Goal: Transaction & Acquisition: Purchase product/service

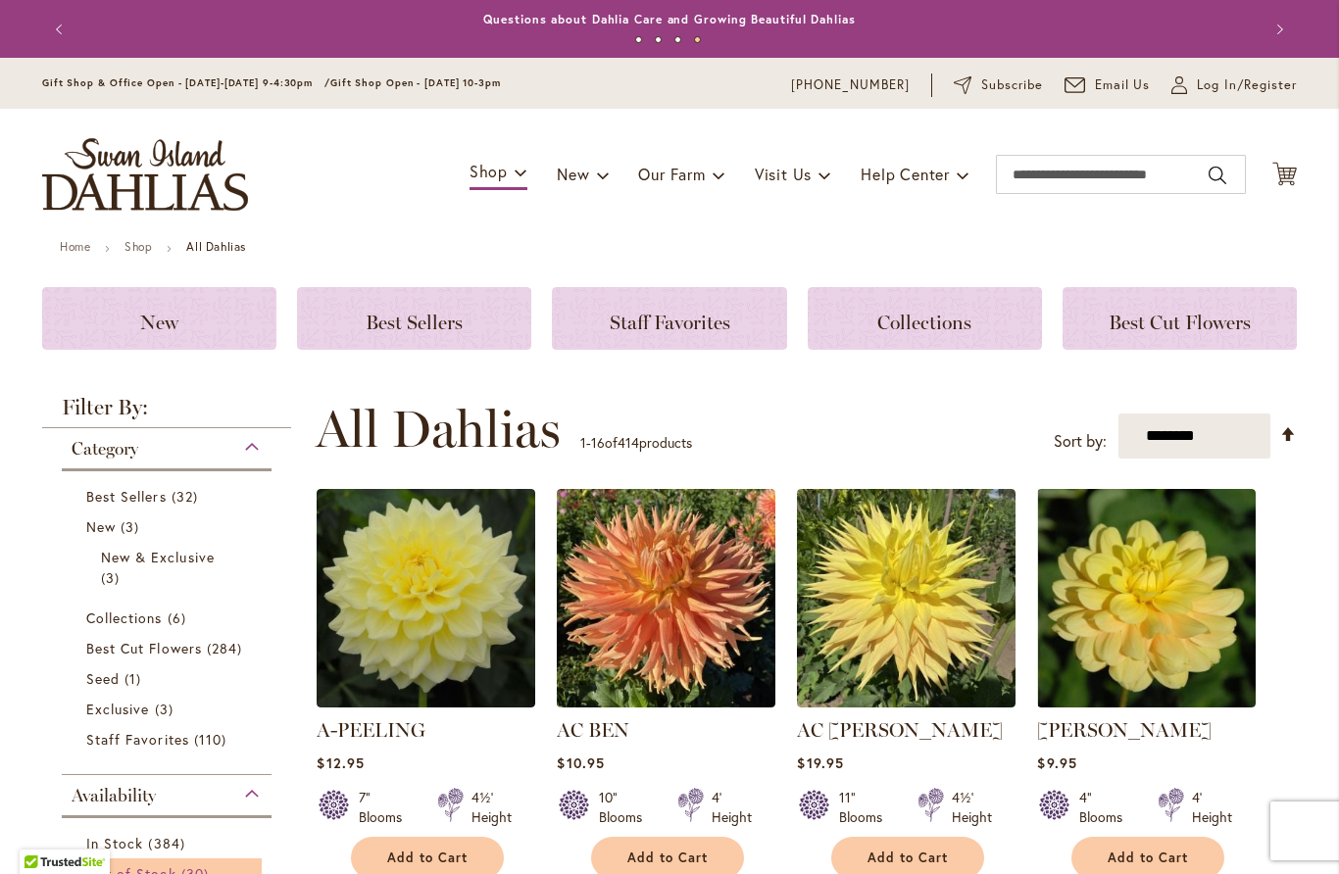
click at [126, 866] on span "Out of Stock" at bounding box center [131, 873] width 90 height 19
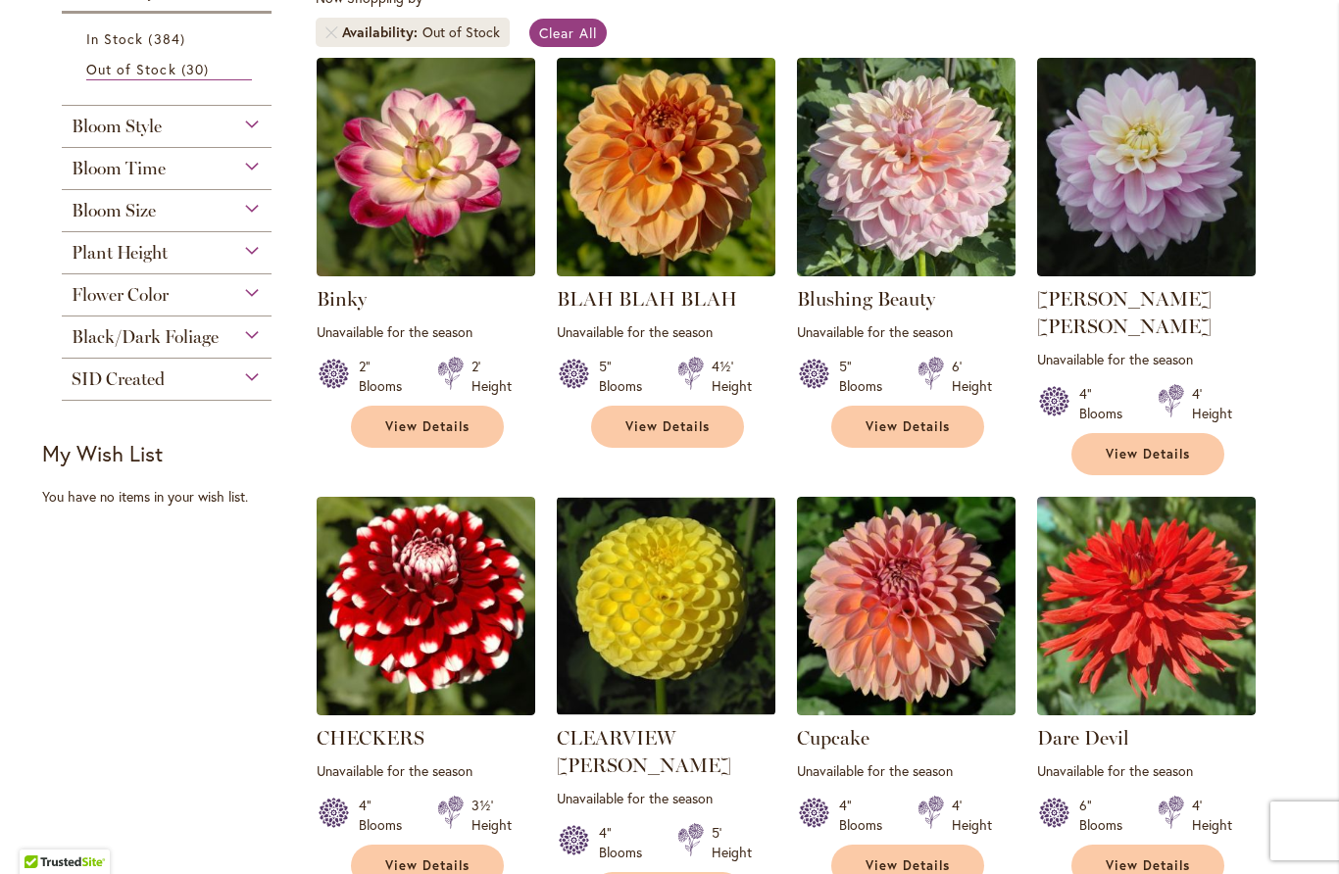
scroll to position [345, 0]
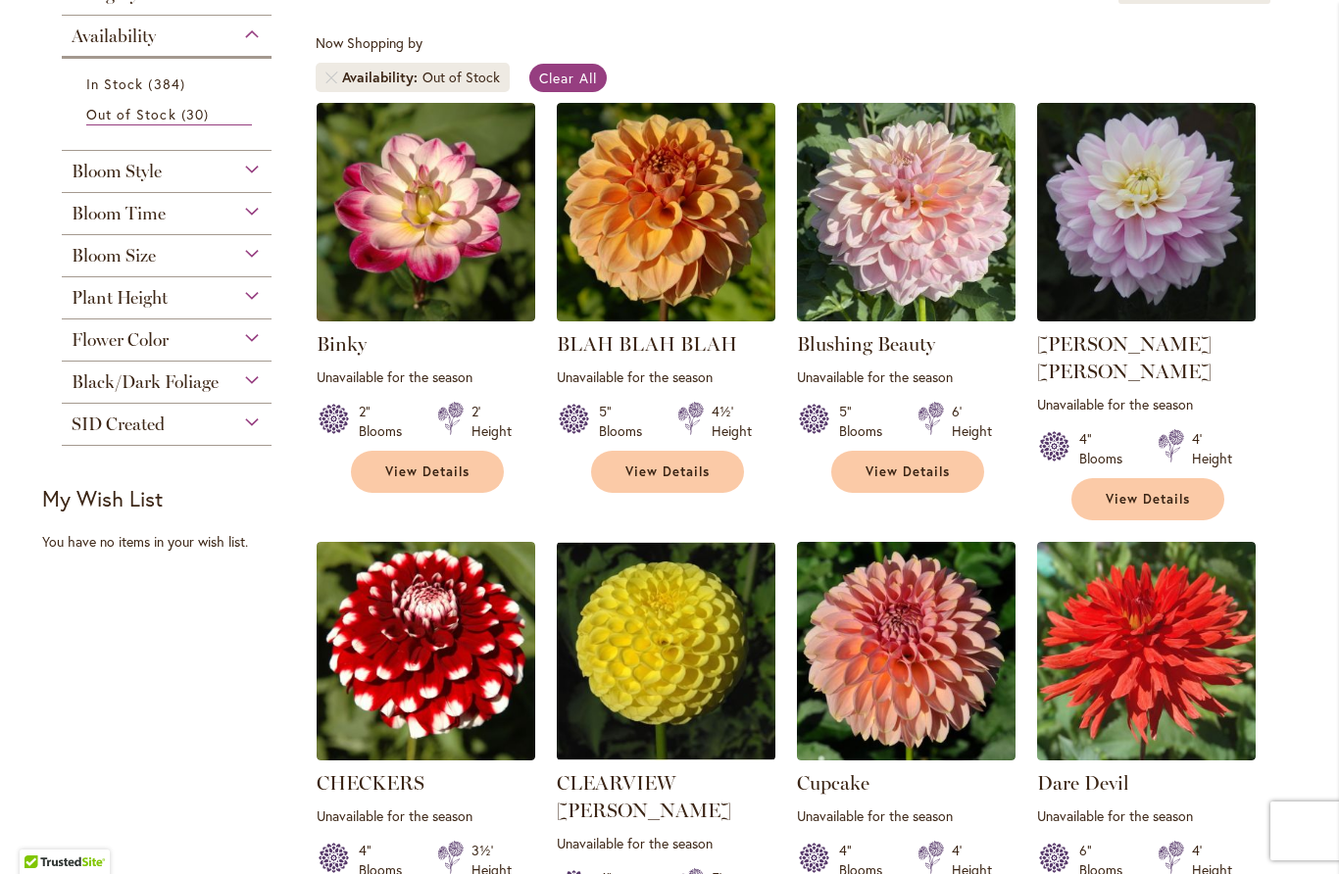
click at [225, 258] on div "Bloom Size" at bounding box center [167, 250] width 210 height 31
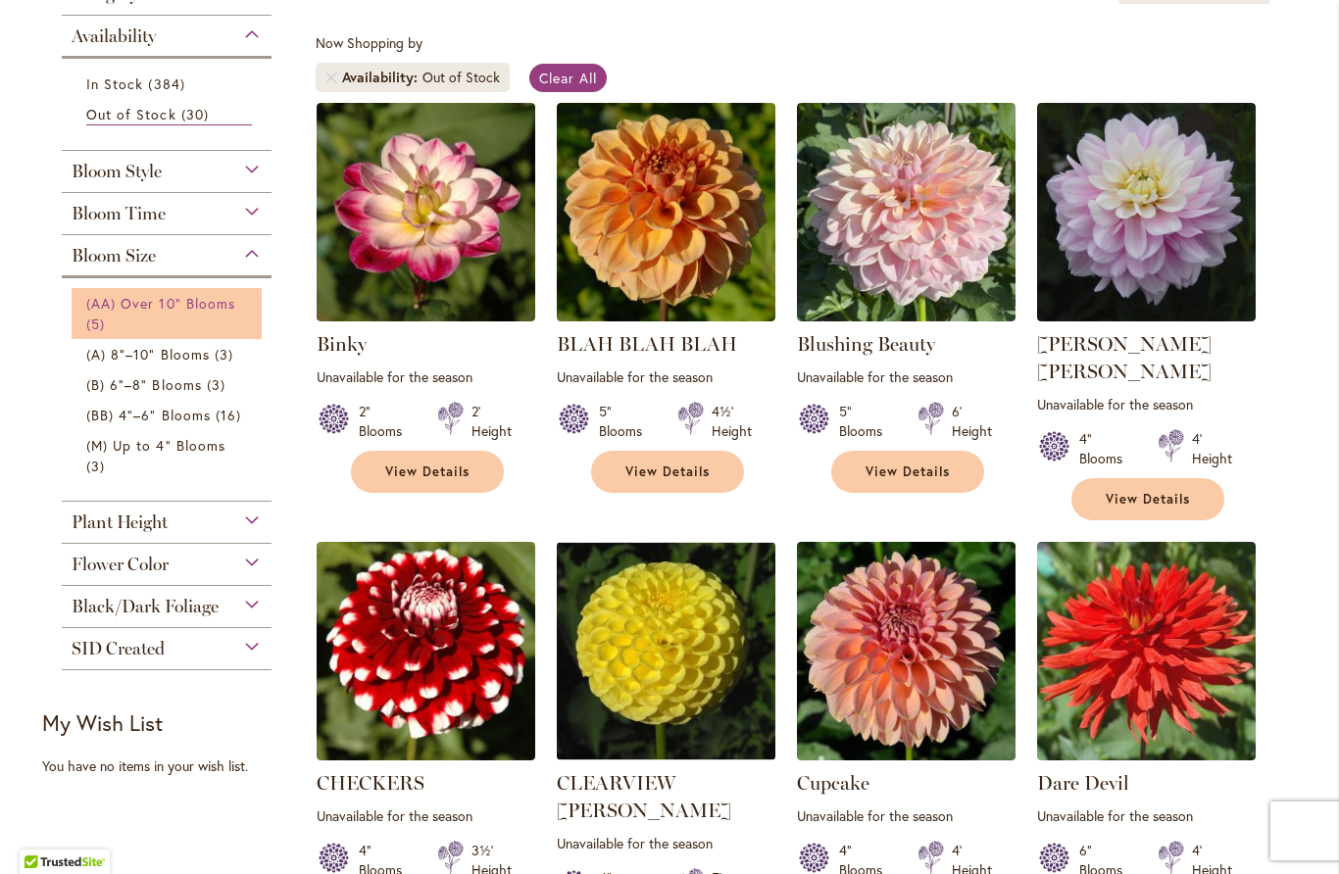
click at [190, 311] on span "(AA) Over 10" Blooms" at bounding box center [160, 303] width 149 height 19
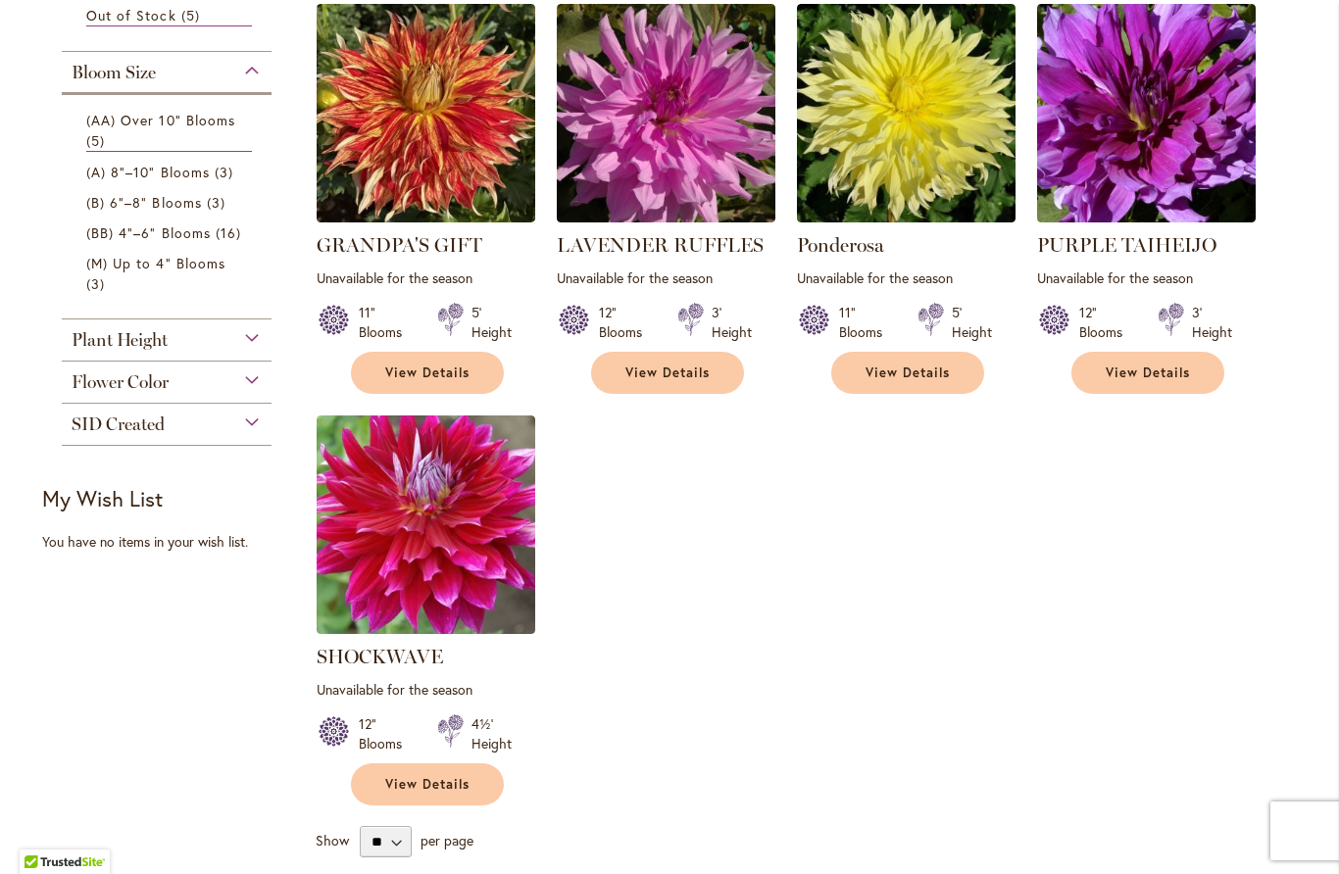
scroll to position [441, 0]
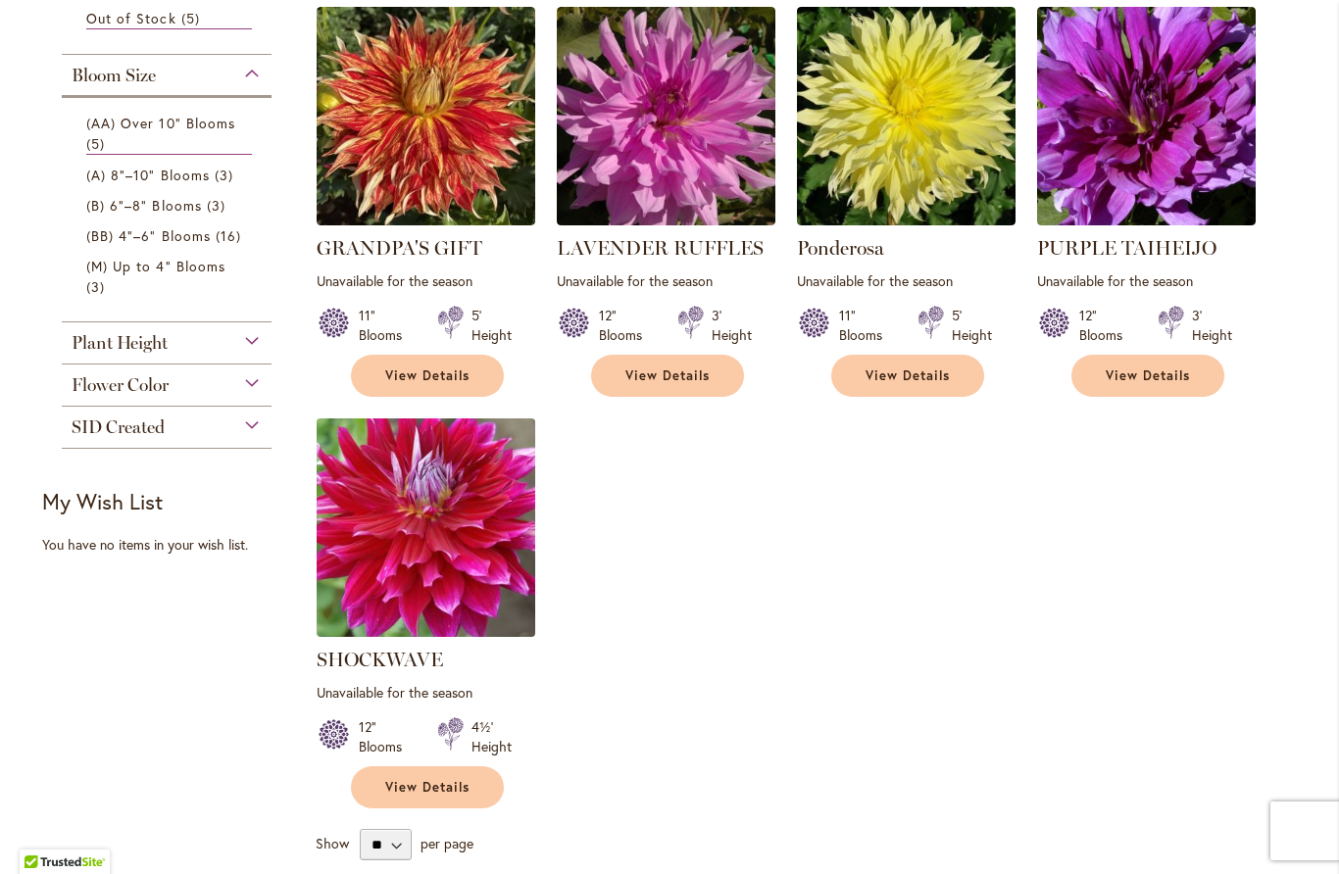
click at [453, 565] on img at bounding box center [426, 527] width 229 height 229
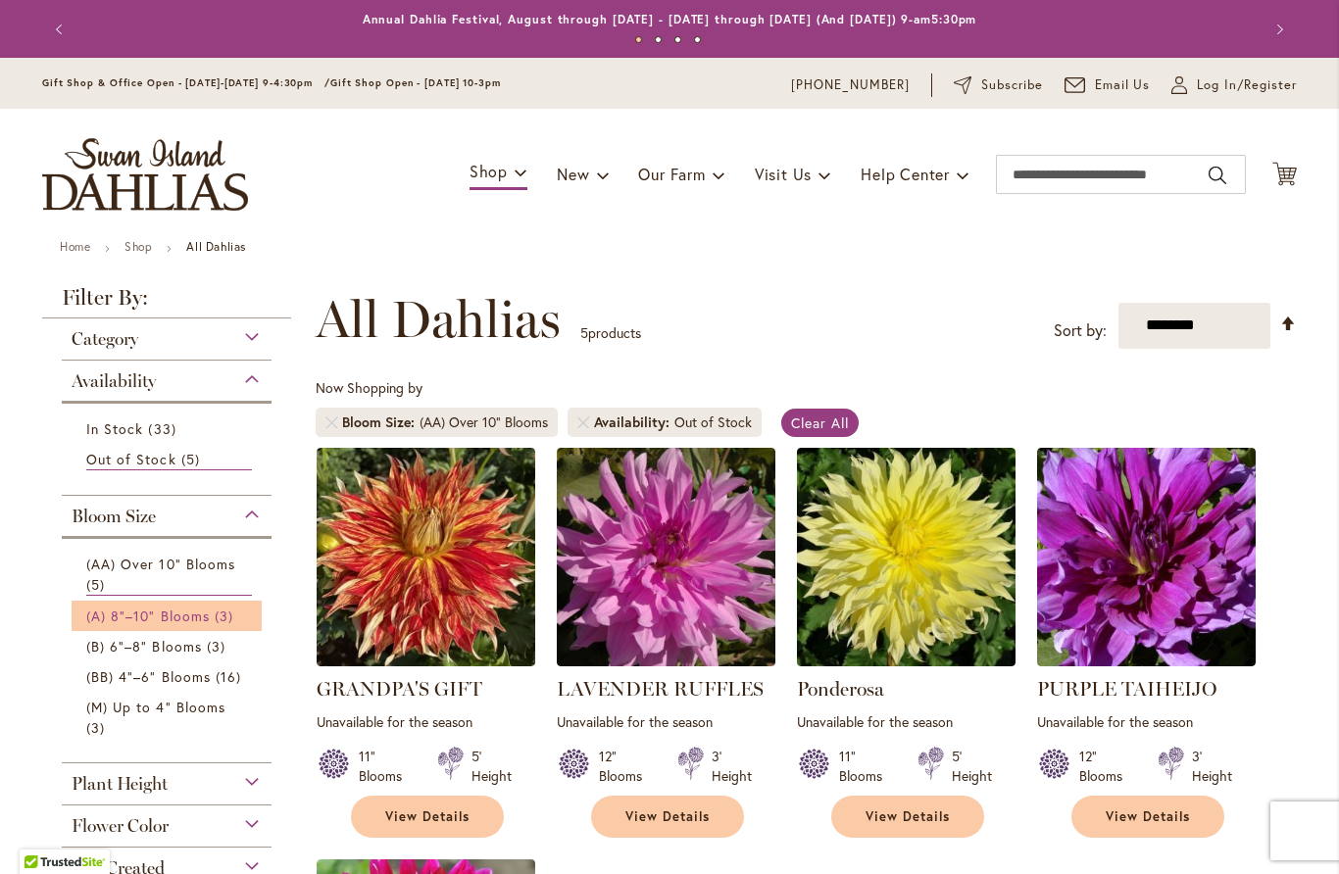
click at [134, 617] on span "(A) 8"–10" Blooms" at bounding box center [147, 616] width 123 height 19
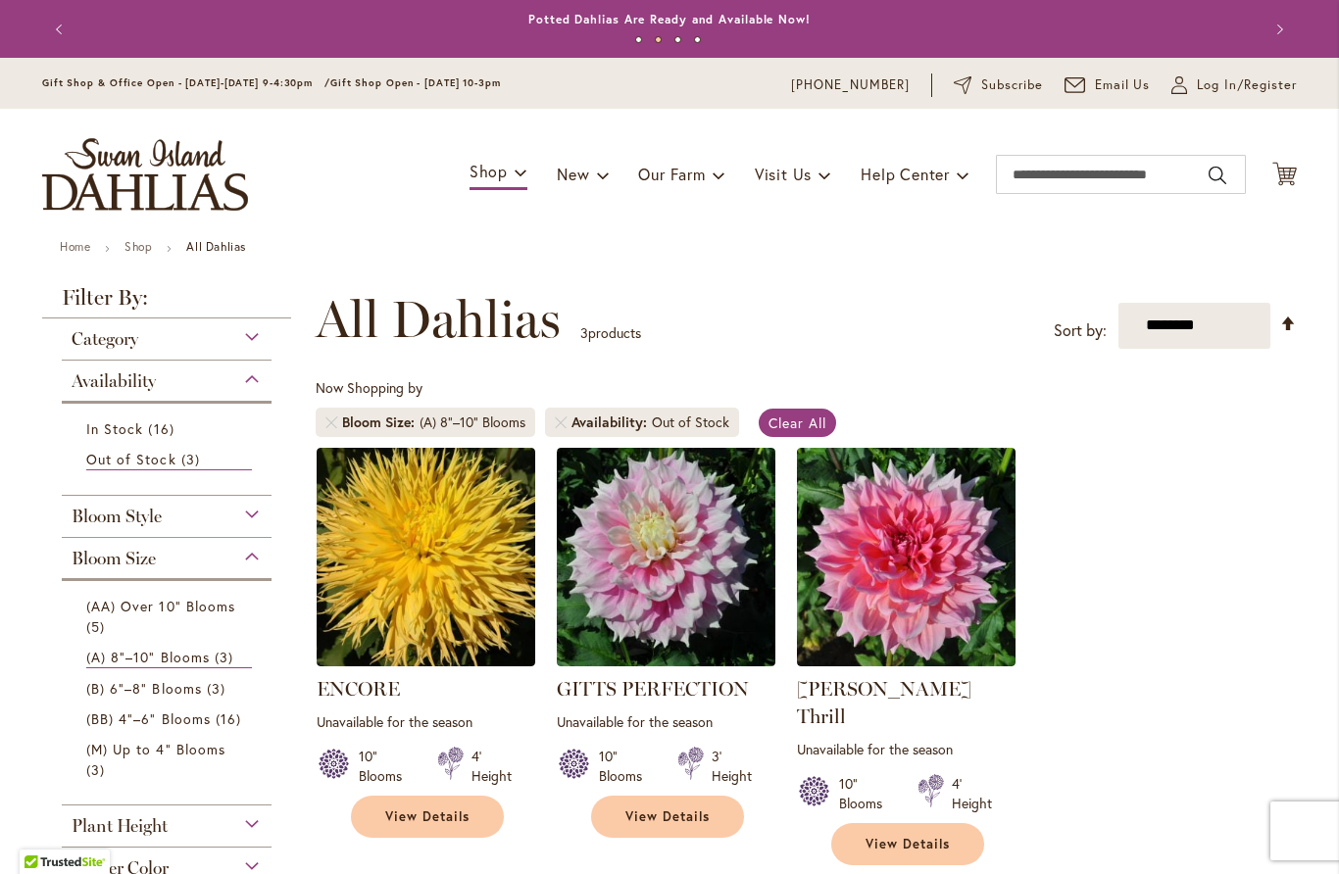
click at [123, 518] on span "Bloom Style" at bounding box center [117, 517] width 90 height 22
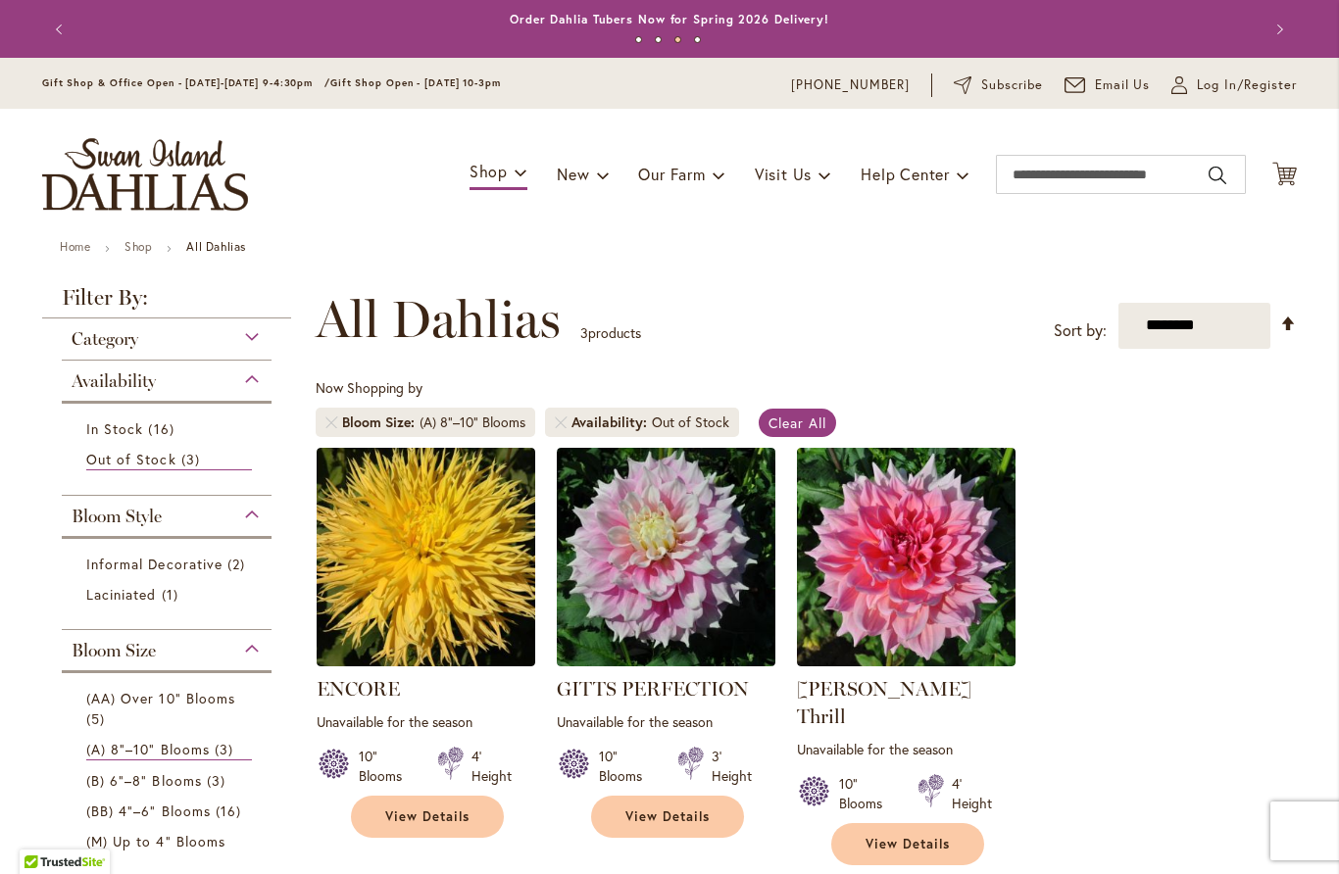
click at [106, 525] on span "Bloom Style" at bounding box center [117, 517] width 90 height 22
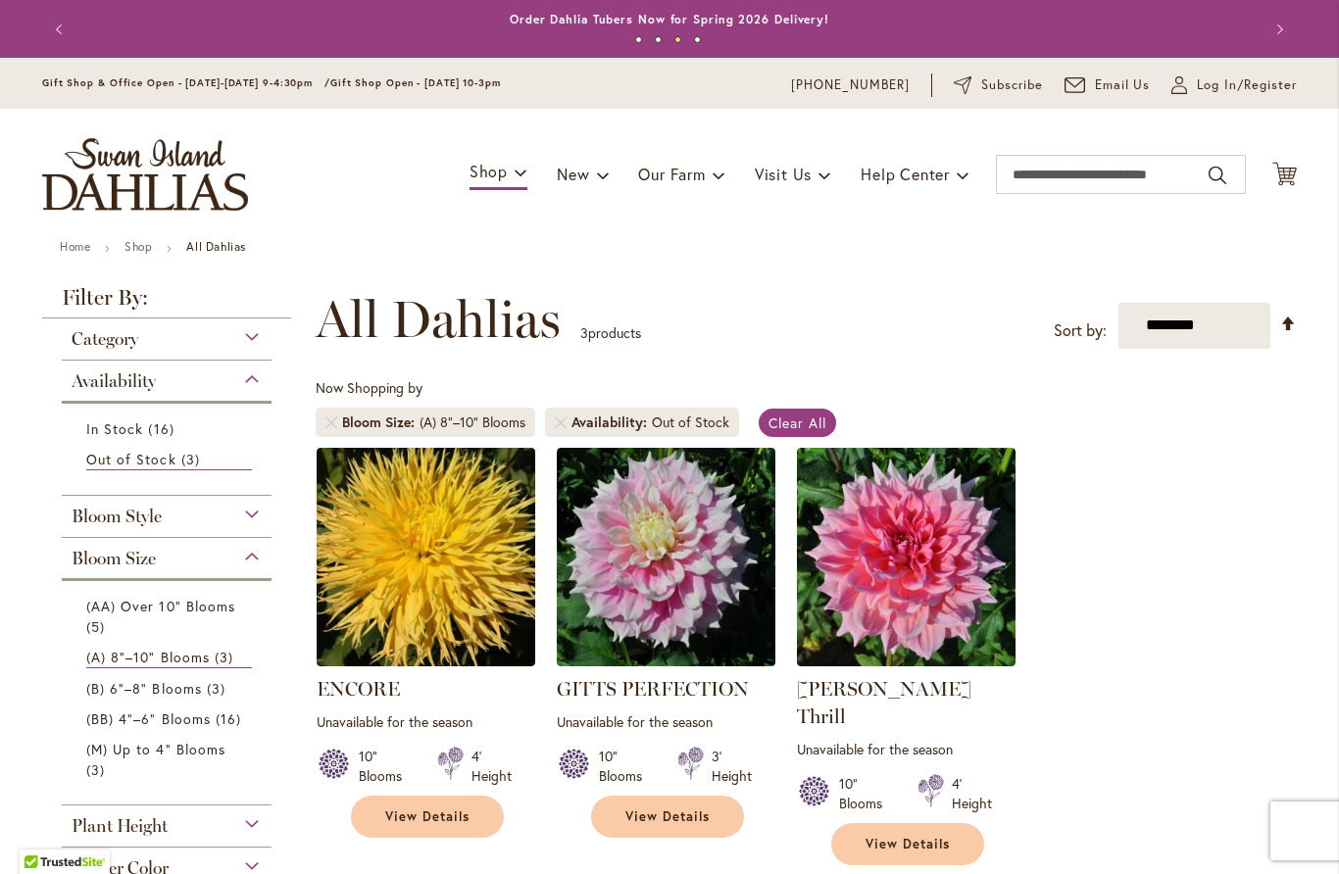
click at [123, 385] on span "Availability" at bounding box center [114, 381] width 84 height 22
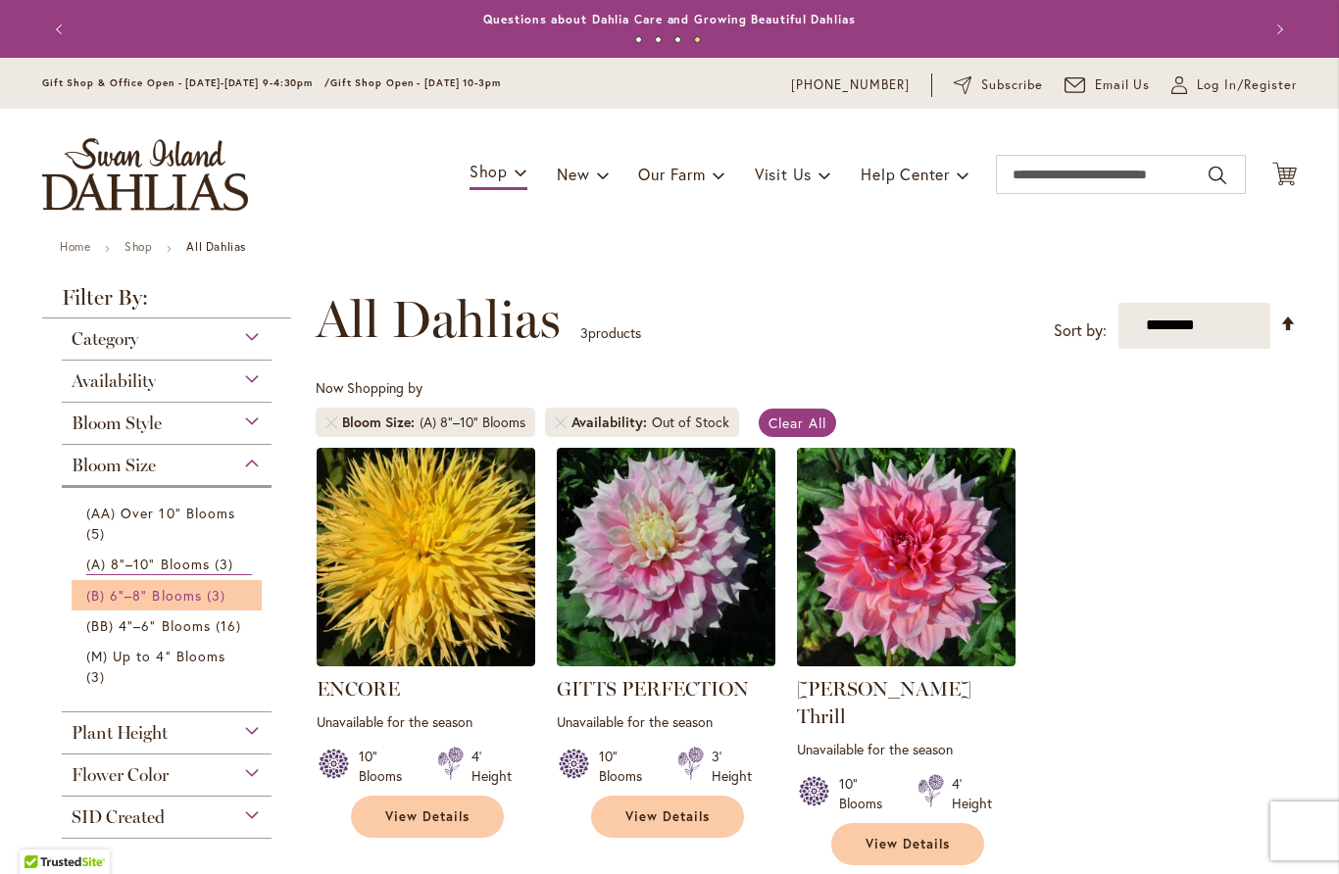
click at [131, 599] on span "(B) 6"–8" Blooms" at bounding box center [144, 595] width 116 height 19
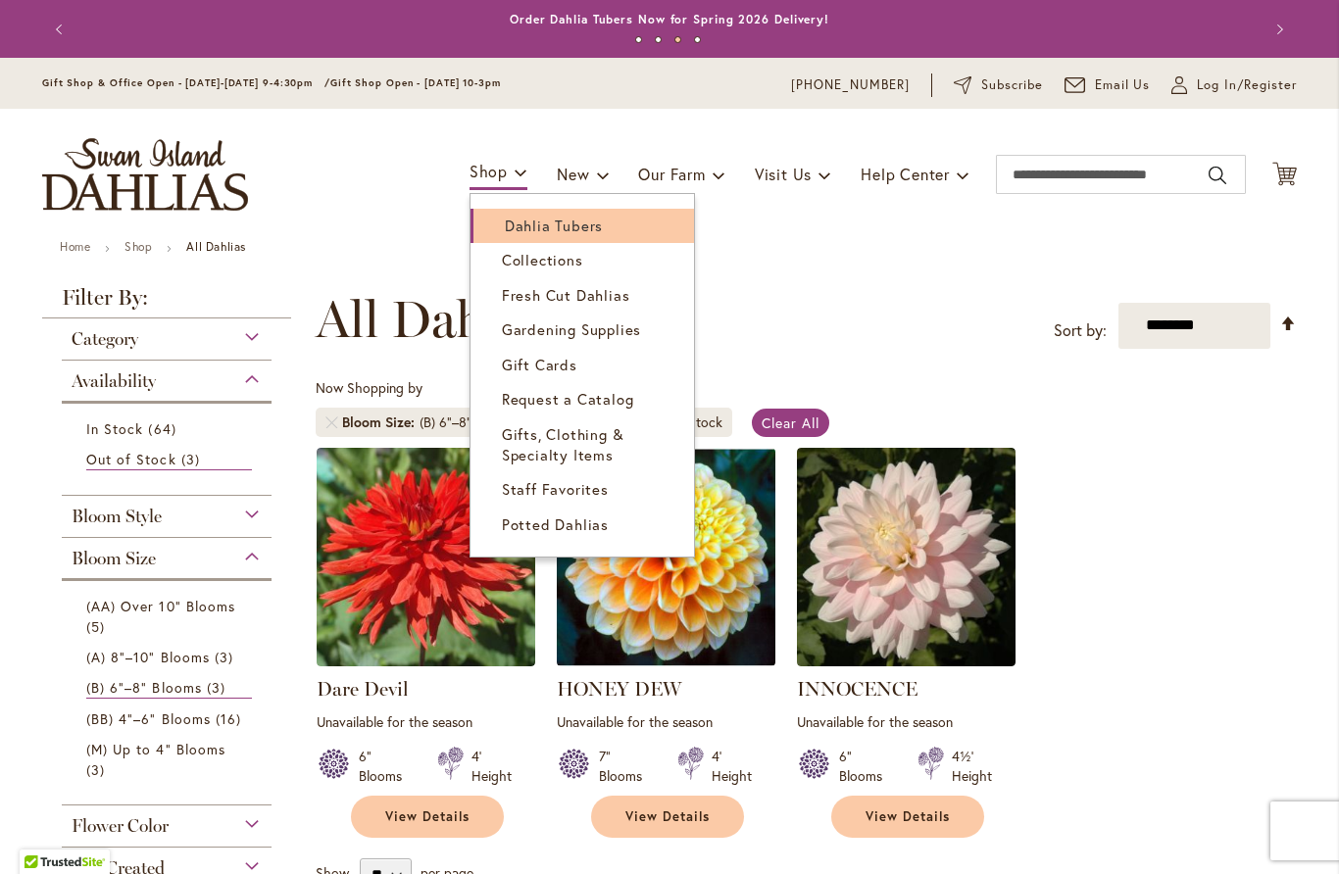
click at [507, 230] on span "Dahlia Tubers" at bounding box center [554, 226] width 98 height 20
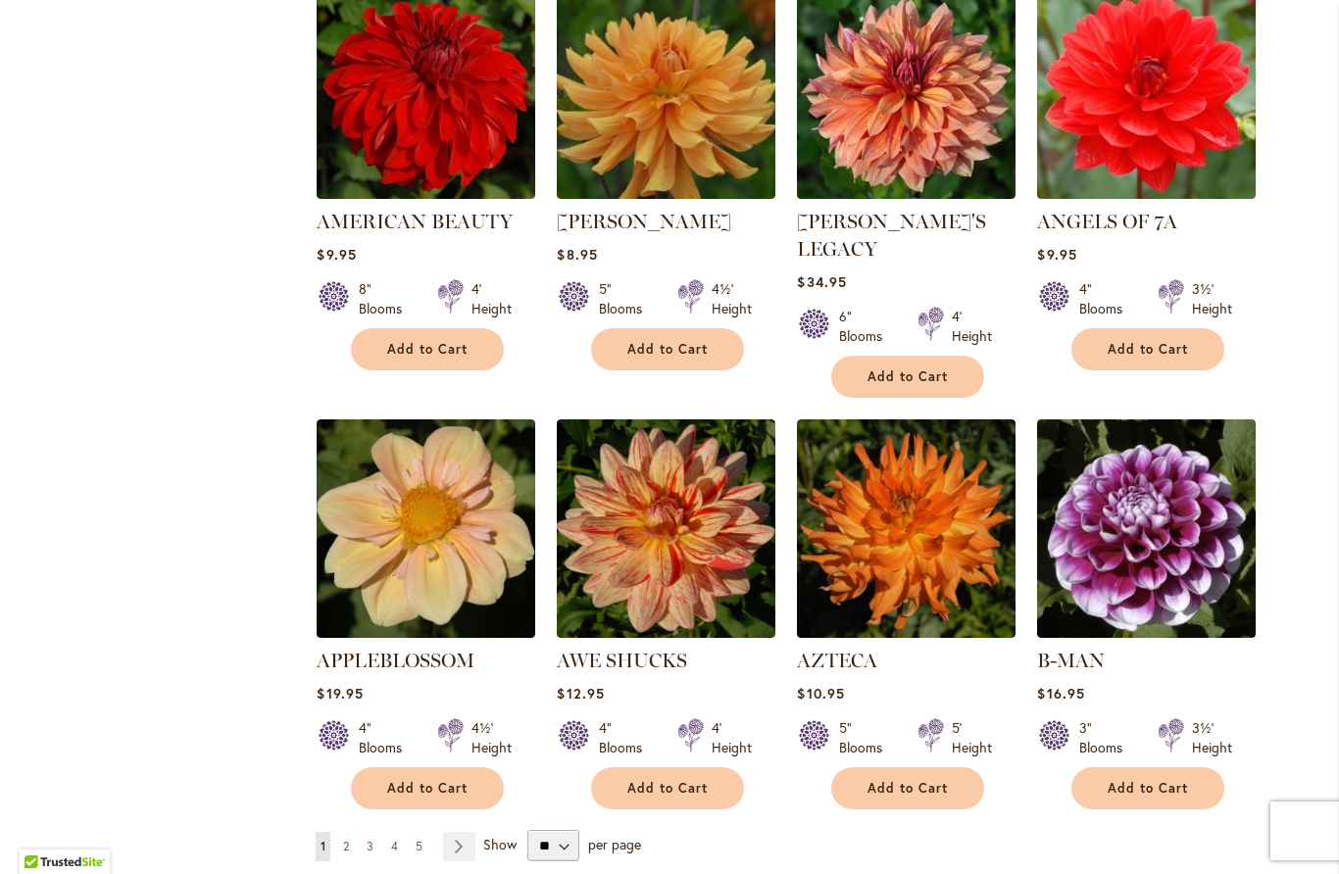
scroll to position [1342, 0]
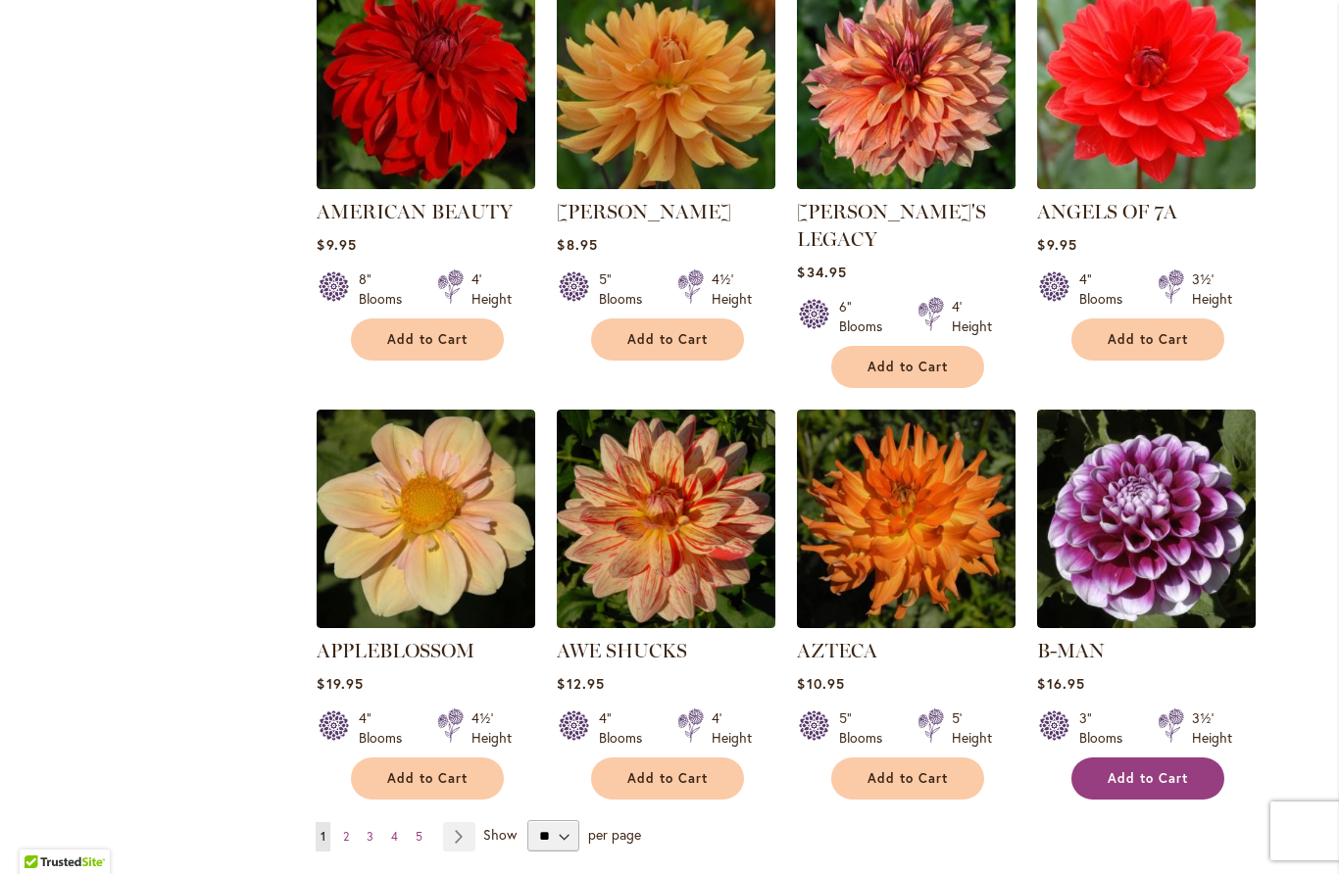
click at [1159, 770] on span "Add to Cart" at bounding box center [1148, 778] width 80 height 17
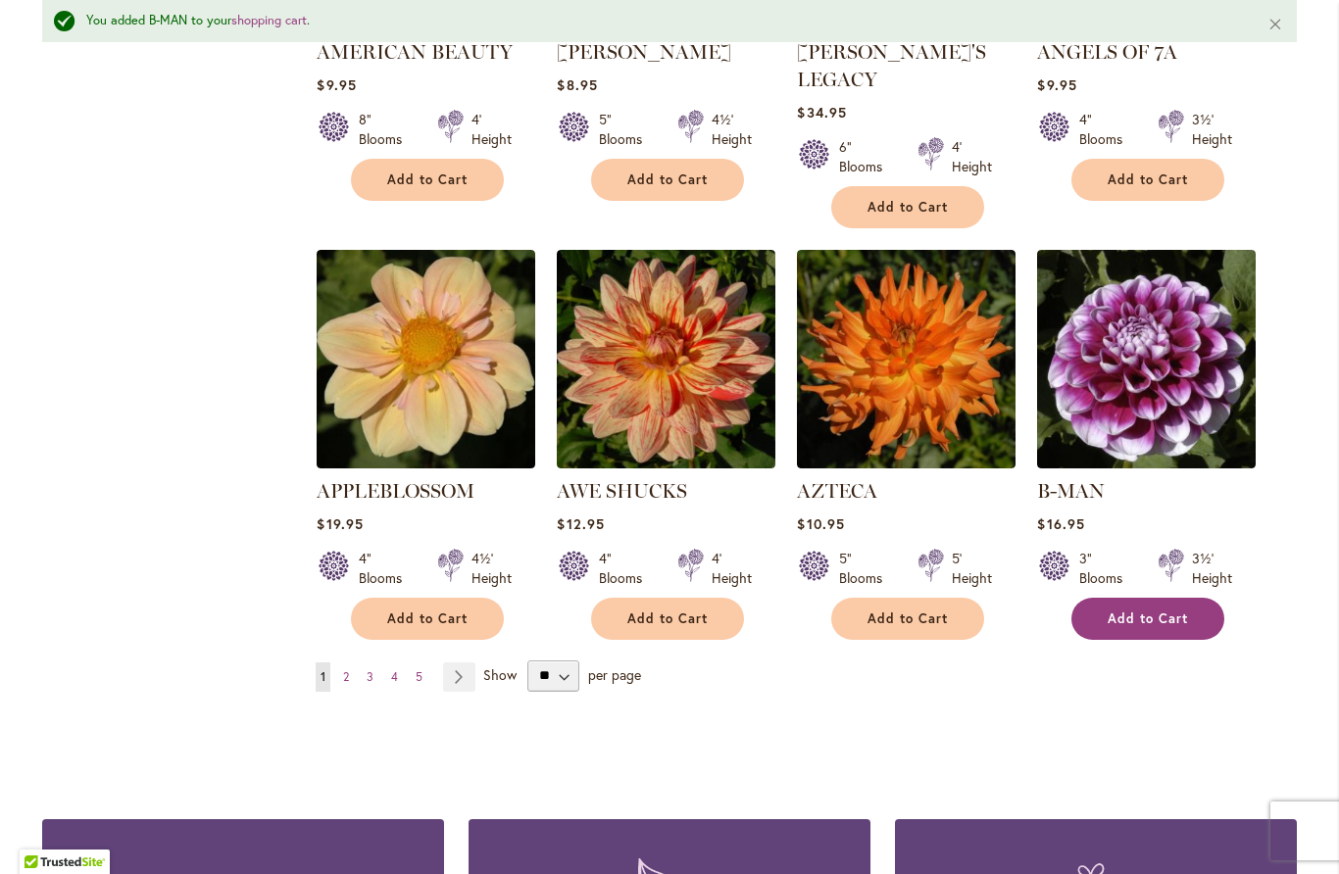
scroll to position [1530, 0]
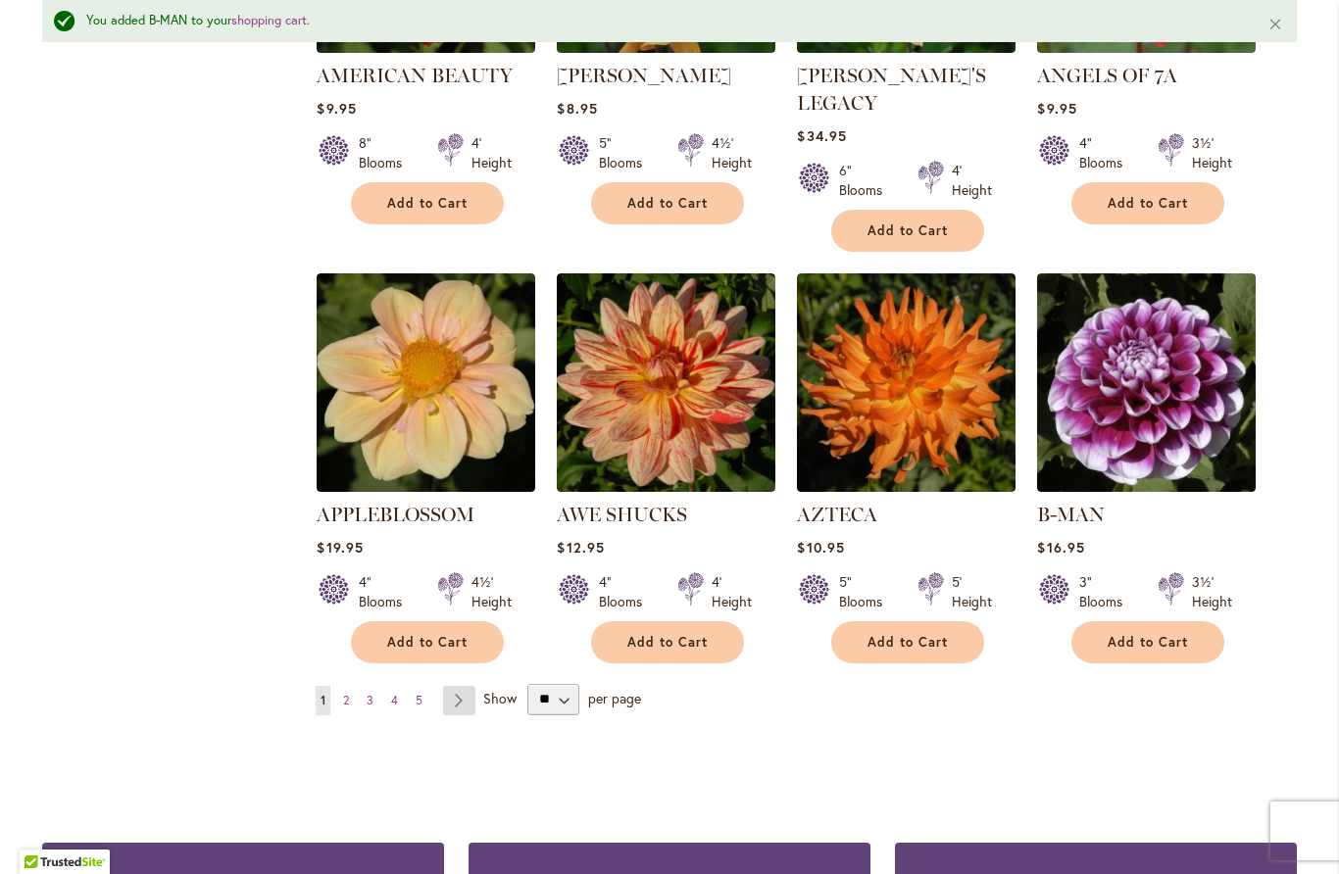
click at [455, 686] on link "Page Next" at bounding box center [459, 700] width 32 height 29
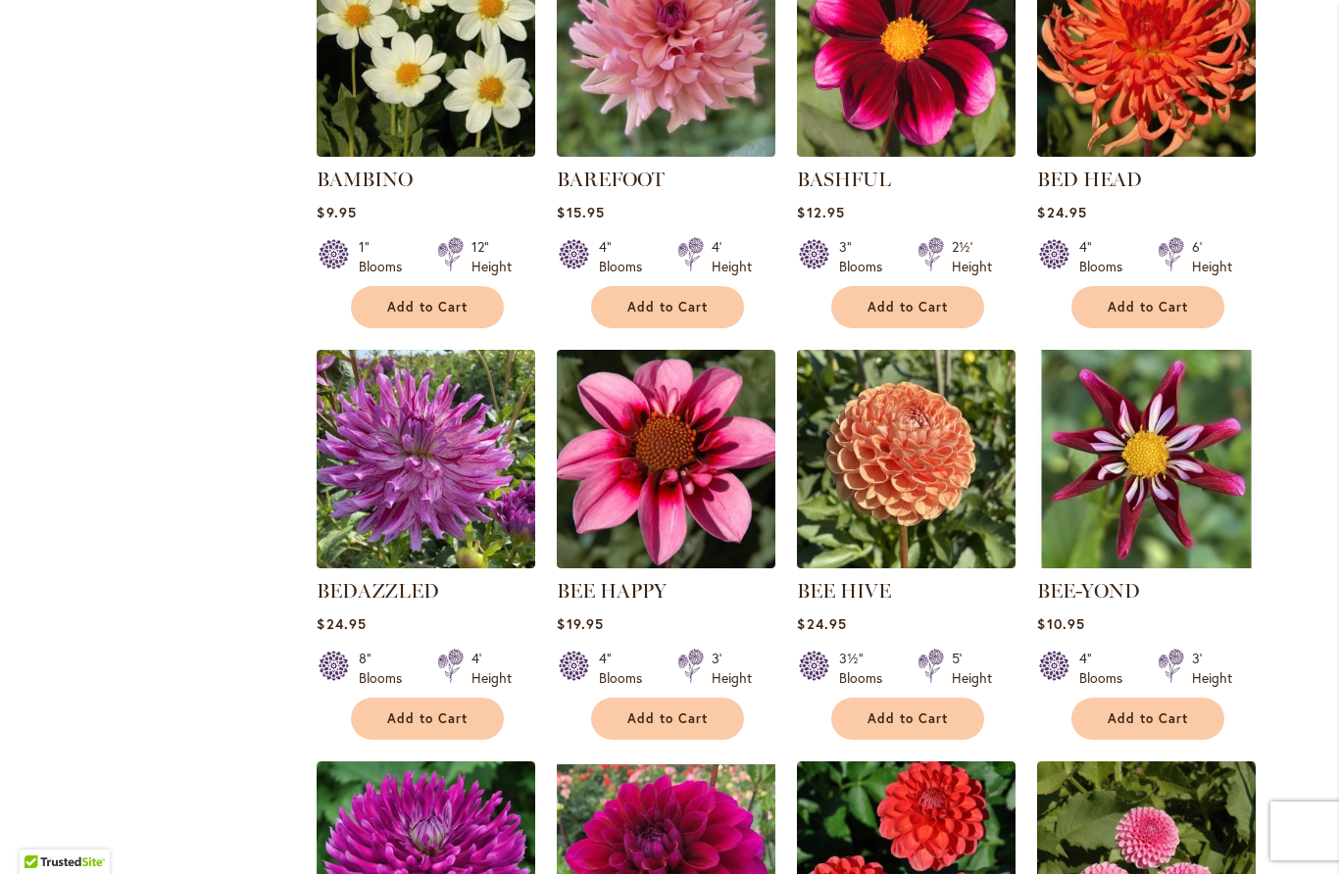
scroll to position [963, 0]
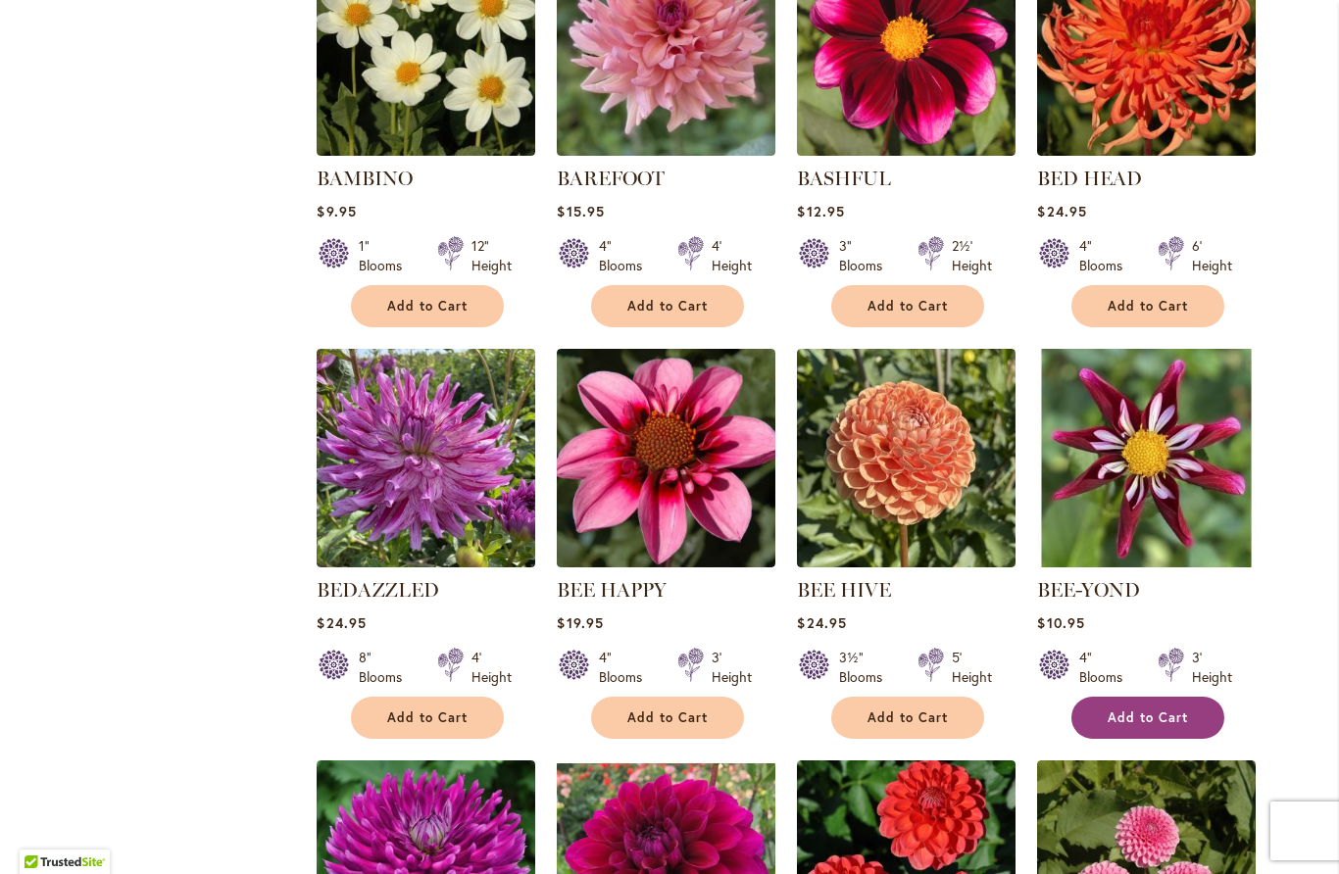
click at [1146, 719] on span "Add to Cart" at bounding box center [1148, 718] width 80 height 17
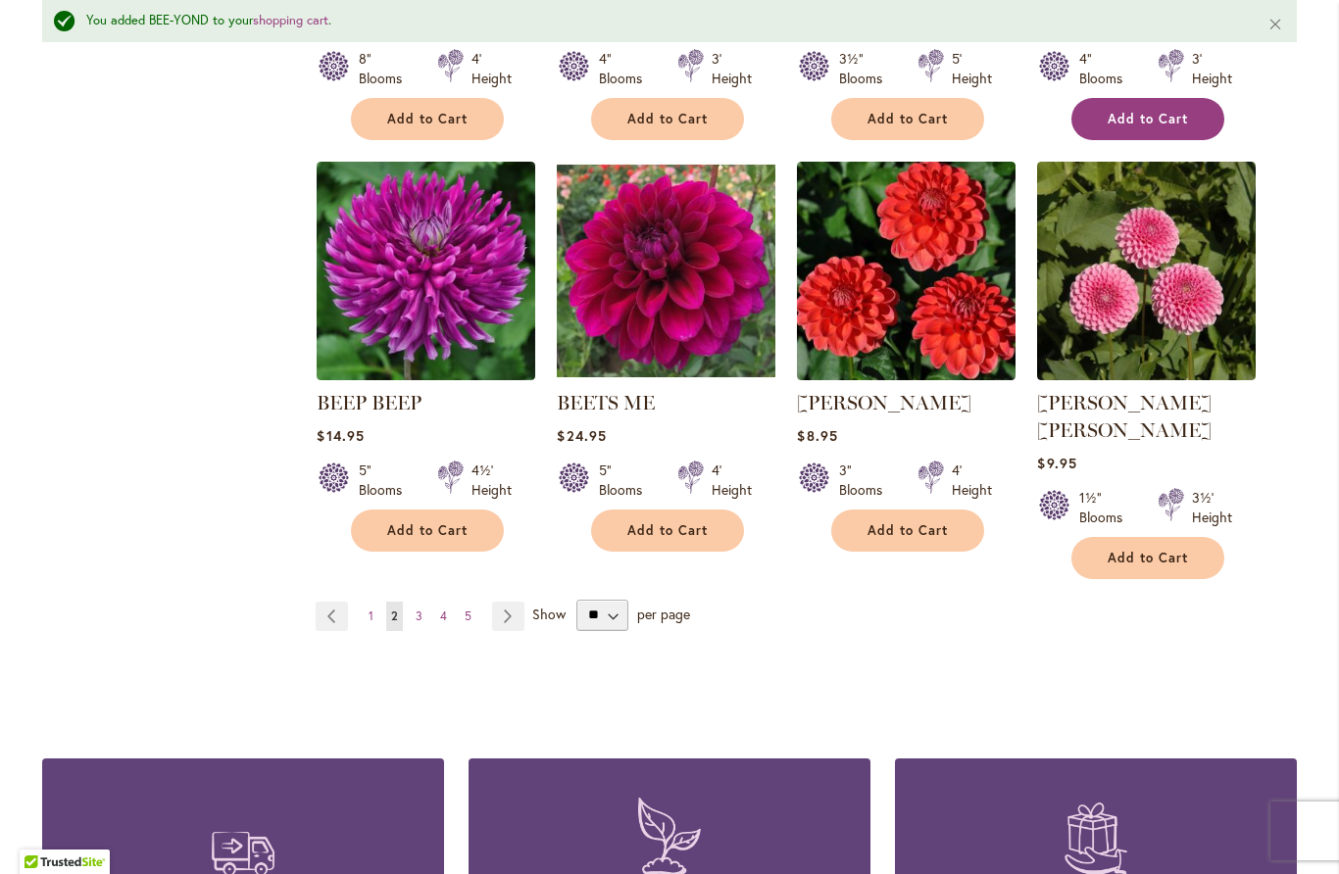
scroll to position [1616, 0]
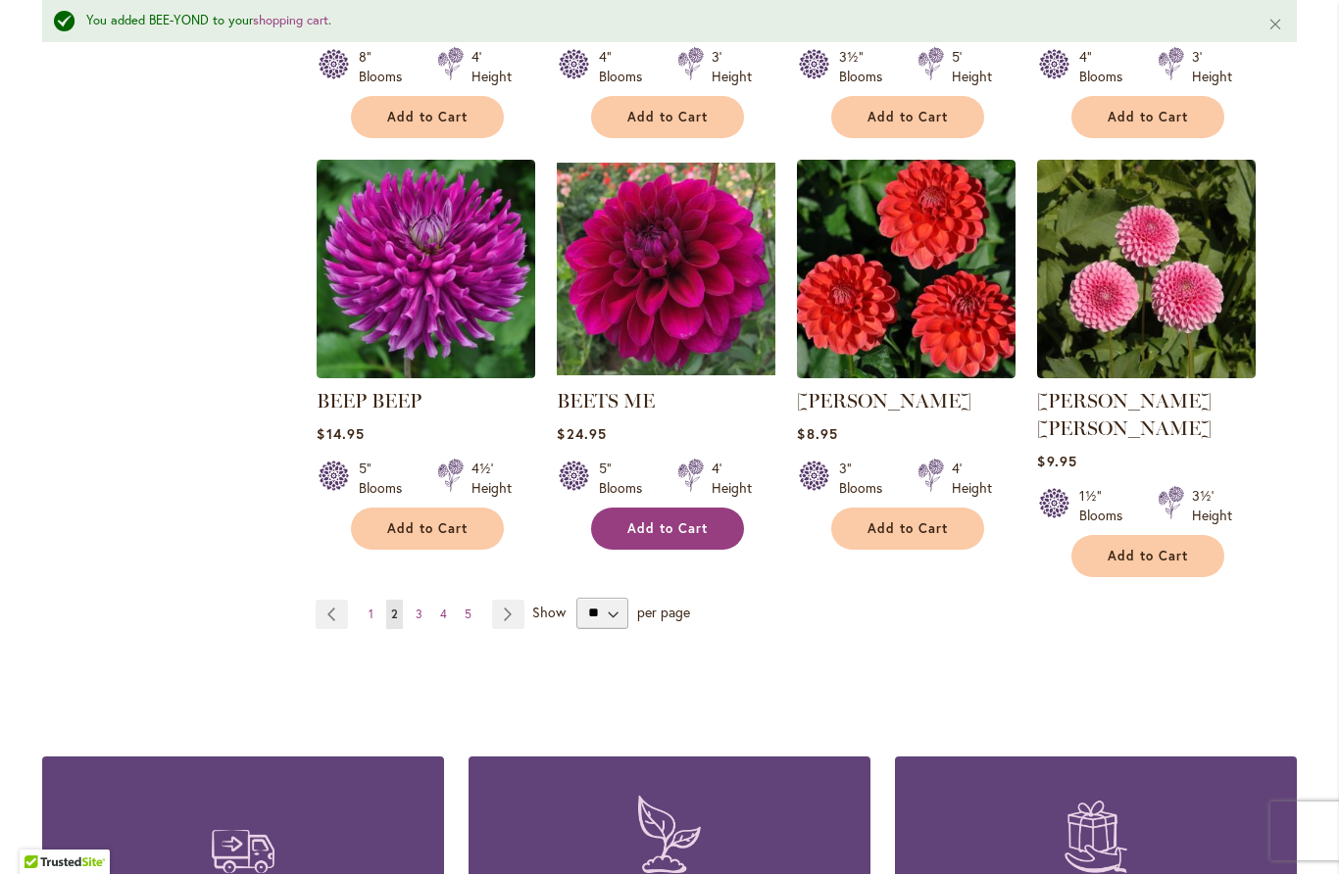
click at [692, 530] on span "Add to Cart" at bounding box center [667, 528] width 80 height 17
click at [513, 600] on link "Page Next" at bounding box center [508, 614] width 32 height 29
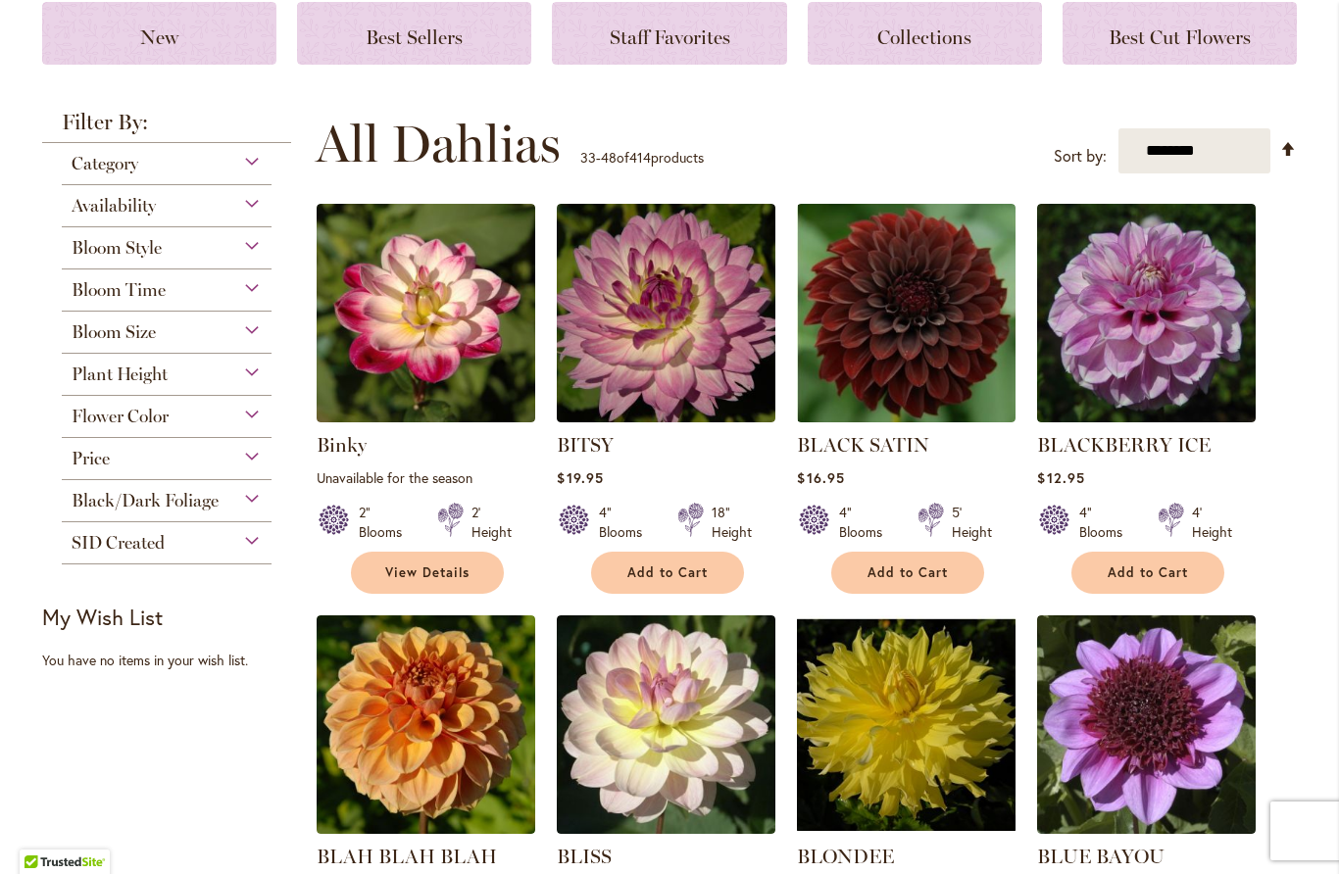
scroll to position [286, 0]
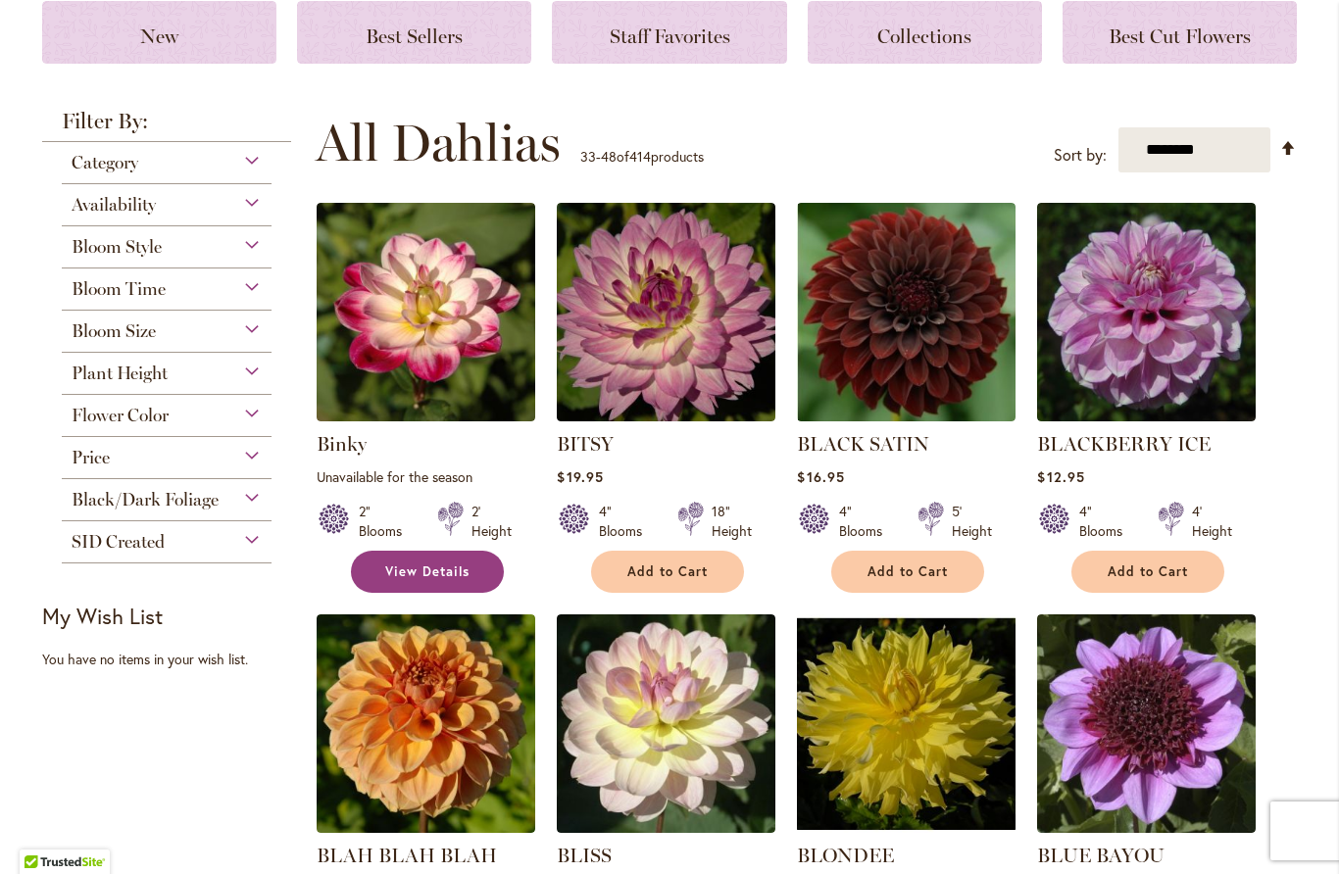
click at [456, 576] on span "View Details" at bounding box center [427, 572] width 84 height 17
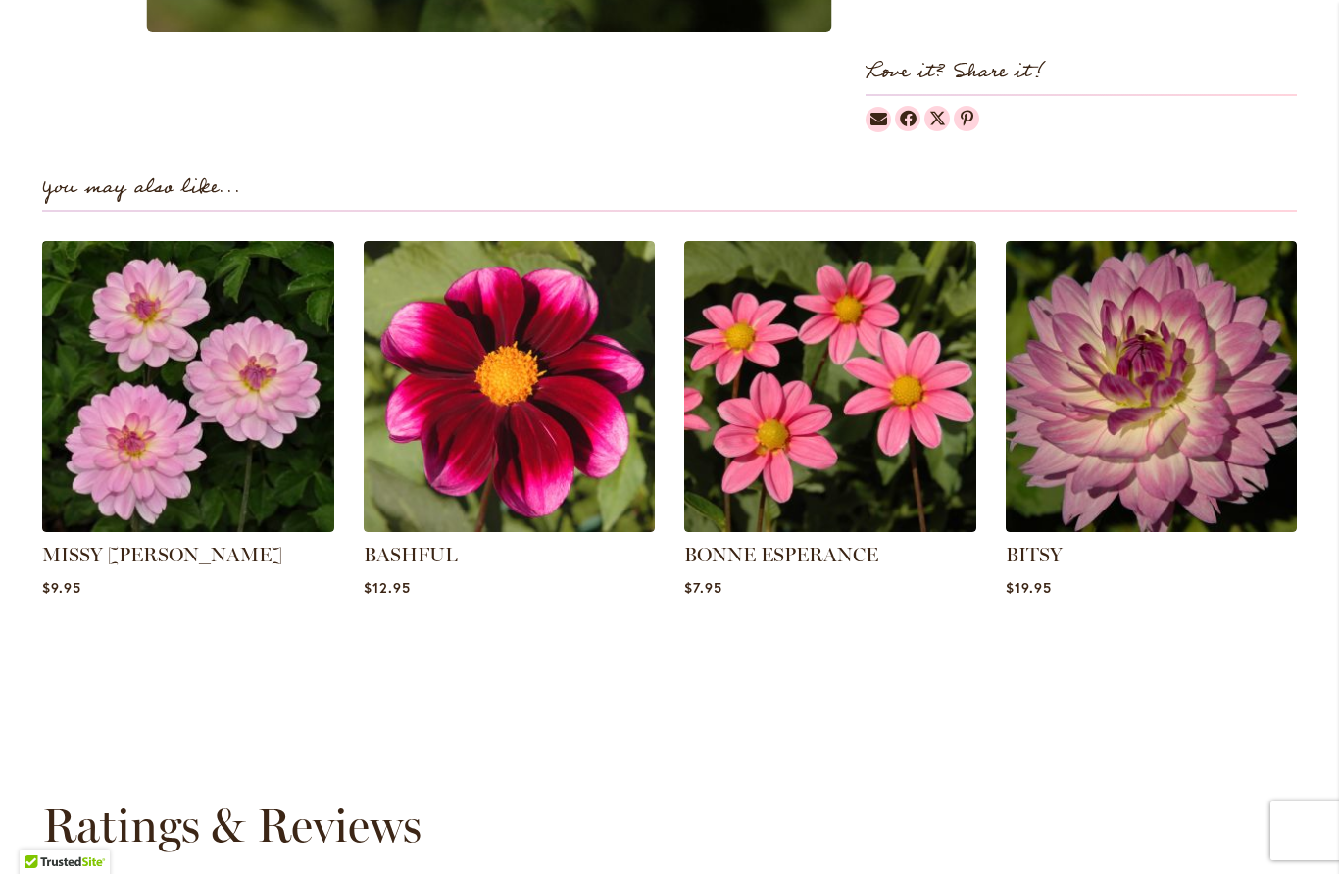
scroll to position [1145, 0]
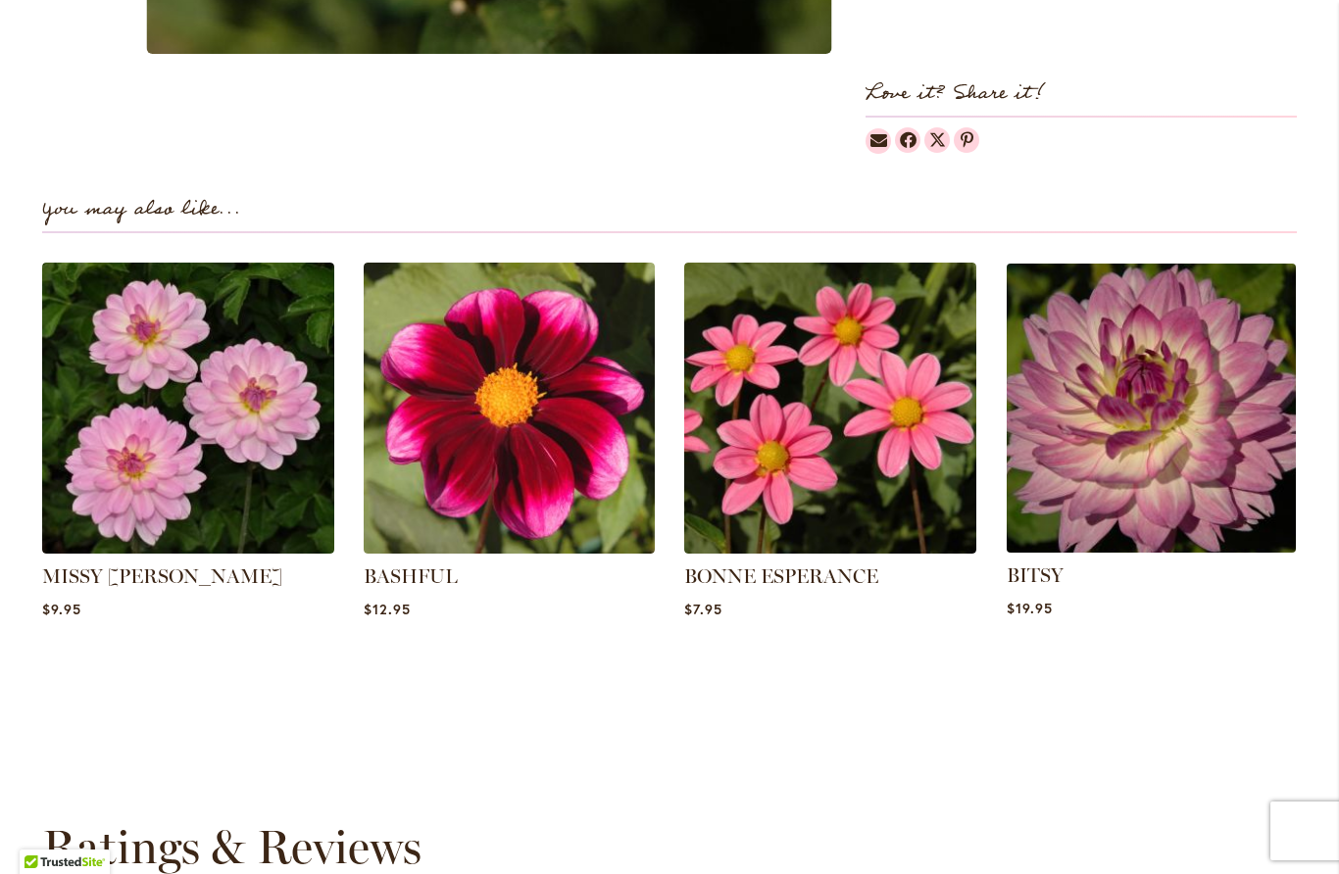
click at [1232, 466] on img at bounding box center [1151, 408] width 304 height 304
click at [1234, 496] on img at bounding box center [1151, 408] width 304 height 304
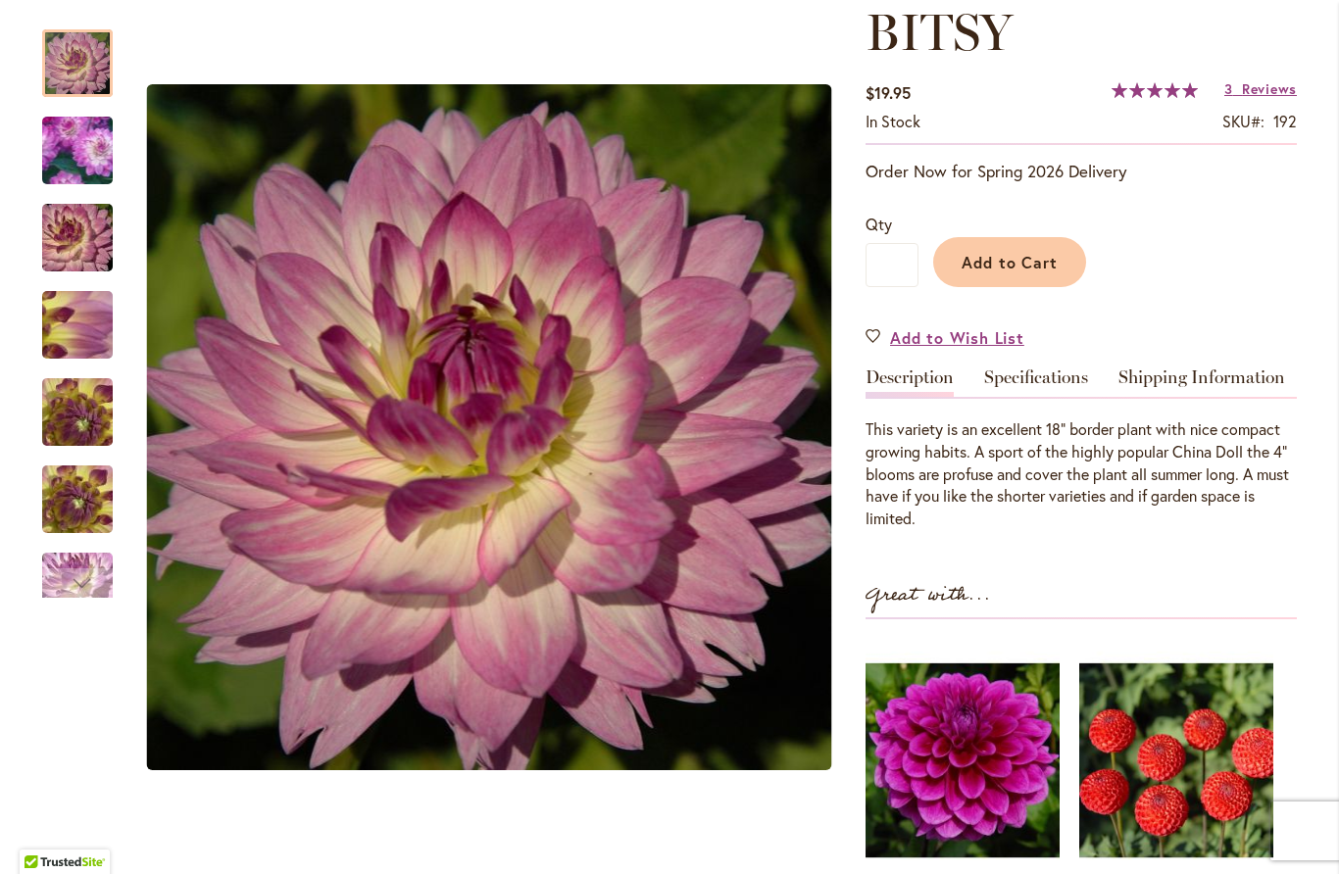
scroll to position [283, 0]
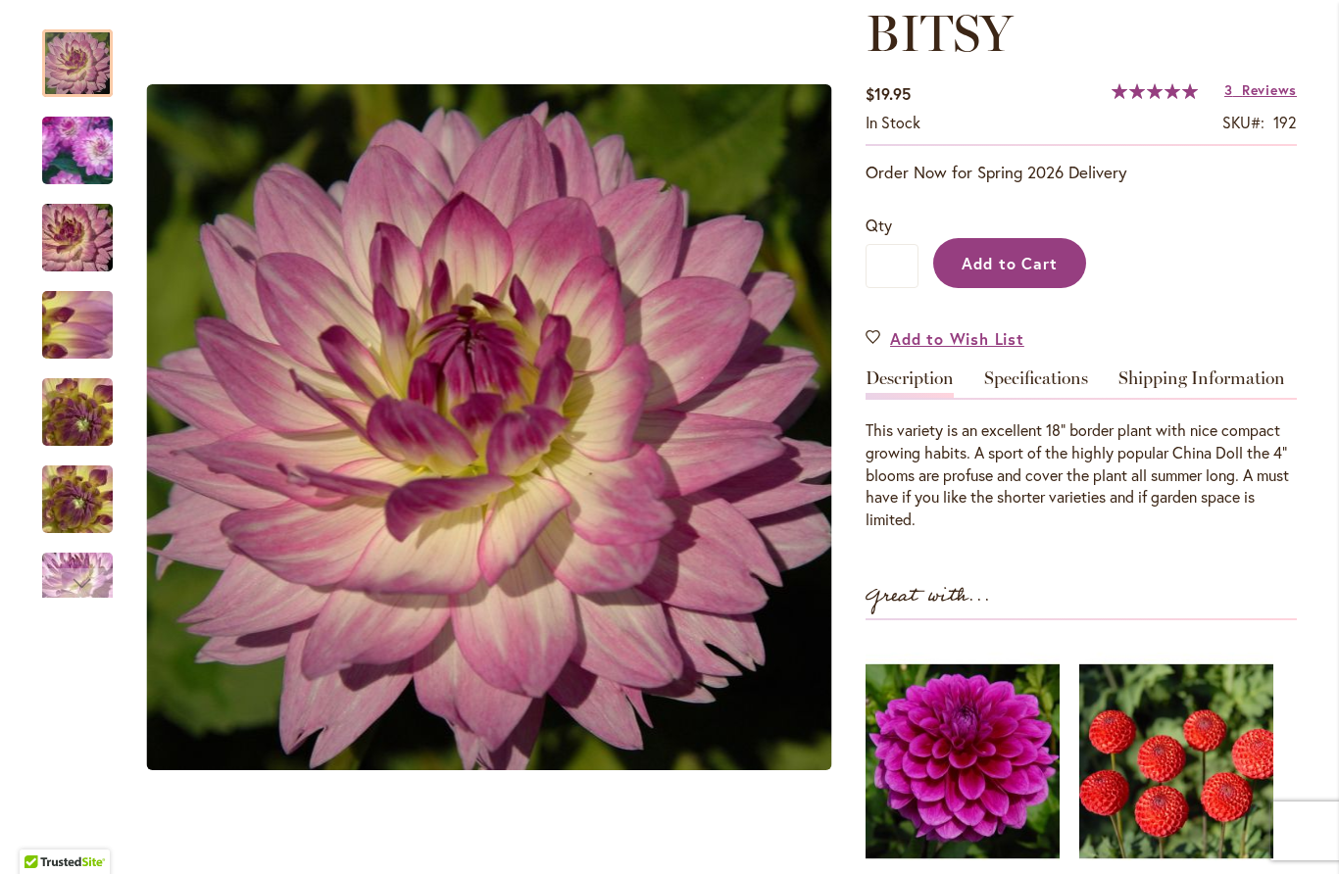
click at [1027, 266] on span "Add to Cart" at bounding box center [1010, 263] width 97 height 21
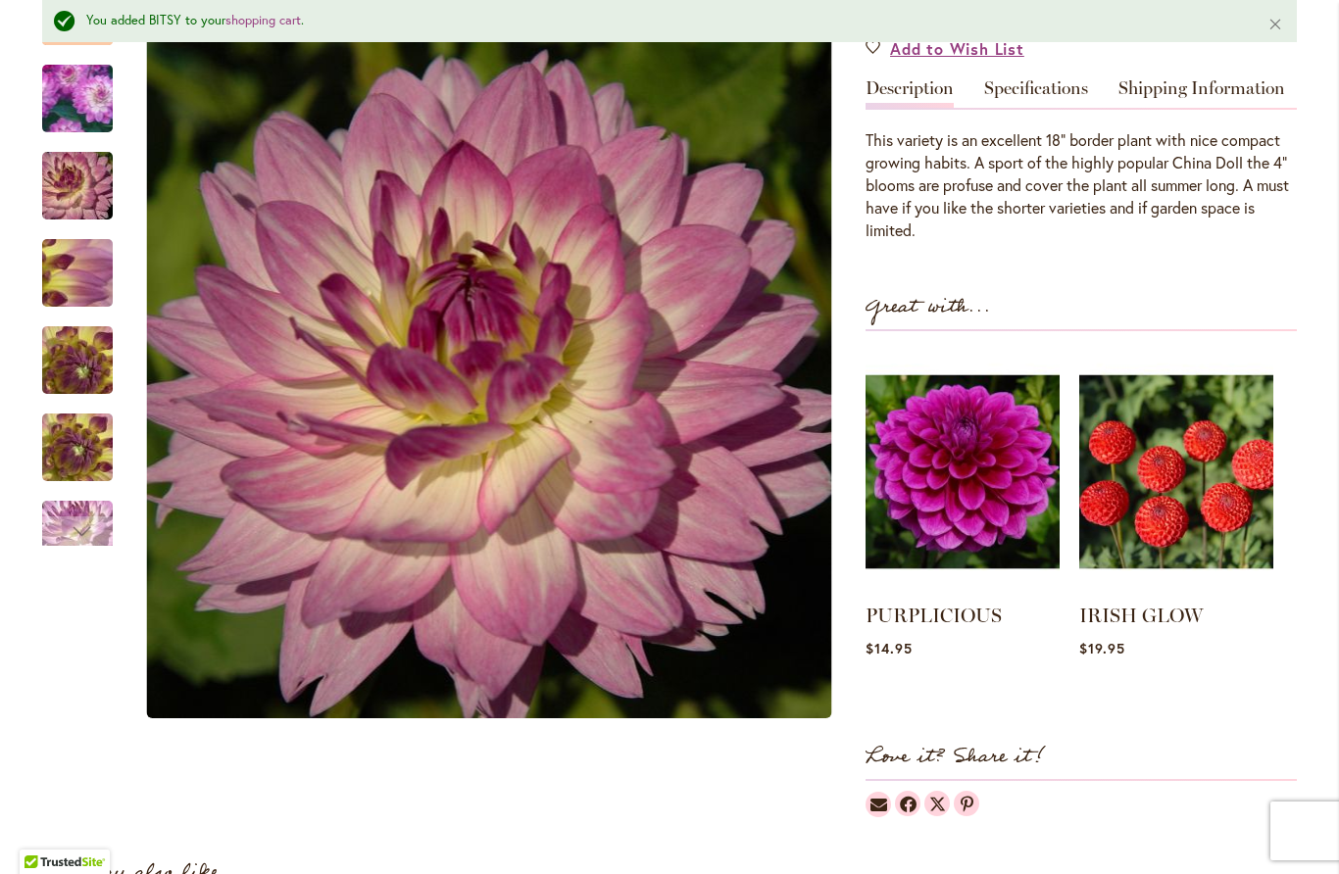
scroll to position [639, 0]
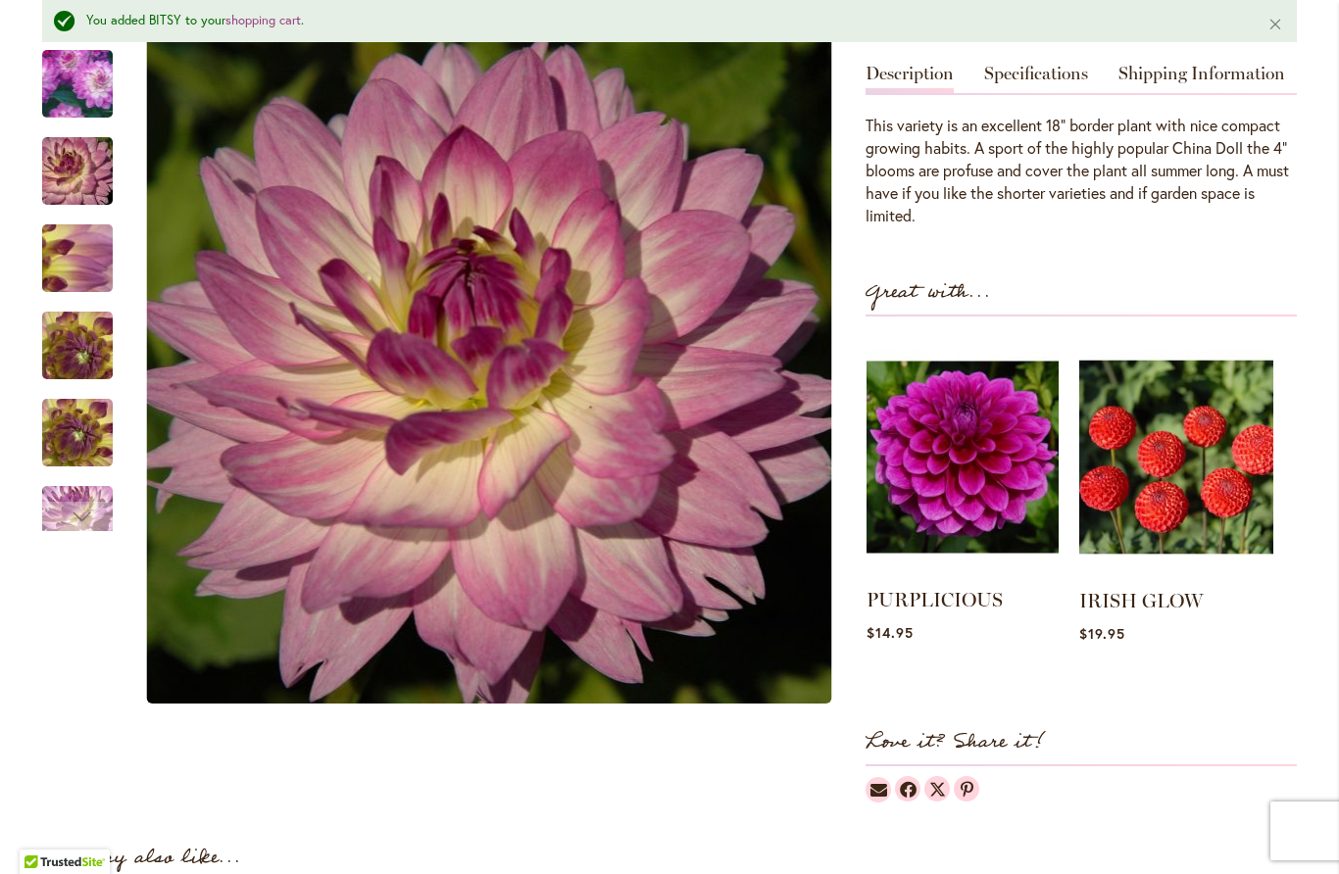
click at [985, 481] on img at bounding box center [962, 457] width 192 height 240
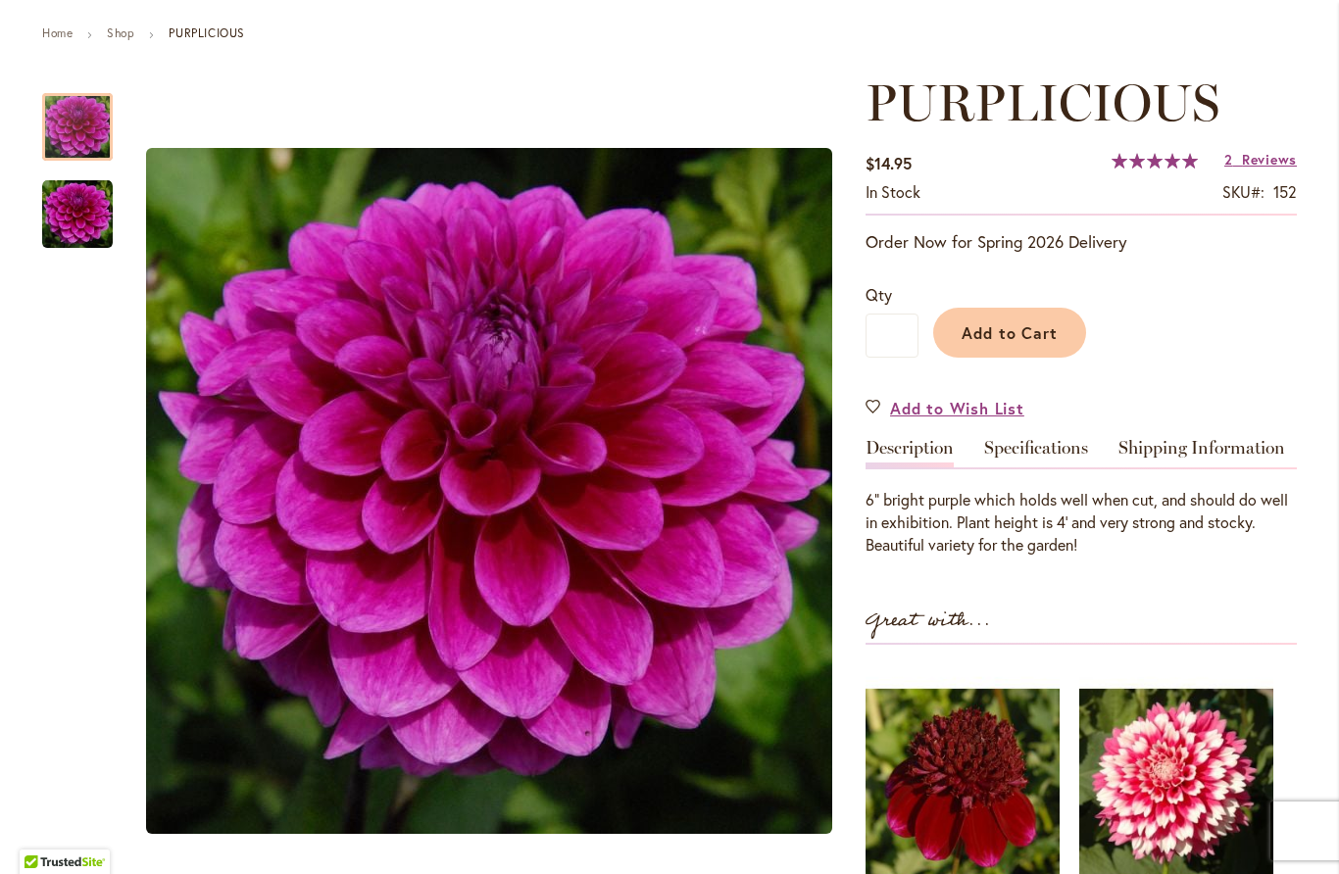
scroll to position [224, 0]
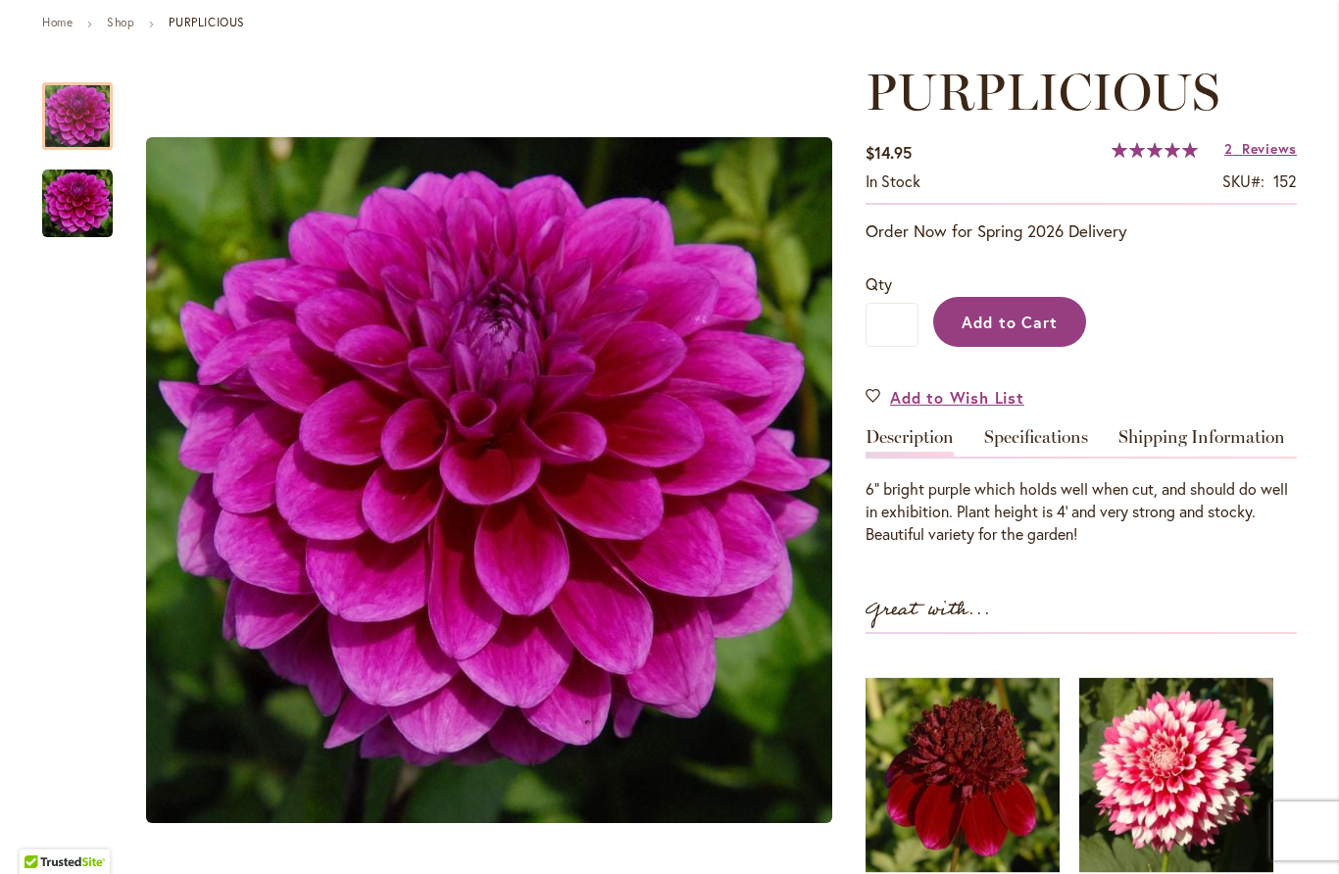
click at [1030, 333] on button "Add to Cart" at bounding box center [1009, 322] width 153 height 50
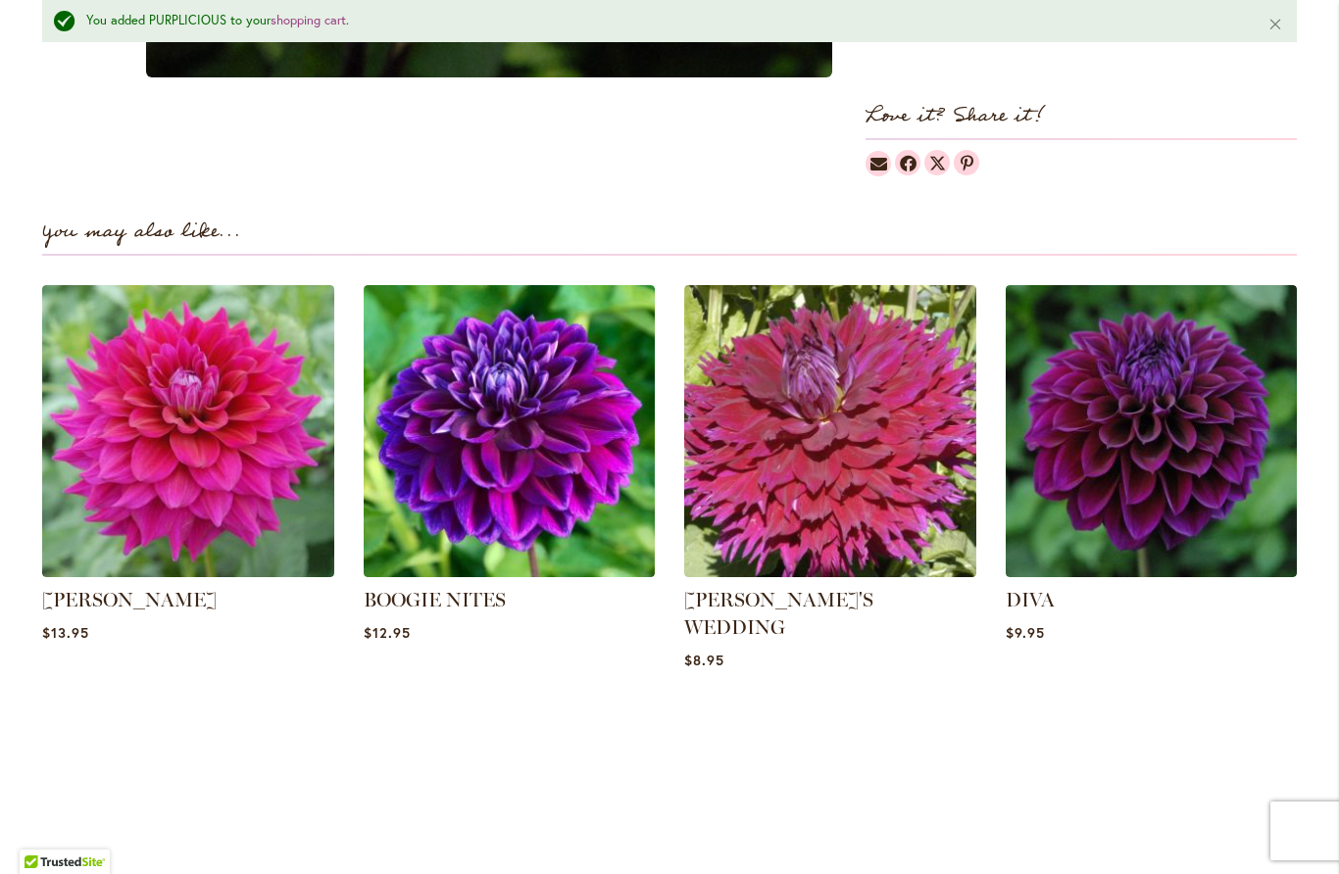
scroll to position [1221, 0]
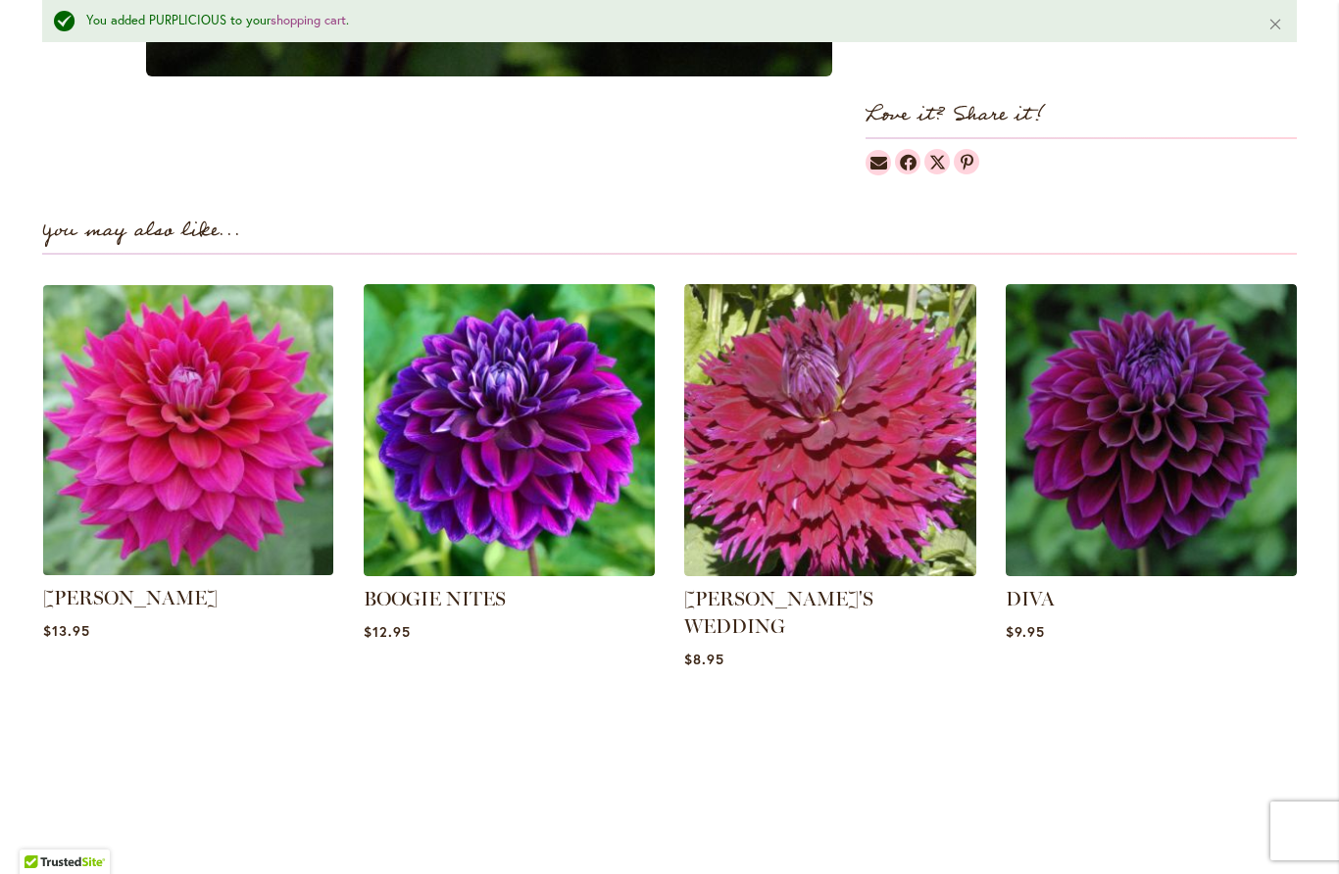
click at [125, 483] on img at bounding box center [188, 430] width 304 height 304
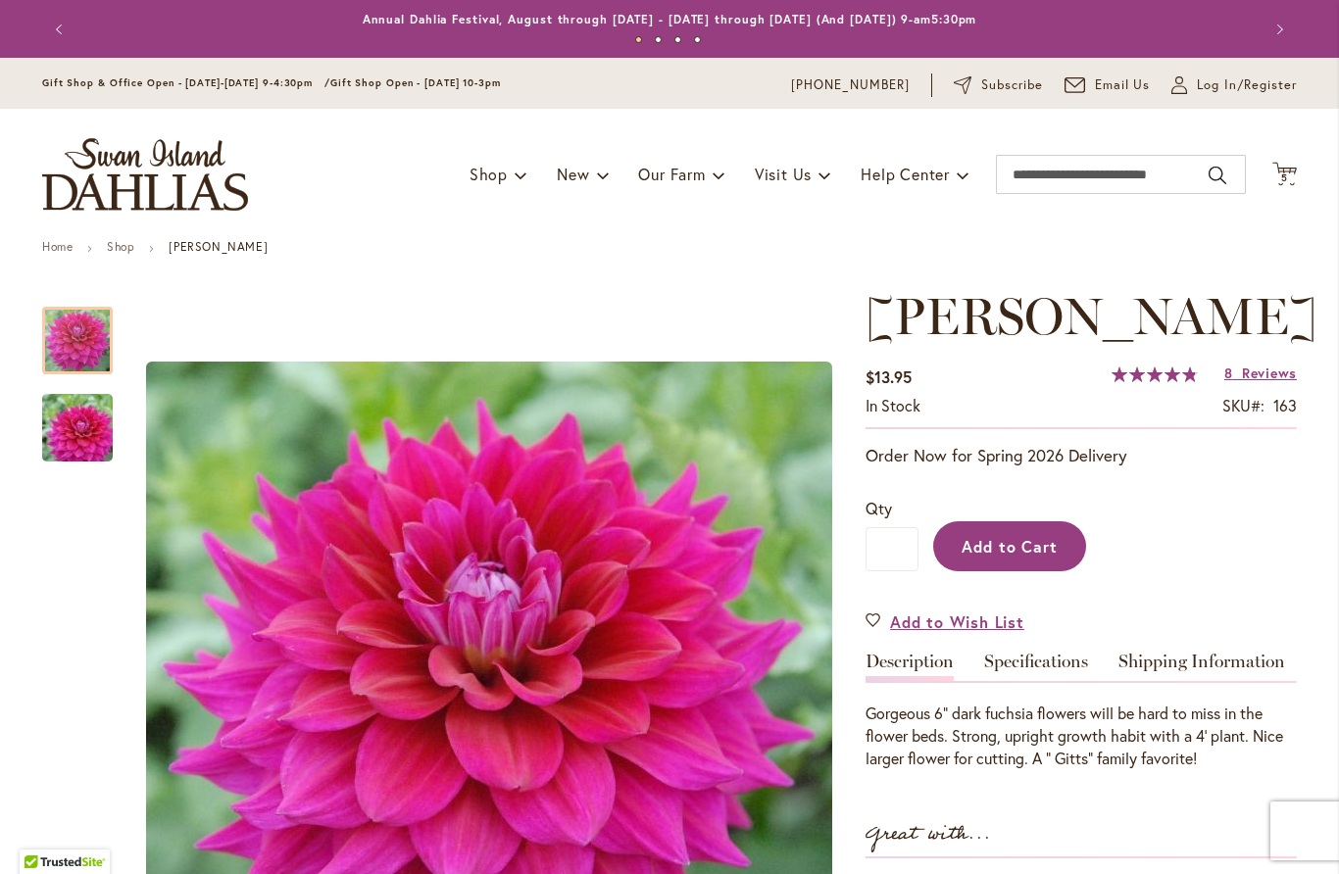
click at [1037, 544] on span "Add to Cart" at bounding box center [1010, 546] width 97 height 21
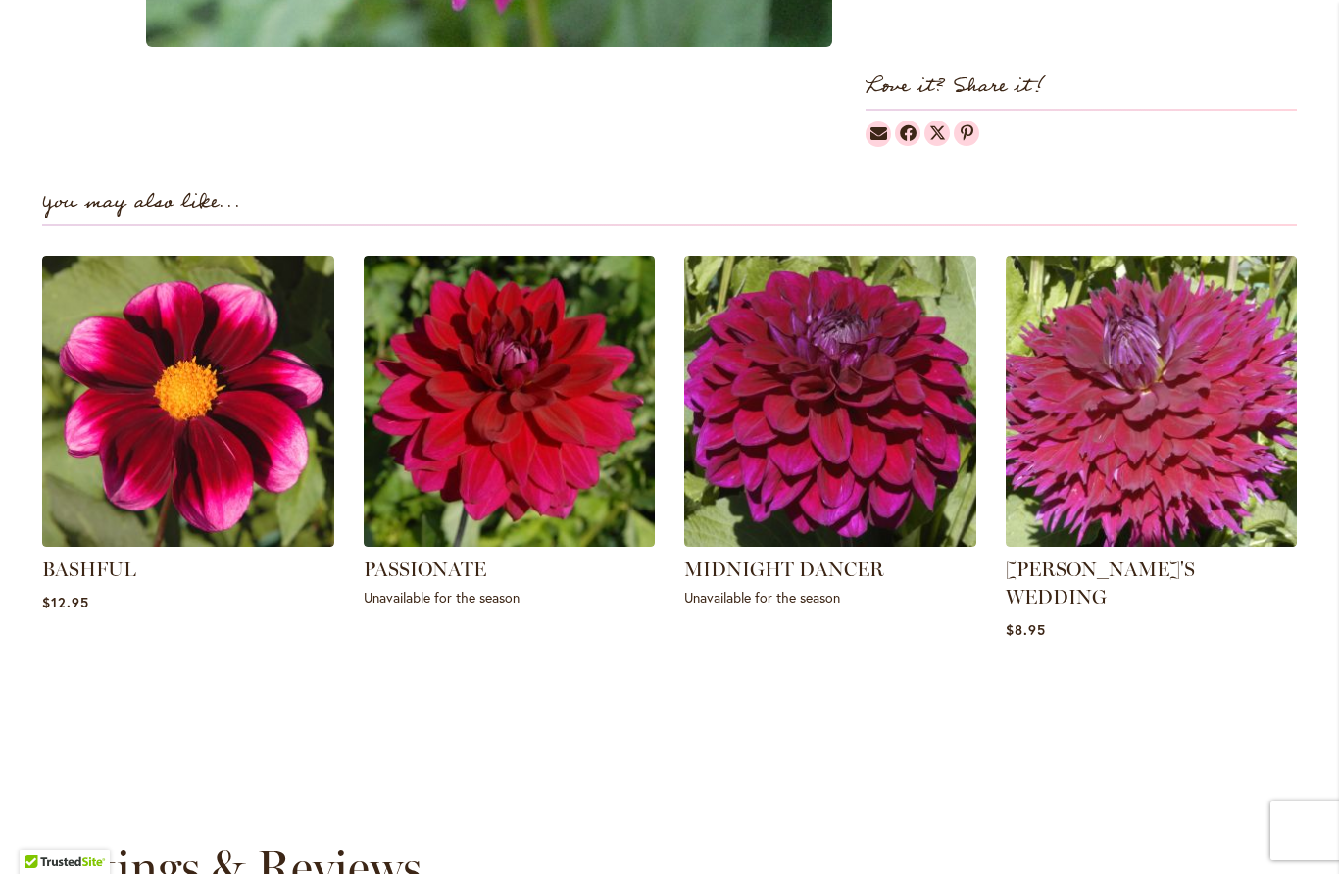
scroll to position [1227, 0]
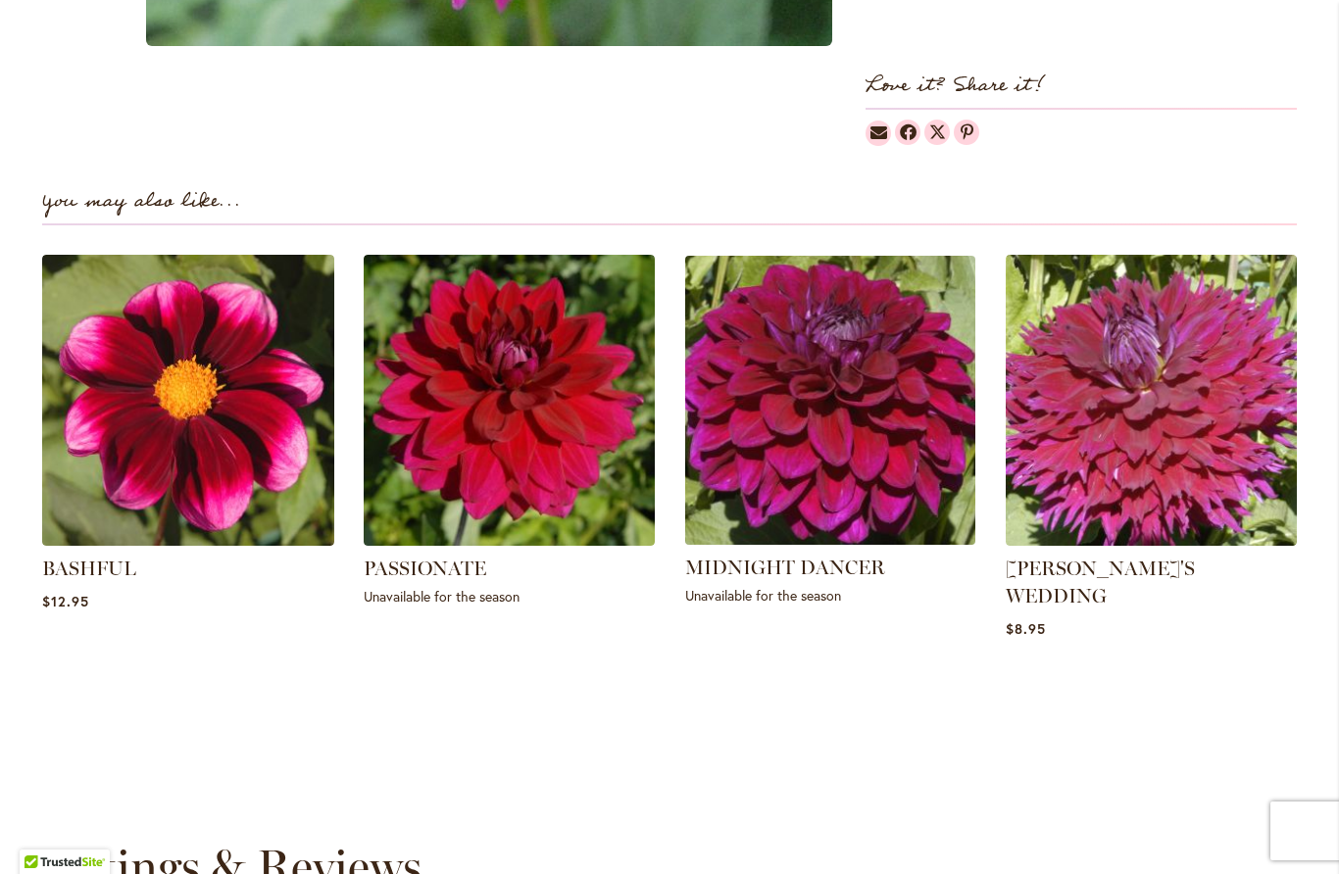
click at [891, 435] on img at bounding box center [830, 400] width 304 height 304
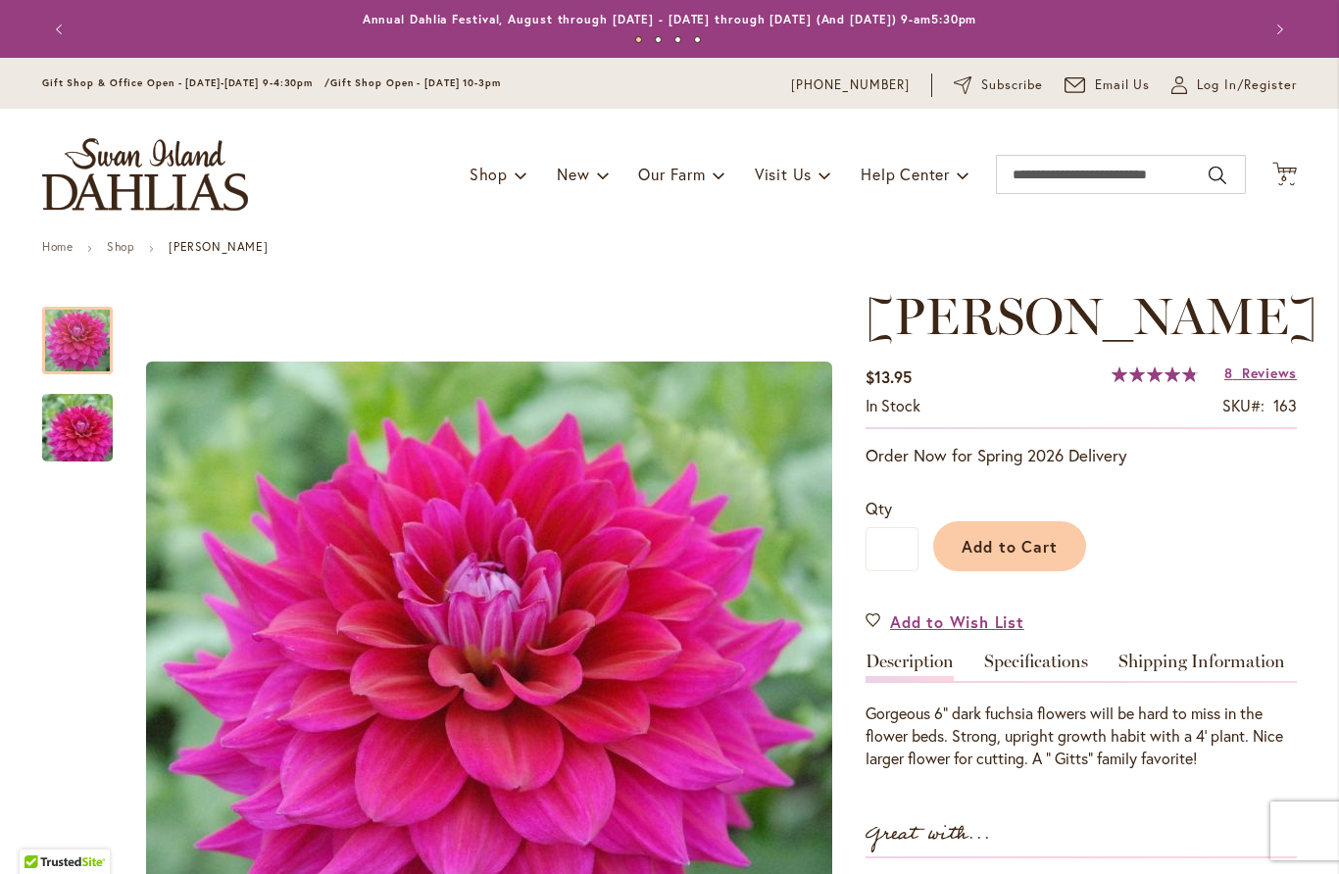
scroll to position [37, 0]
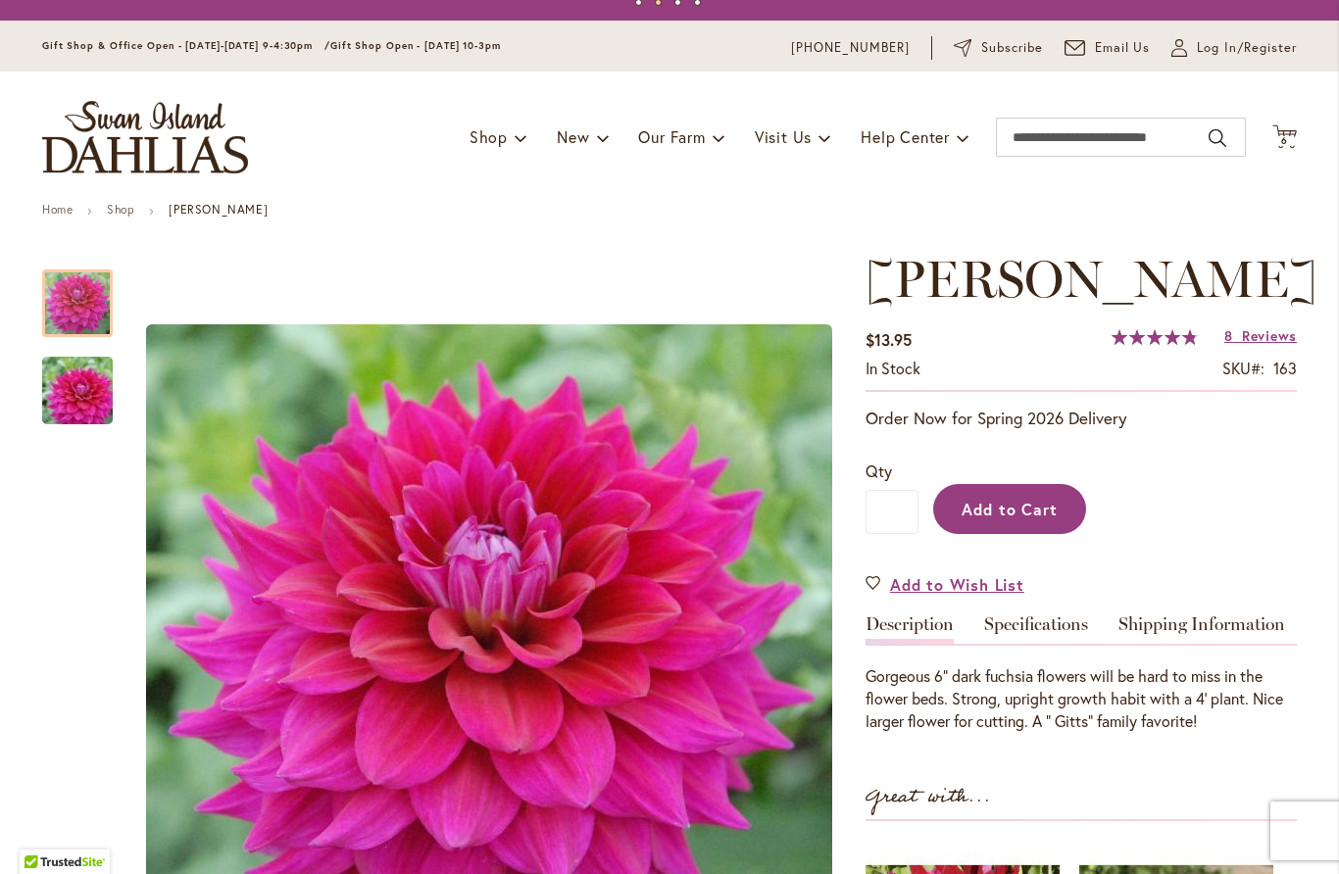
click at [1004, 518] on span "Add to Cart" at bounding box center [1010, 509] width 97 height 21
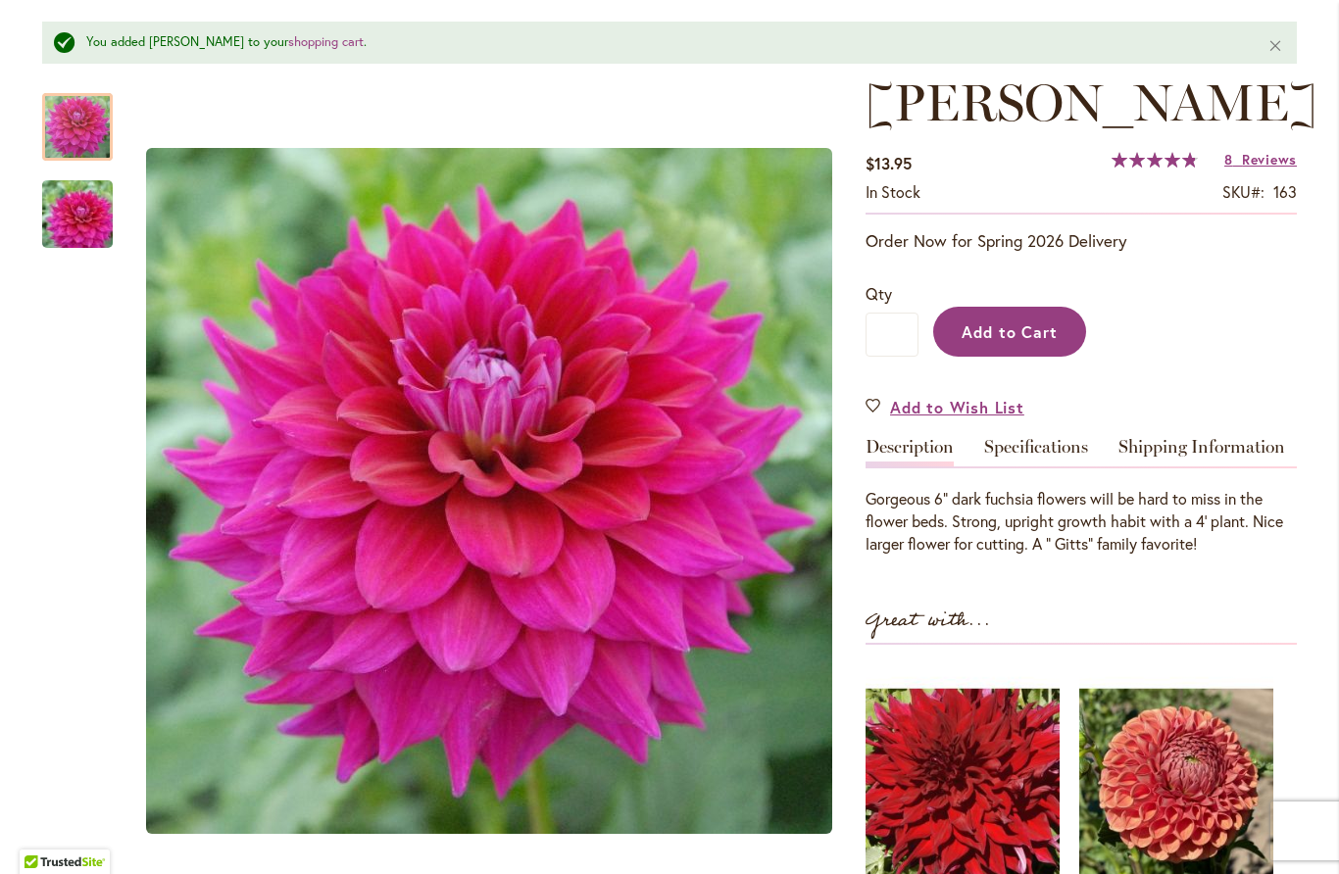
scroll to position [267, 0]
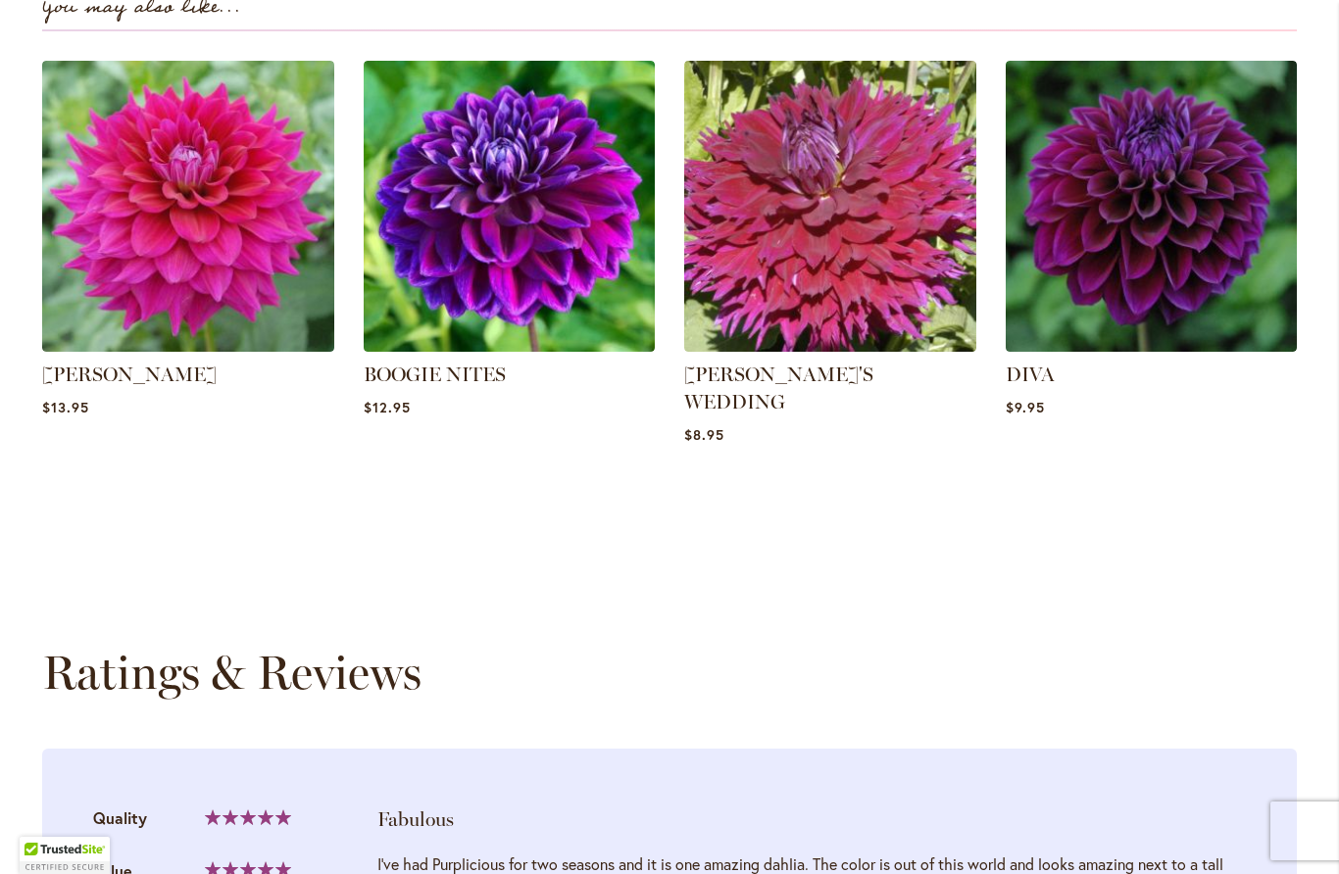
scroll to position [1400, 0]
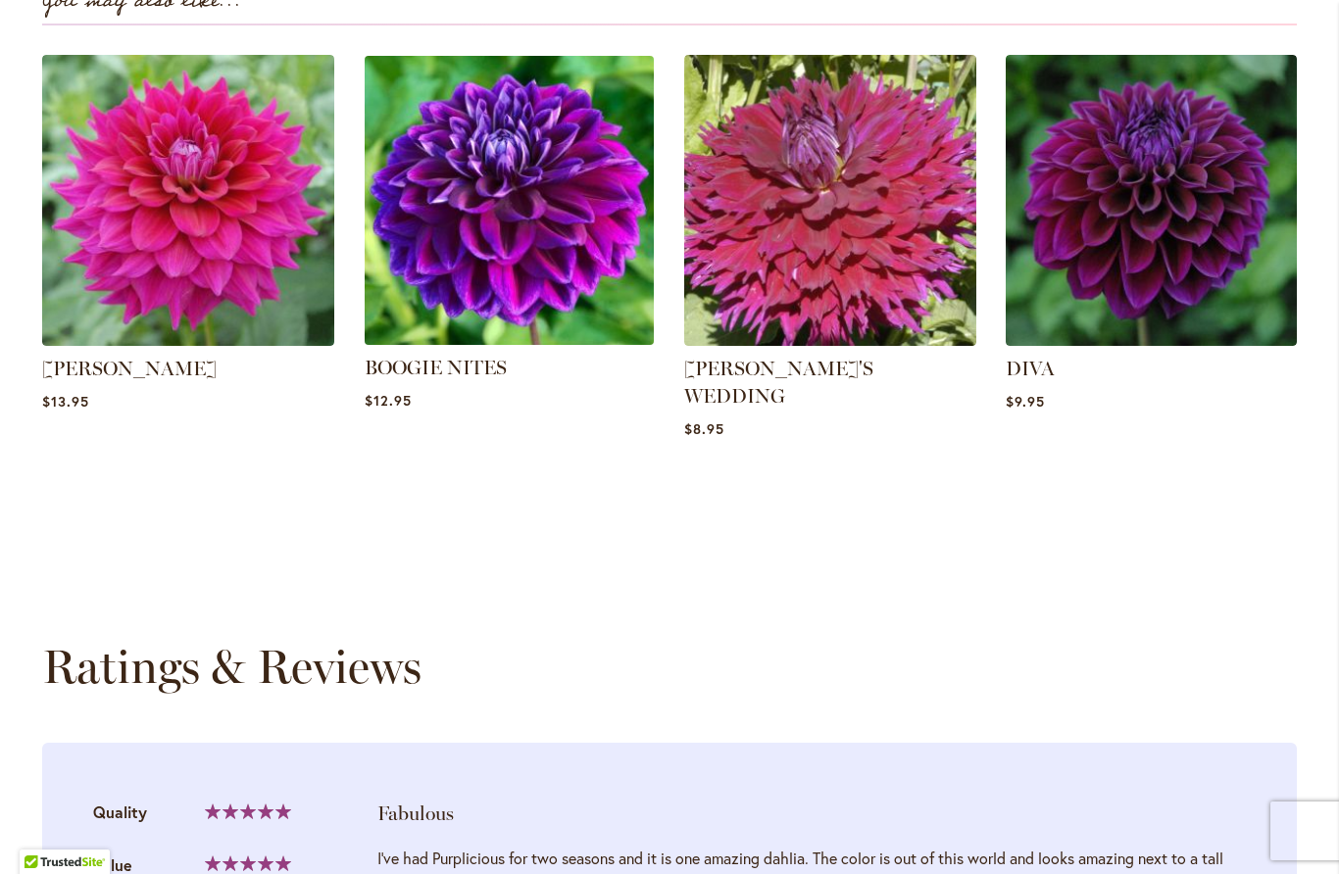
click at [556, 250] on img at bounding box center [509, 200] width 304 height 304
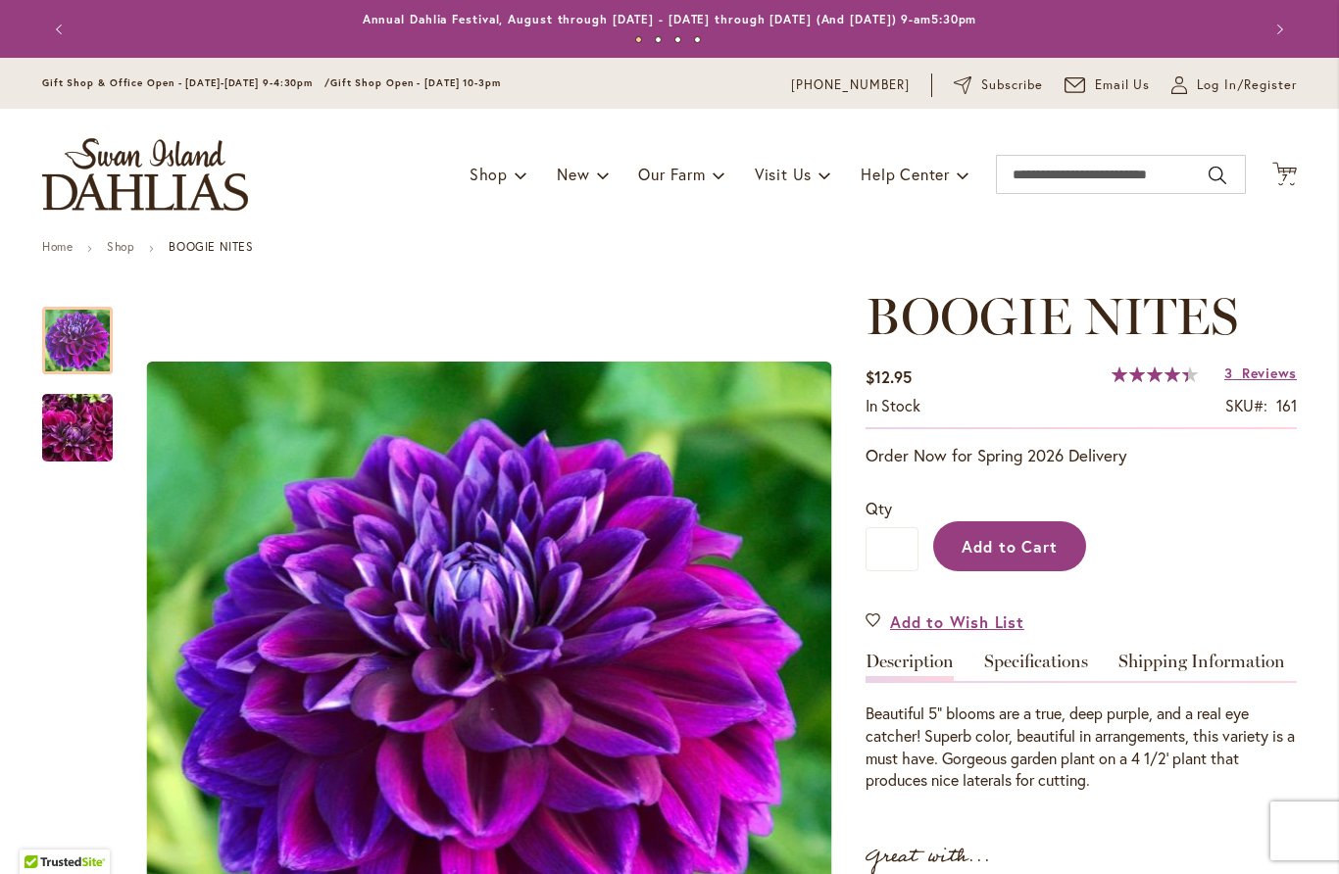
click at [1032, 543] on span "Add to Cart" at bounding box center [1010, 546] width 97 height 21
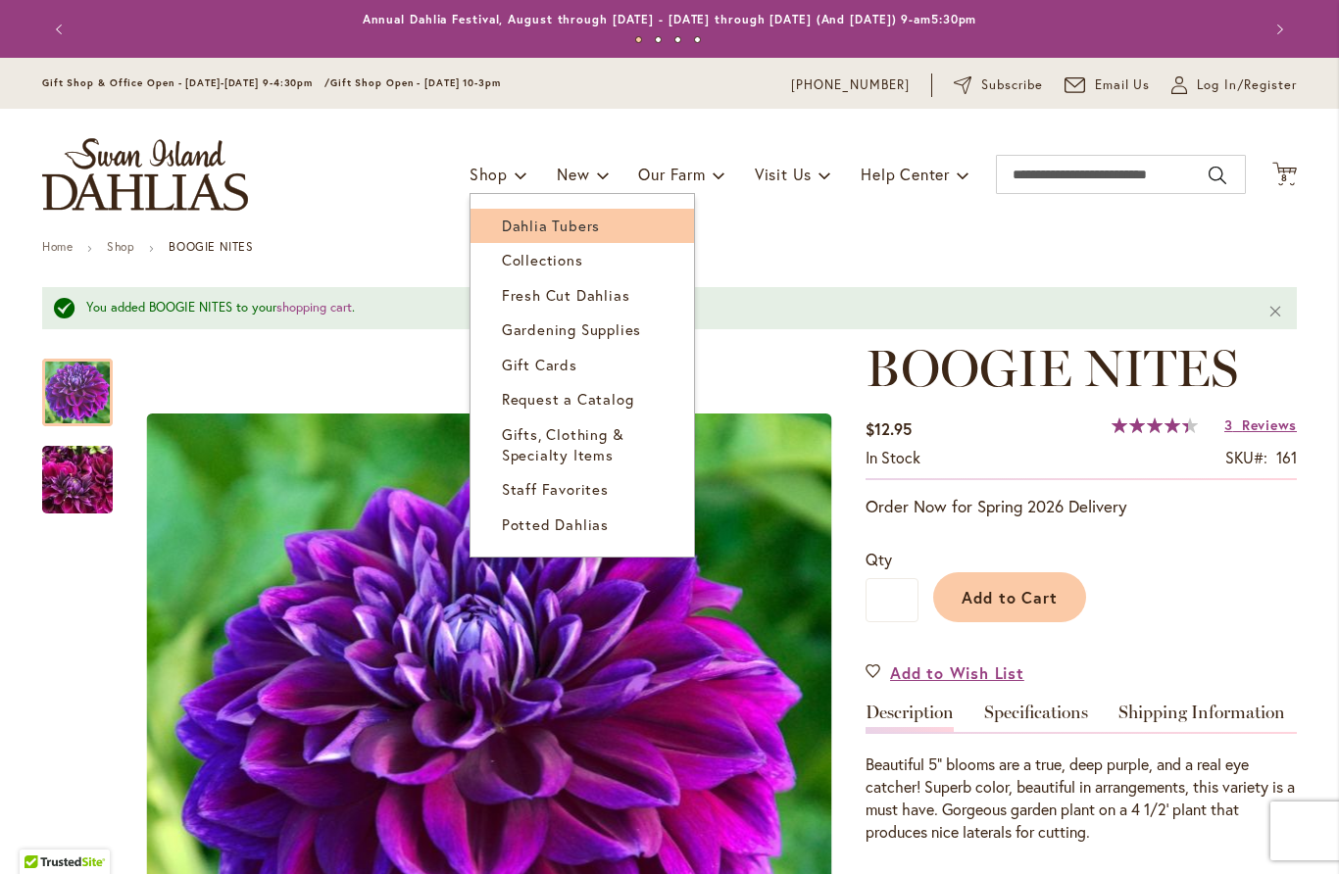
click at [597, 228] on link "Dahlia Tubers" at bounding box center [581, 226] width 223 height 34
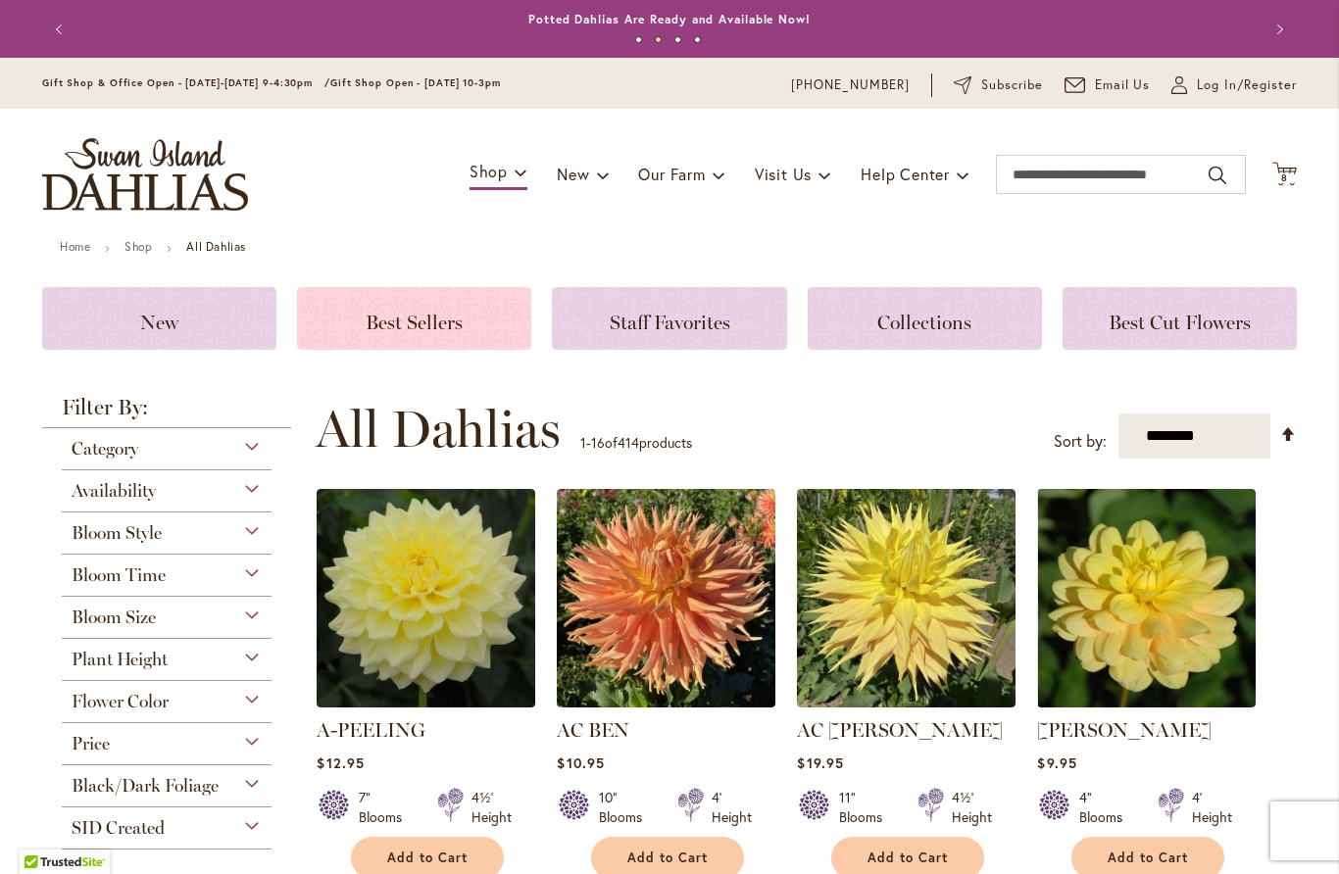
click at [382, 329] on span "Best Sellers" at bounding box center [414, 323] width 97 height 24
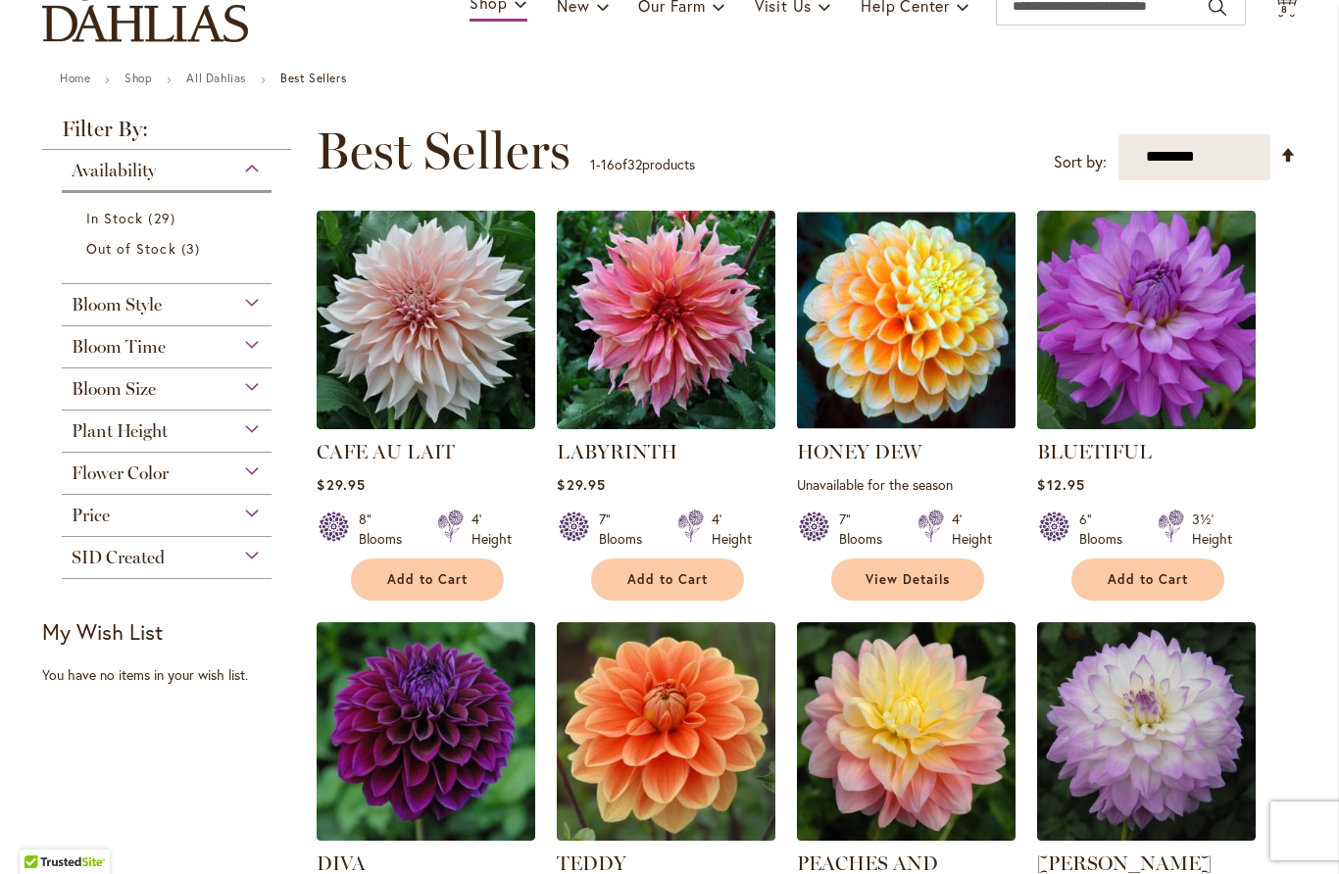
scroll to position [186, 0]
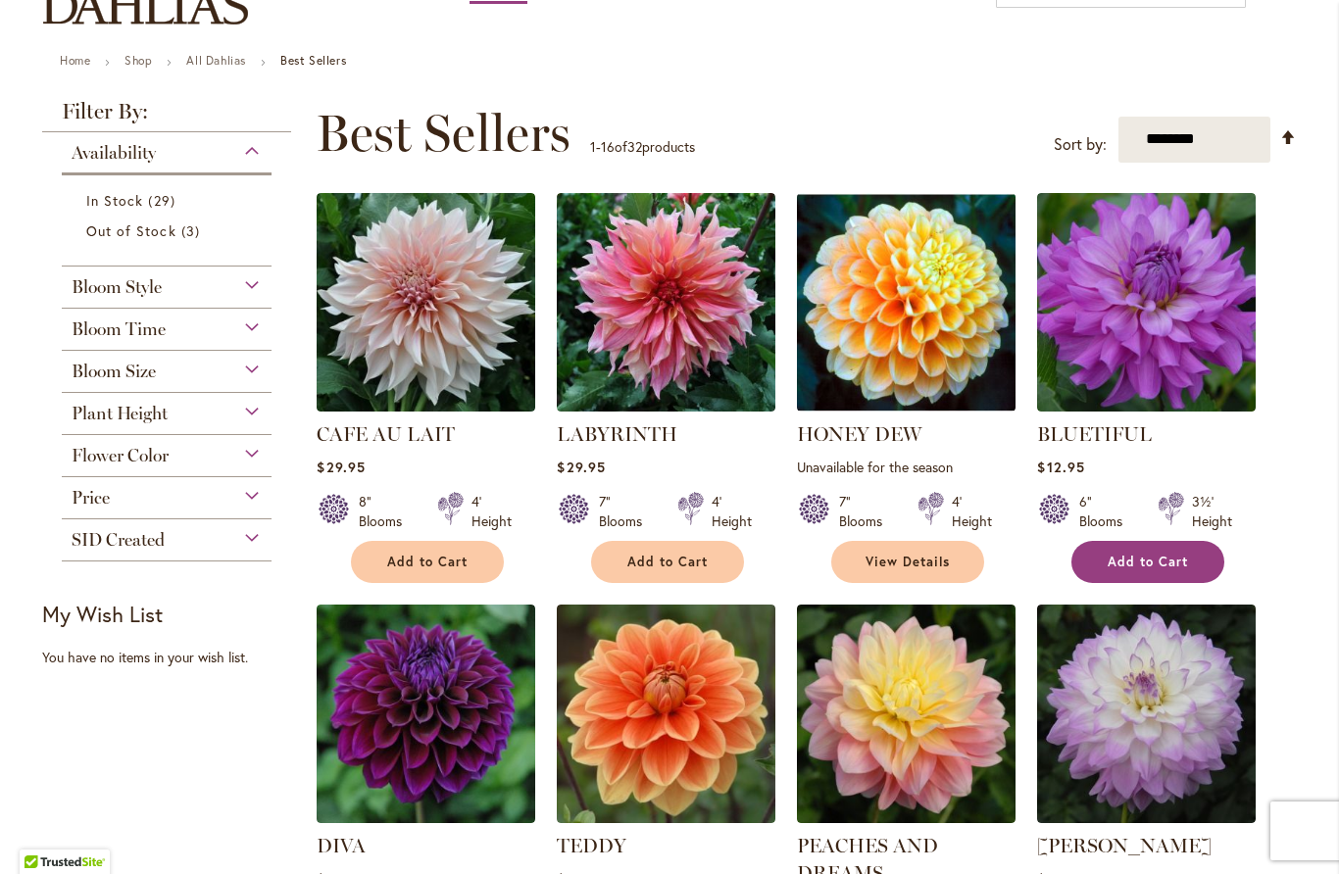
click at [1150, 564] on span "Add to Cart" at bounding box center [1148, 562] width 80 height 17
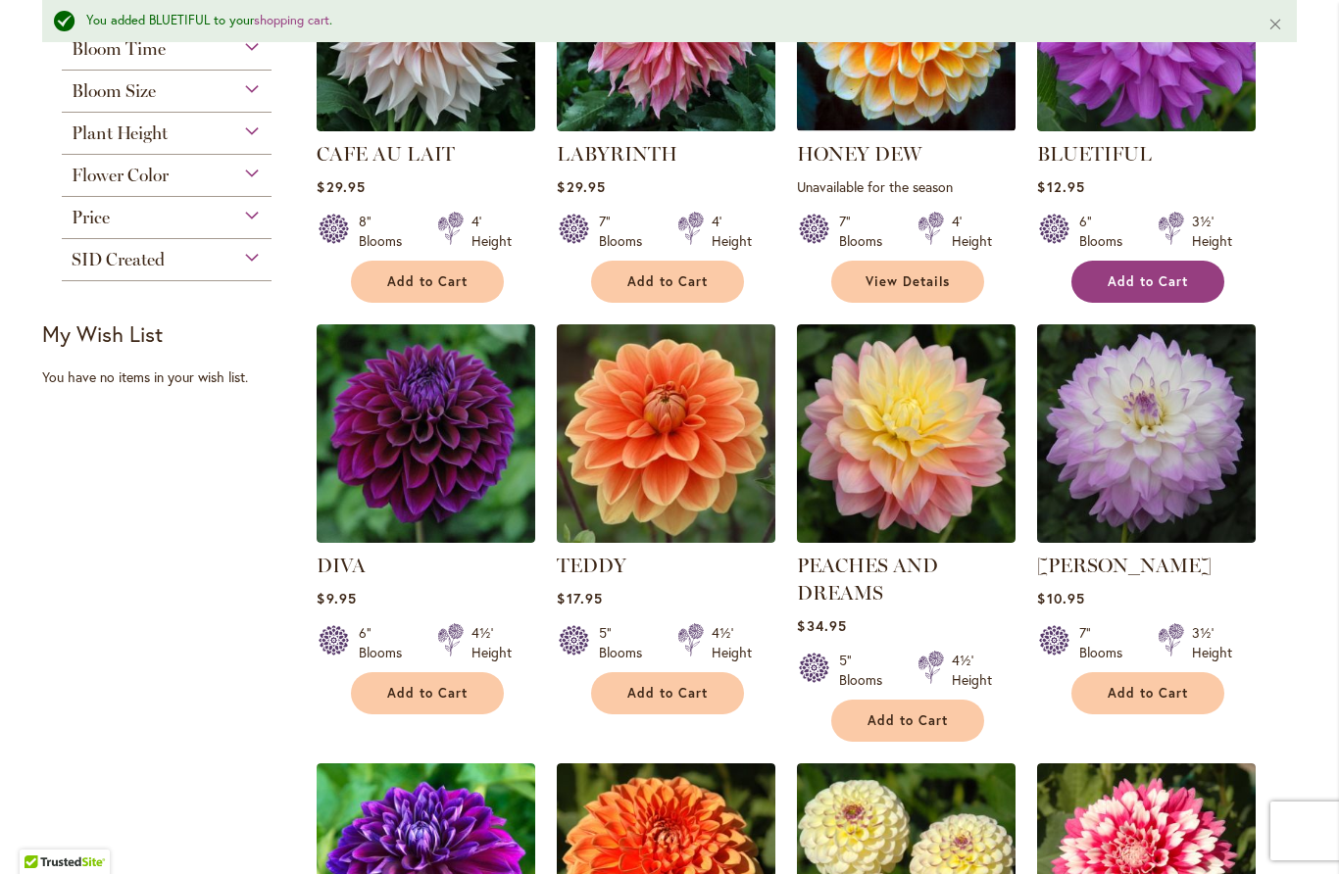
scroll to position [519, 0]
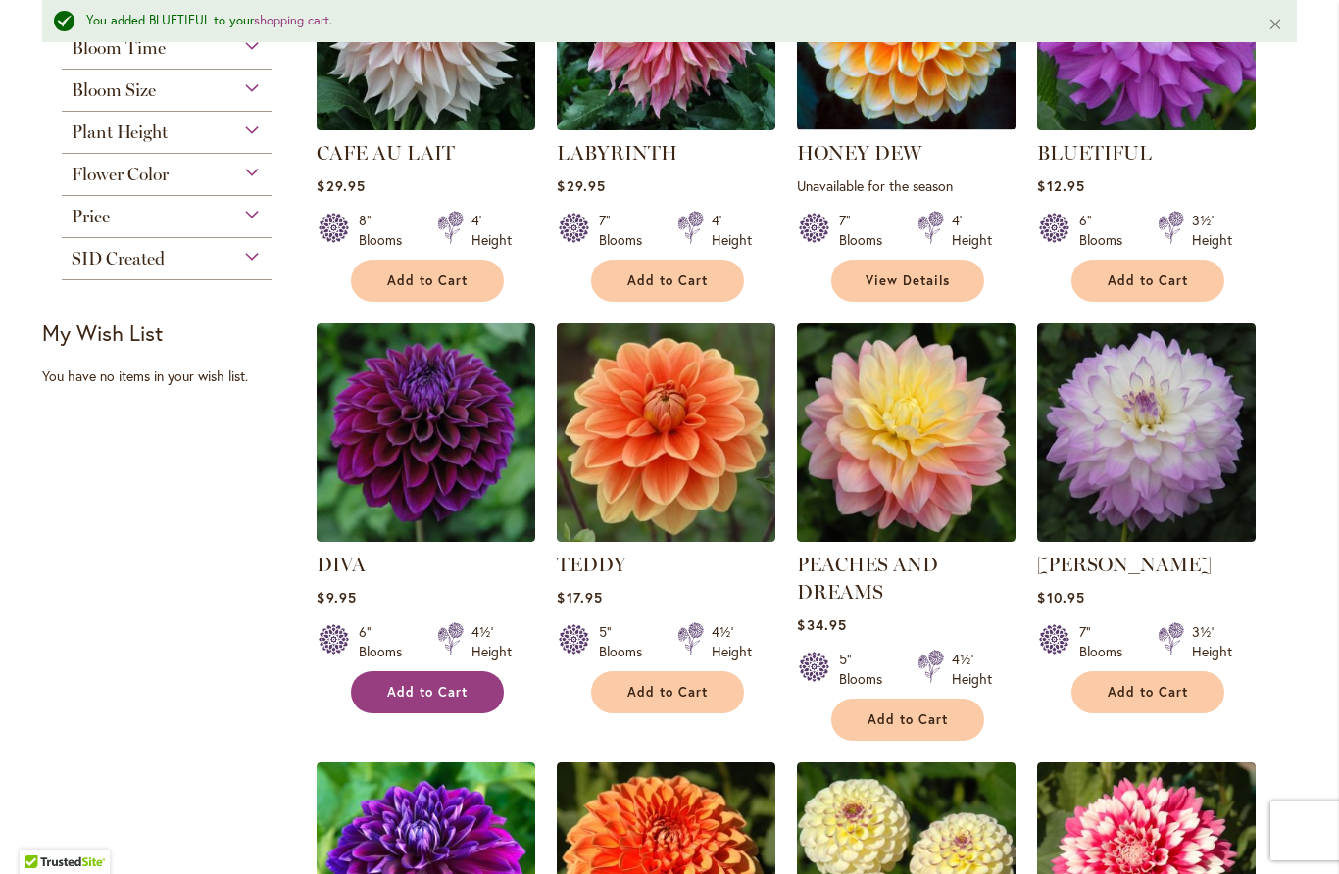
click at [450, 688] on span "Add to Cart" at bounding box center [427, 692] width 80 height 17
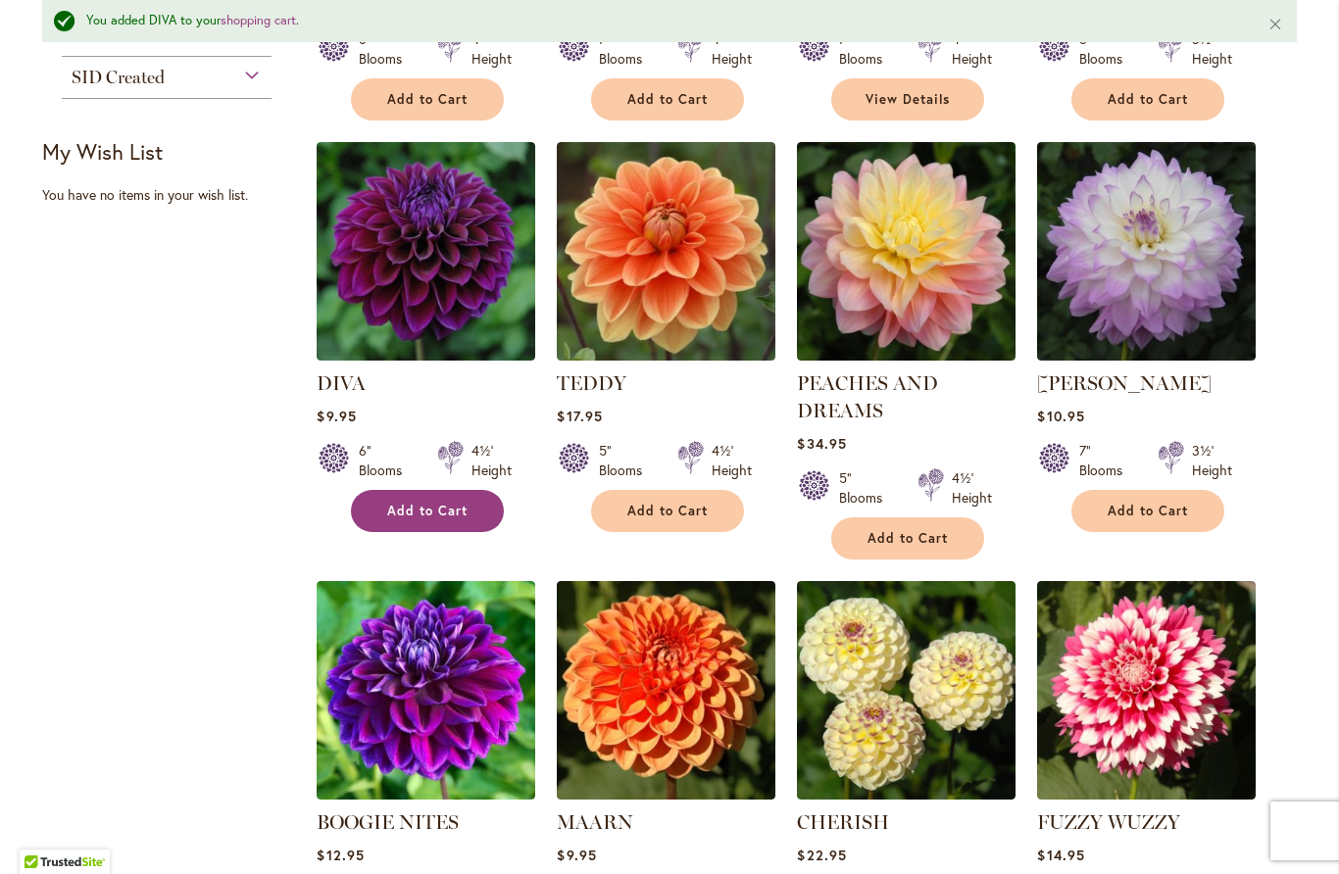
scroll to position [702, 0]
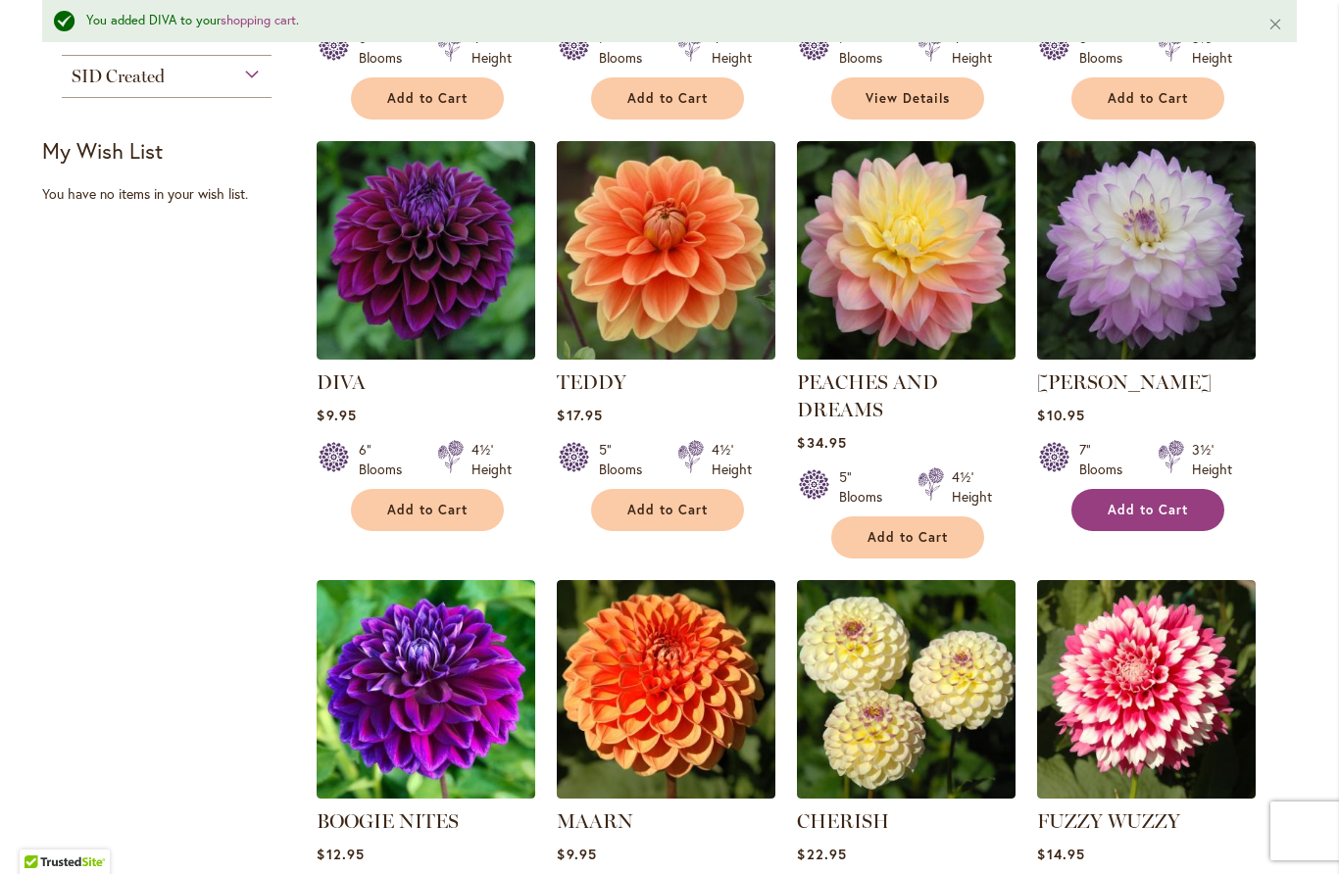
click at [1177, 511] on span "Add to Cart" at bounding box center [1148, 510] width 80 height 17
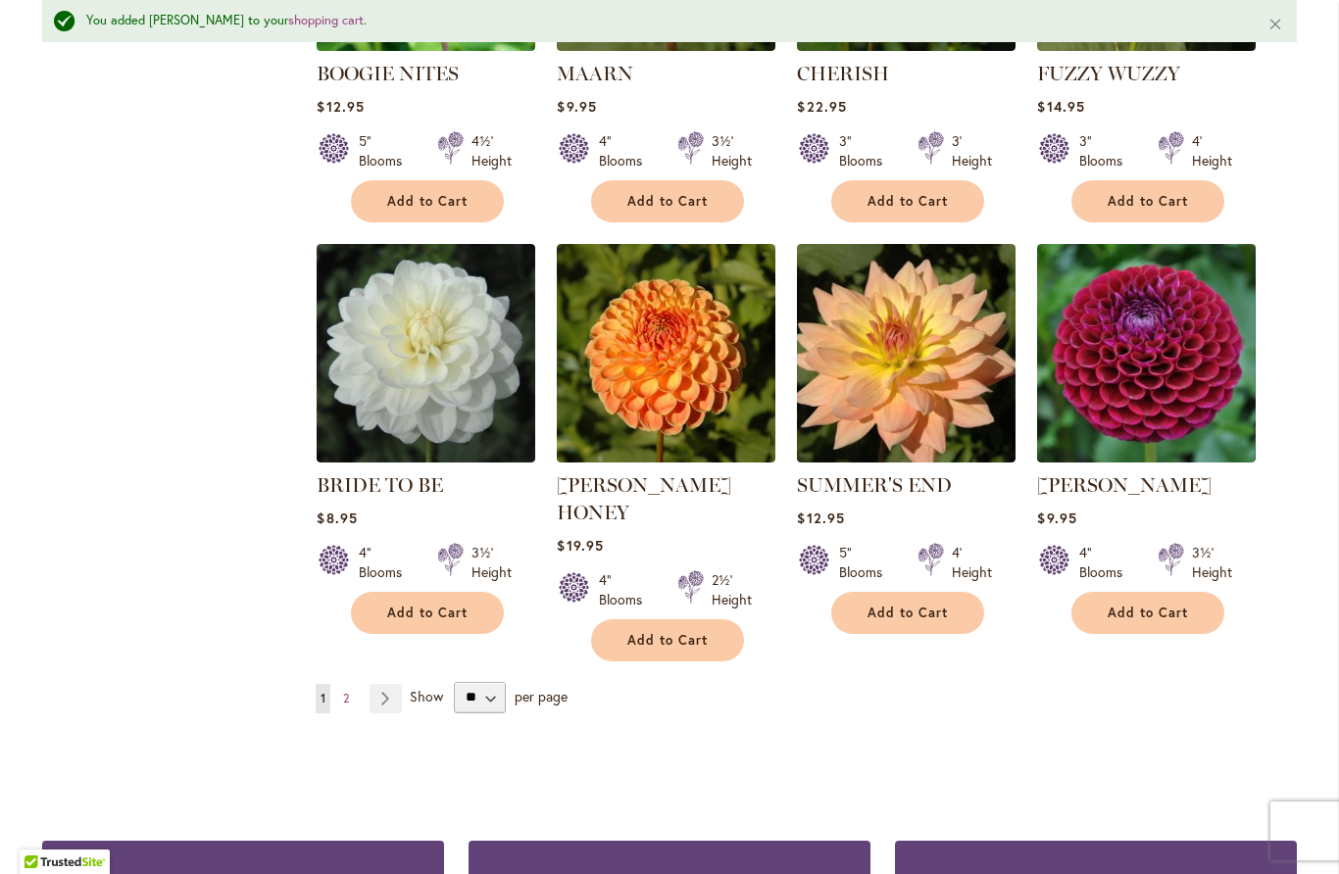
scroll to position [1451, 0]
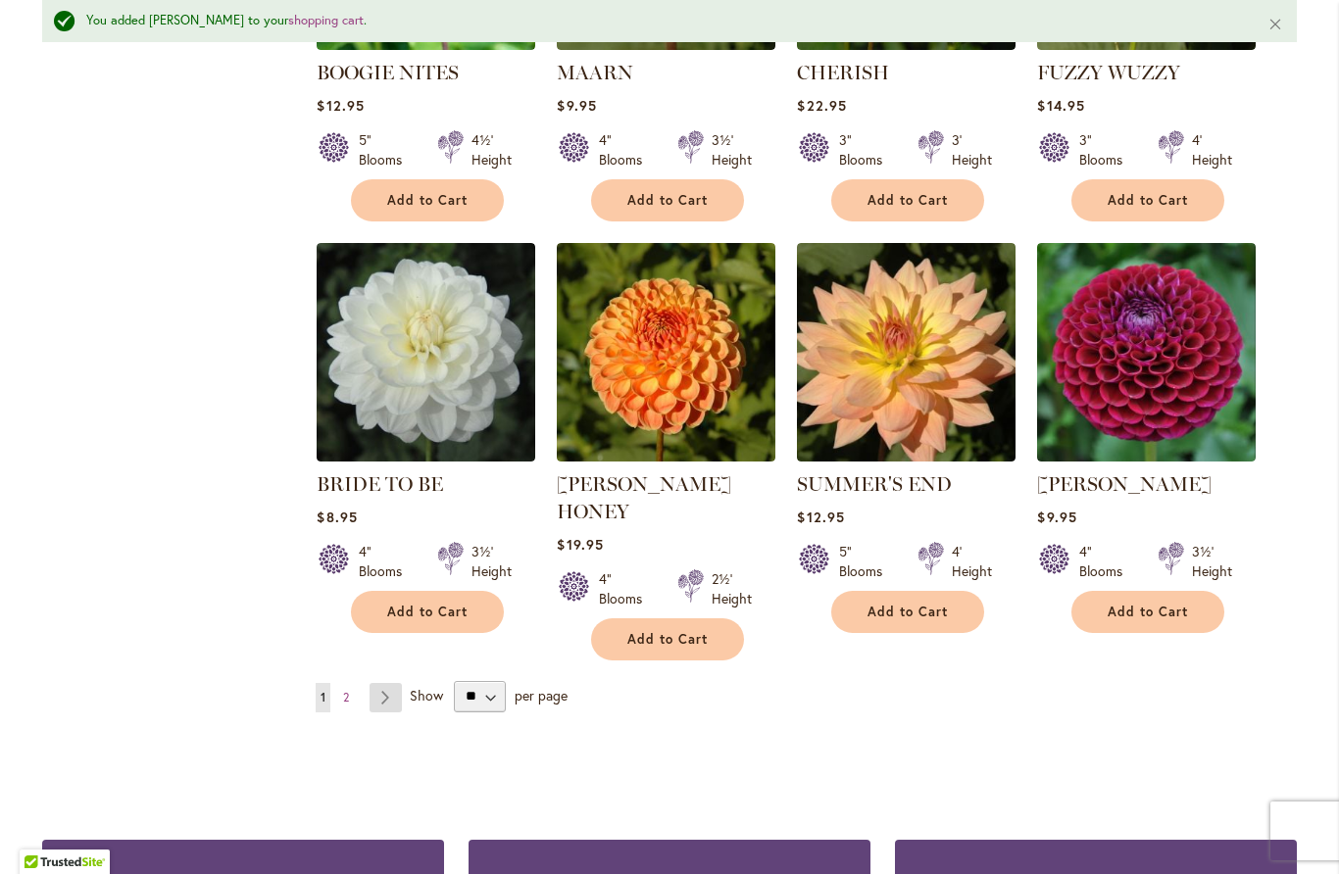
click at [392, 683] on link "Page Next" at bounding box center [386, 697] width 32 height 29
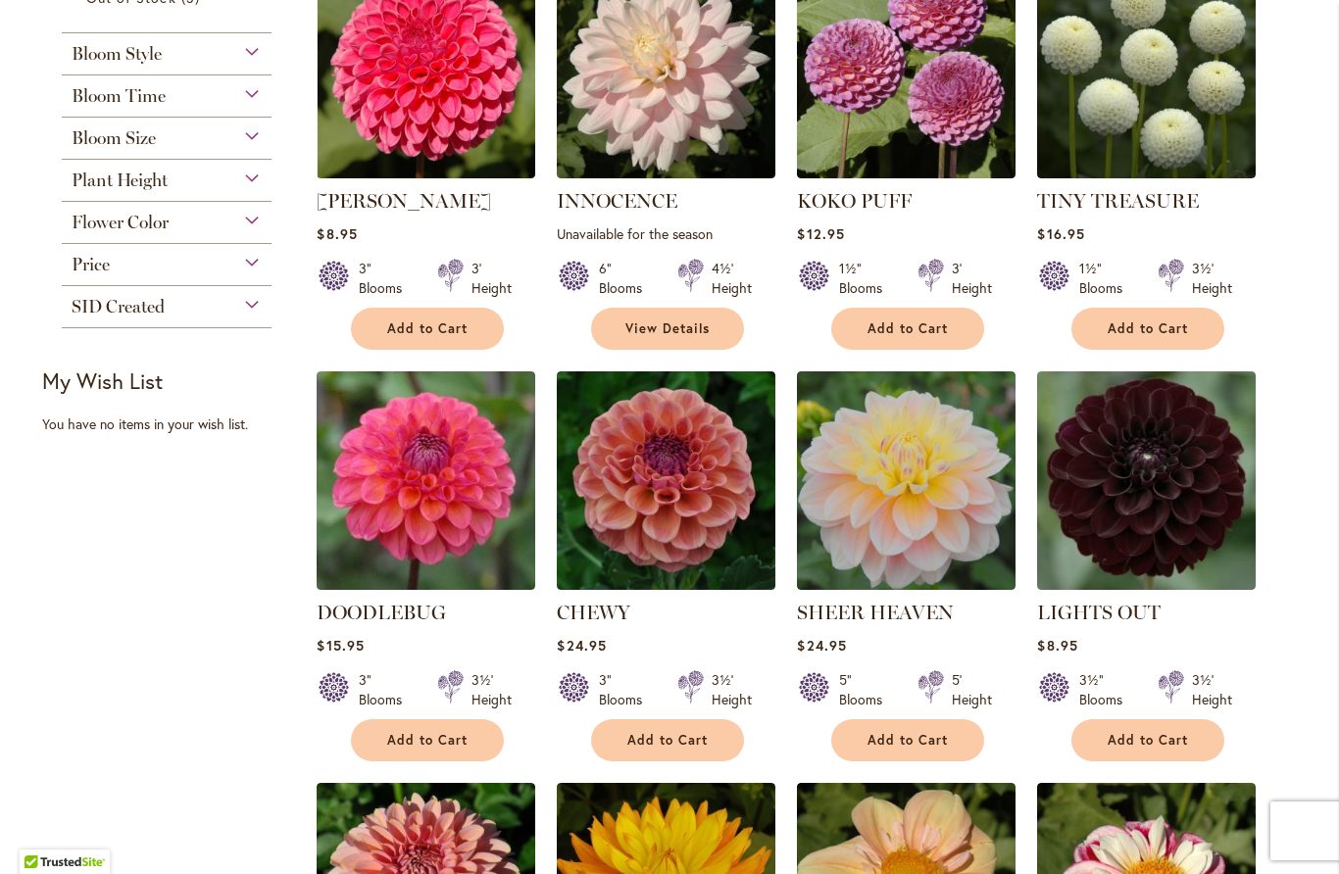
scroll to position [421, 0]
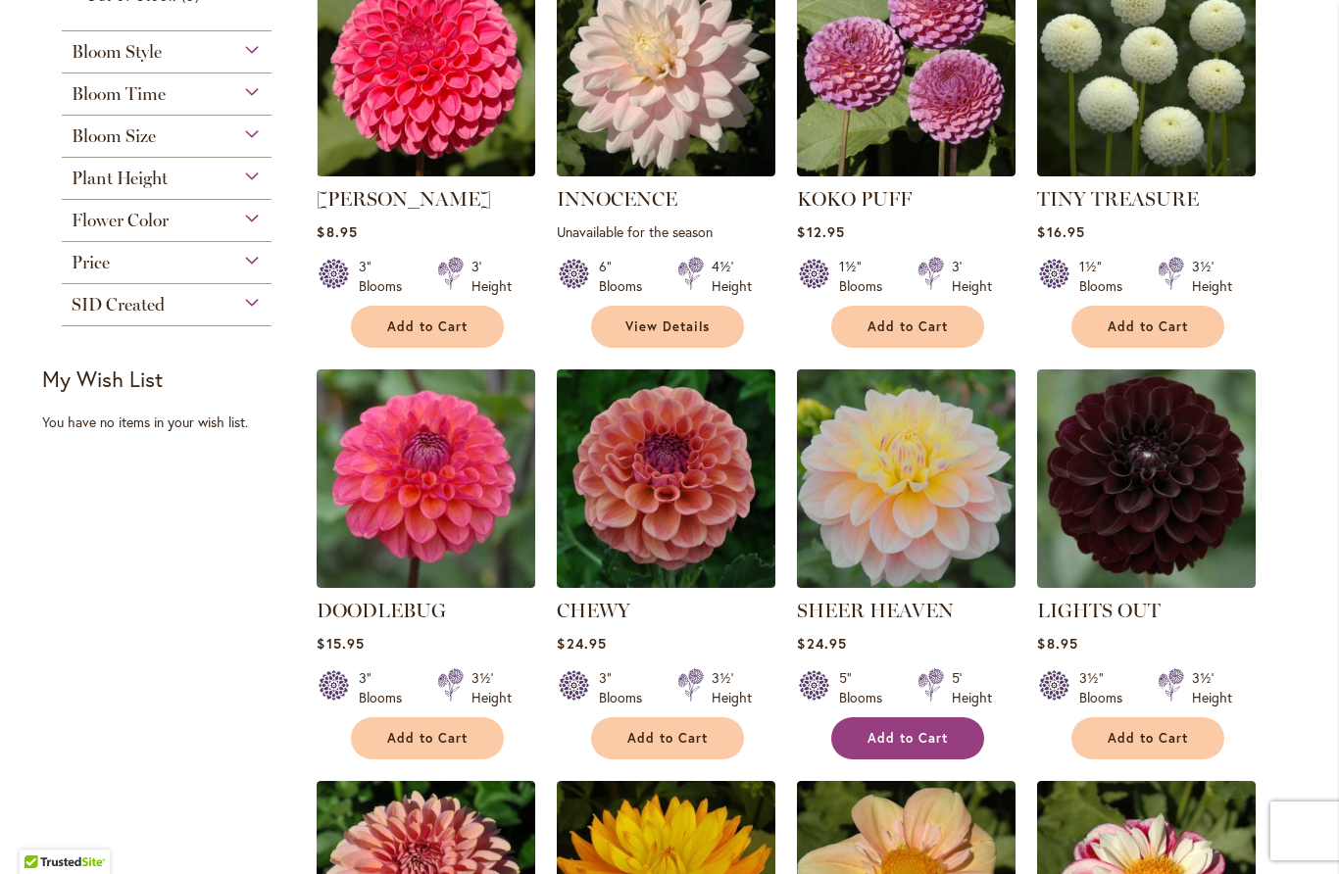
click at [922, 732] on span "Add to Cart" at bounding box center [907, 738] width 80 height 17
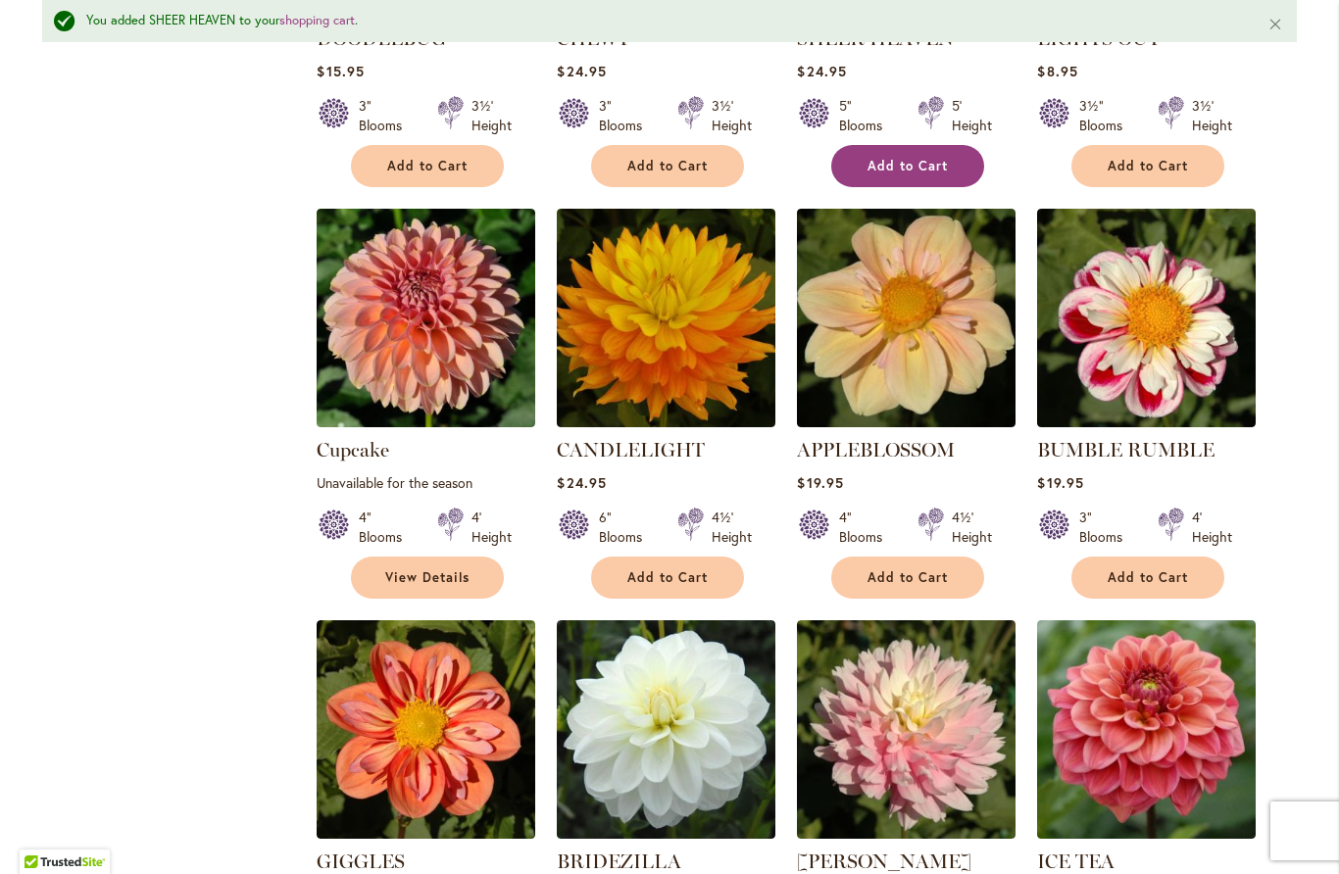
scroll to position [1047, 0]
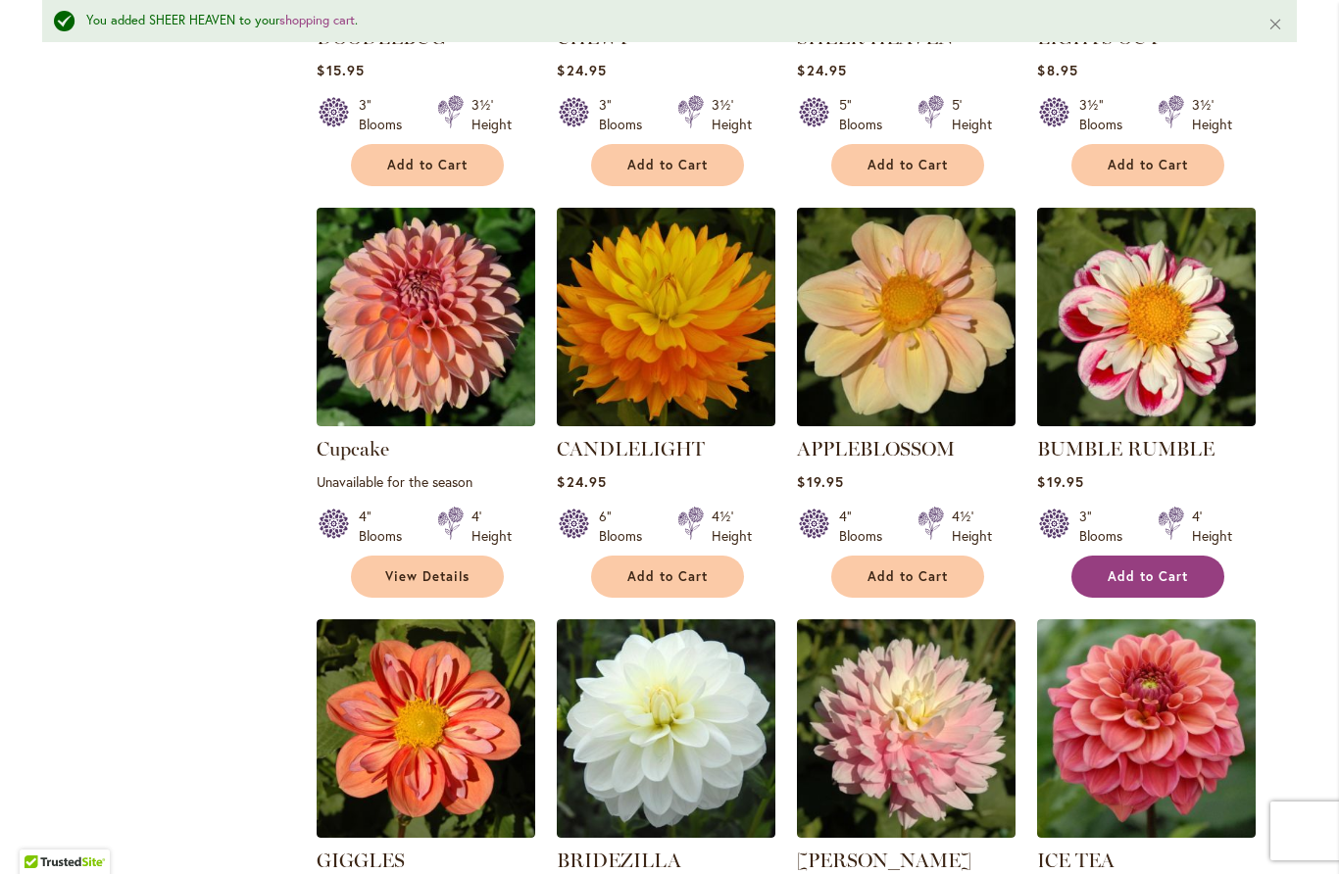
click at [1154, 588] on button "Add to Cart" at bounding box center [1147, 577] width 153 height 42
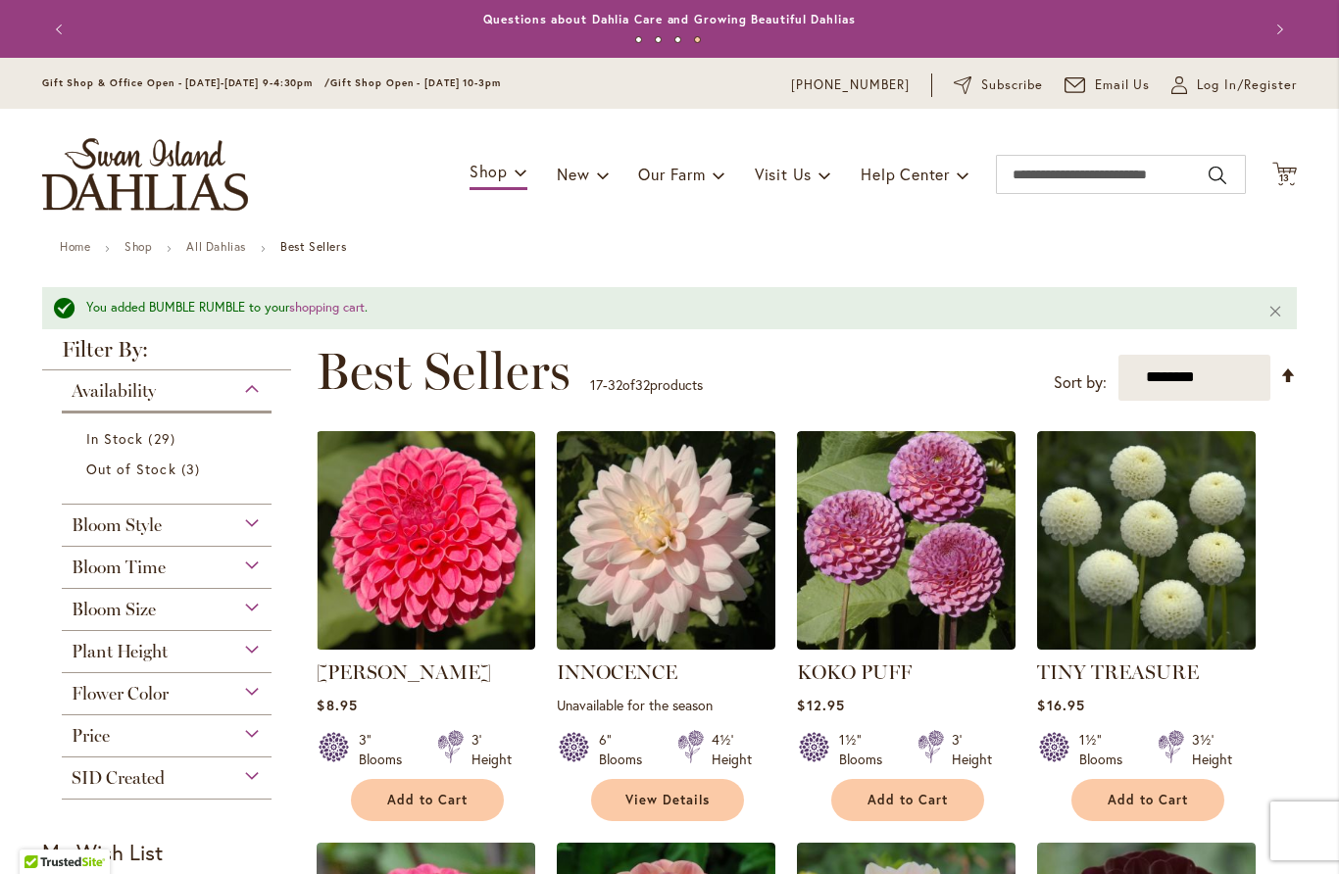
scroll to position [0, 0]
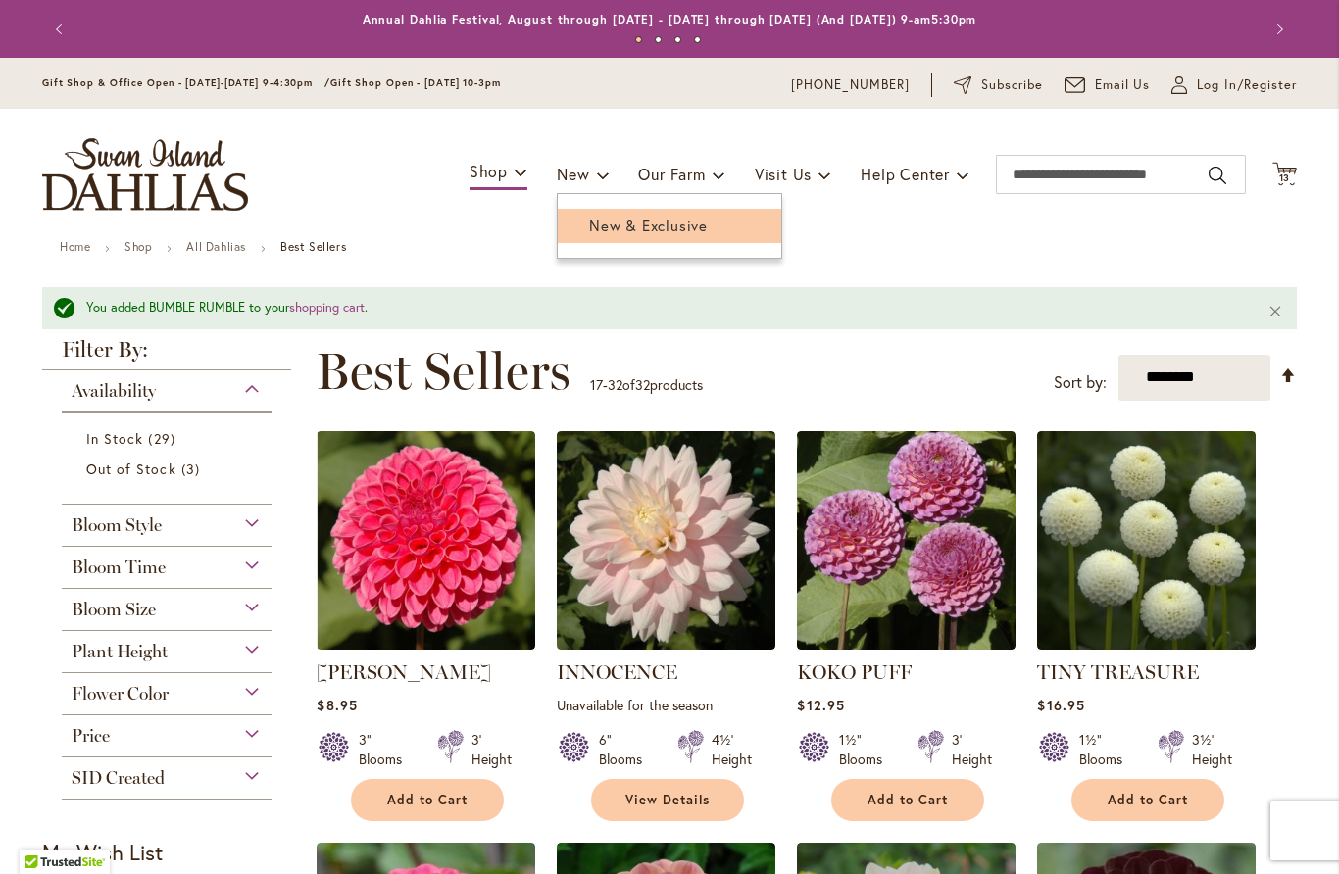
click at [674, 213] on link "New & Exclusive" at bounding box center [669, 226] width 223 height 34
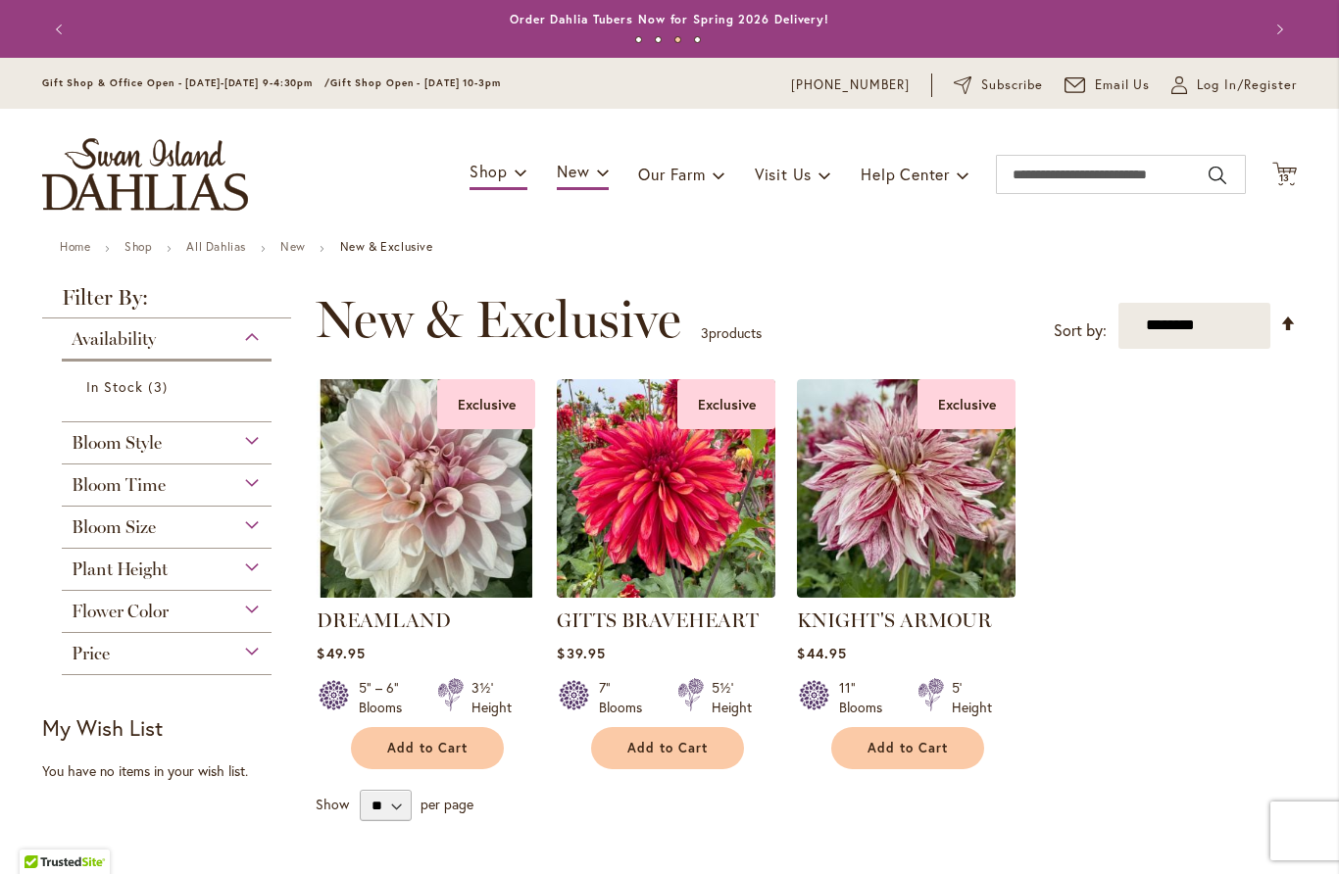
click at [145, 447] on span "Bloom Style" at bounding box center [117, 443] width 90 height 22
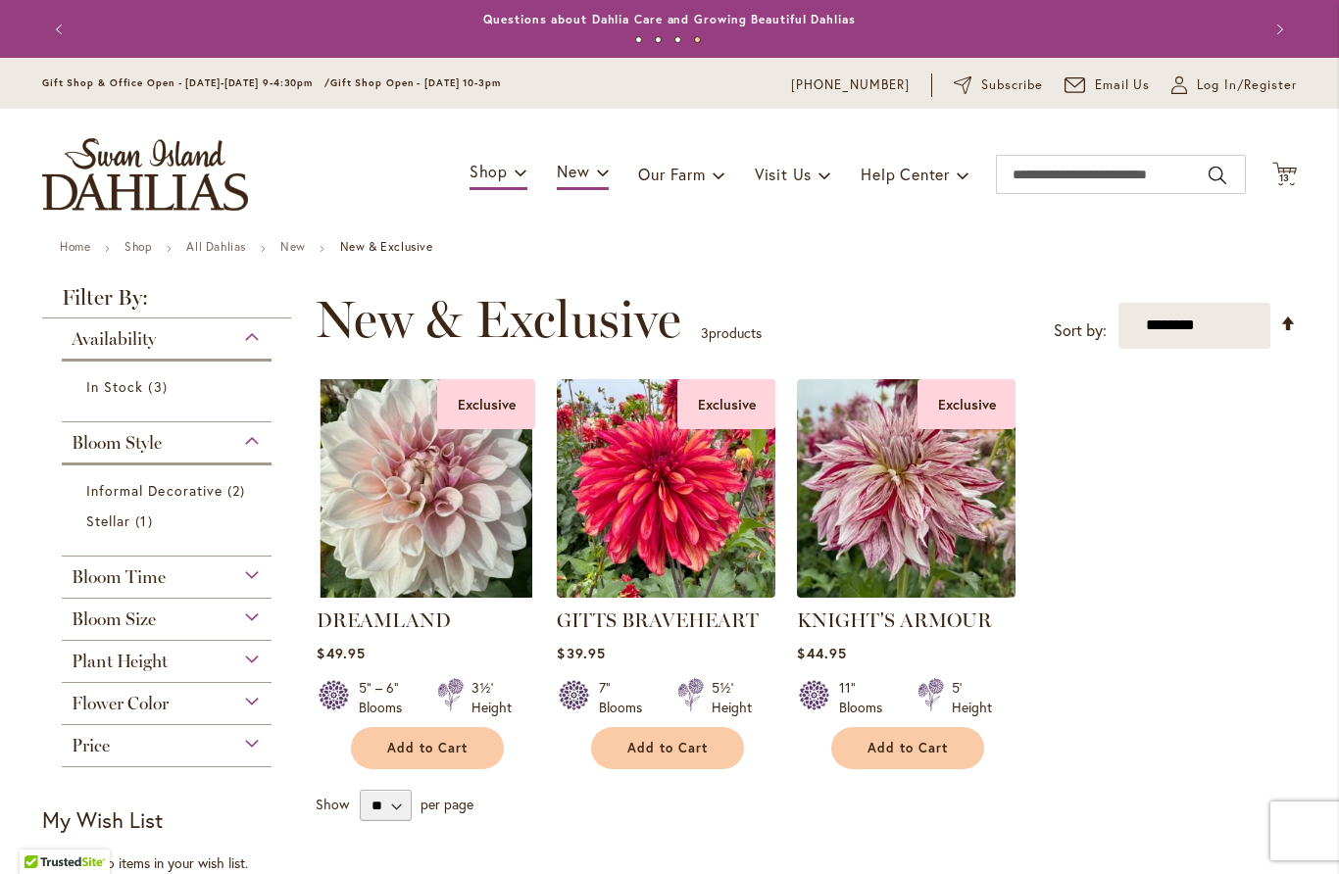
click at [127, 626] on span "Bloom Size" at bounding box center [114, 620] width 84 height 22
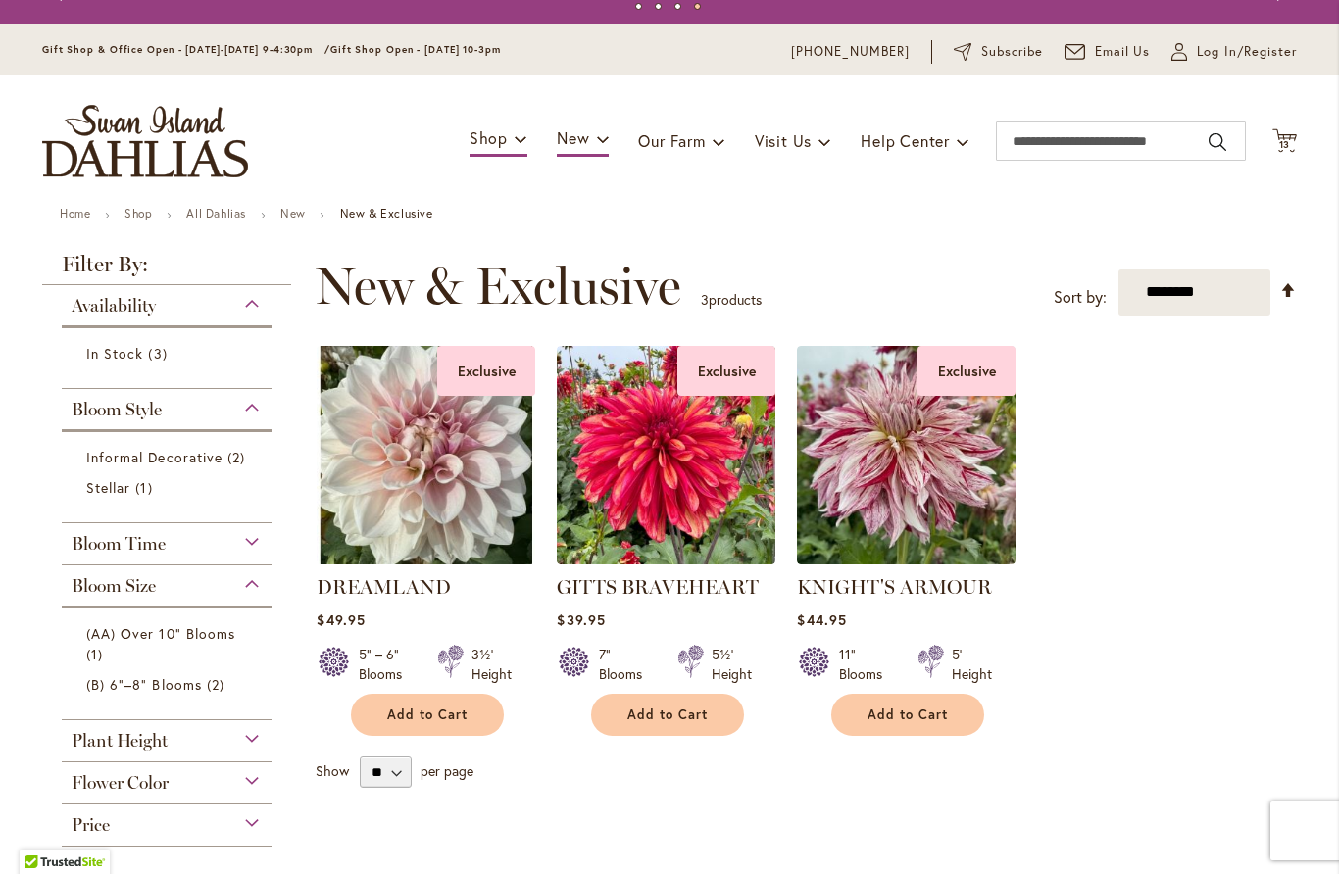
scroll to position [60, 0]
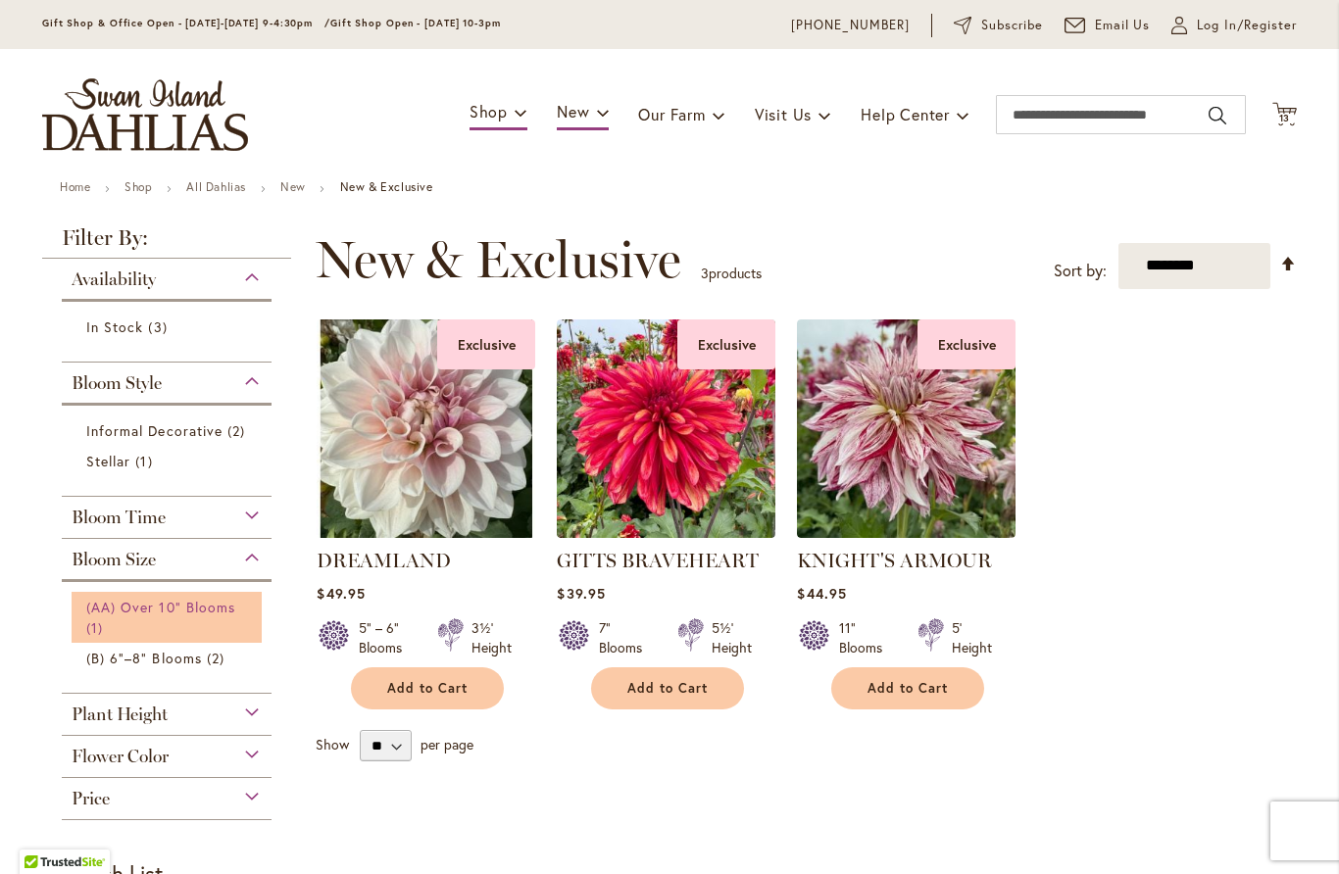
click at [145, 608] on span "(AA) Over 10" Blooms" at bounding box center [160, 607] width 149 height 19
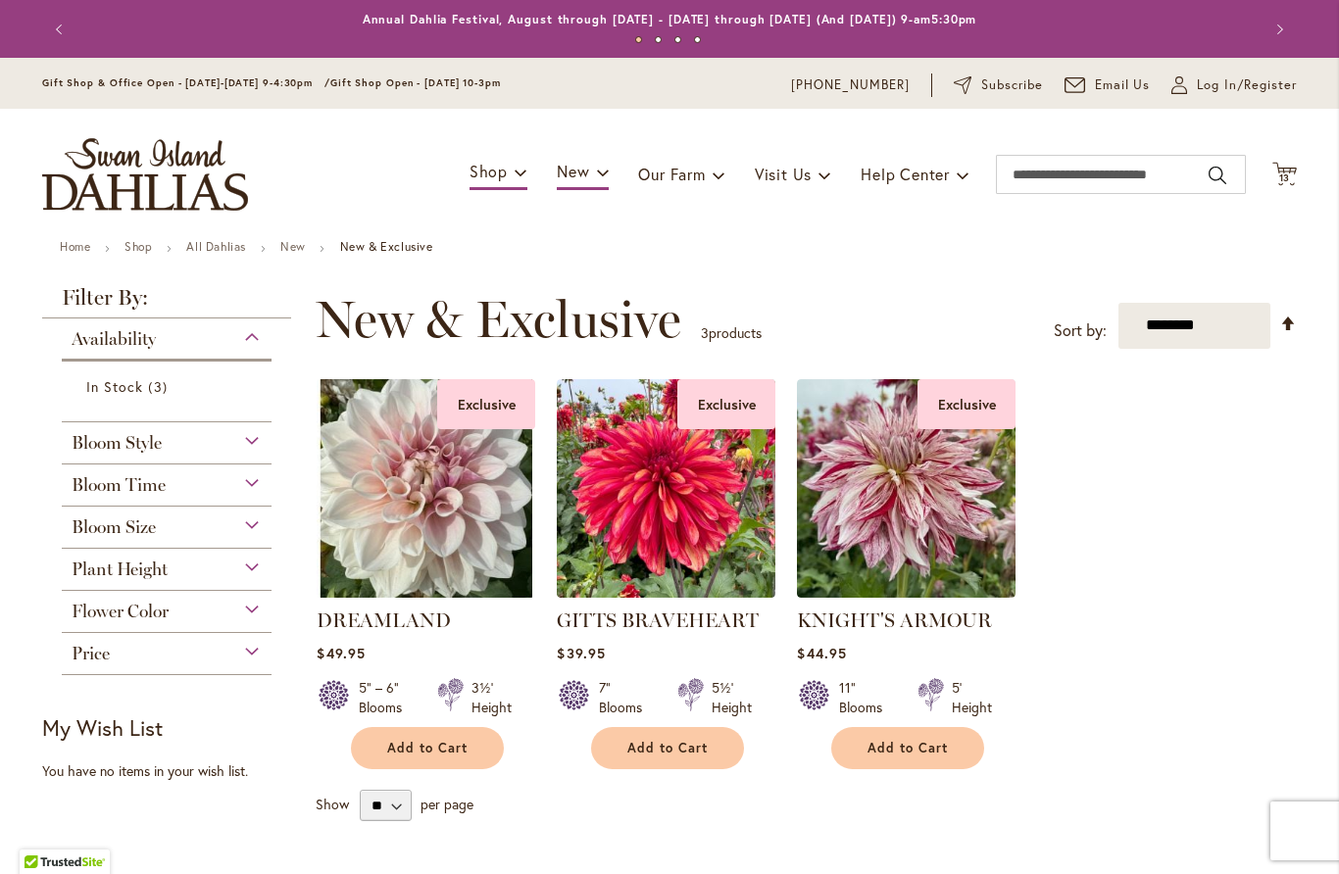
click at [112, 535] on span "Bloom Size" at bounding box center [114, 528] width 84 height 22
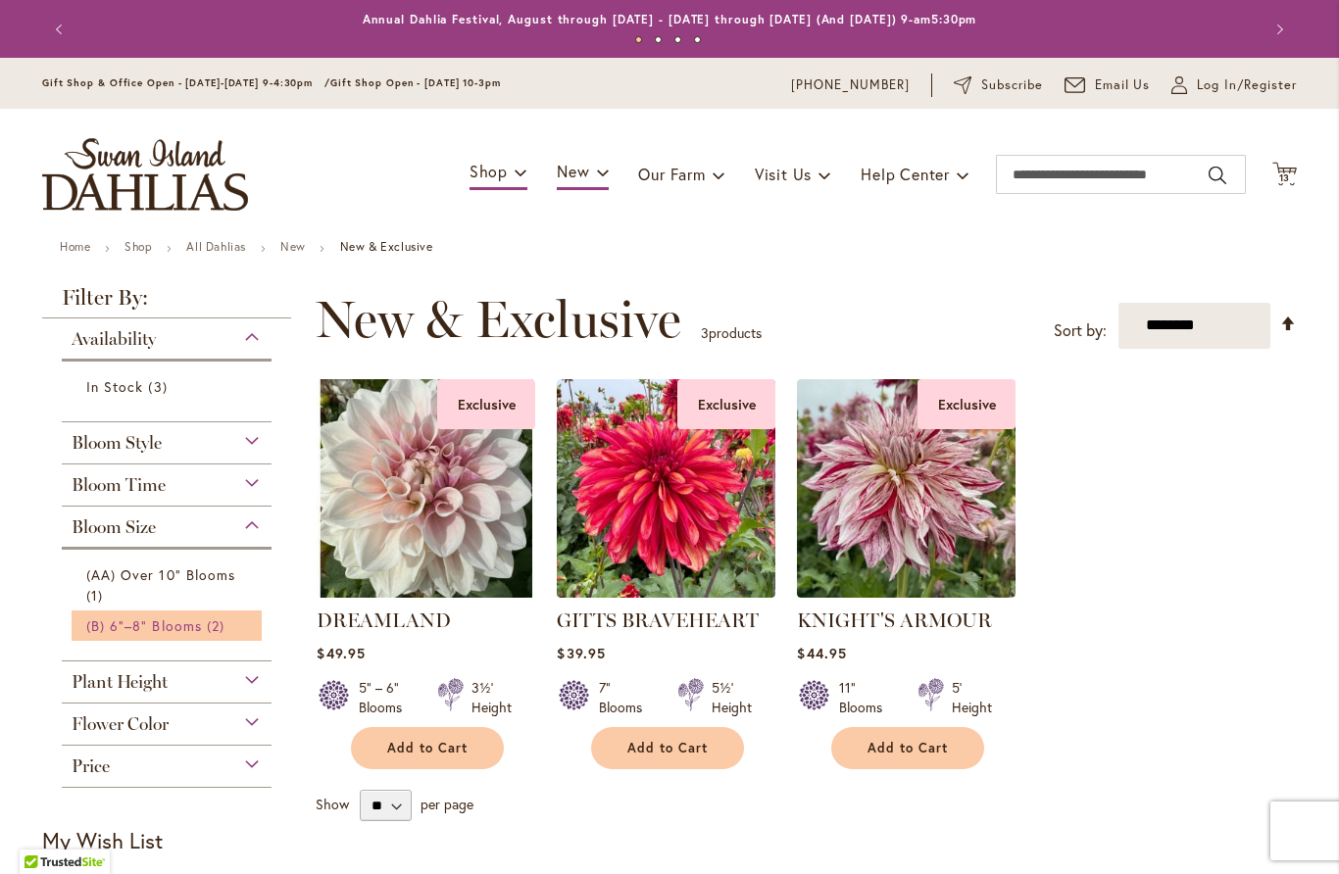
click at [123, 631] on span "(B) 6"–8" Blooms" at bounding box center [144, 626] width 116 height 19
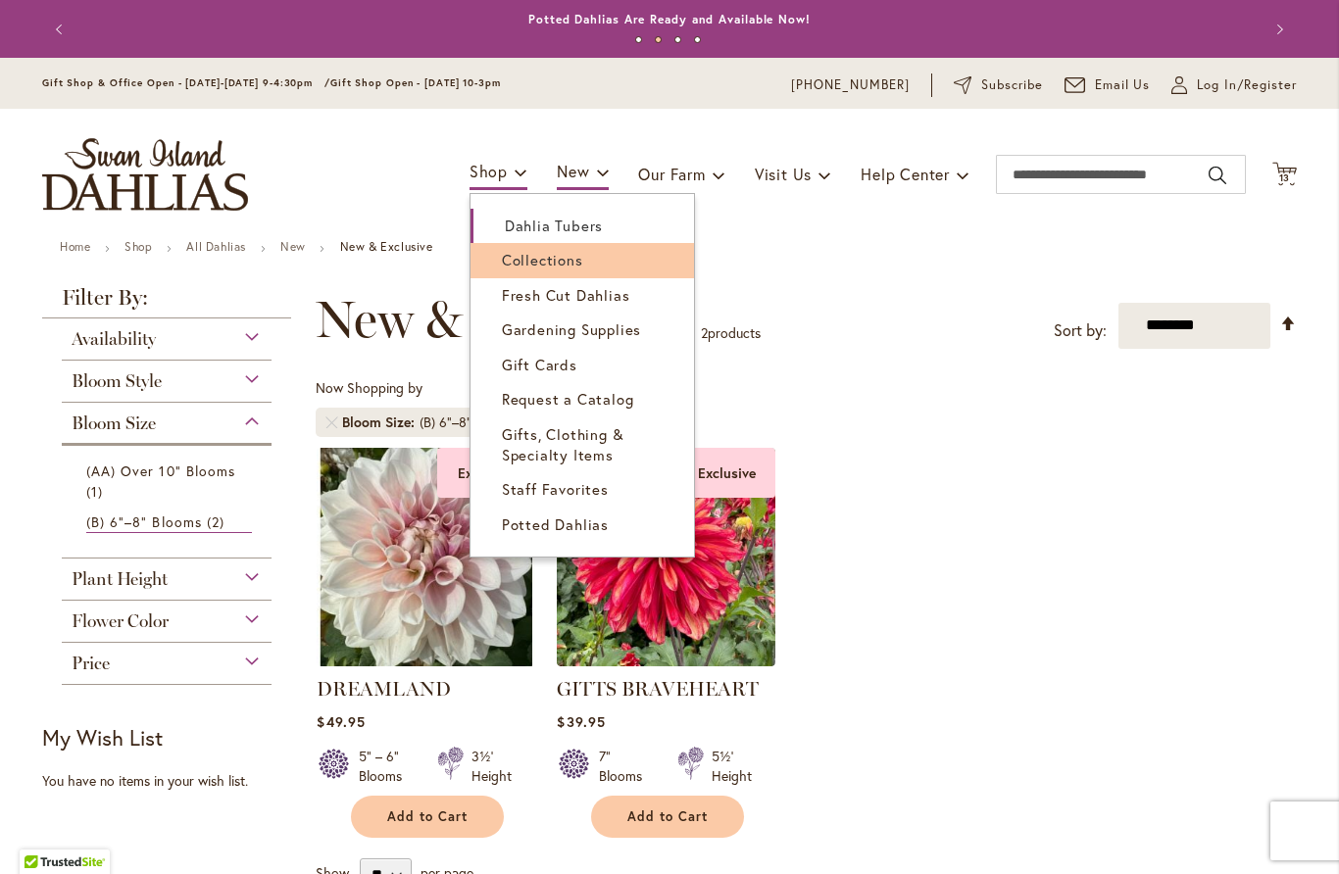
click at [544, 247] on link "Collections" at bounding box center [581, 260] width 223 height 34
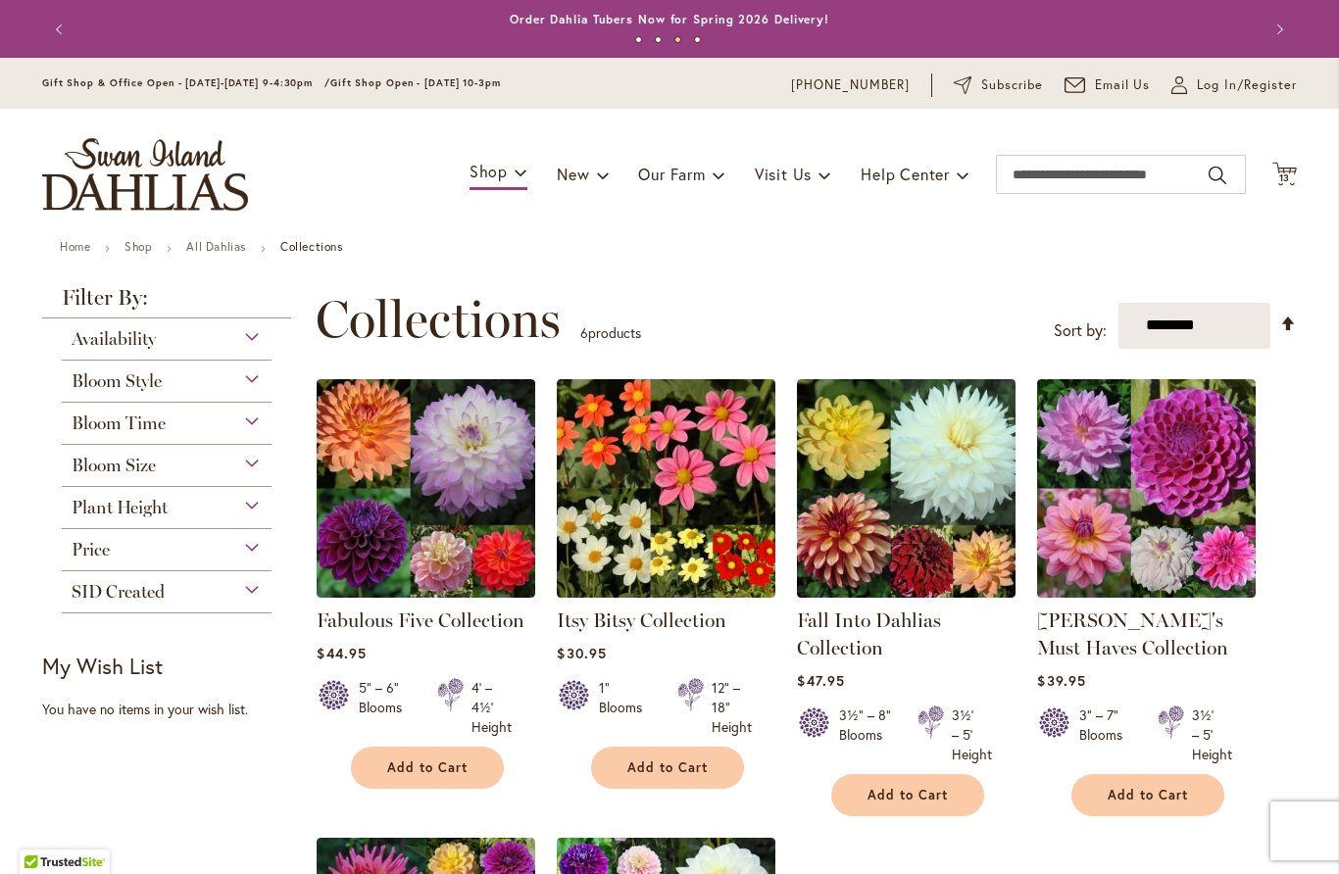
click at [128, 516] on span "Plant Height" at bounding box center [120, 508] width 96 height 22
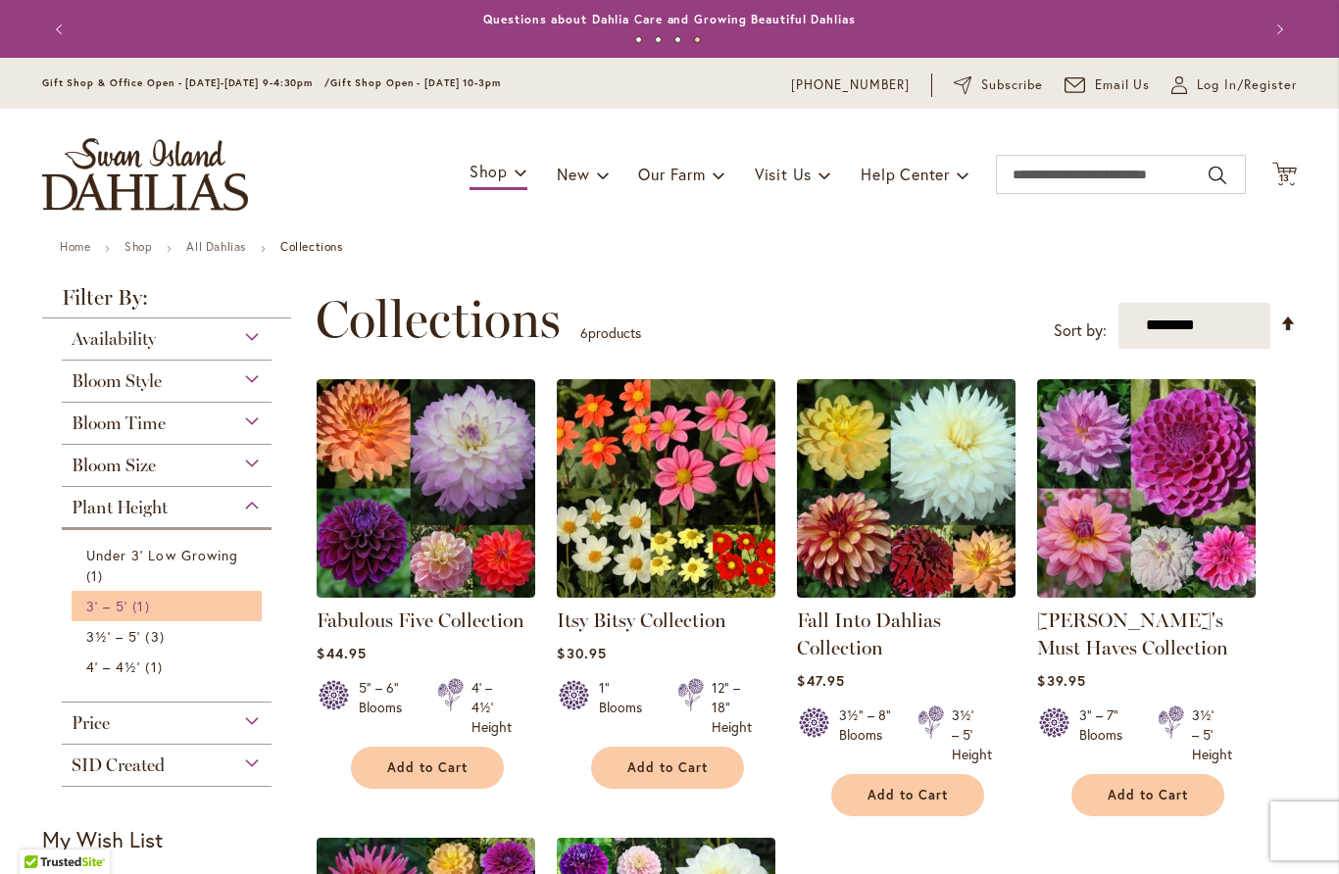
click at [124, 612] on span "3' – 5'" at bounding box center [106, 606] width 41 height 19
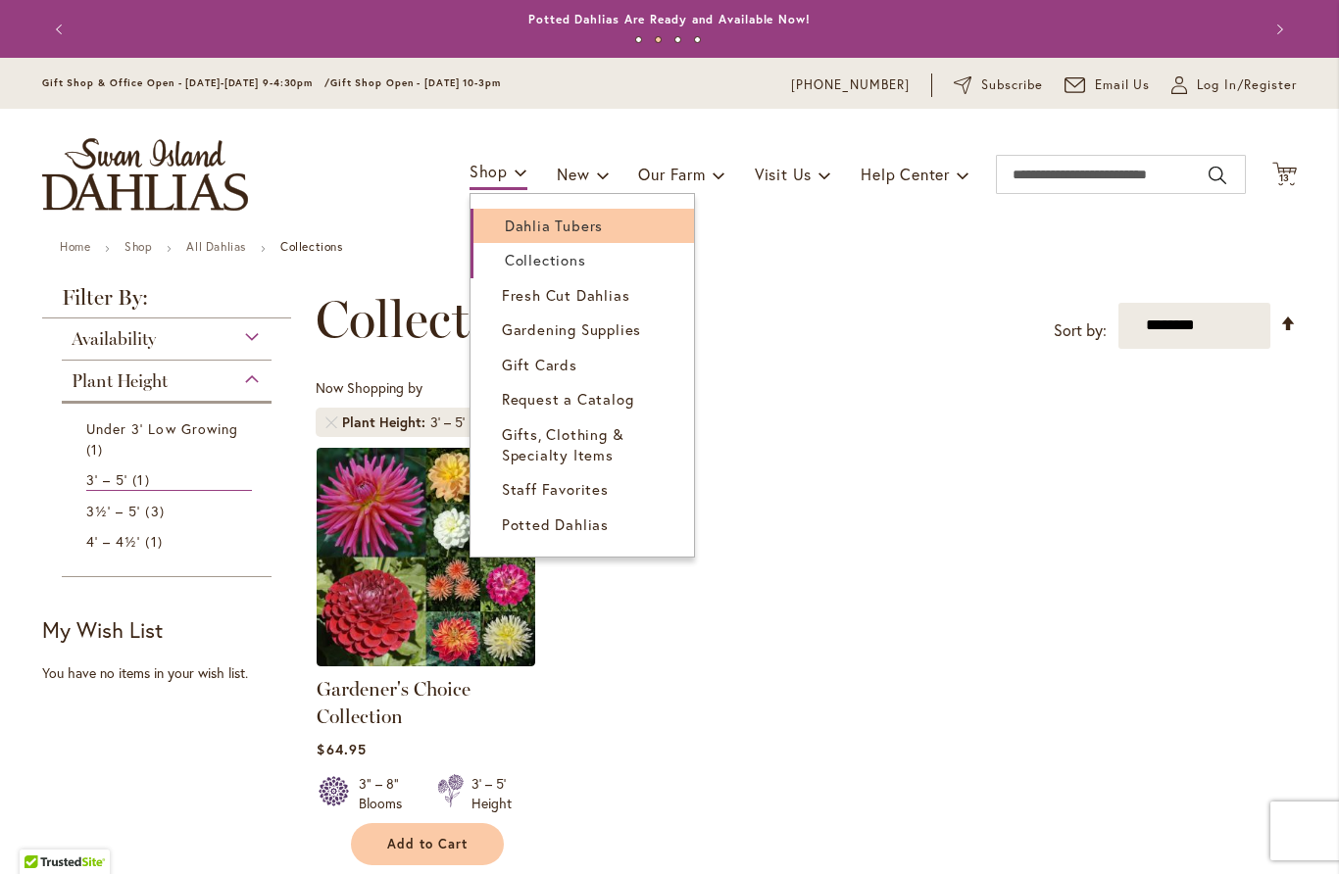
click at [606, 237] on link "Dahlia Tubers" at bounding box center [581, 226] width 223 height 34
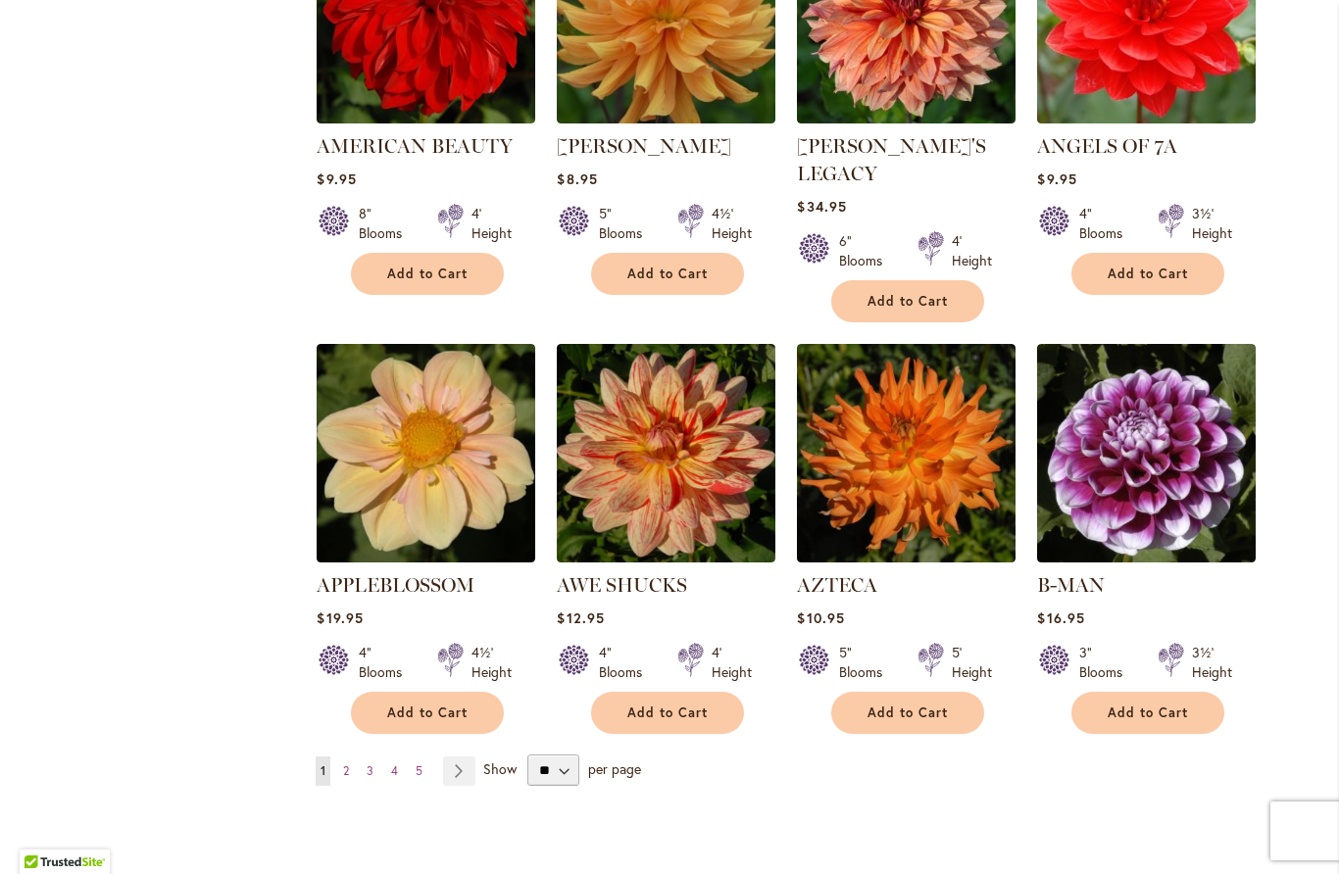
scroll to position [1414, 0]
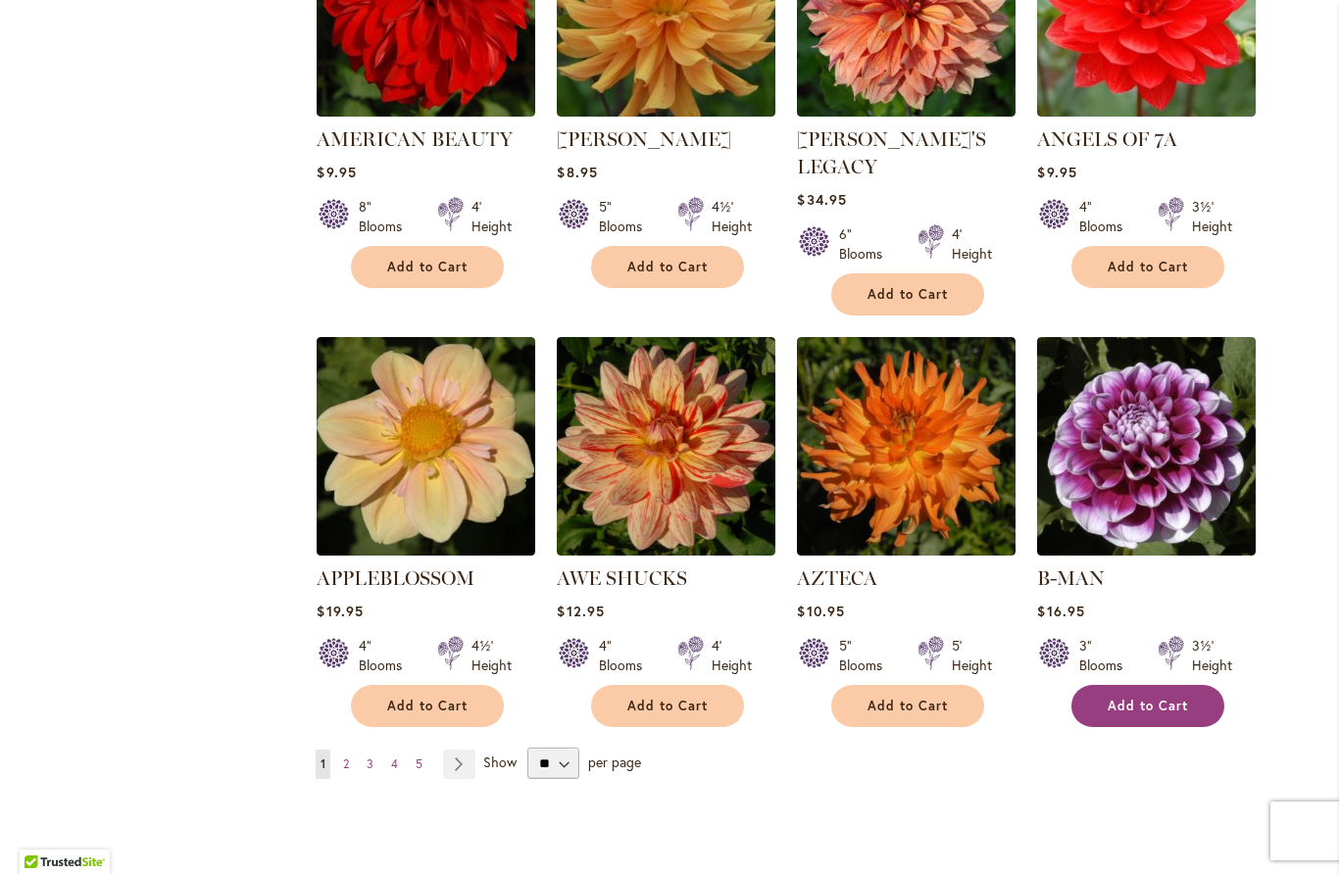
click at [1146, 698] on span "Add to Cart" at bounding box center [1148, 706] width 80 height 17
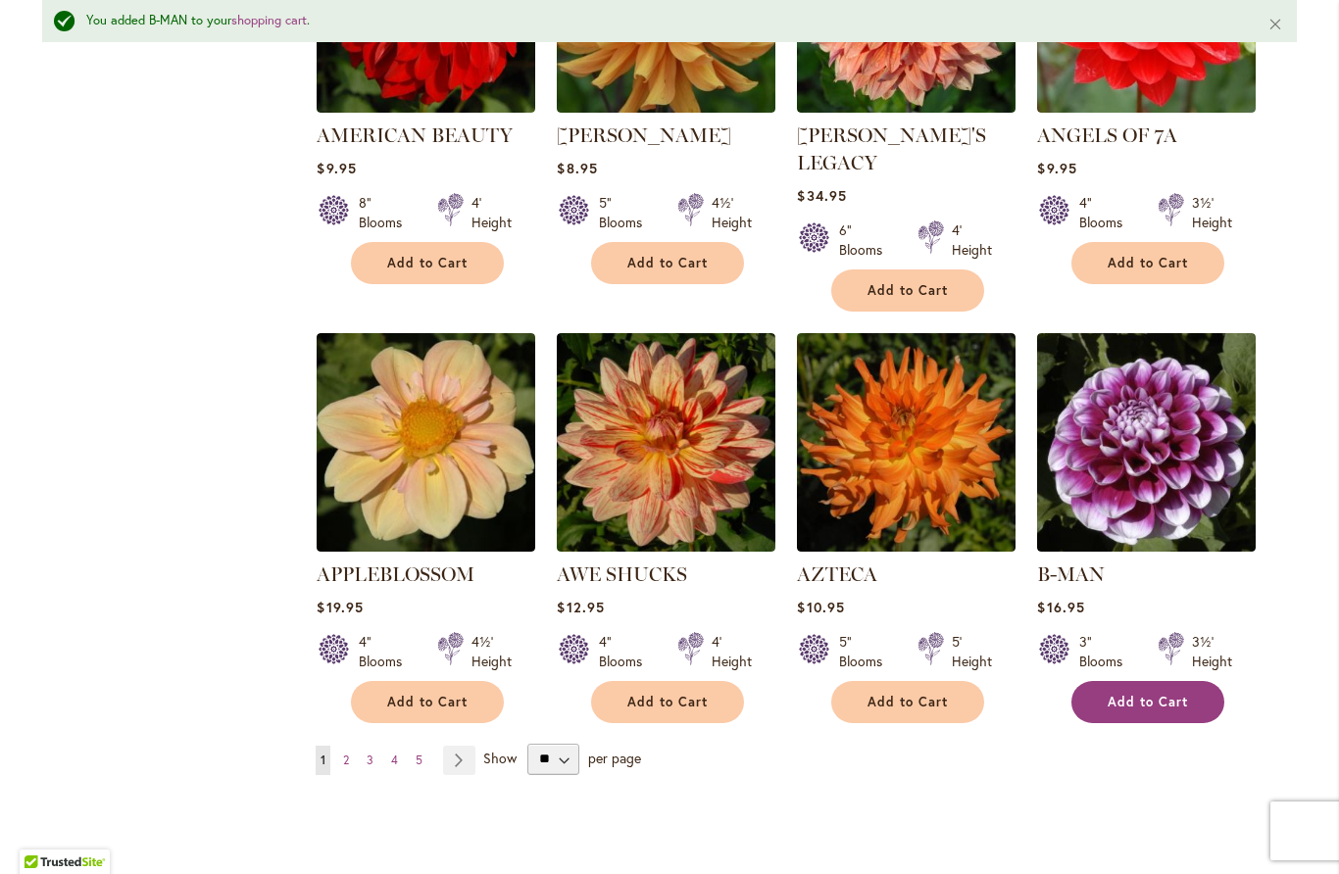
scroll to position [1473, 0]
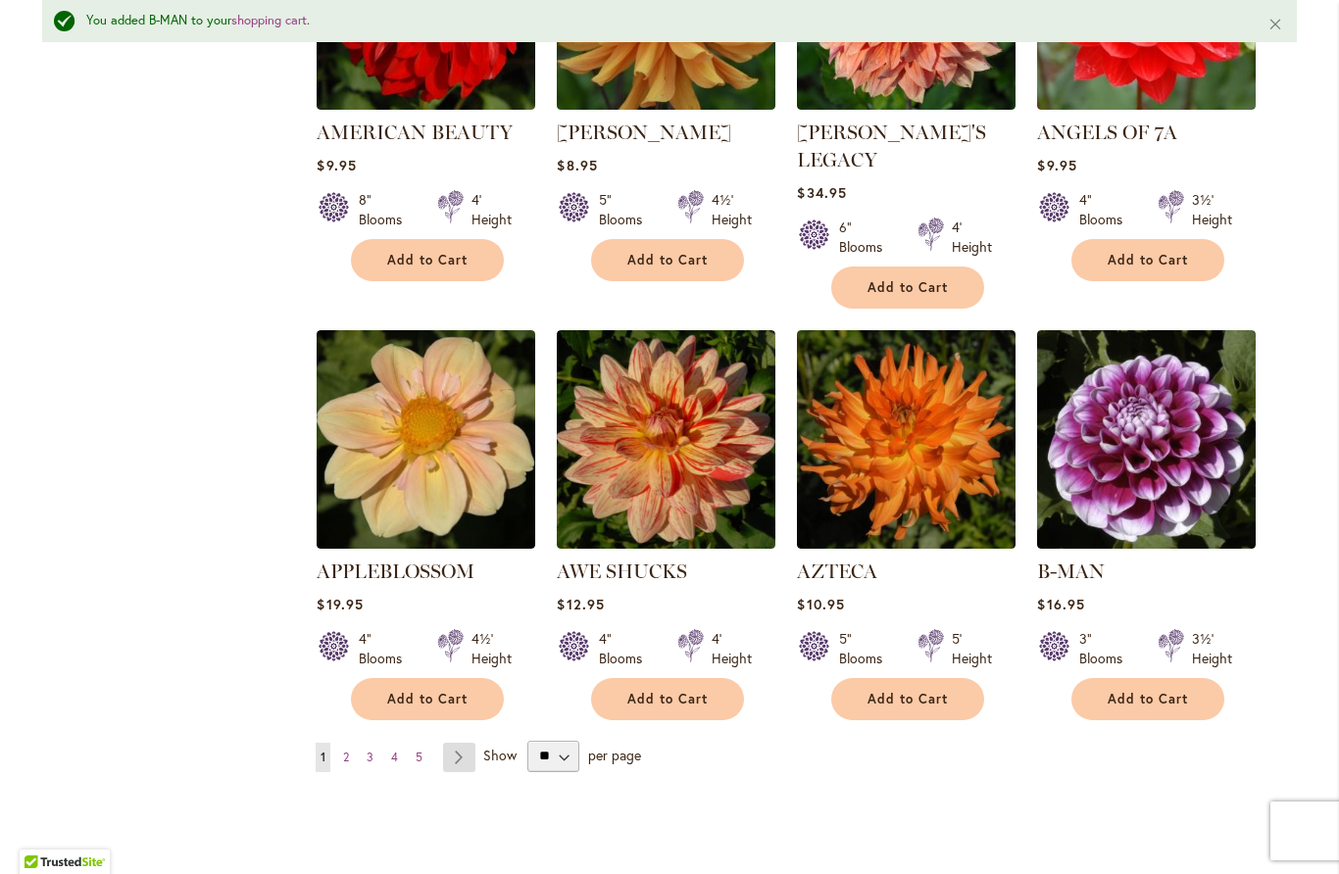
click at [460, 743] on link "Page Next" at bounding box center [459, 757] width 32 height 29
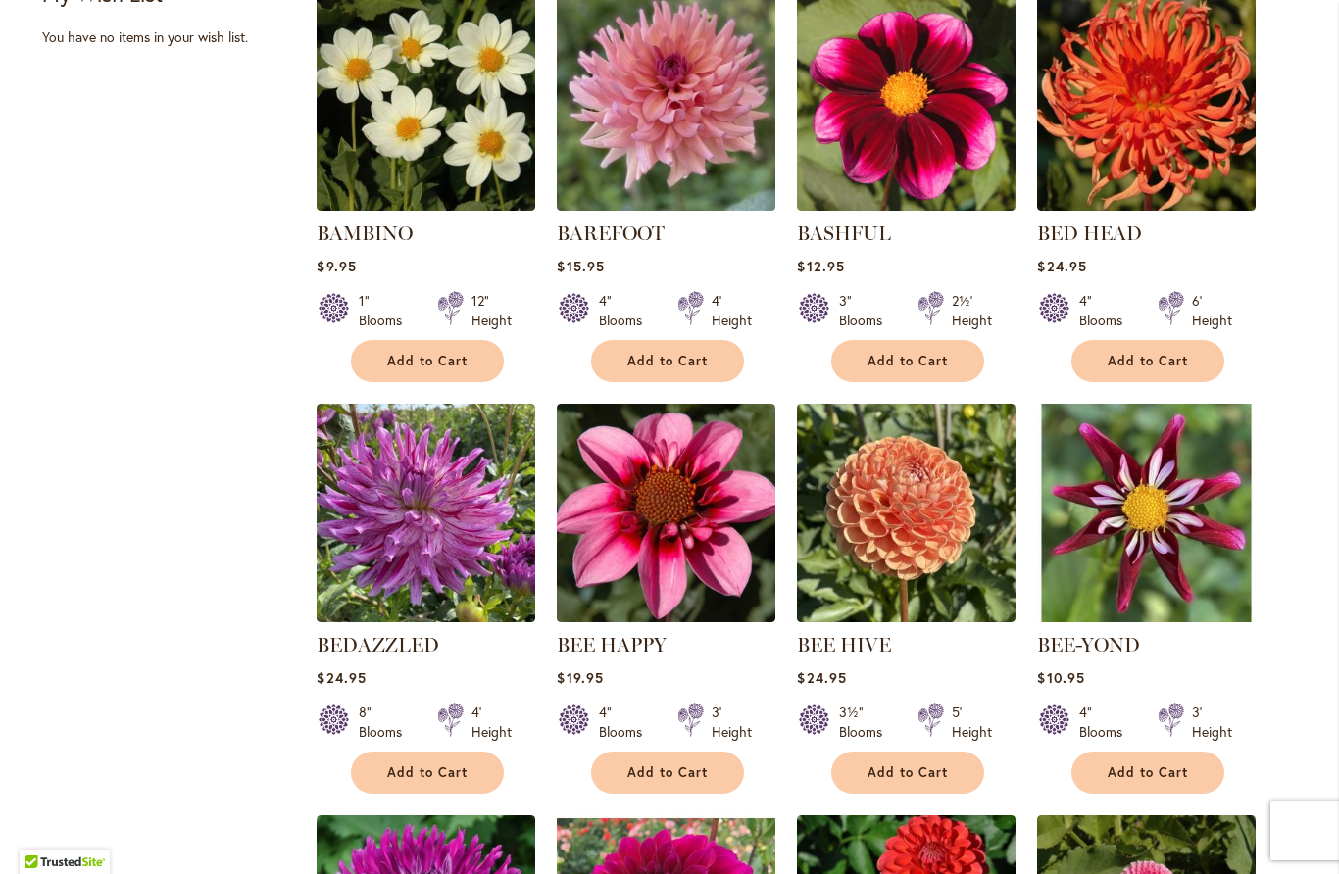
scroll to position [911, 0]
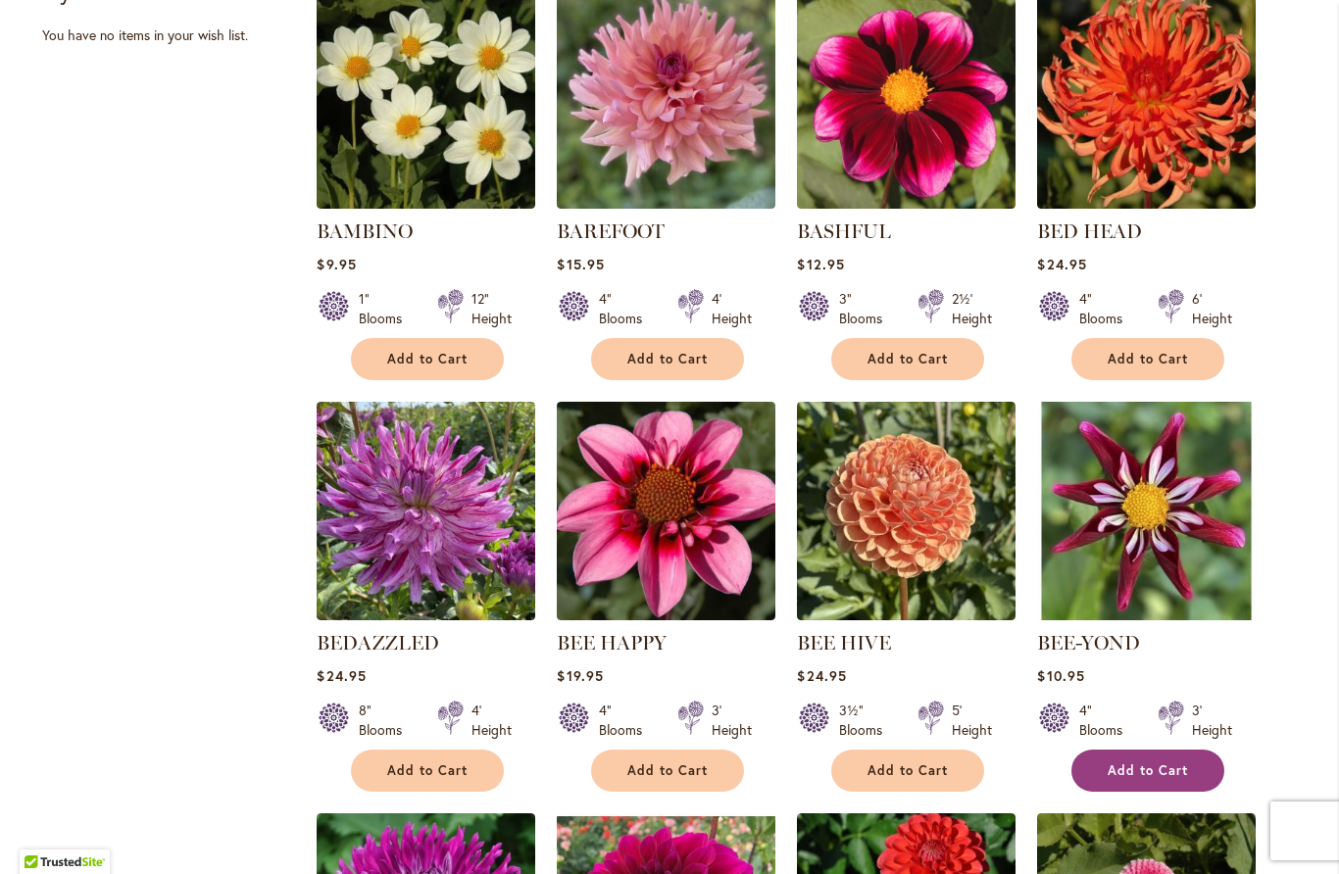
click at [1166, 765] on span "Add to Cart" at bounding box center [1148, 771] width 80 height 17
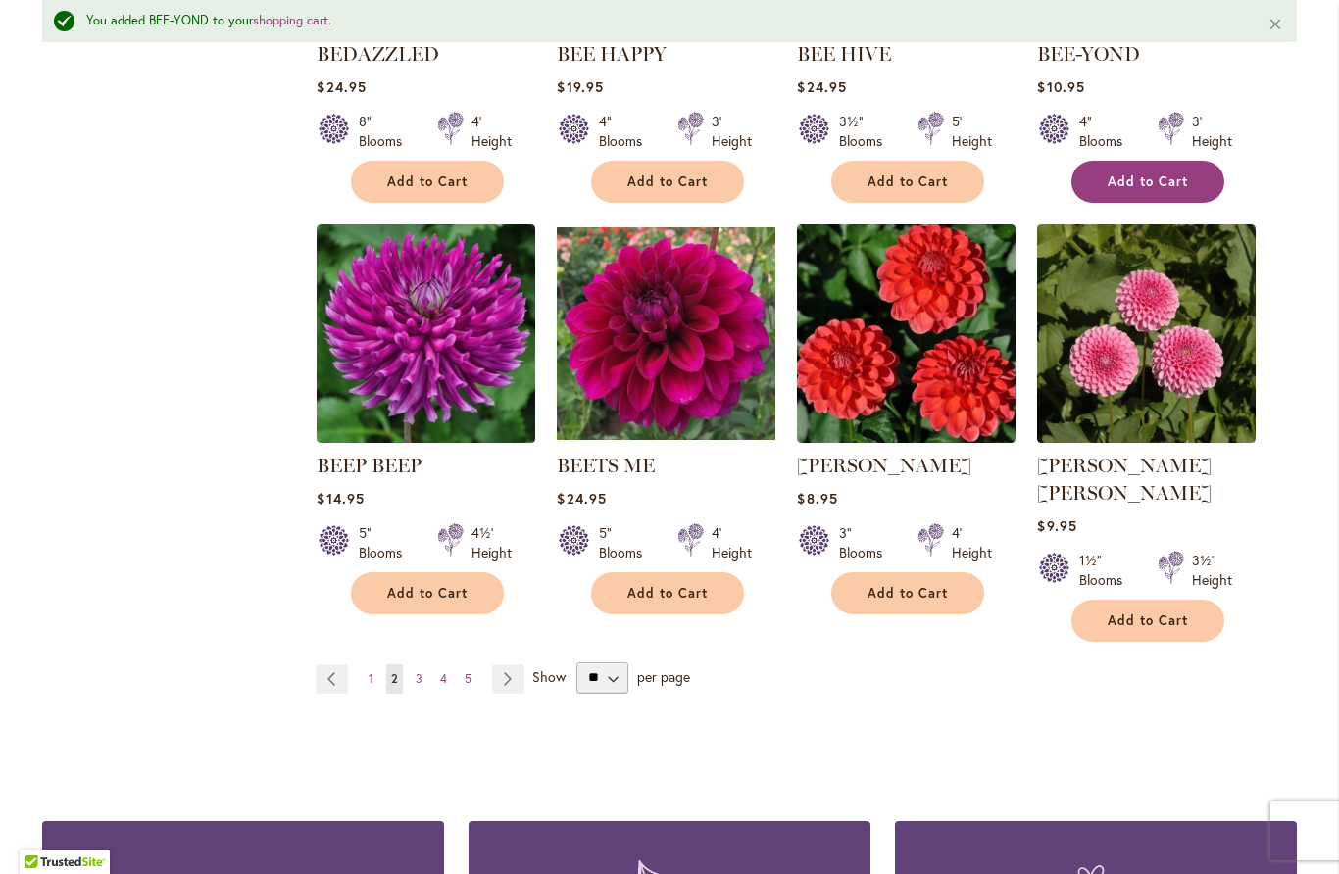
scroll to position [1553, 0]
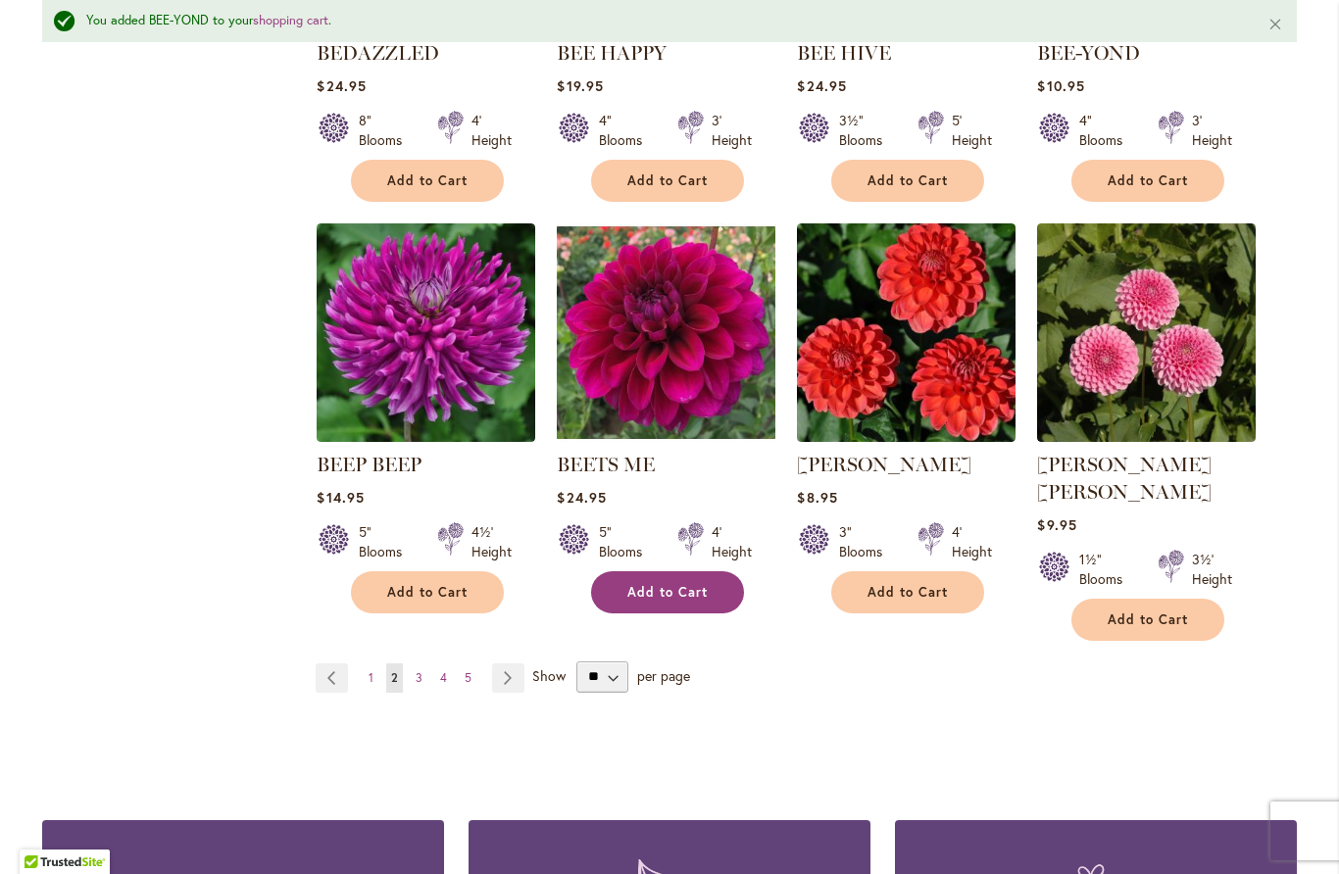
click at [690, 584] on span "Add to Cart" at bounding box center [667, 592] width 80 height 17
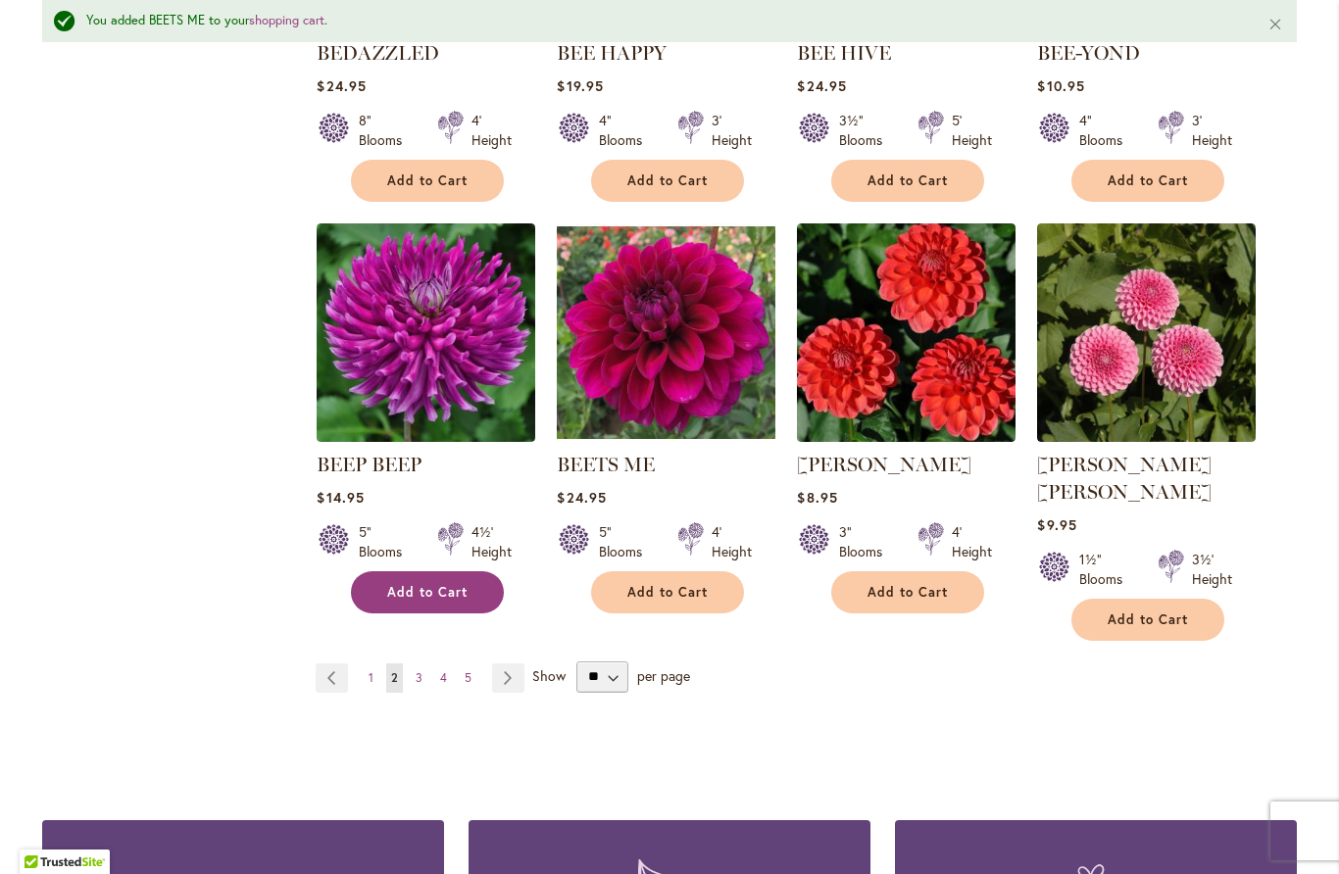
click at [444, 590] on span "Add to Cart" at bounding box center [427, 592] width 80 height 17
click at [513, 664] on link "Page Next" at bounding box center [508, 678] width 32 height 29
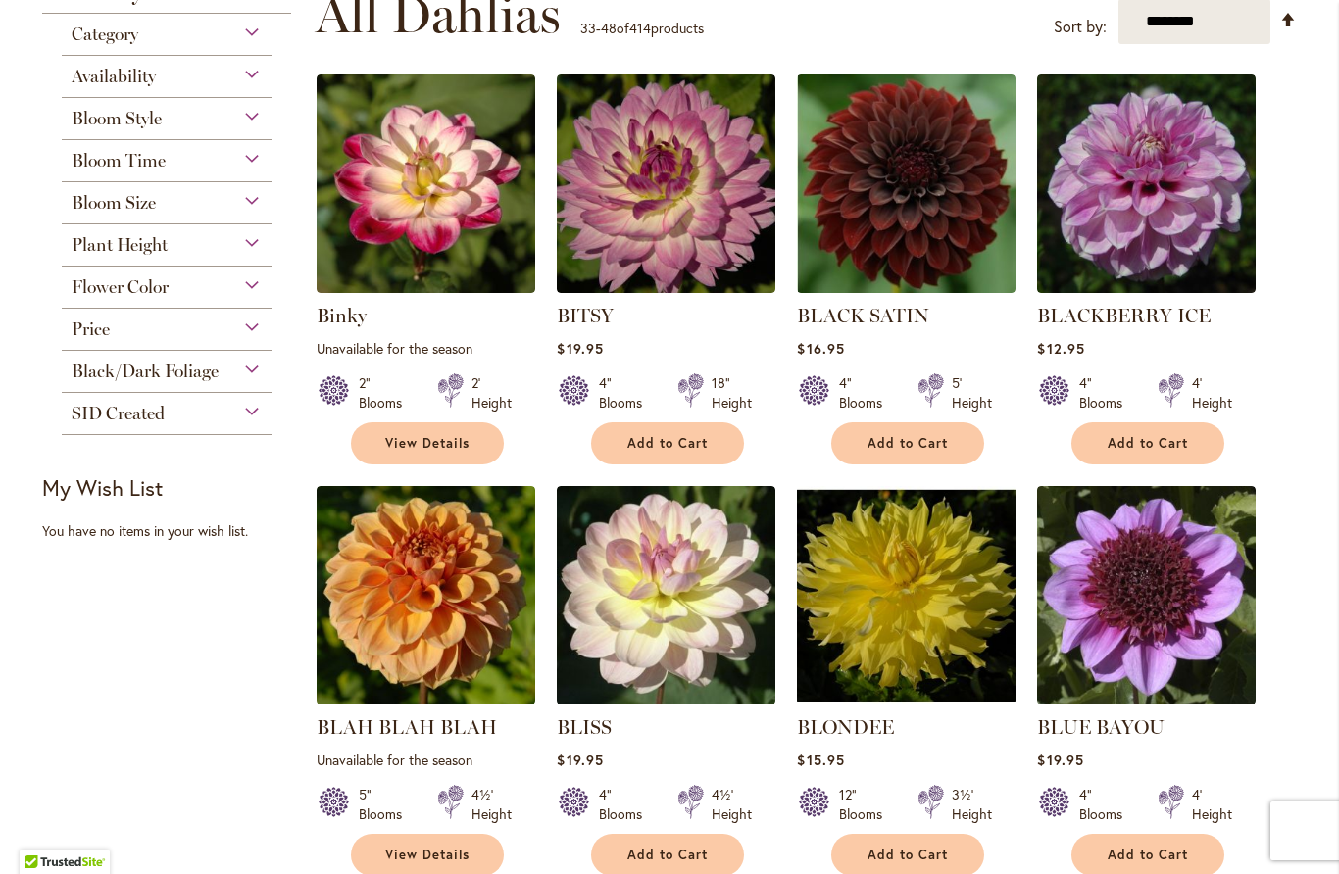
scroll to position [414, 0]
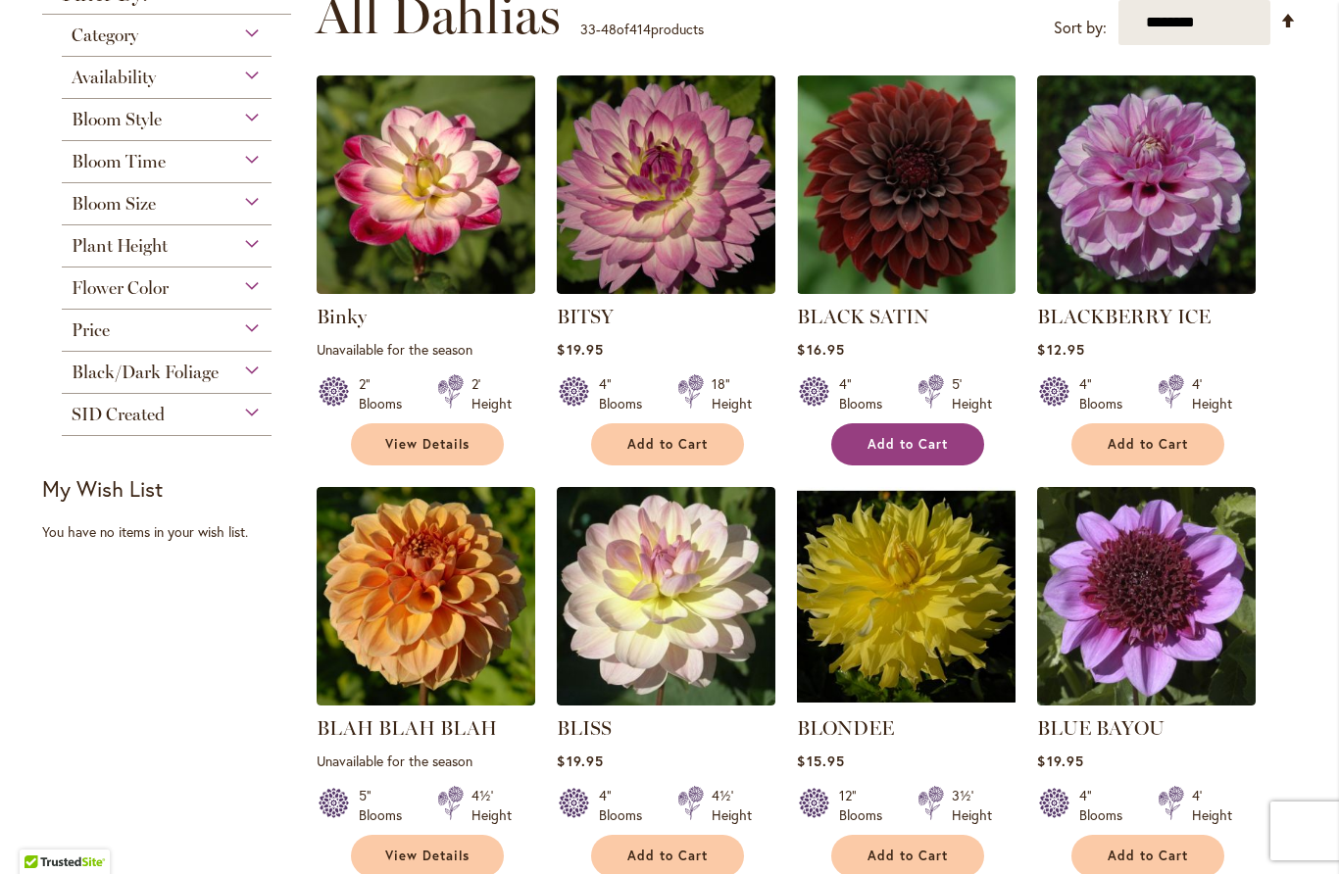
click at [928, 445] on span "Add to Cart" at bounding box center [907, 444] width 80 height 17
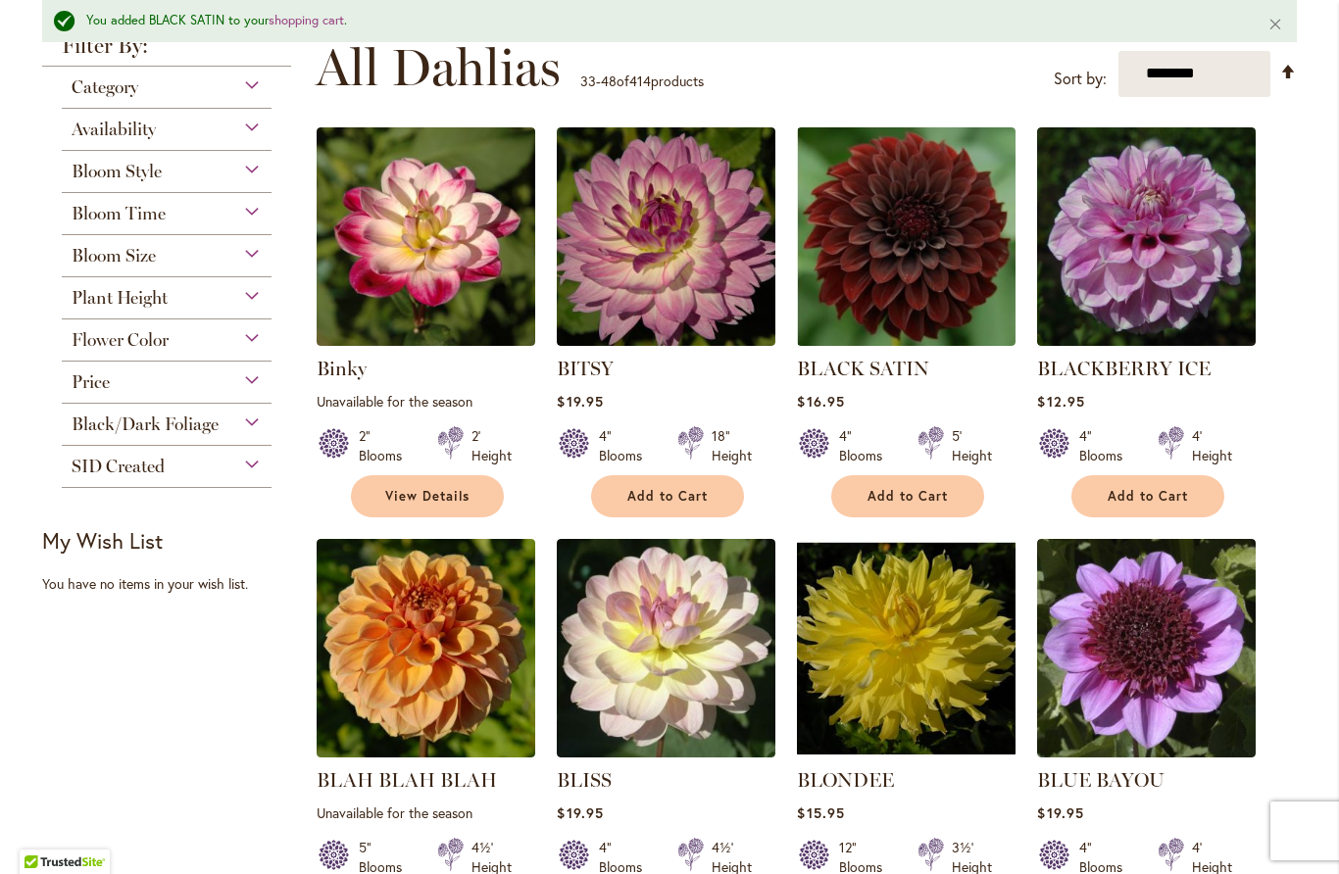
click at [670, 444] on div "4" Blooms 18" Height" at bounding box center [666, 438] width 219 height 55
click at [668, 494] on span "Add to Cart" at bounding box center [667, 496] width 80 height 17
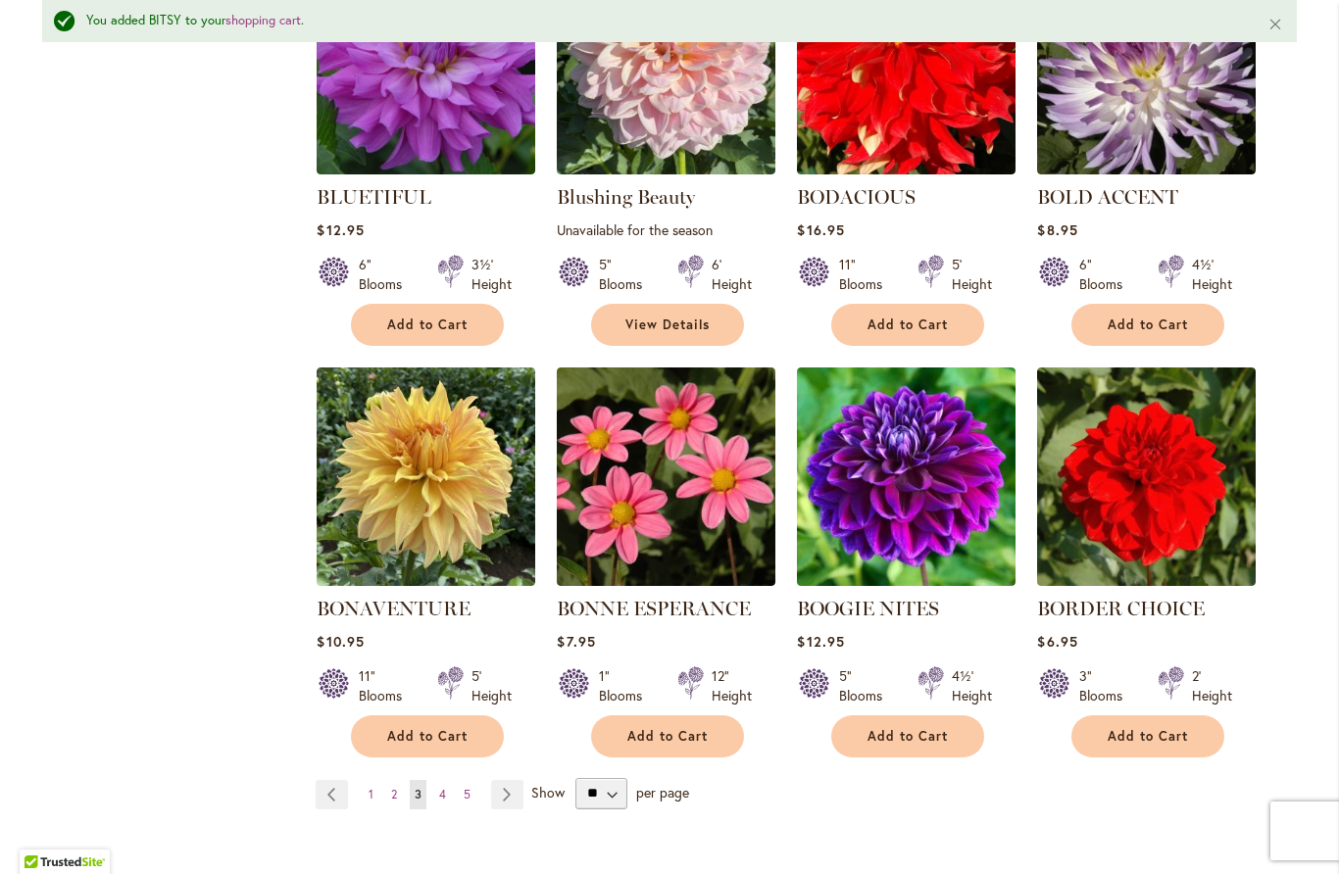
scroll to position [1408, 0]
click at [932, 728] on span "Add to Cart" at bounding box center [907, 736] width 80 height 17
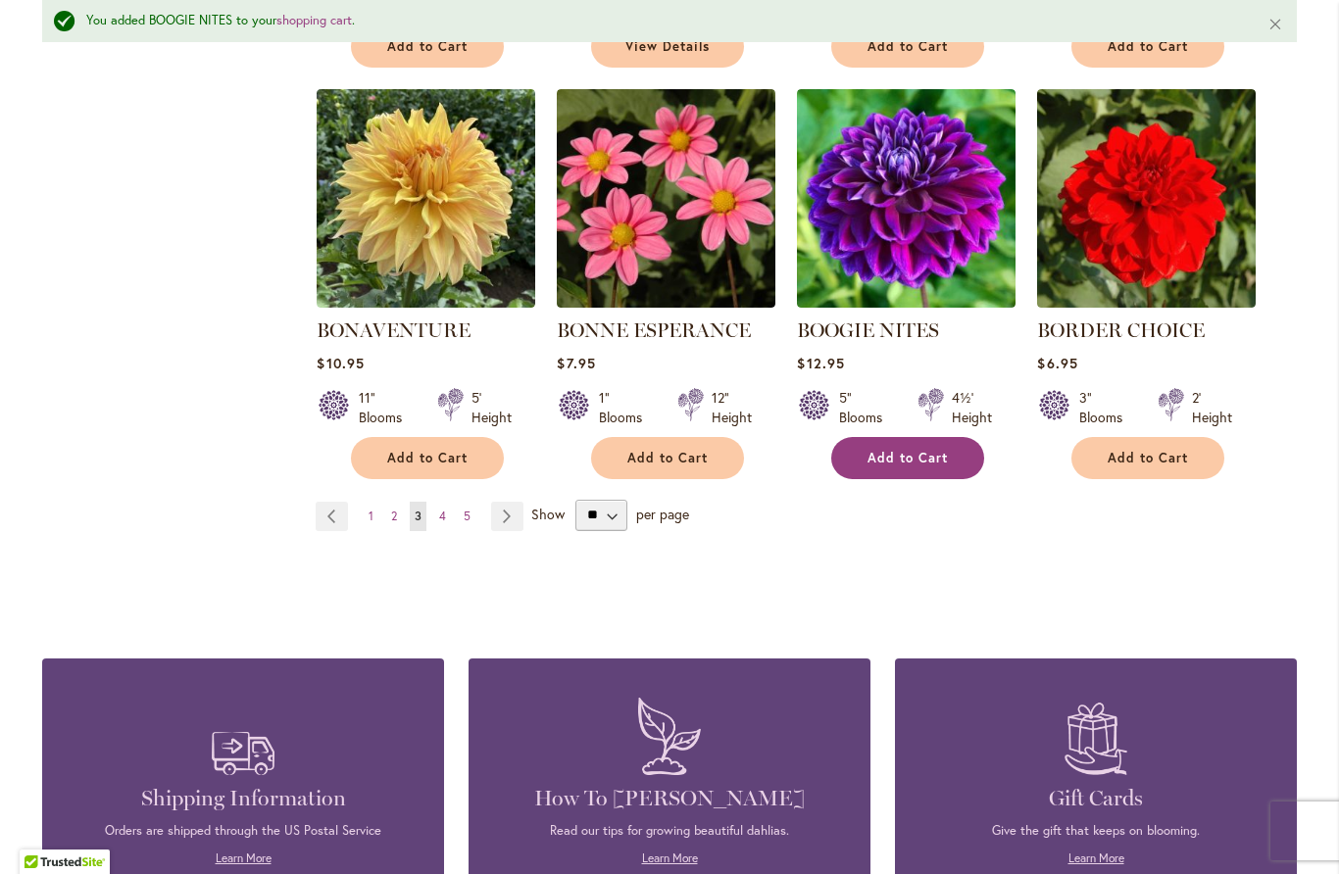
scroll to position [1669, 0]
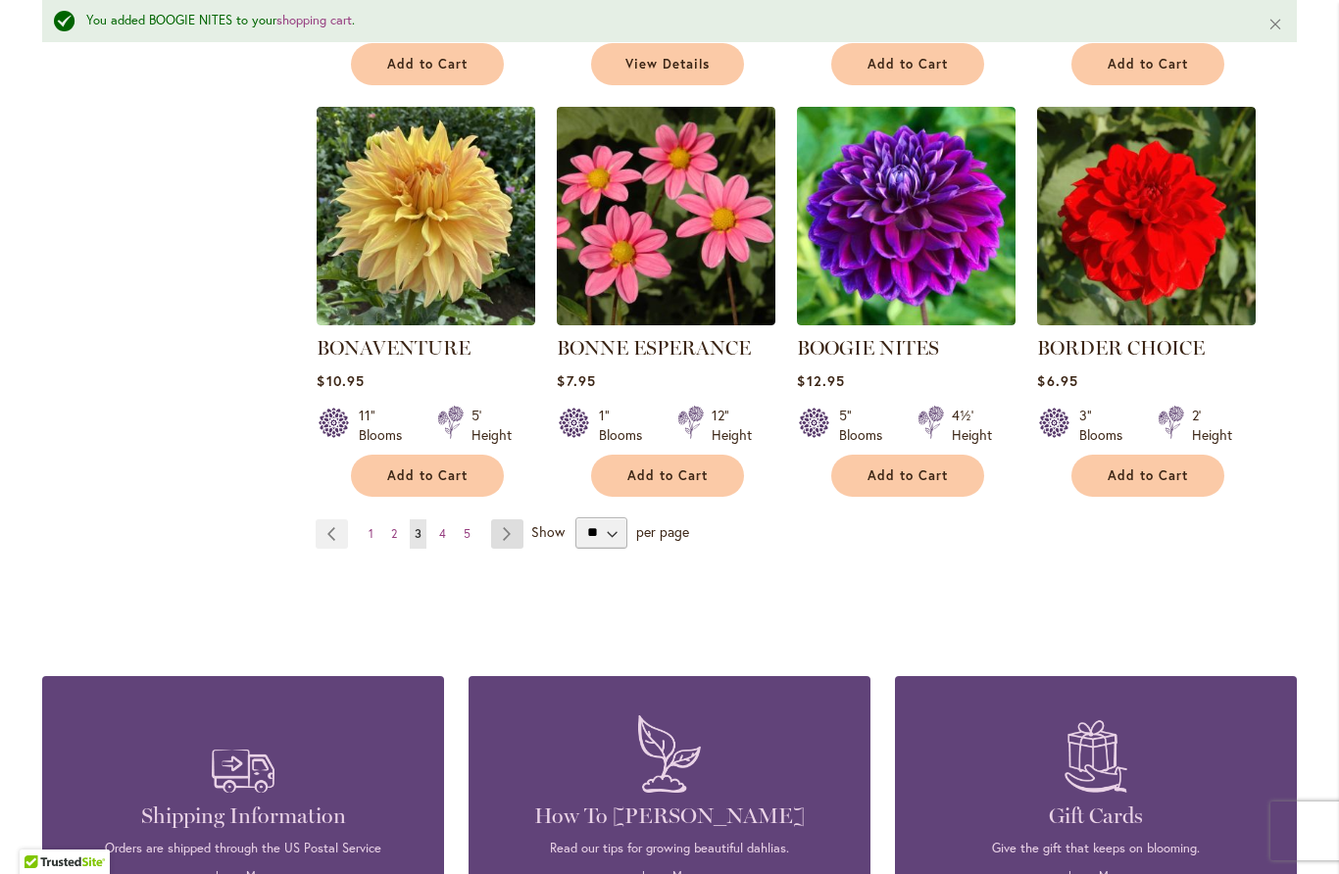
click at [496, 540] on link "Page Next" at bounding box center [507, 533] width 32 height 29
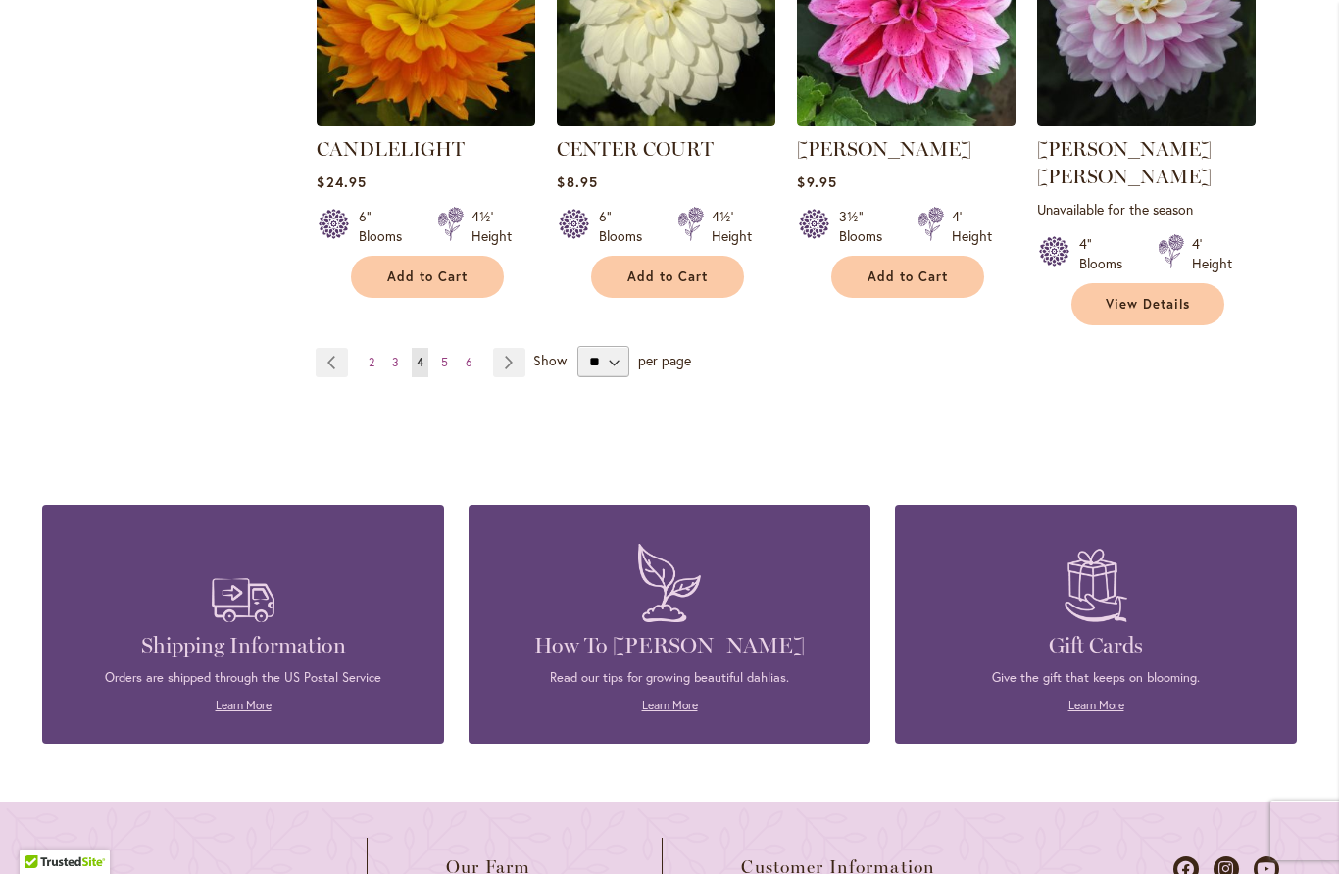
scroll to position [1886, 0]
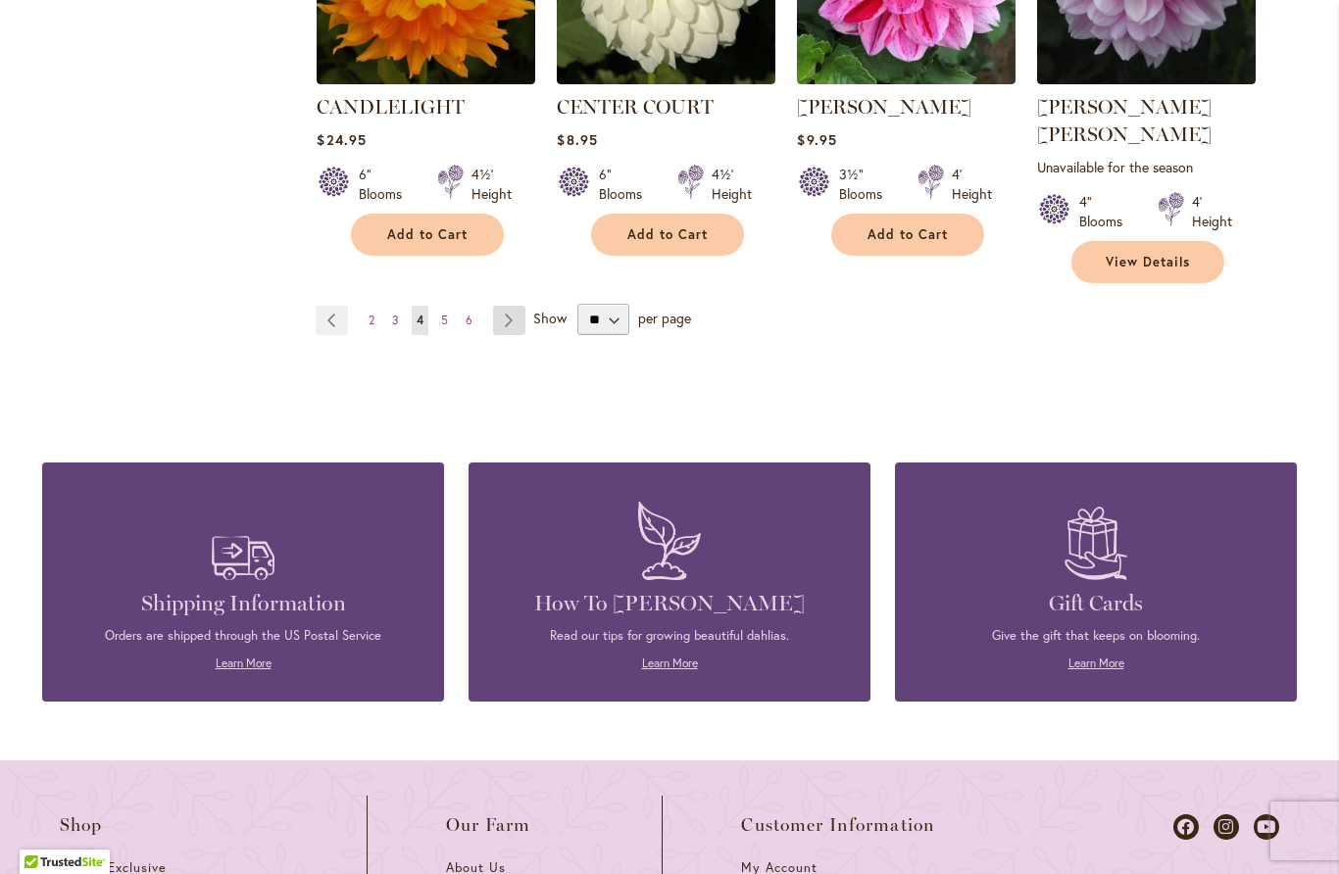
click at [504, 306] on link "Page Next" at bounding box center [509, 320] width 32 height 29
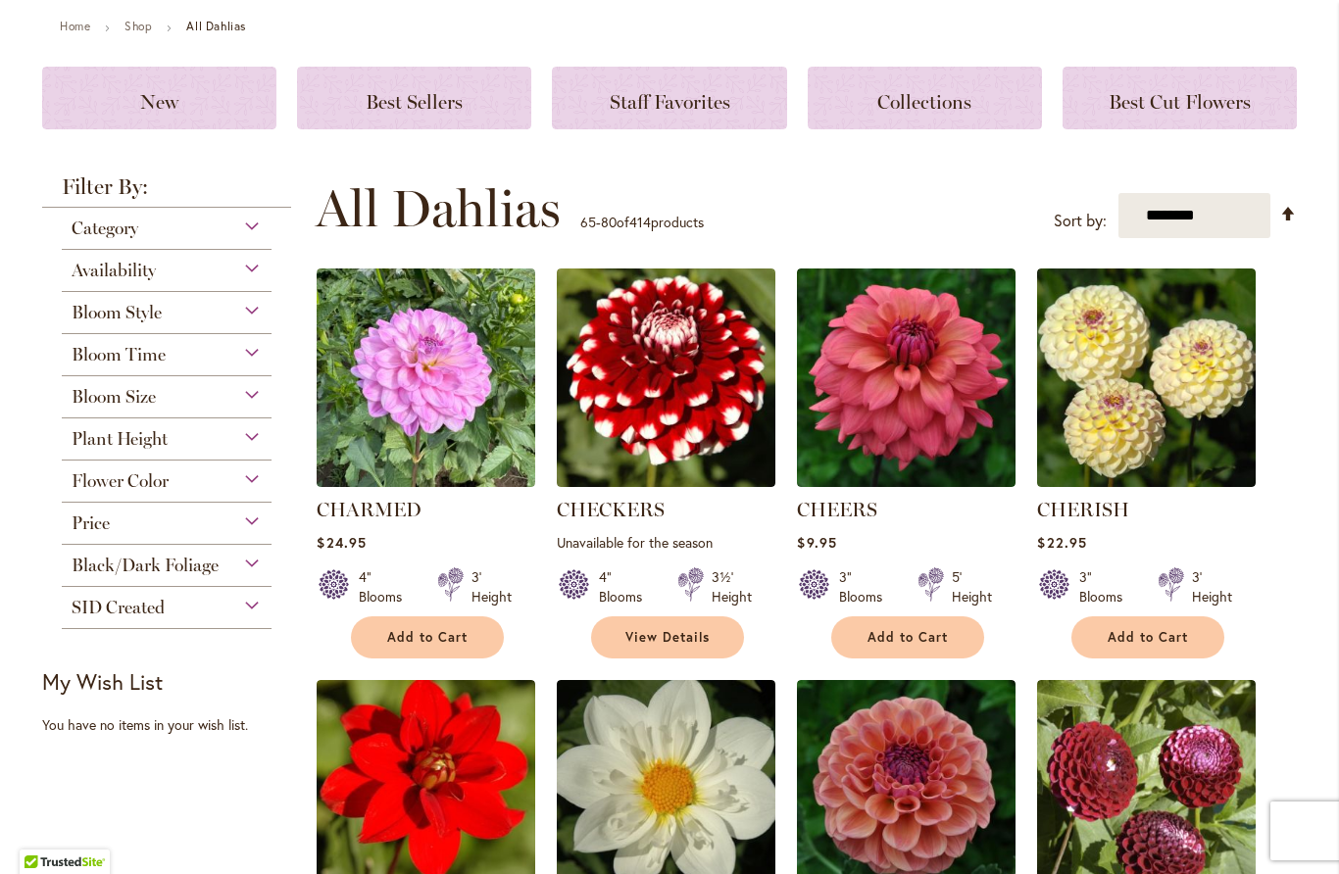
scroll to position [222, 0]
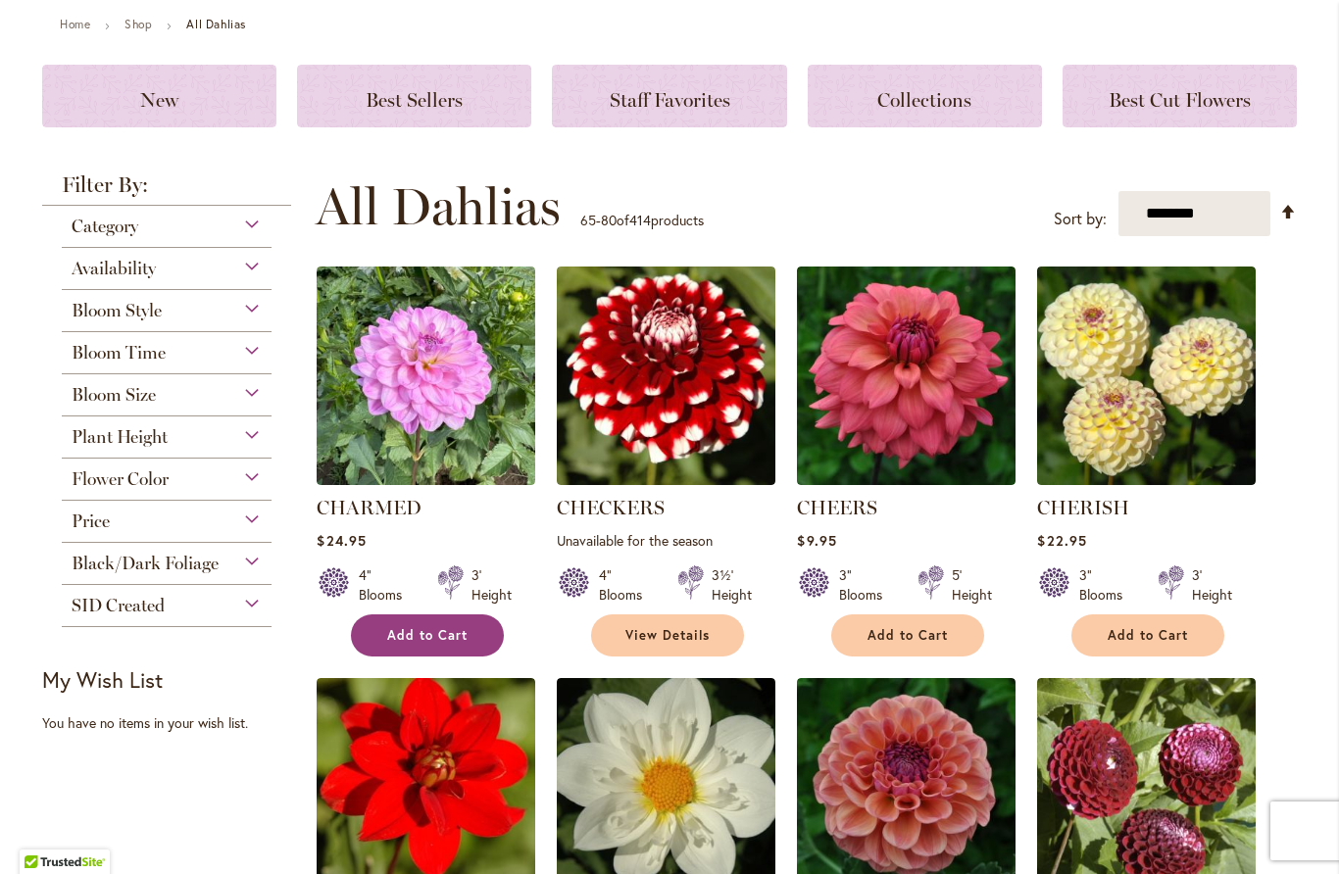
click at [441, 632] on span "Add to Cart" at bounding box center [427, 635] width 80 height 17
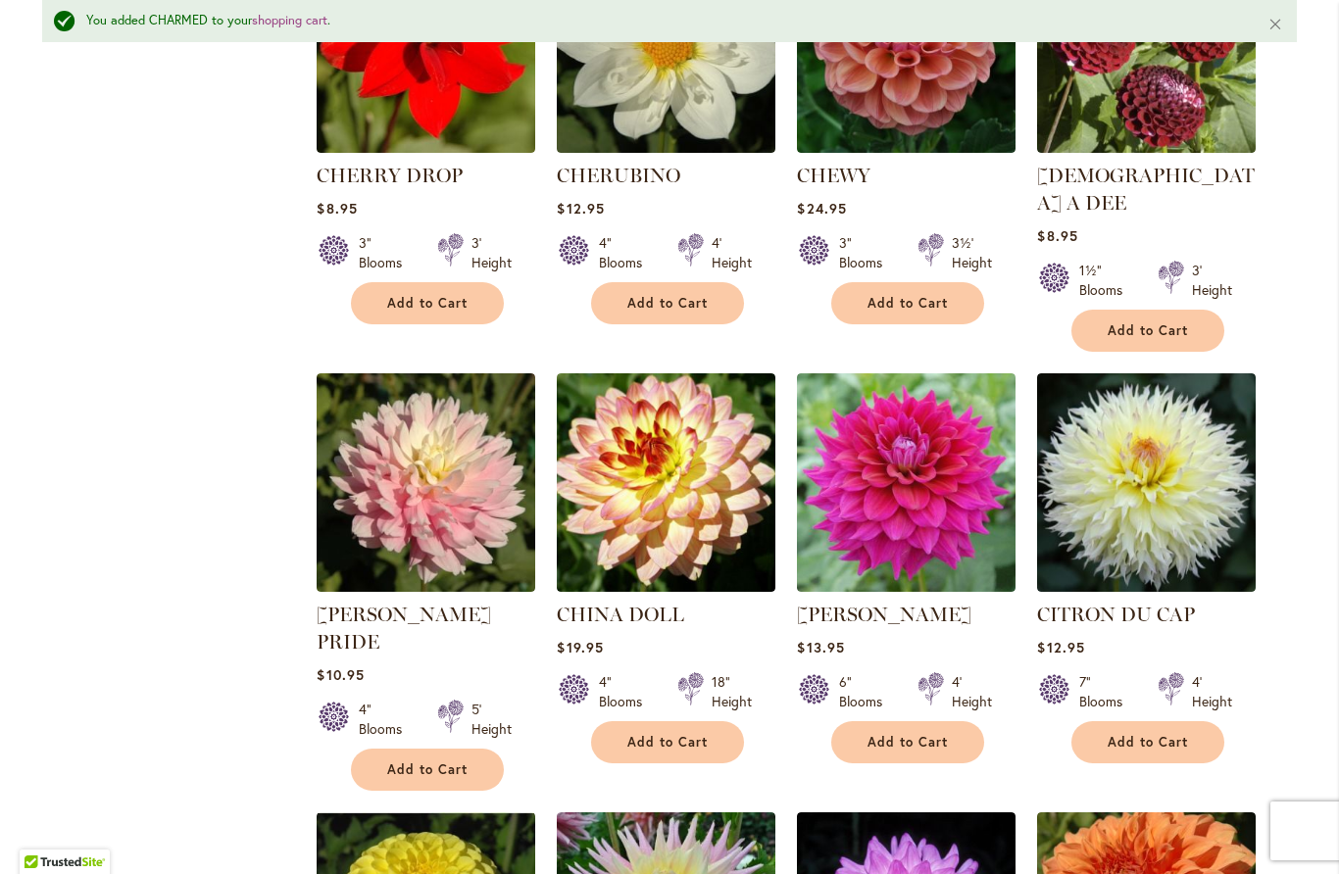
scroll to position [1088, 0]
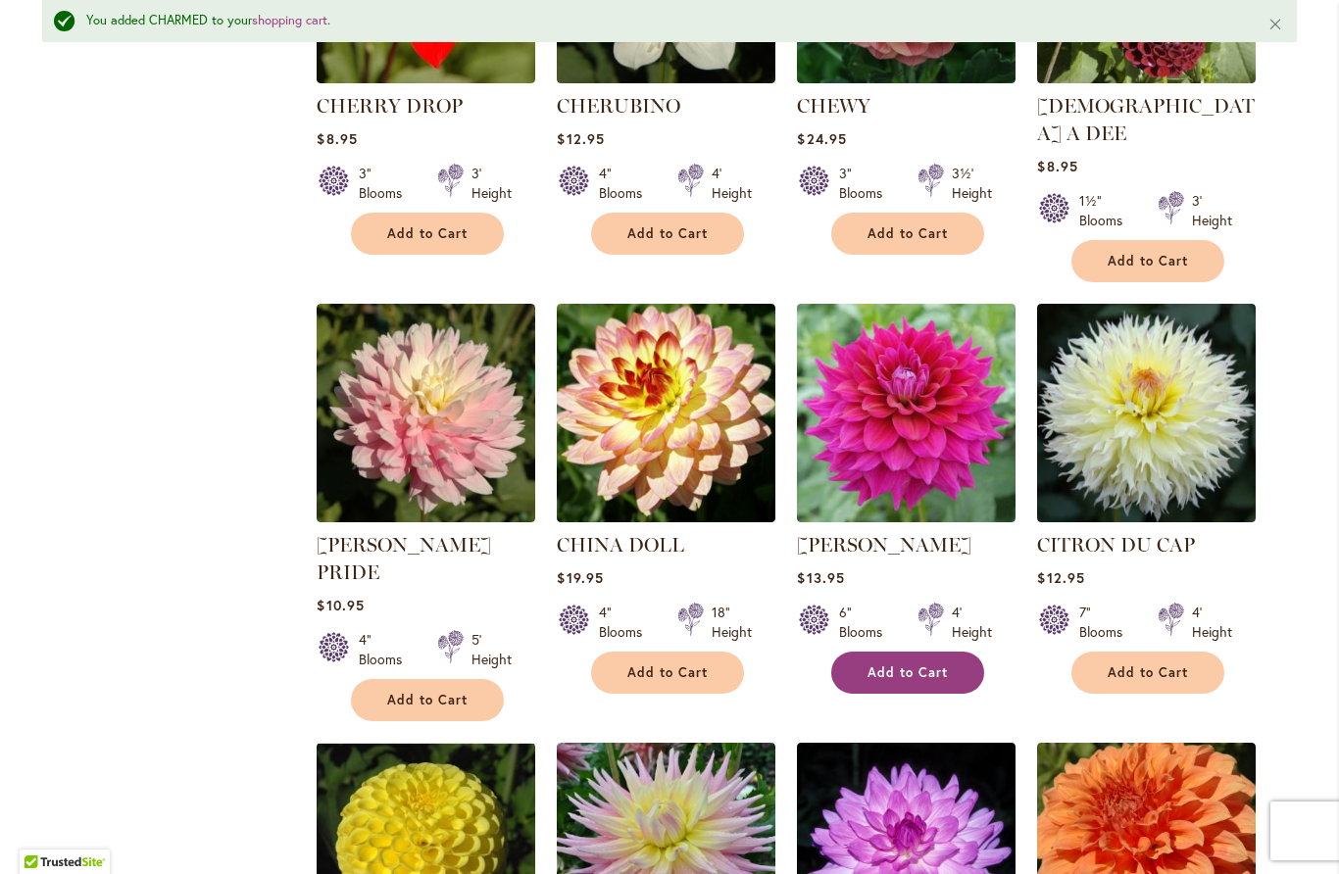
click at [919, 665] on span "Add to Cart" at bounding box center [907, 673] width 80 height 17
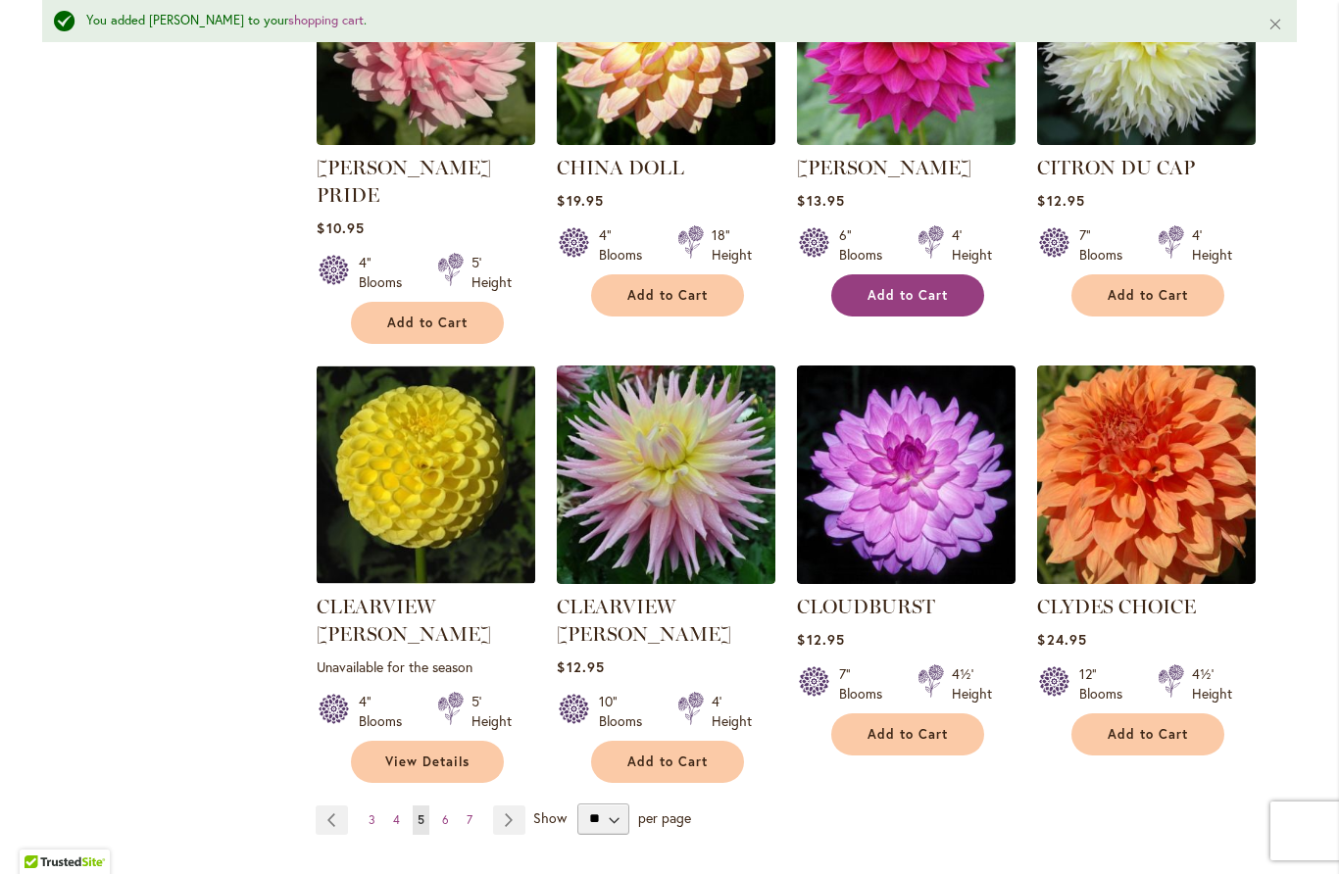
scroll to position [1466, 0]
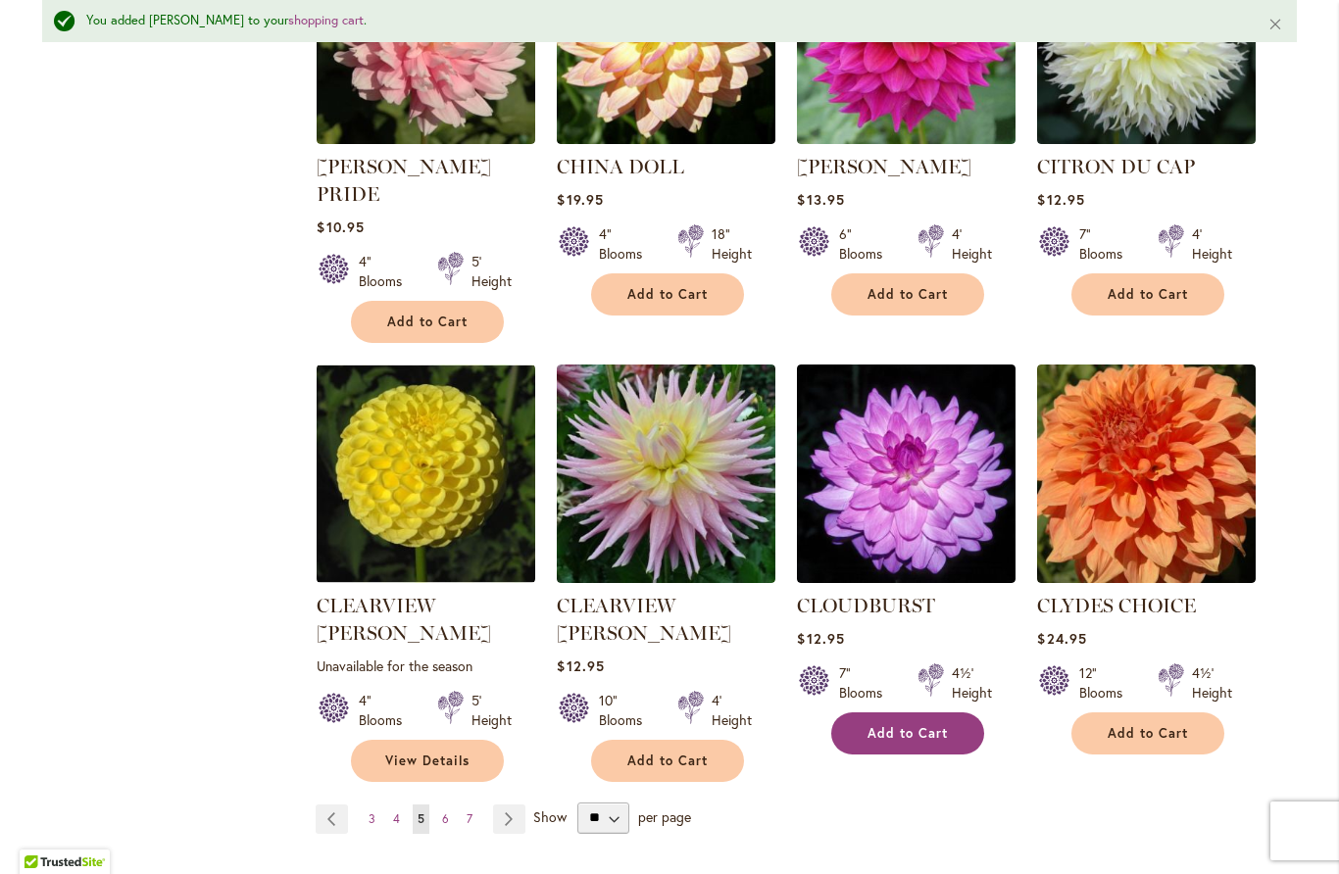
click at [933, 725] on span "Add to Cart" at bounding box center [907, 733] width 80 height 17
click at [511, 805] on link "Page Next" at bounding box center [509, 819] width 32 height 29
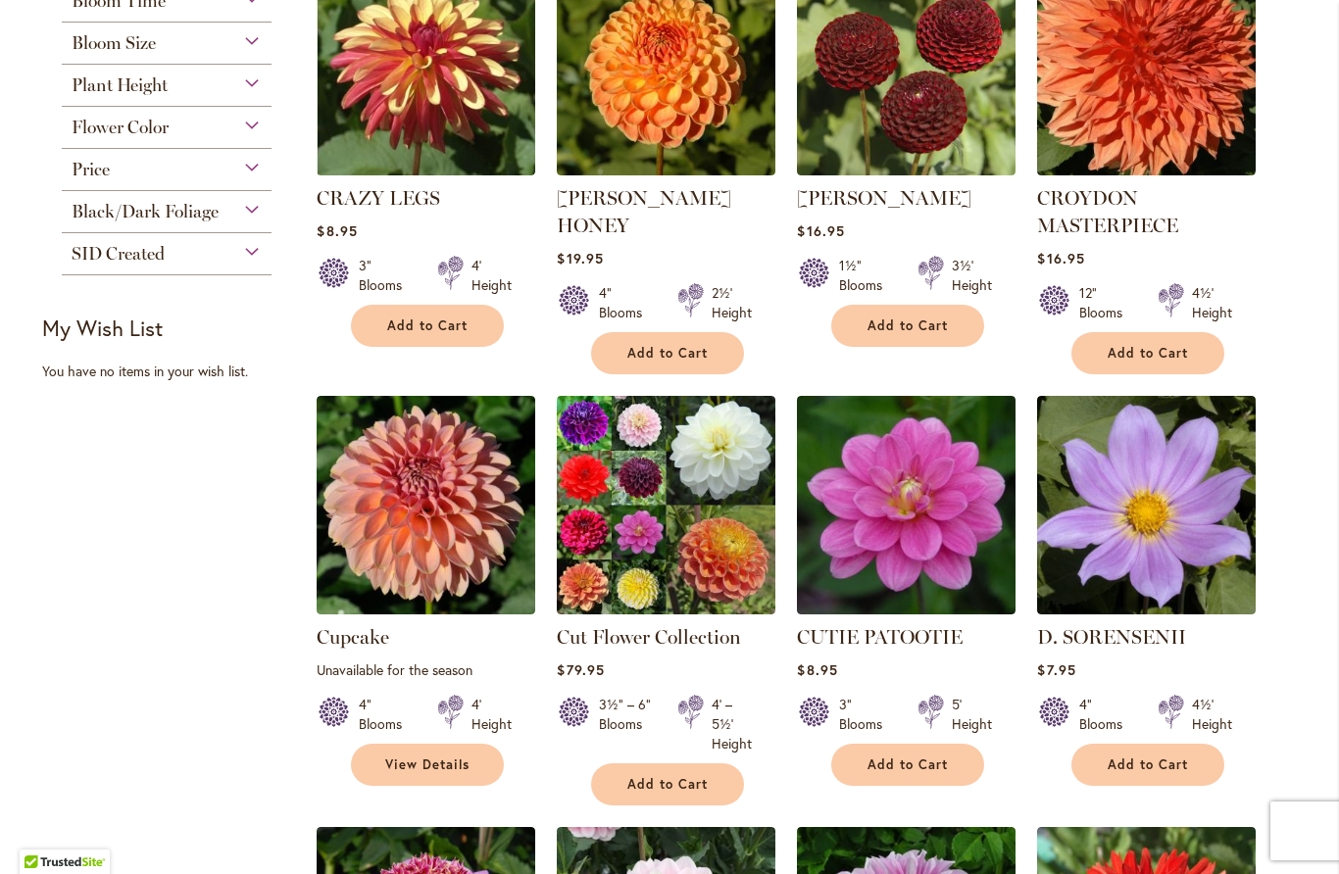
scroll to position [975, 0]
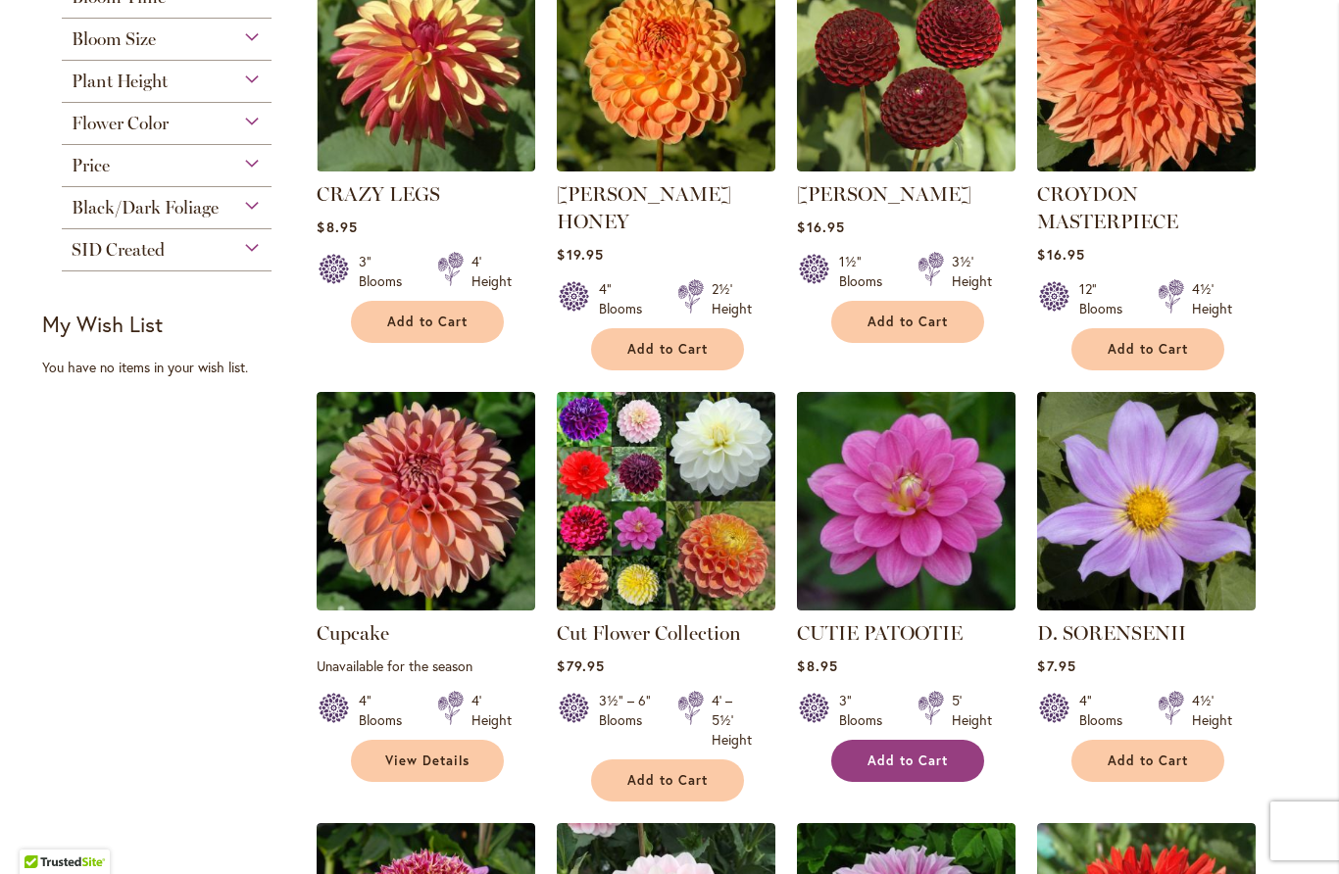
click at [924, 747] on button "Add to Cart" at bounding box center [907, 761] width 153 height 42
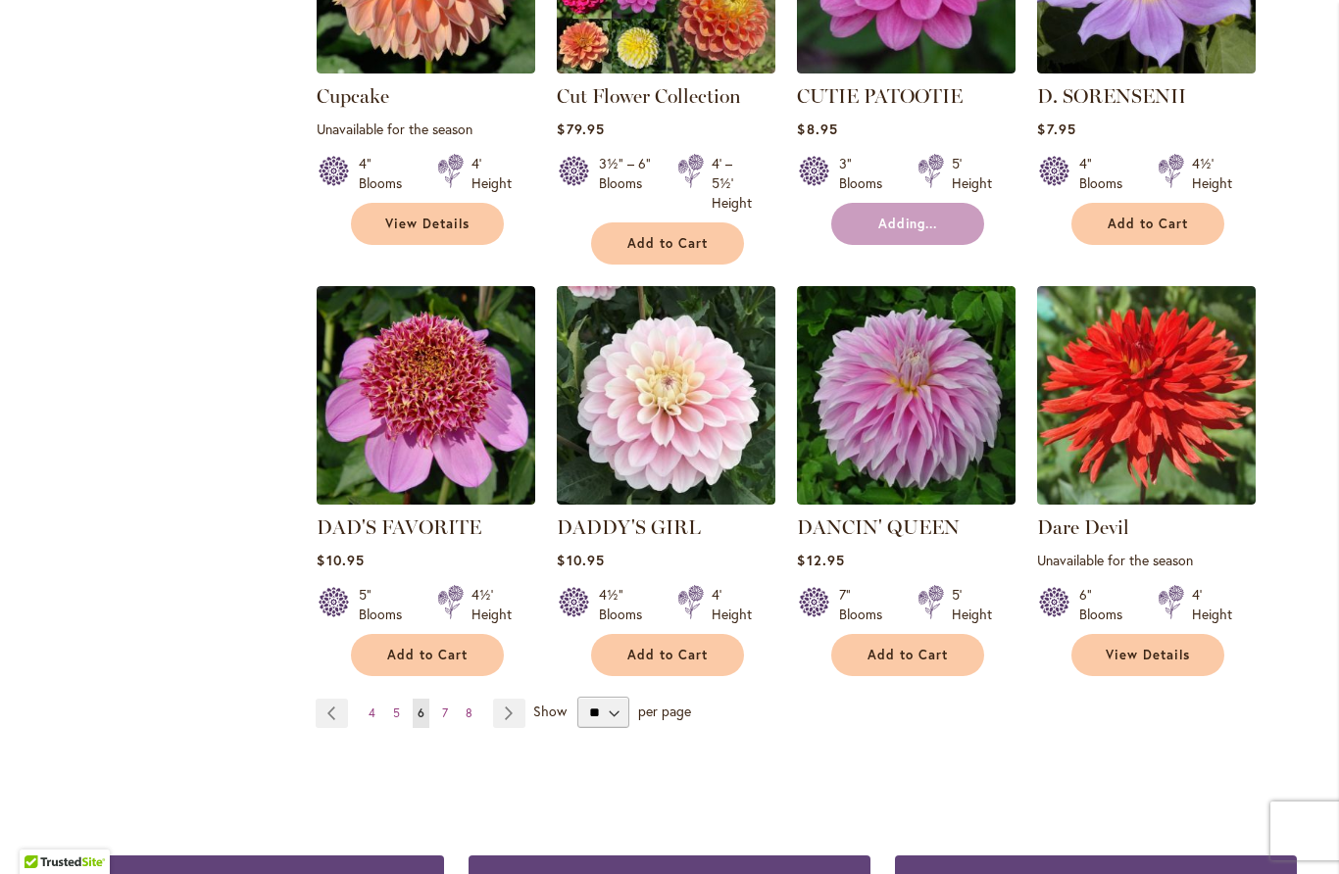
scroll to position [1513, 0]
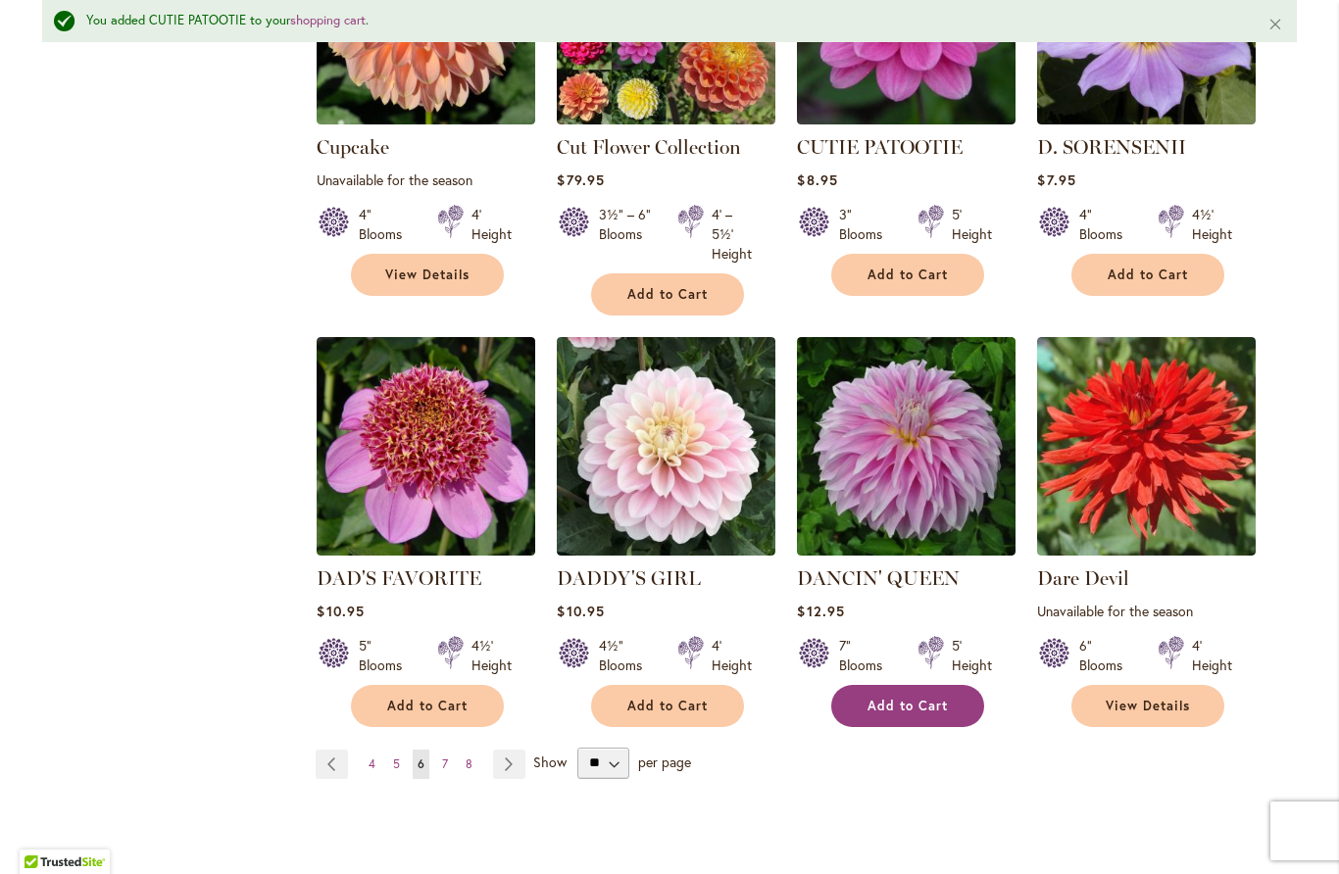
click at [931, 698] on span "Add to Cart" at bounding box center [907, 706] width 80 height 17
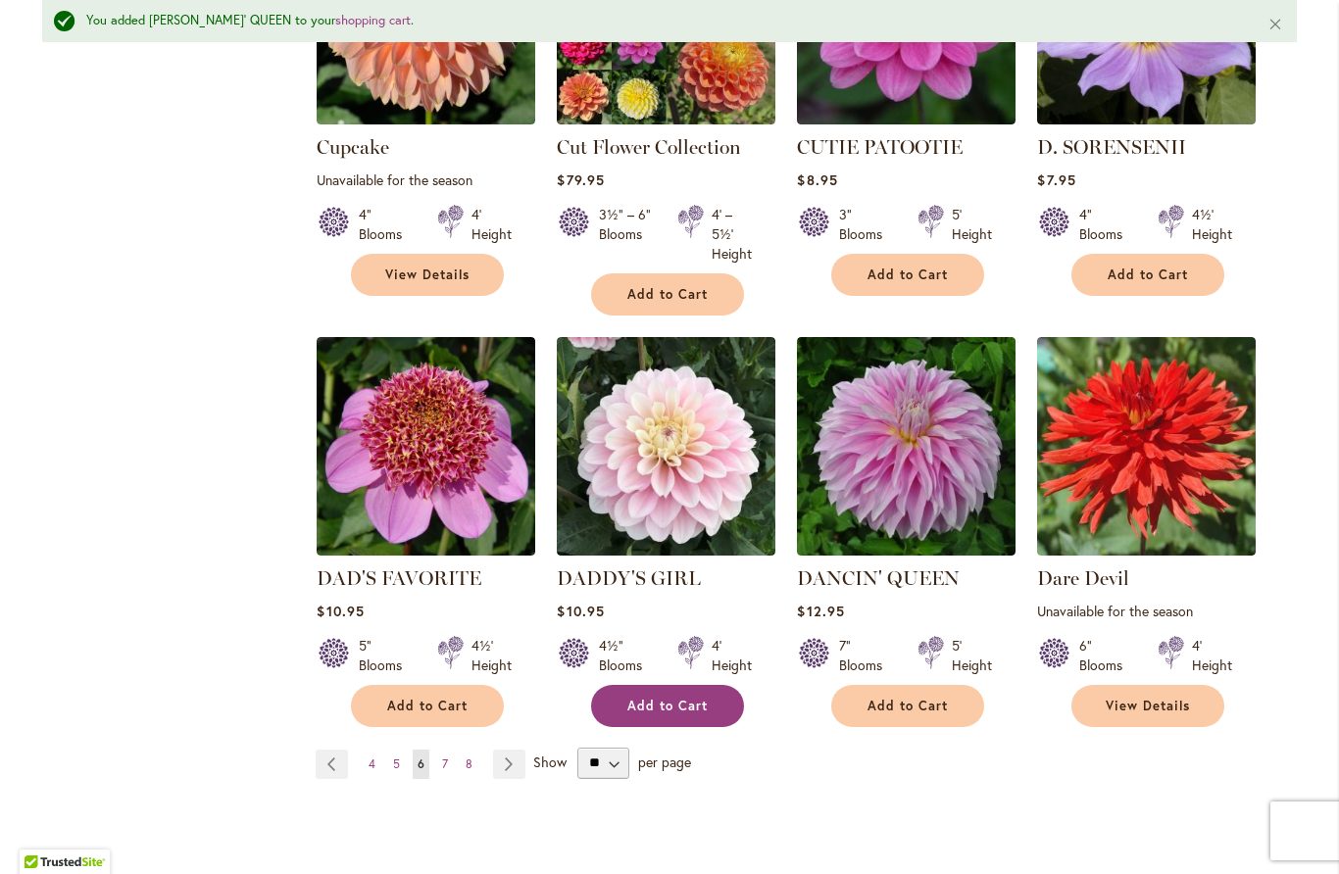
click at [680, 685] on button "Add to Cart" at bounding box center [667, 706] width 153 height 42
click at [518, 750] on link "Page Next" at bounding box center [509, 764] width 32 height 29
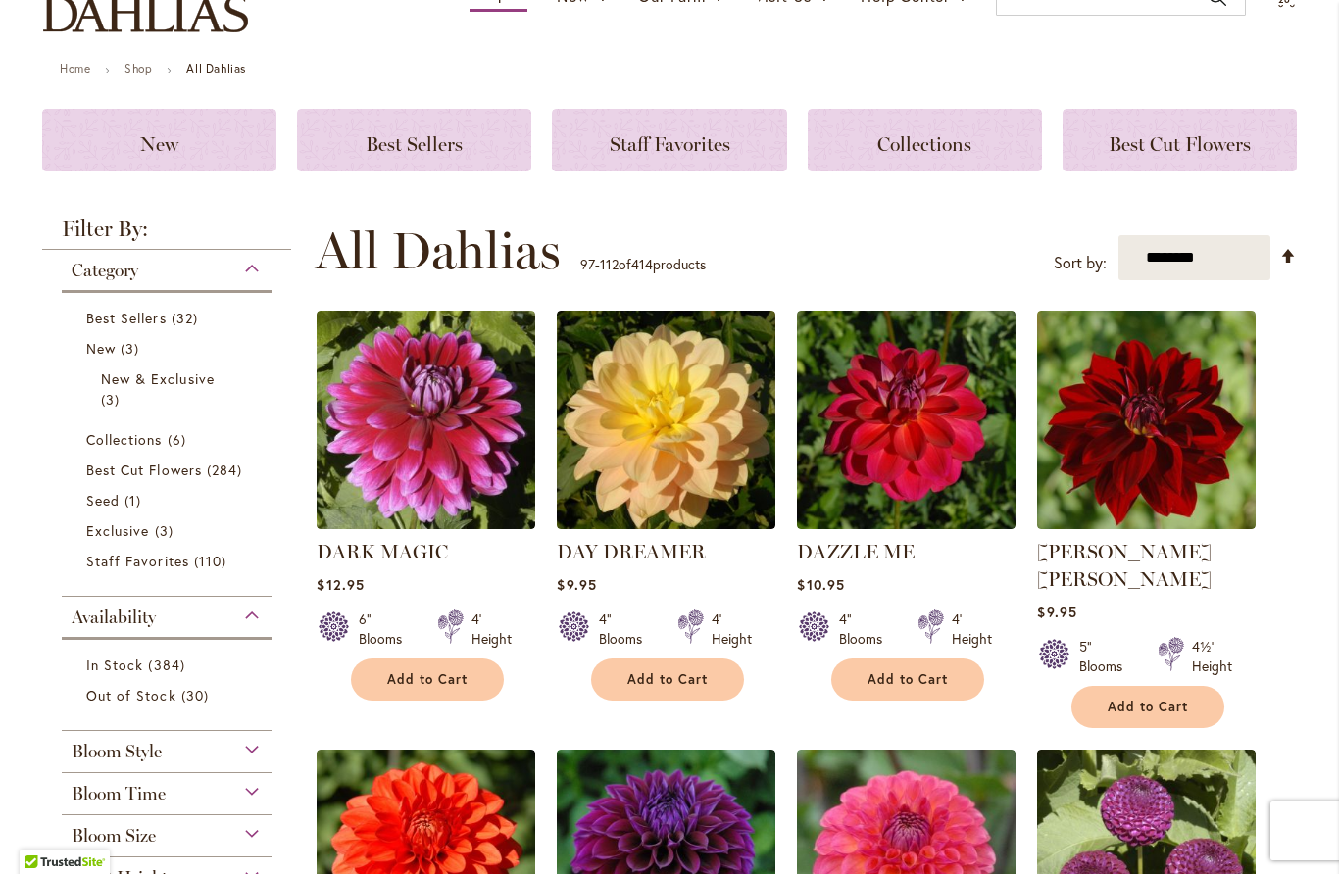
scroll to position [201, 0]
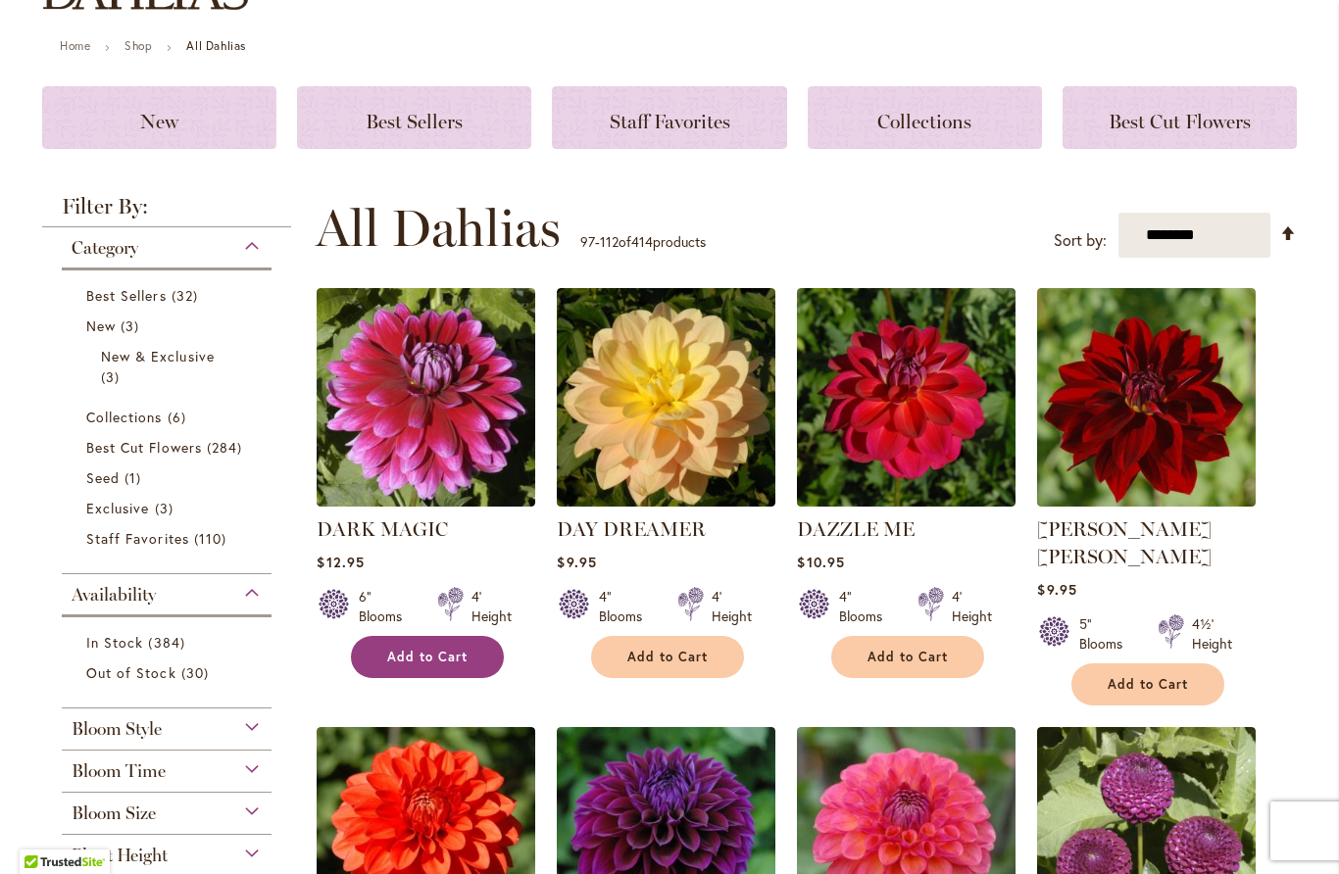
click at [378, 658] on button "Add to Cart" at bounding box center [427, 657] width 153 height 42
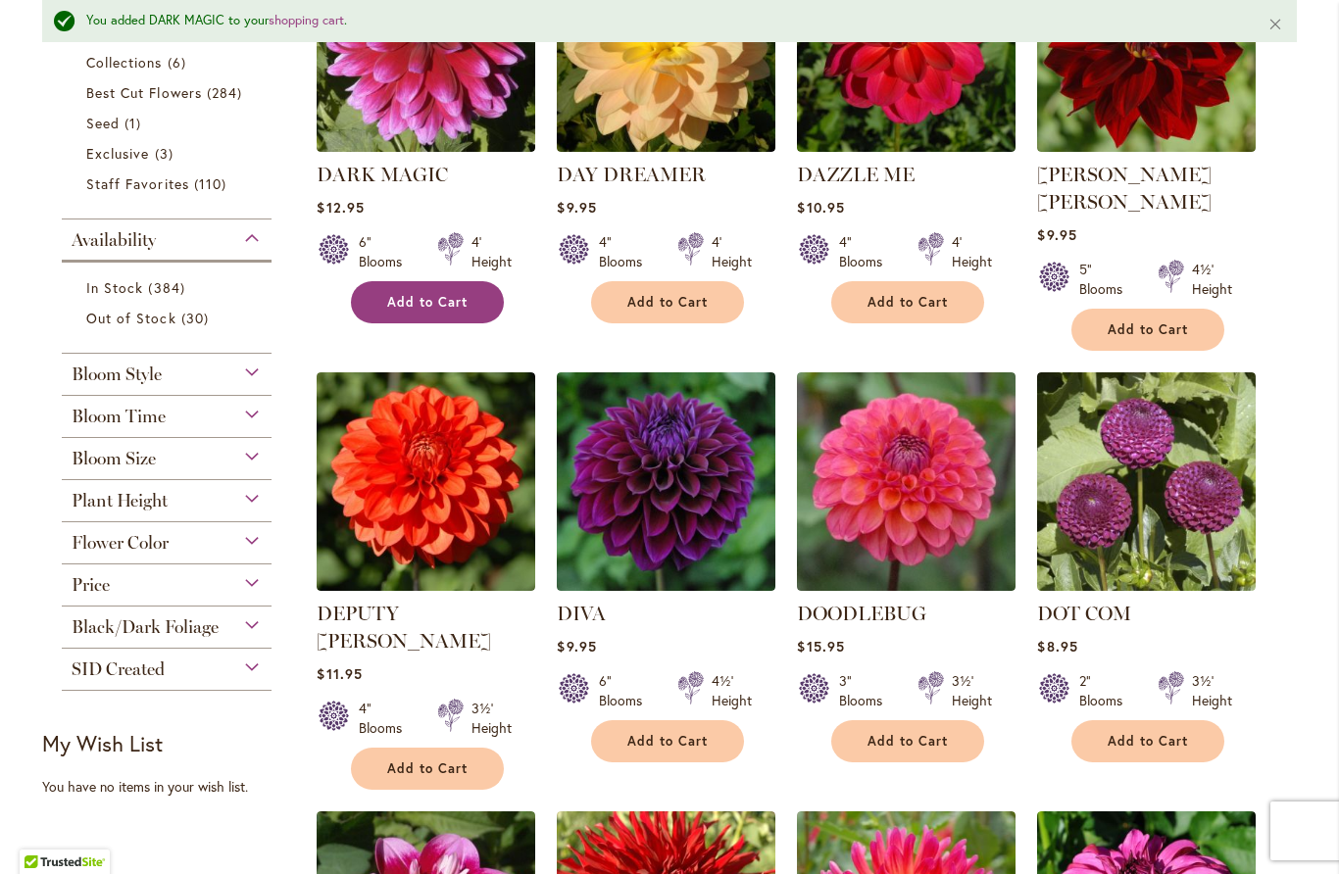
scroll to position [610, 0]
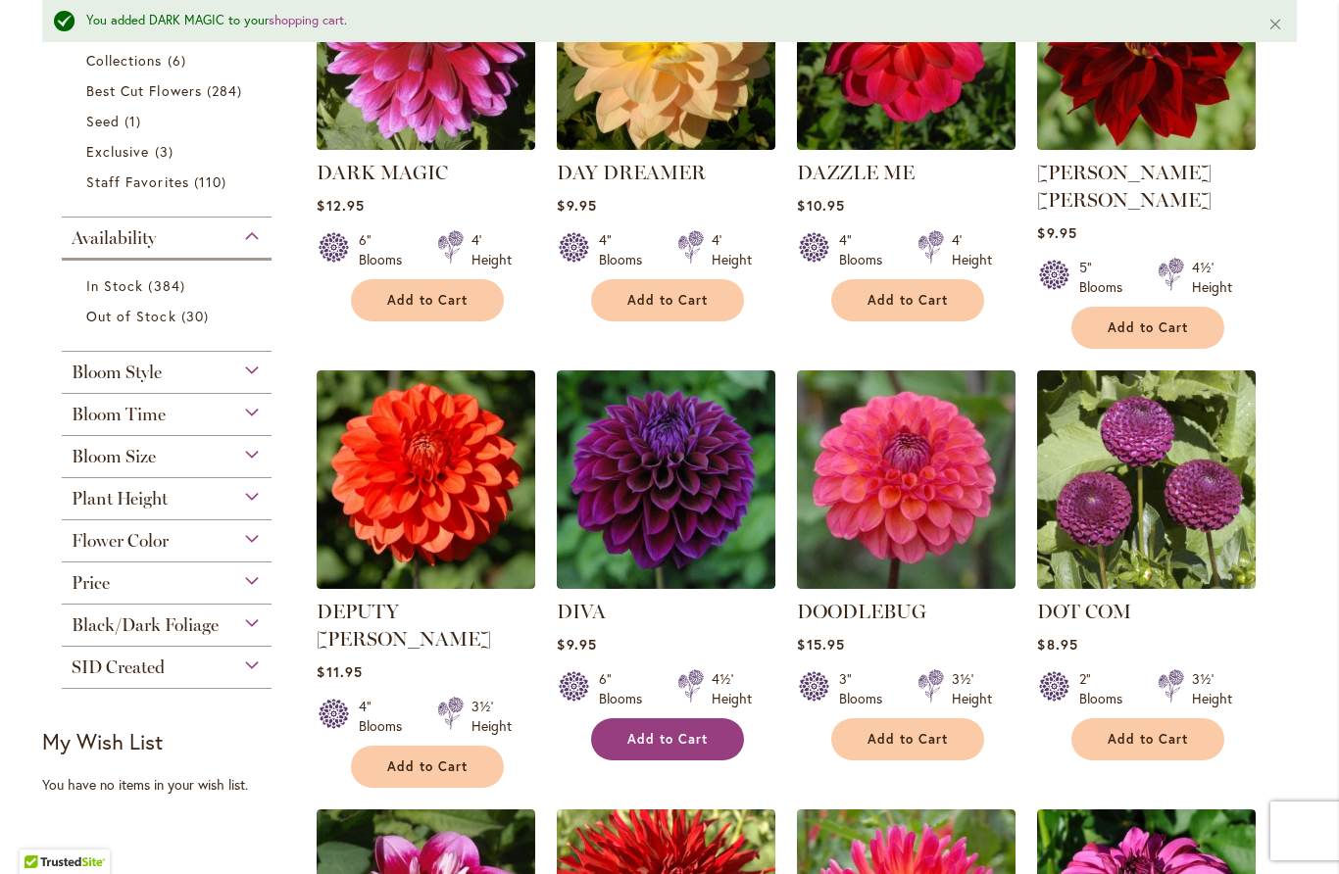
click at [701, 731] on span "Add to Cart" at bounding box center [667, 739] width 80 height 17
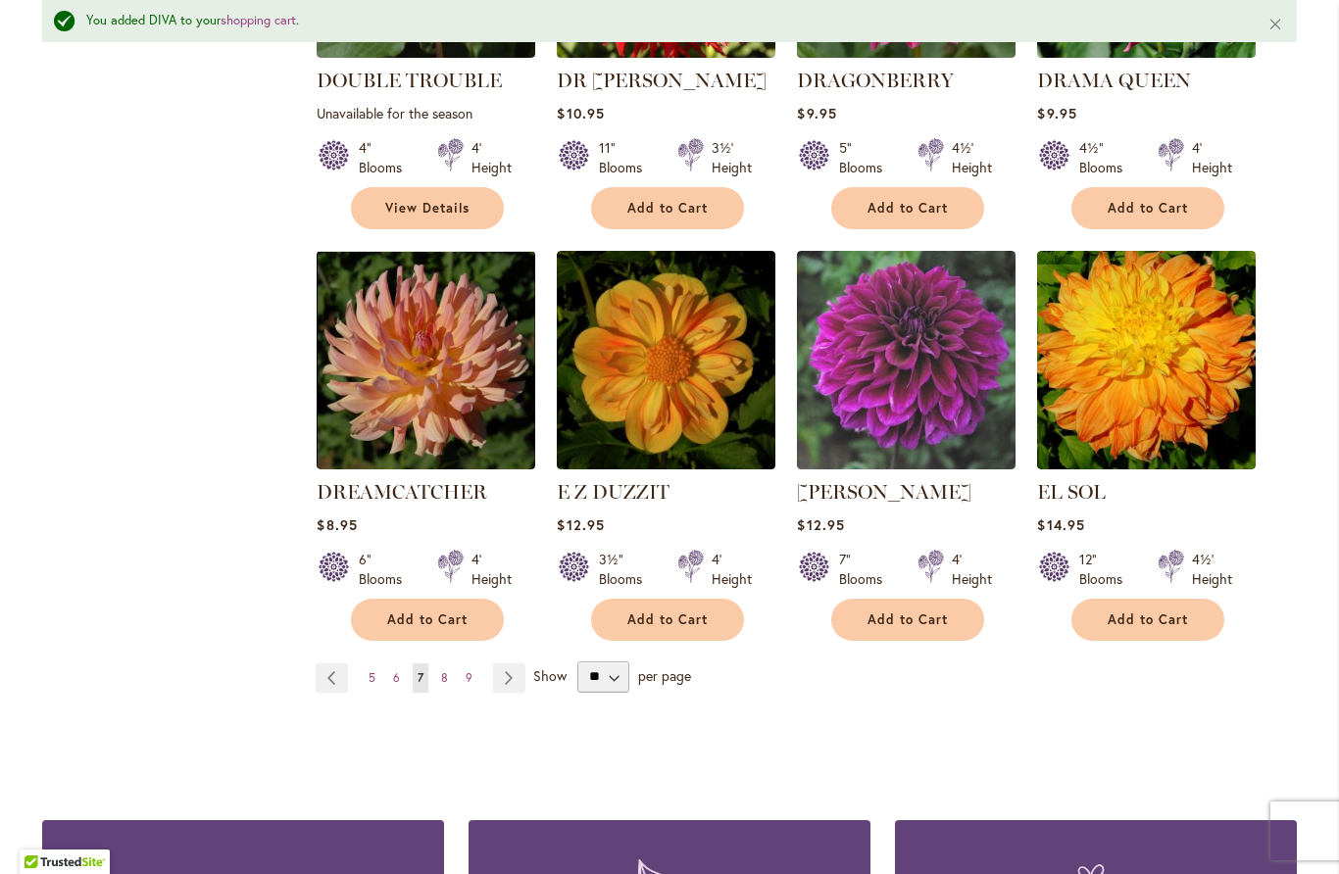
scroll to position [1567, 0]
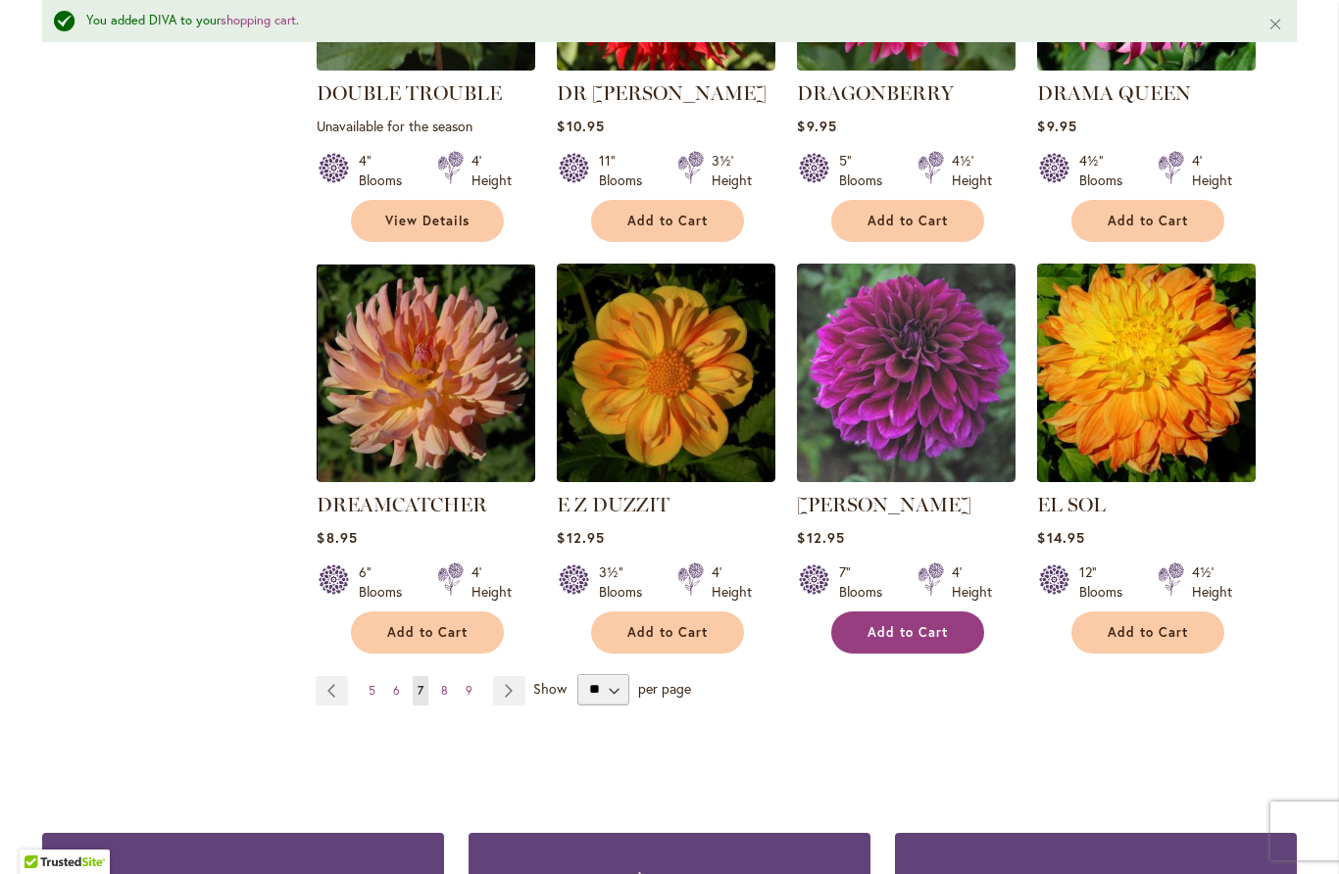
click at [913, 624] on span "Add to Cart" at bounding box center [907, 632] width 80 height 17
click at [507, 676] on link "Page Next" at bounding box center [509, 690] width 32 height 29
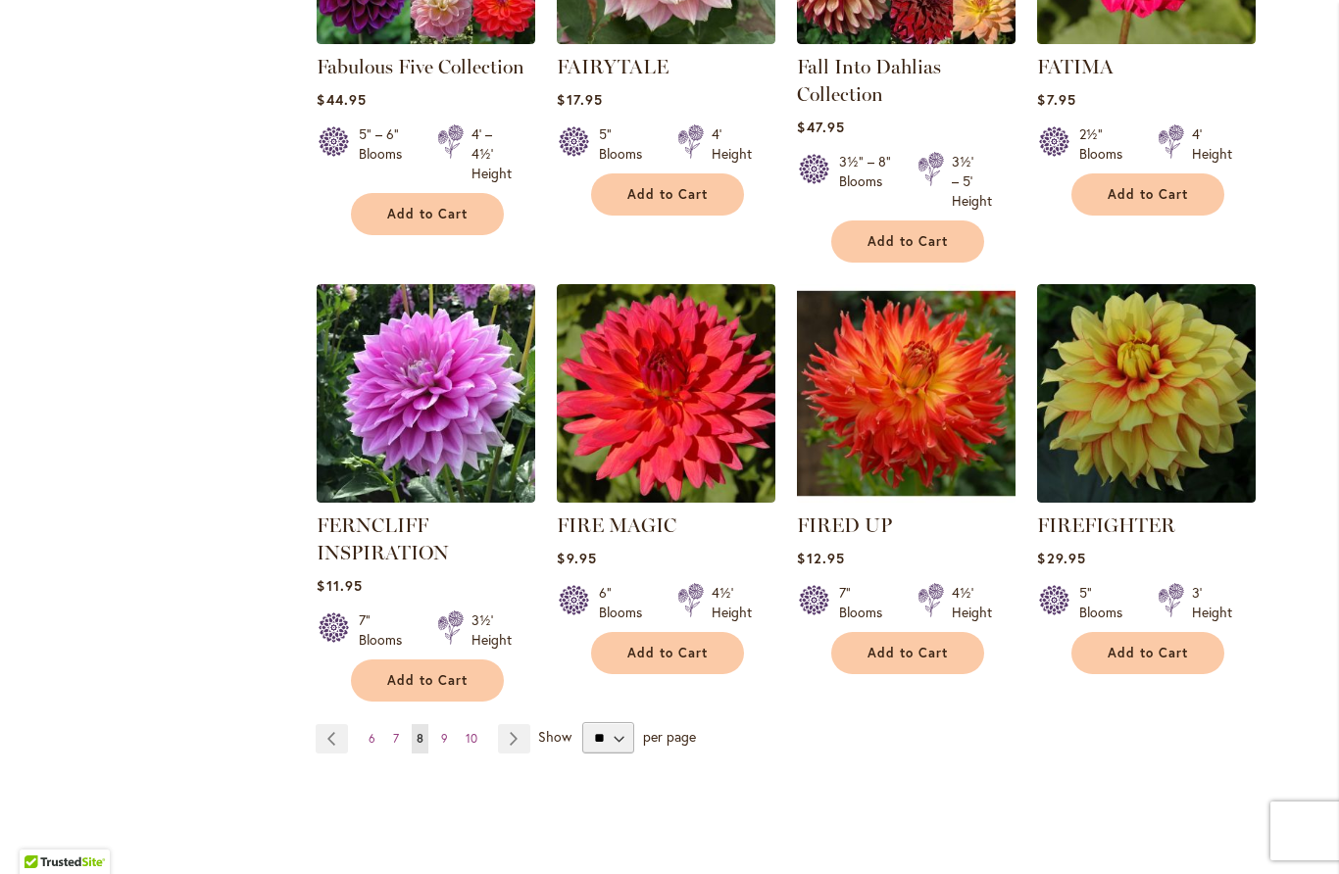
scroll to position [1488, 0]
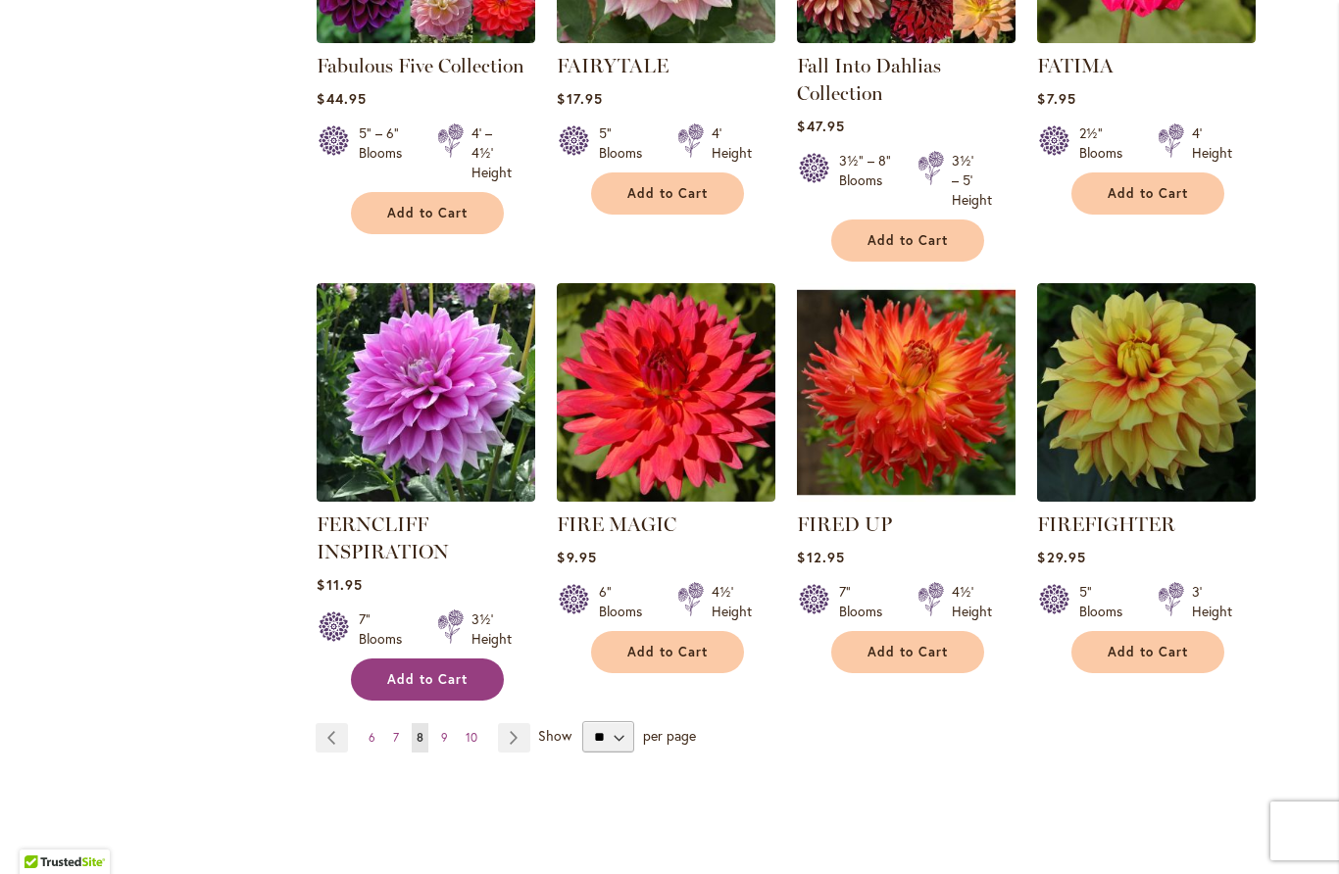
click at [390, 677] on span "Add to Cart" at bounding box center [427, 679] width 80 height 17
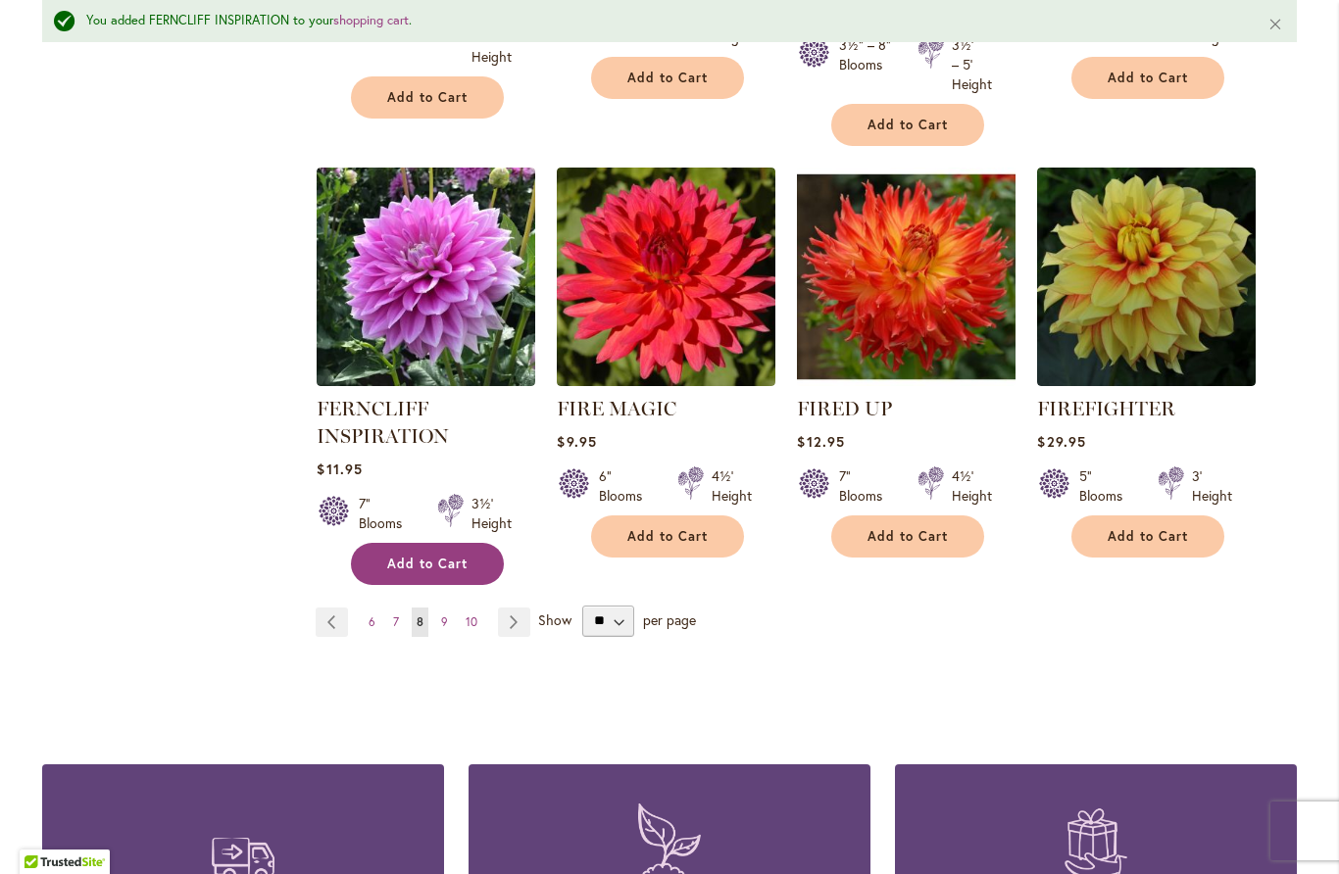
scroll to position [1675, 0]
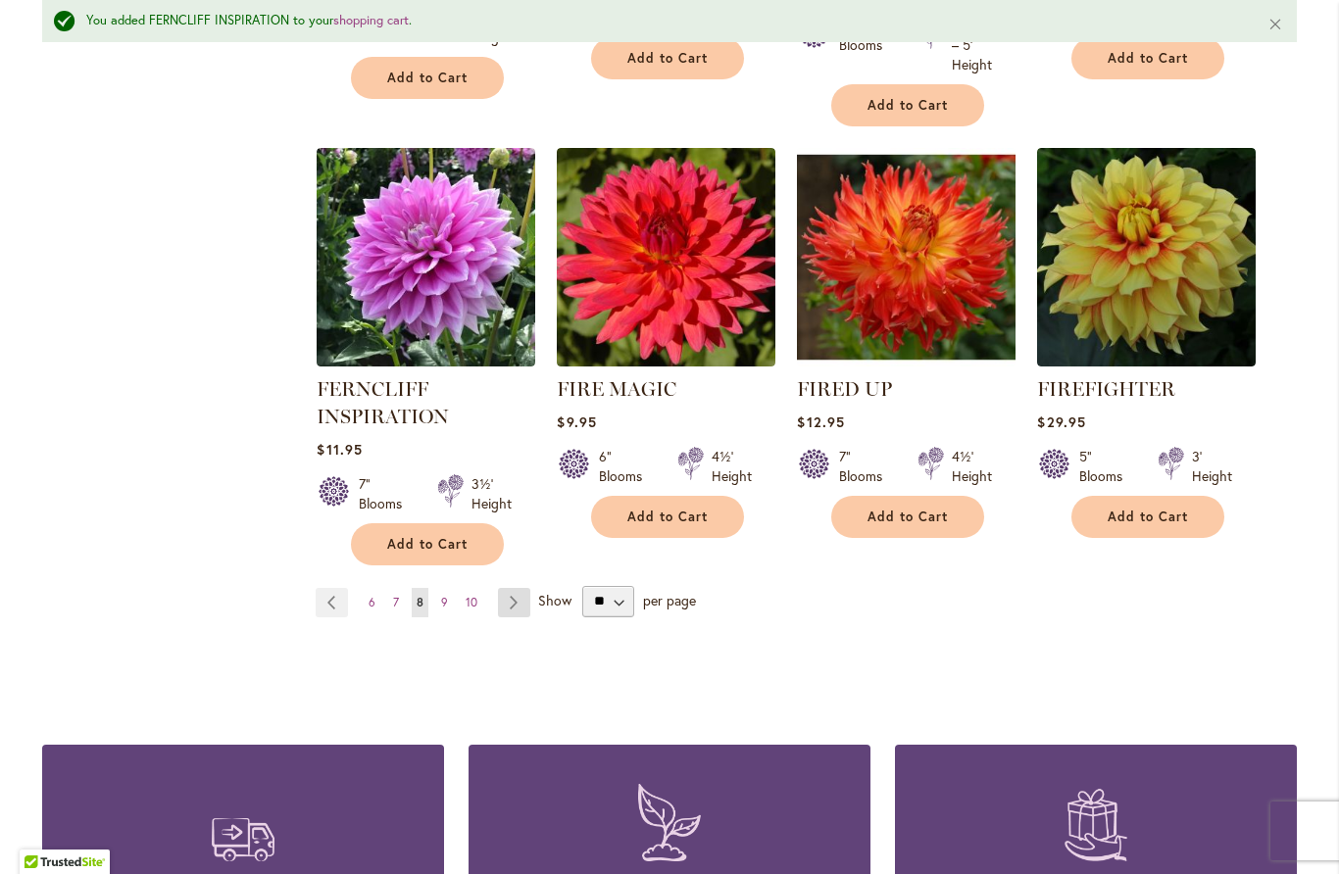
click at [517, 613] on link "Page Next" at bounding box center [514, 602] width 32 height 29
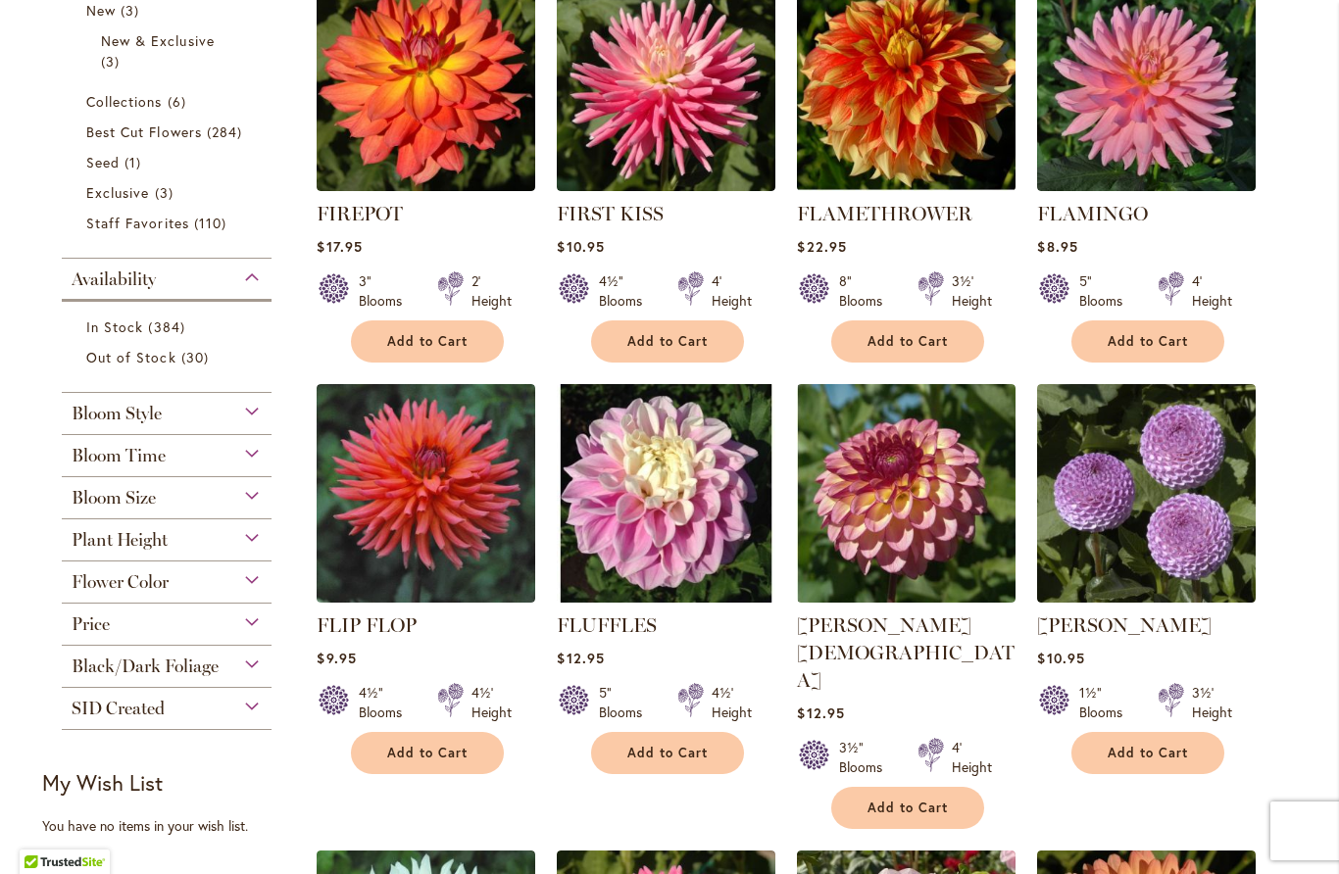
scroll to position [518, 0]
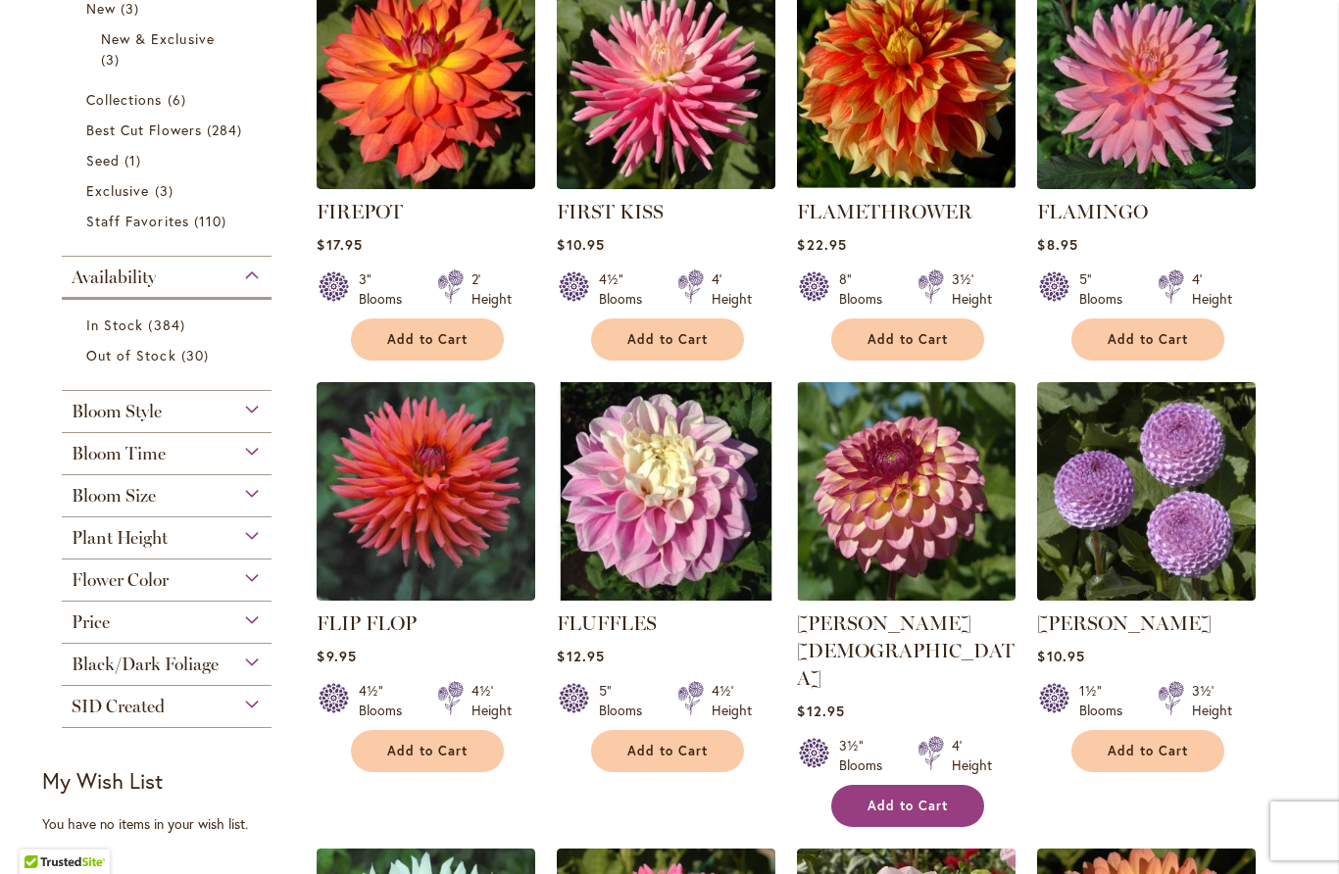
click at [906, 798] on span "Add to Cart" at bounding box center [907, 806] width 80 height 17
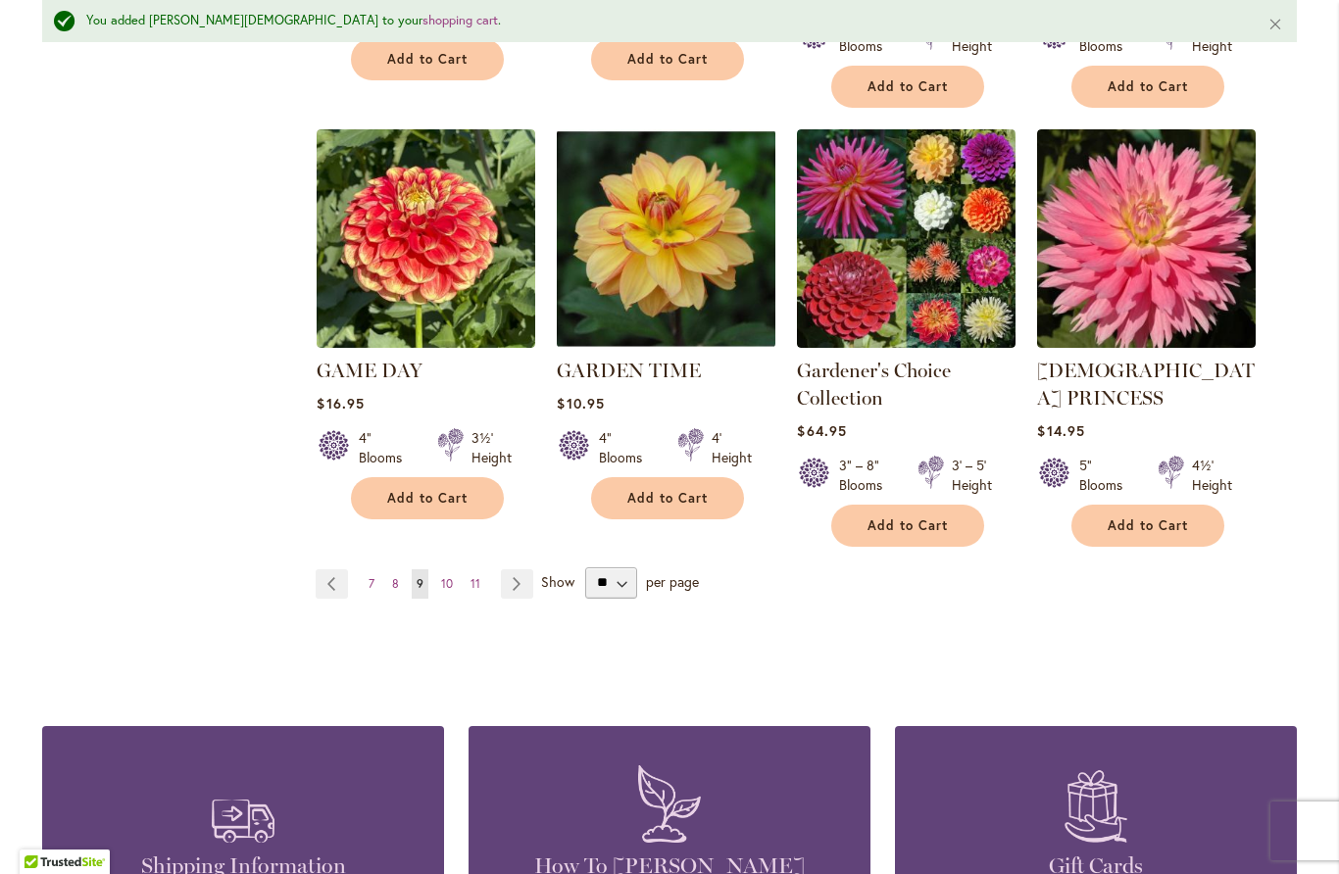
scroll to position [1743, 0]
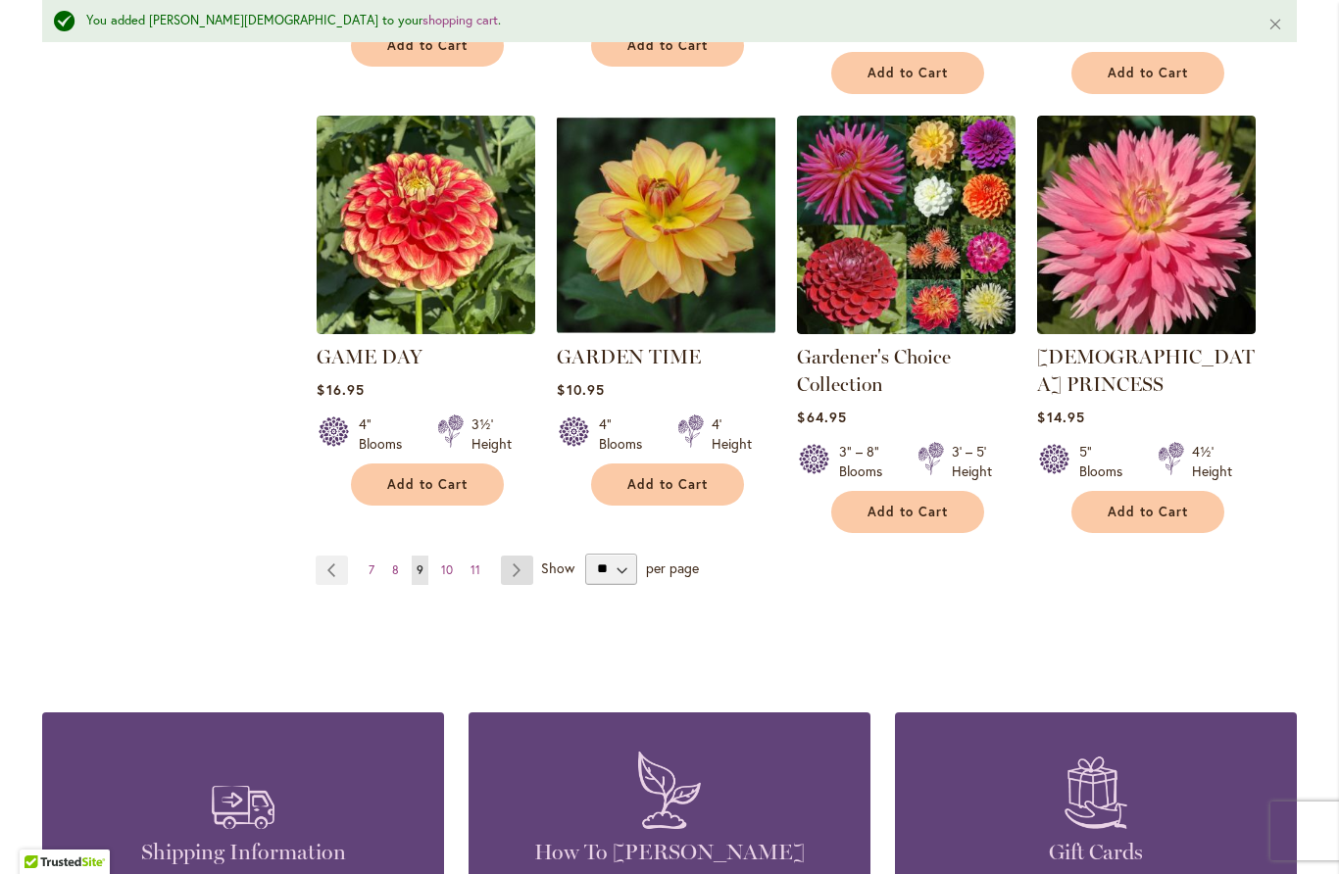
click at [516, 556] on link "Page Next" at bounding box center [517, 570] width 32 height 29
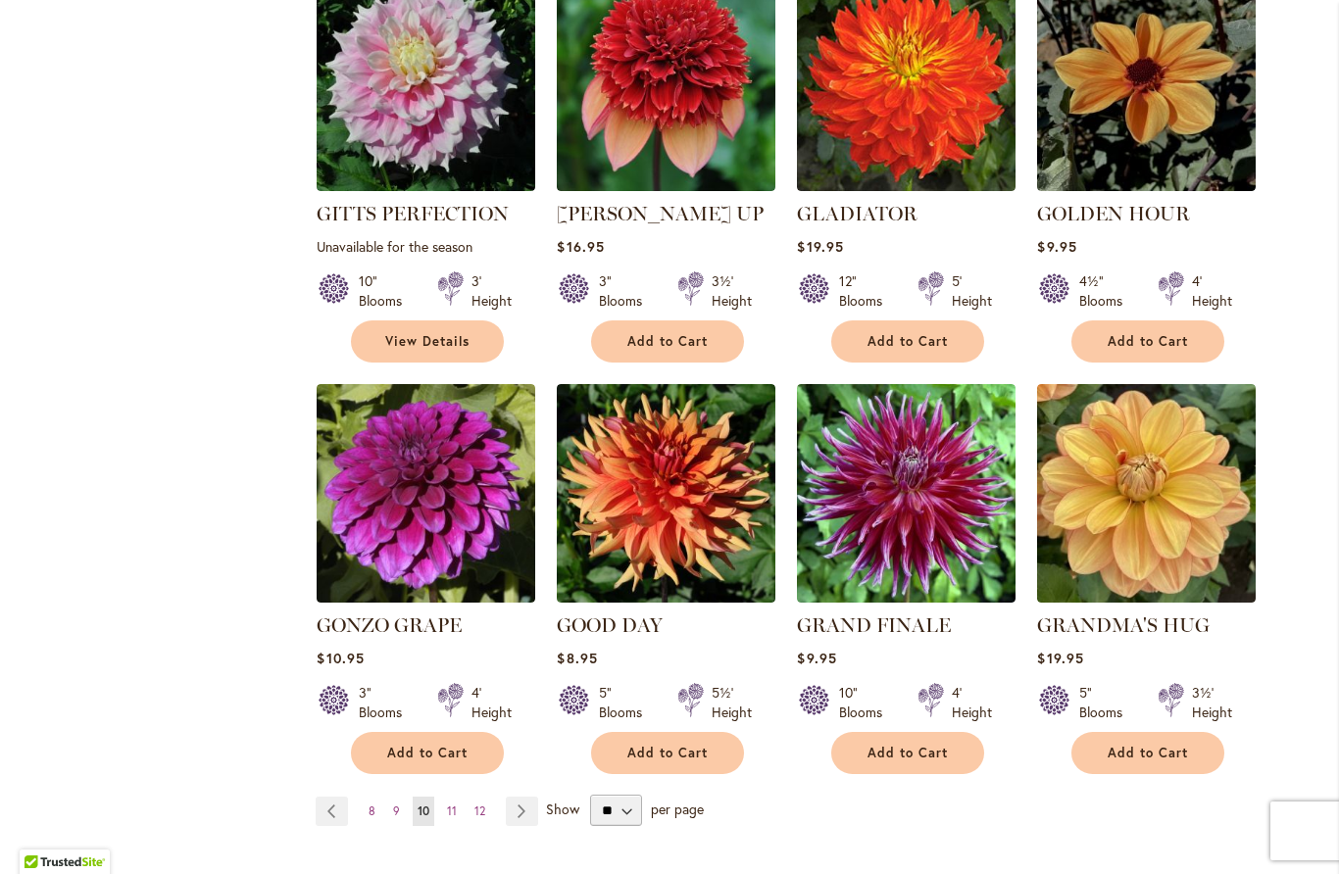
scroll to position [1368, 0]
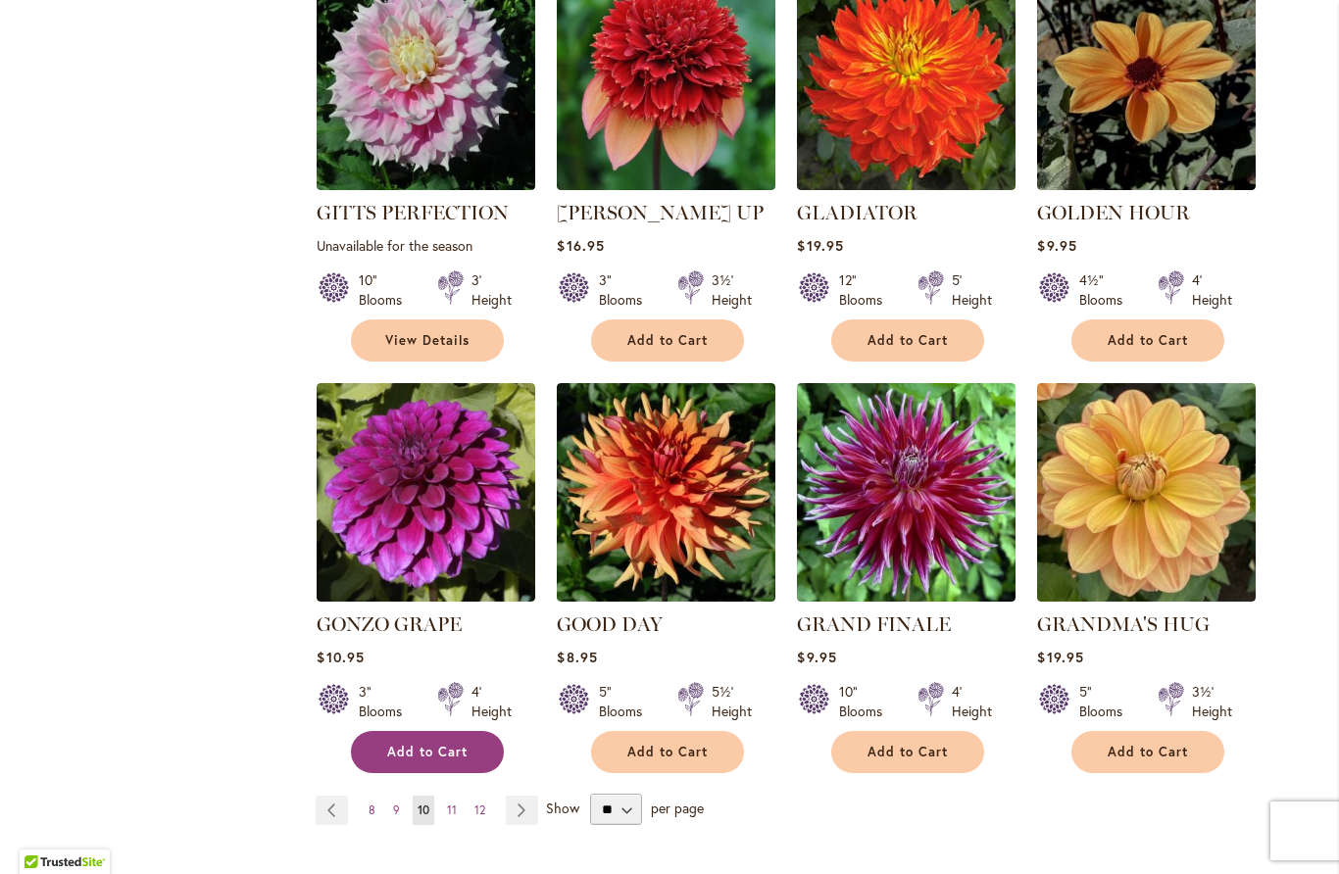
click at [414, 744] on span "Add to Cart" at bounding box center [427, 752] width 80 height 17
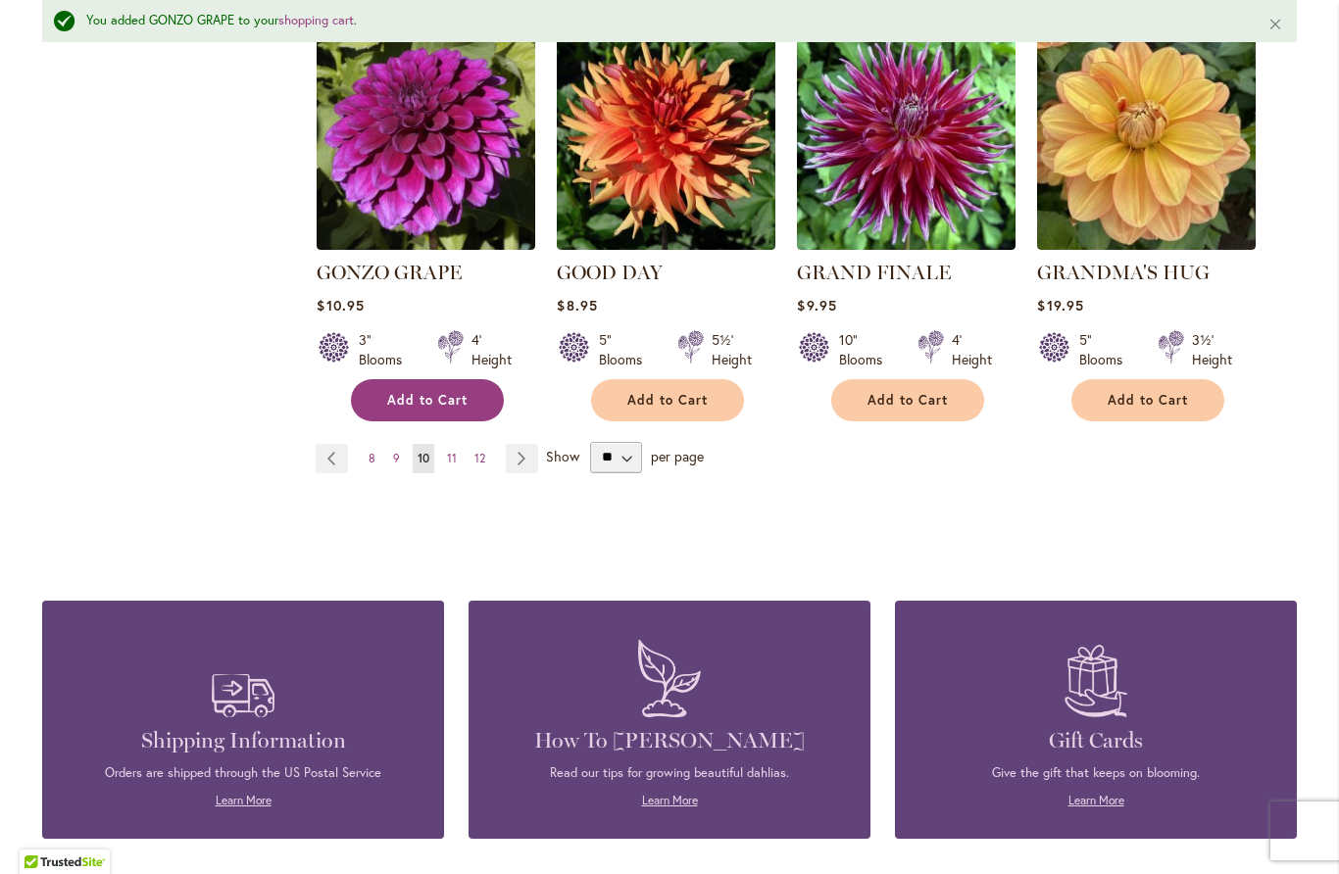
scroll to position [1774, 0]
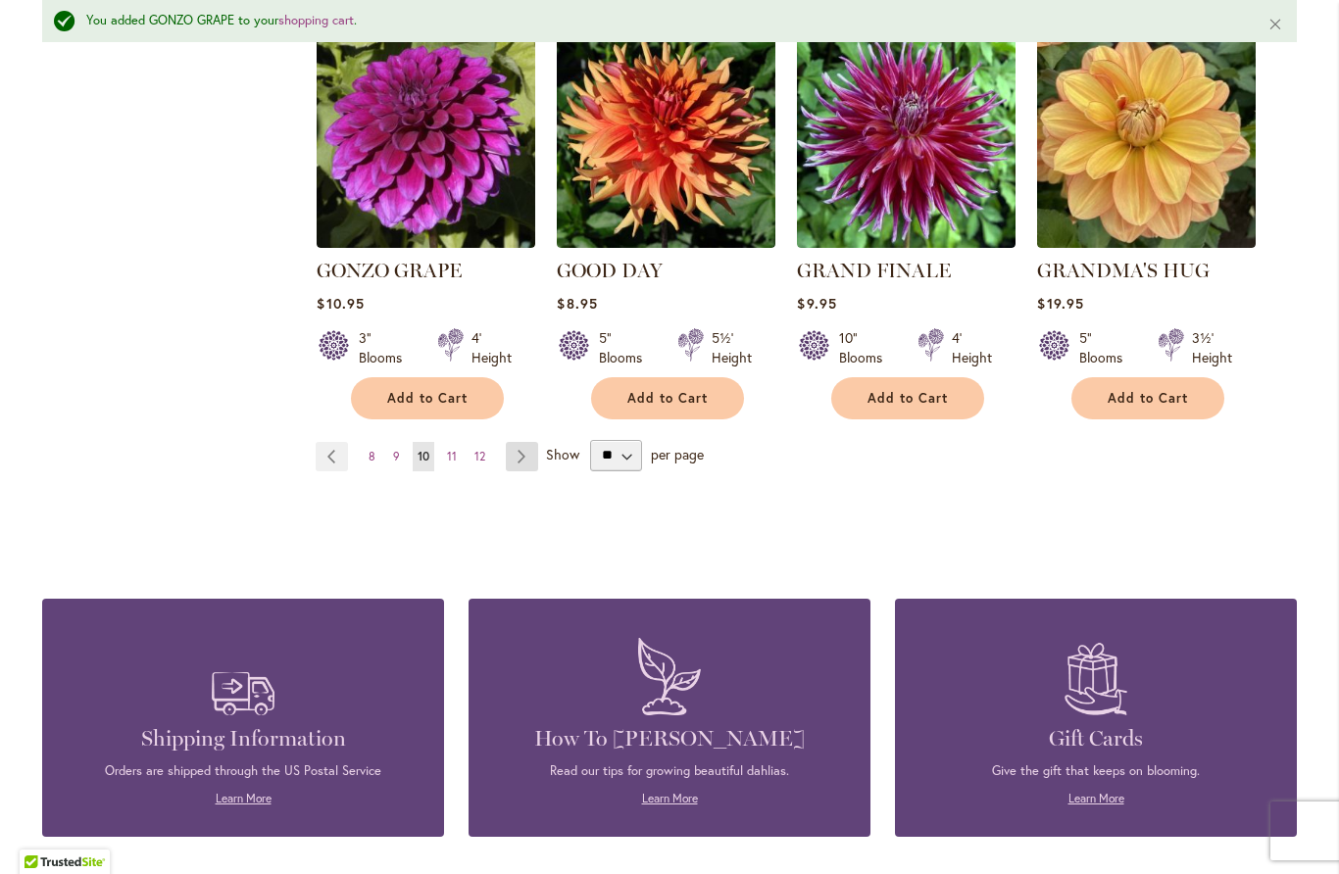
click at [520, 442] on link "Page Next" at bounding box center [522, 456] width 32 height 29
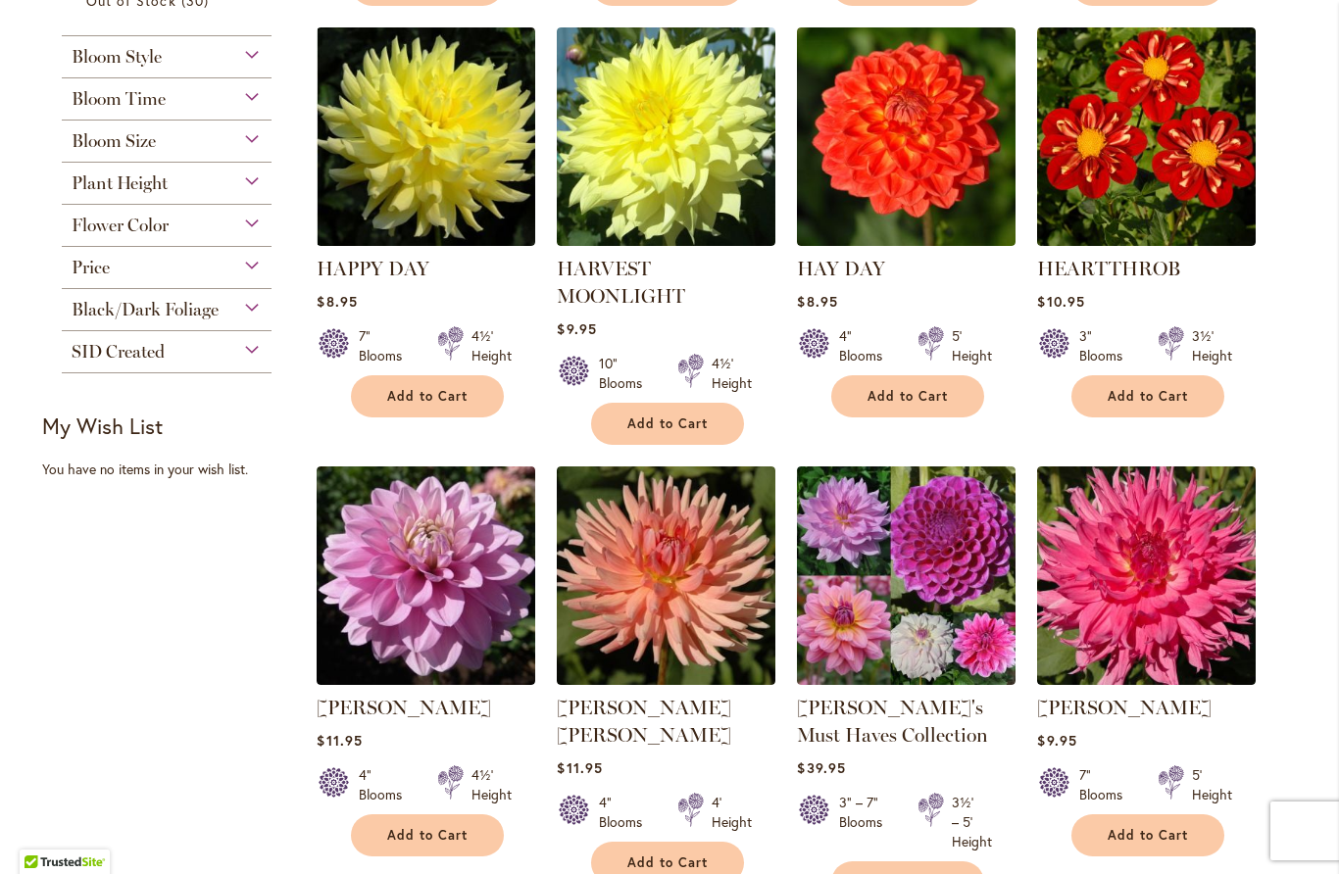
scroll to position [884, 0]
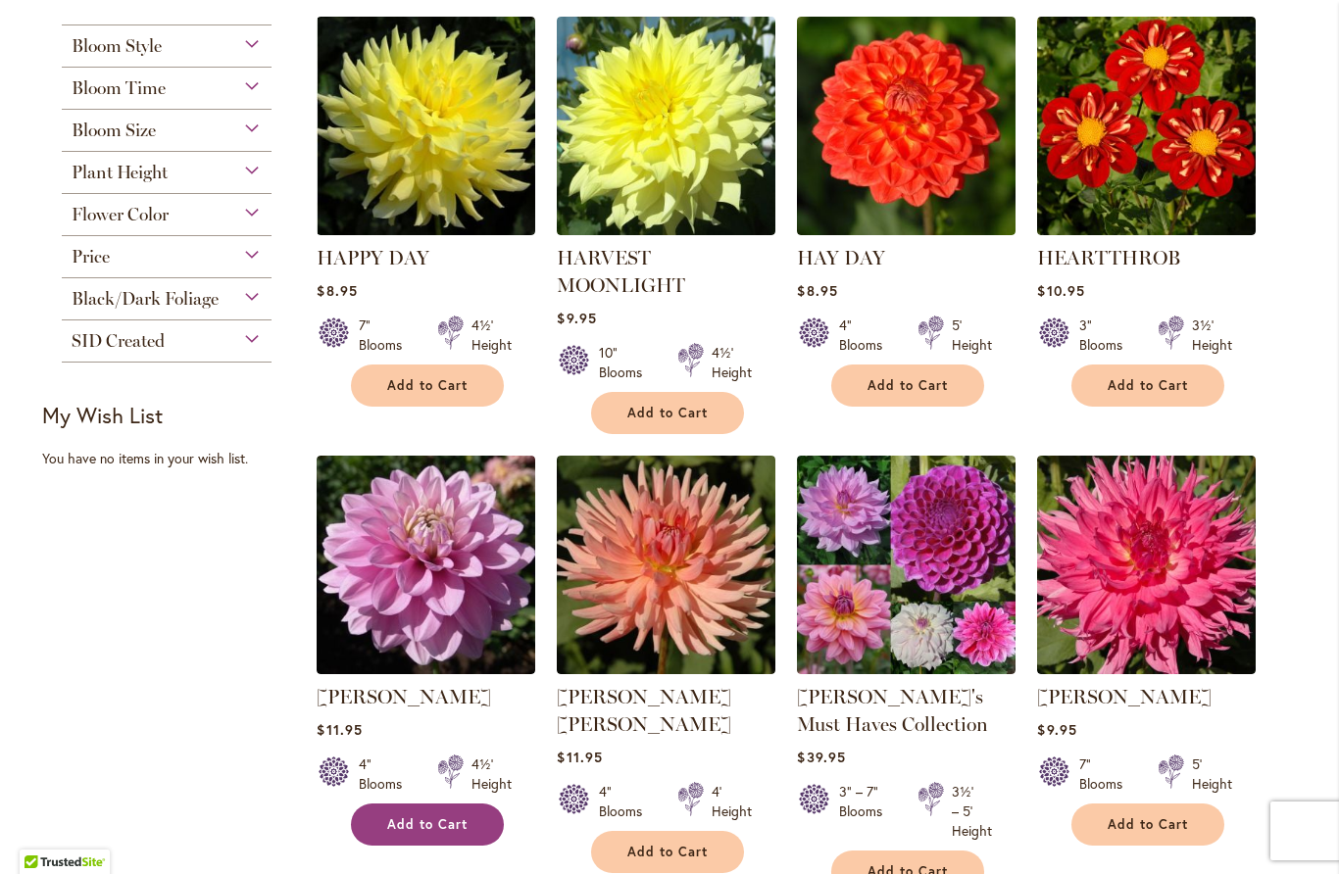
click at [432, 819] on span "Add to Cart" at bounding box center [427, 824] width 80 height 17
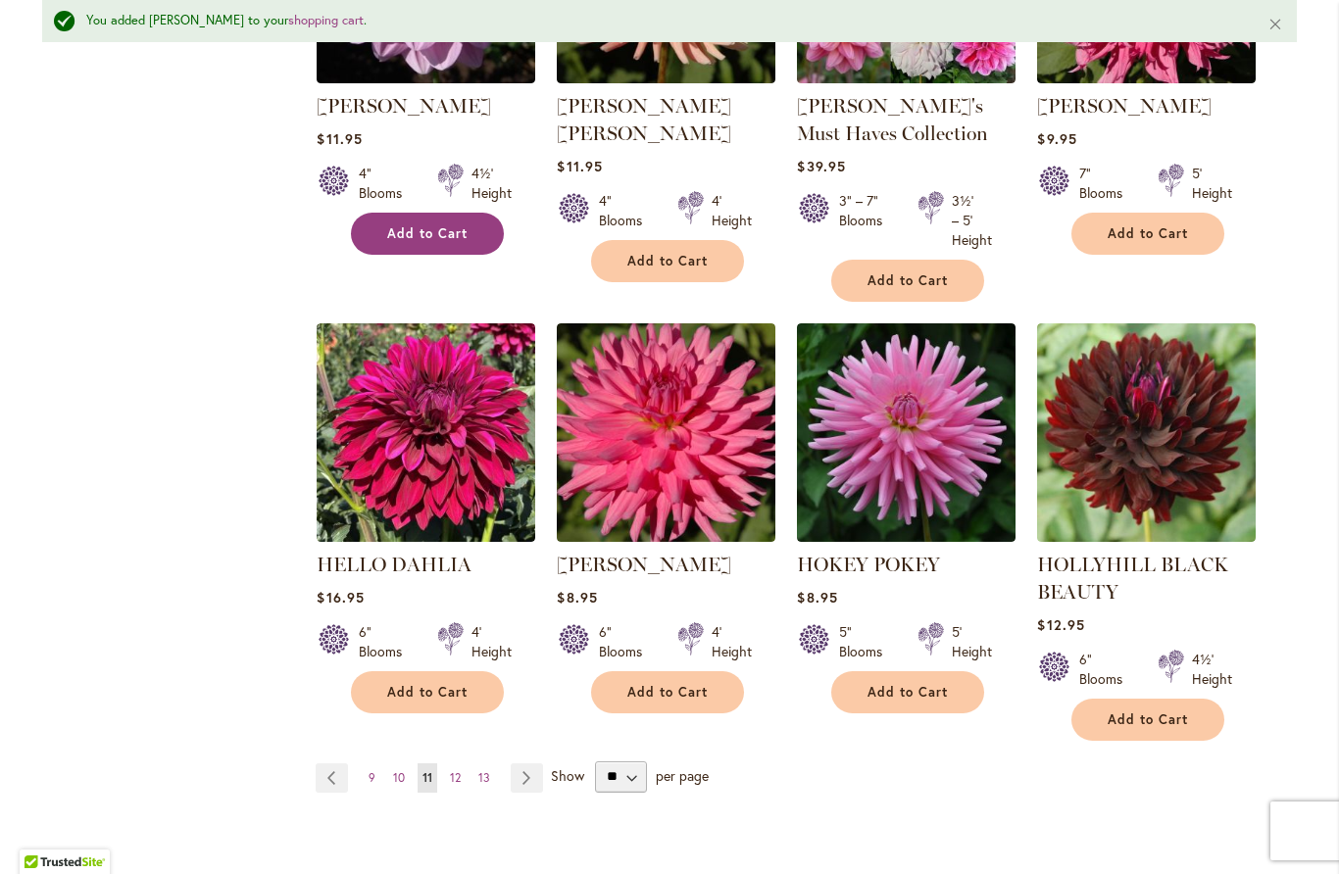
scroll to position [1556, 0]
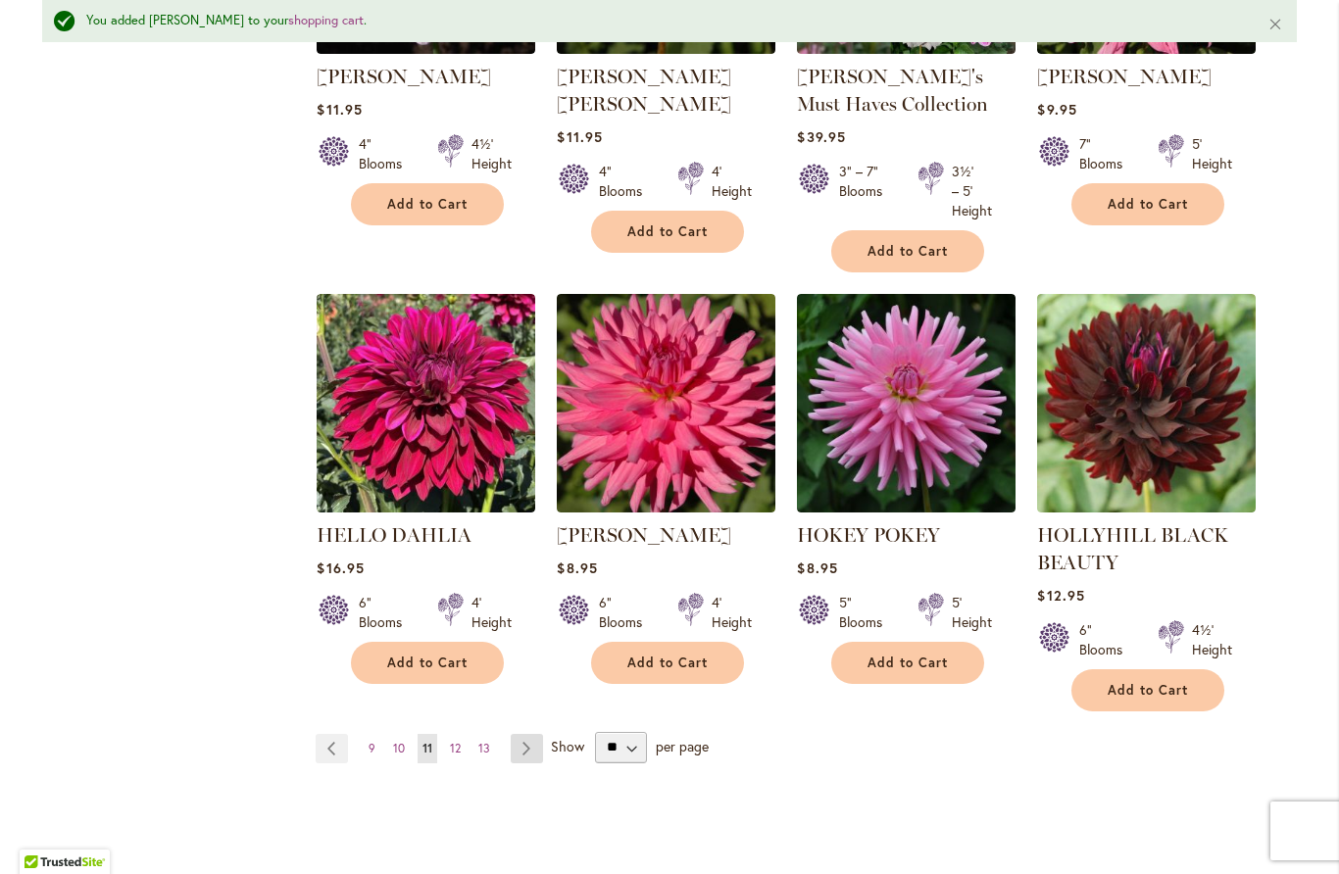
click at [528, 749] on link "Page Next" at bounding box center [527, 748] width 32 height 29
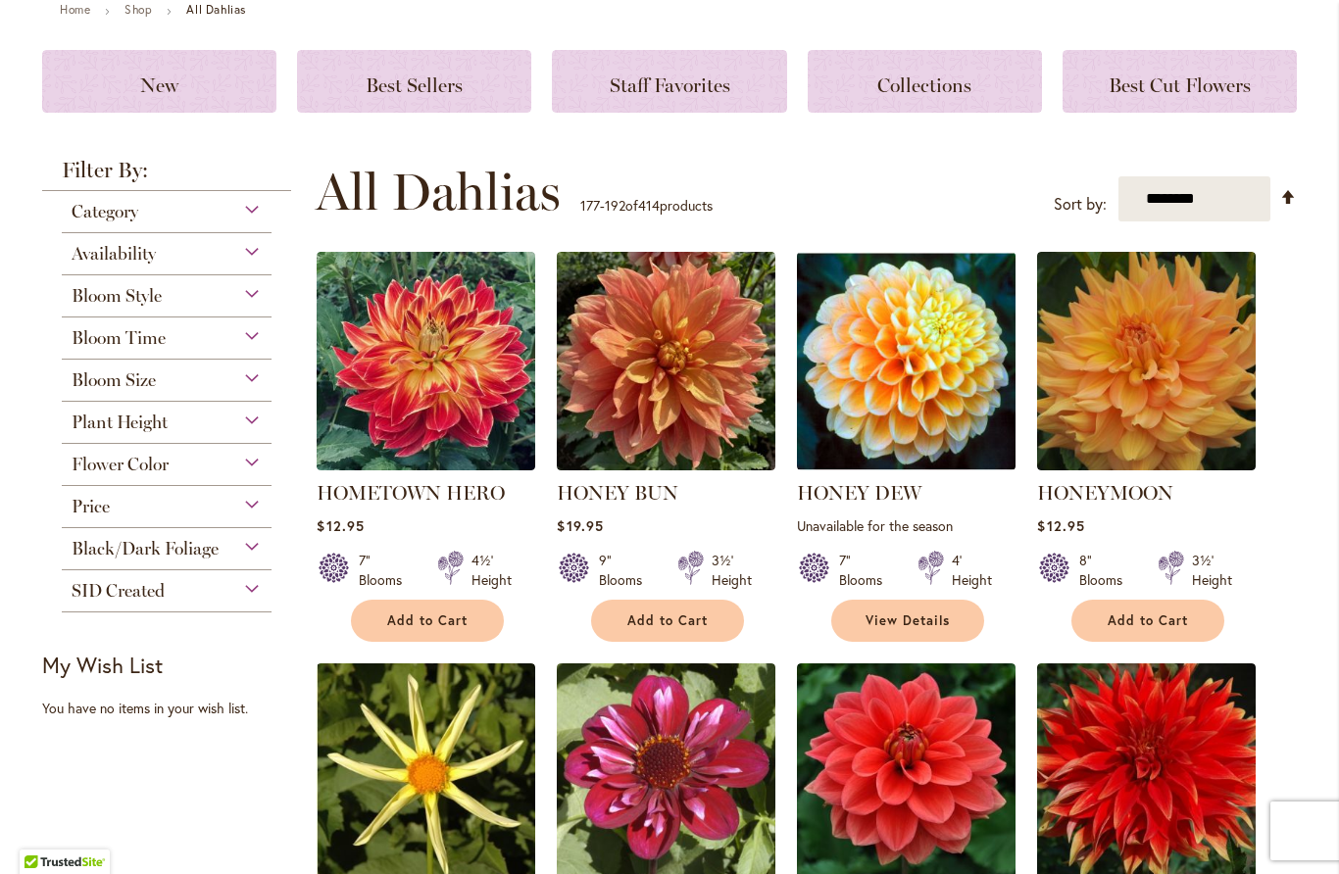
scroll to position [248, 0]
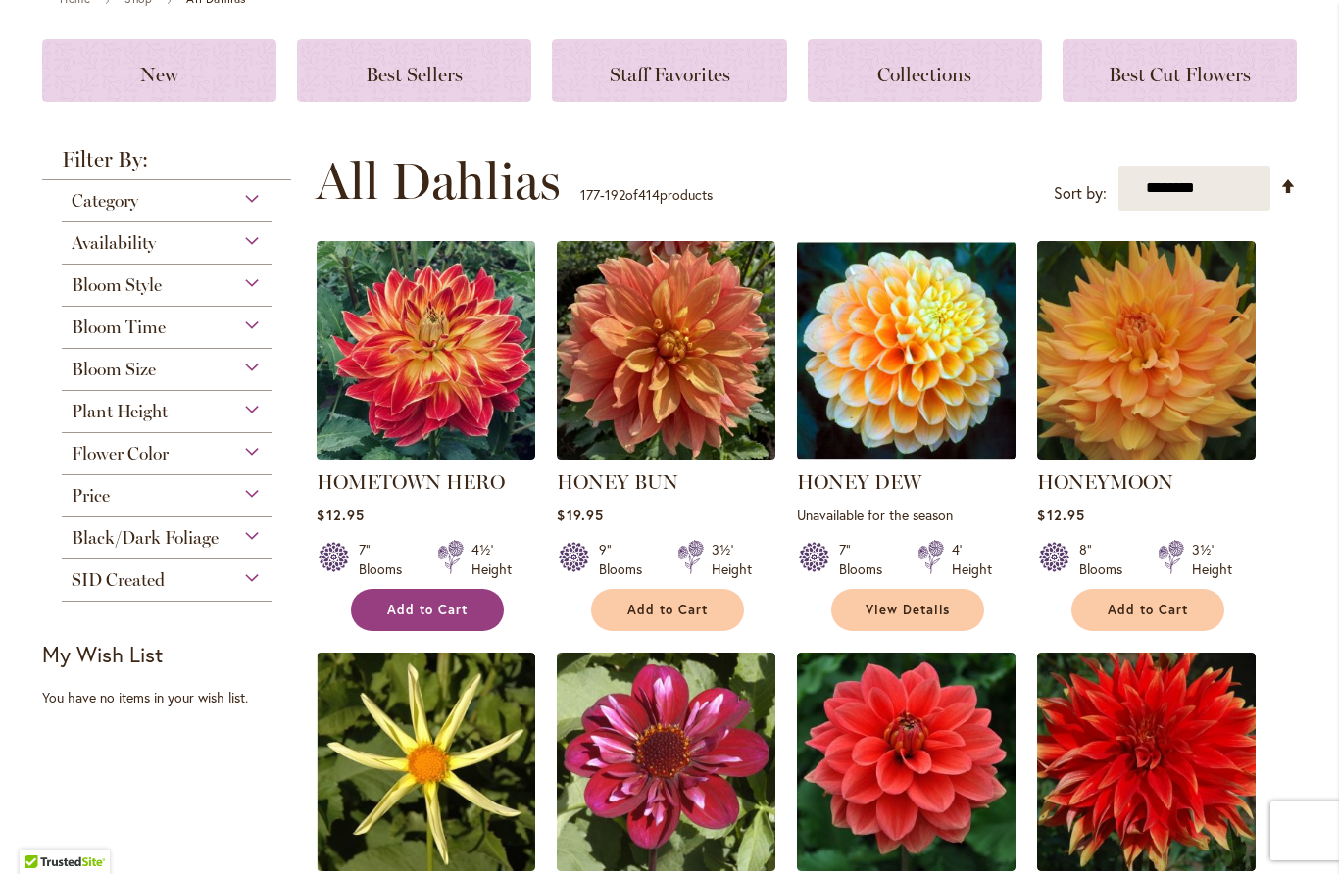
click at [415, 598] on button "Add to Cart" at bounding box center [427, 610] width 153 height 42
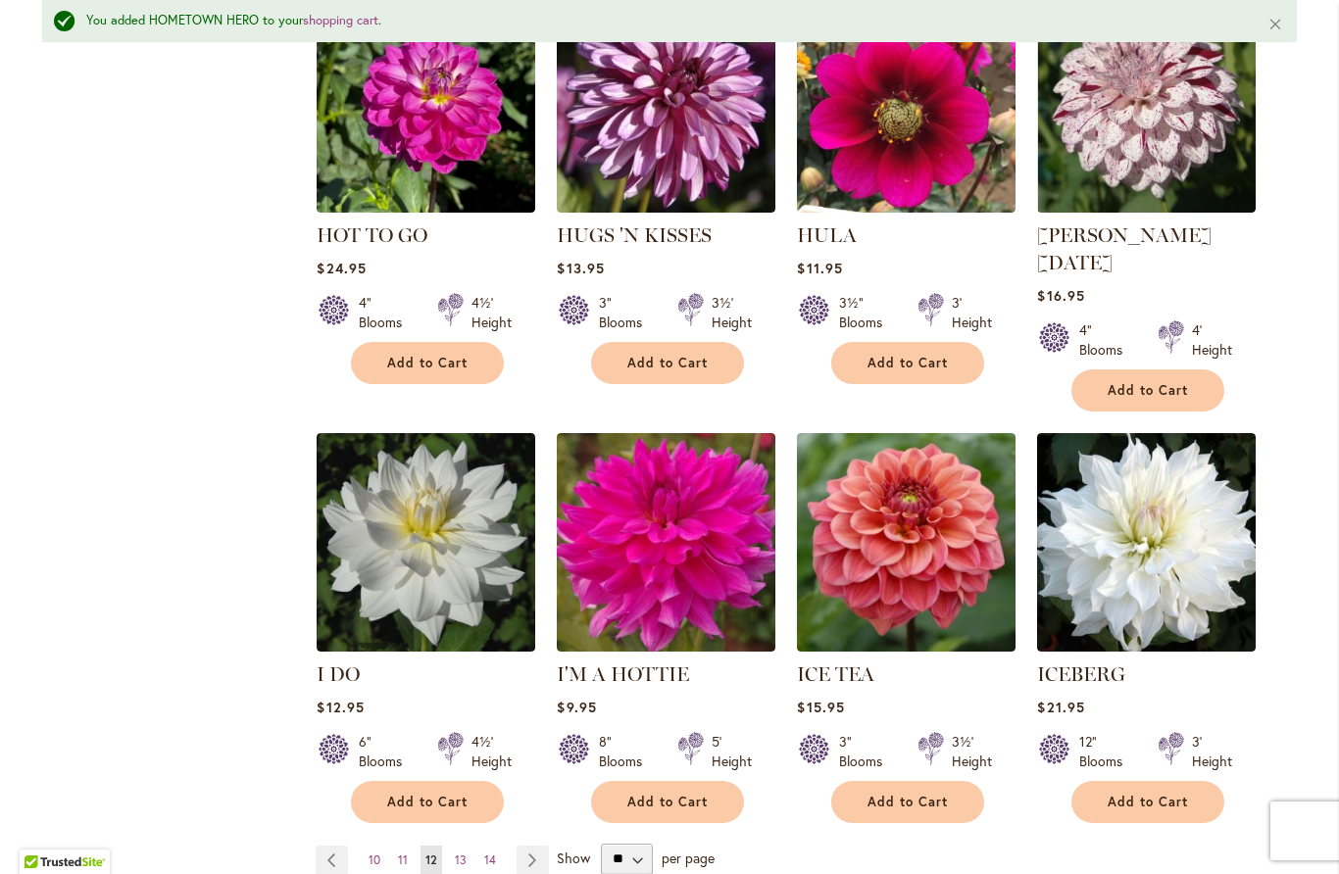
scroll to position [1371, 0]
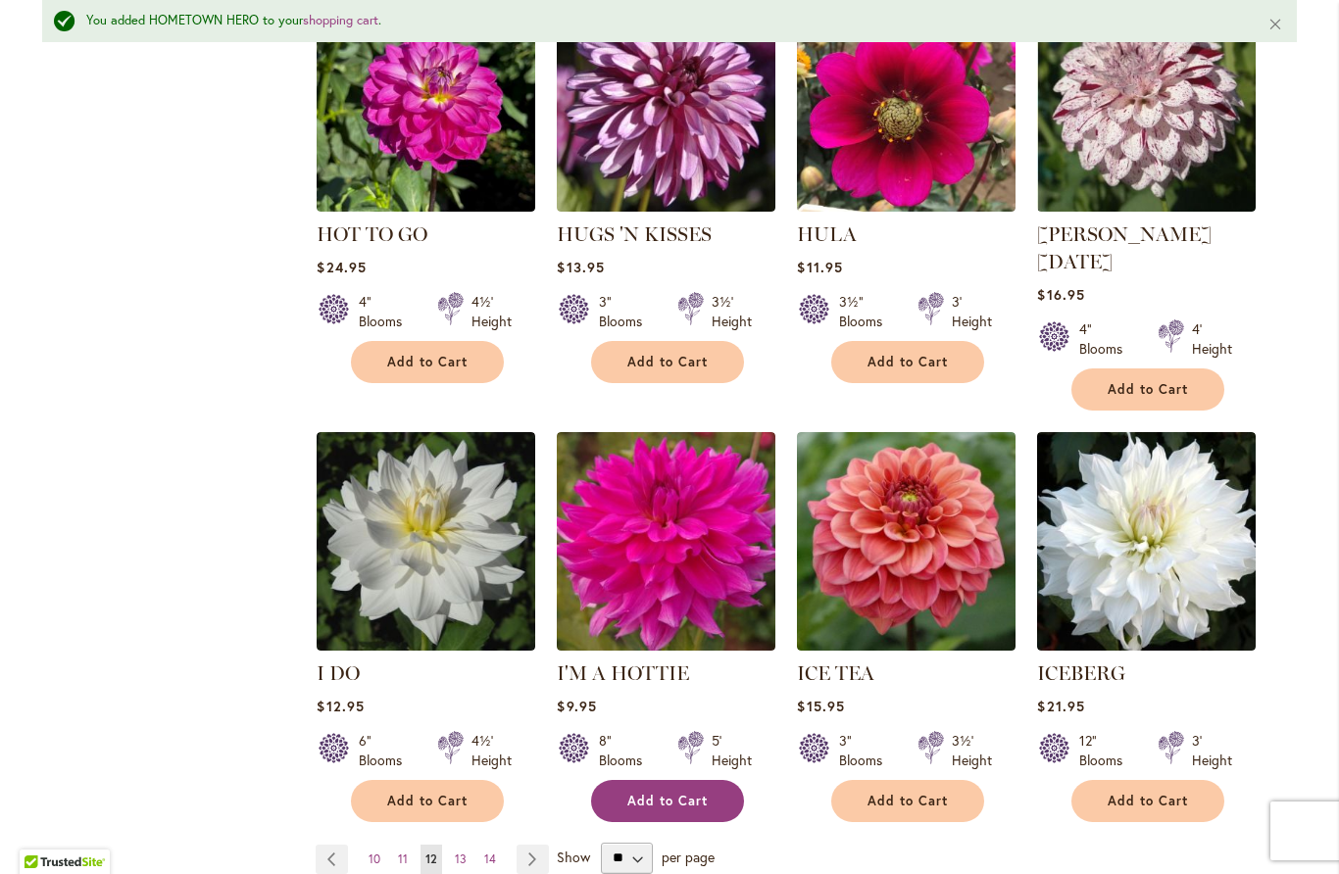
click at [681, 793] on span "Add to Cart" at bounding box center [667, 801] width 80 height 17
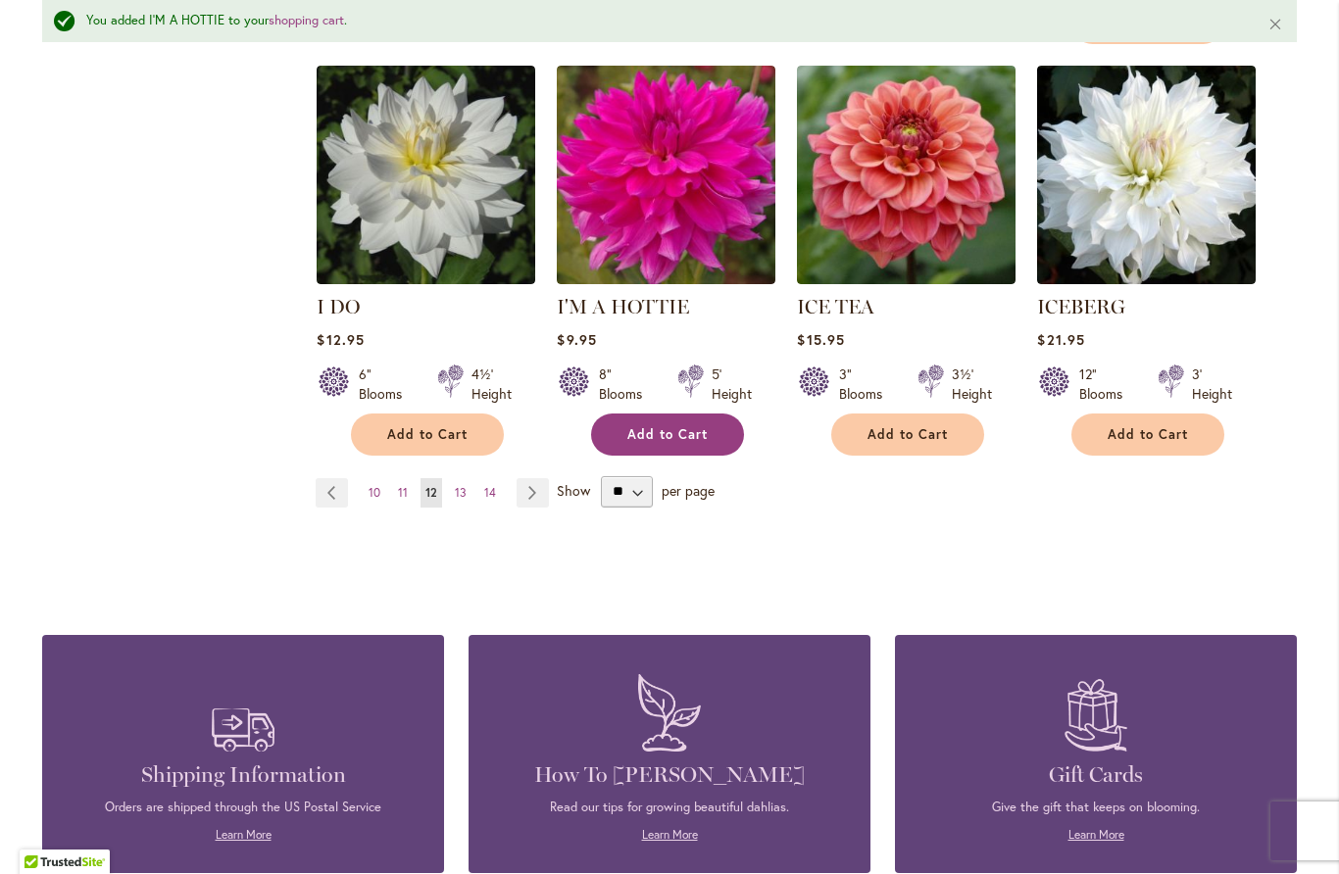
scroll to position [1738, 0]
click at [531, 478] on link "Page Next" at bounding box center [533, 492] width 32 height 29
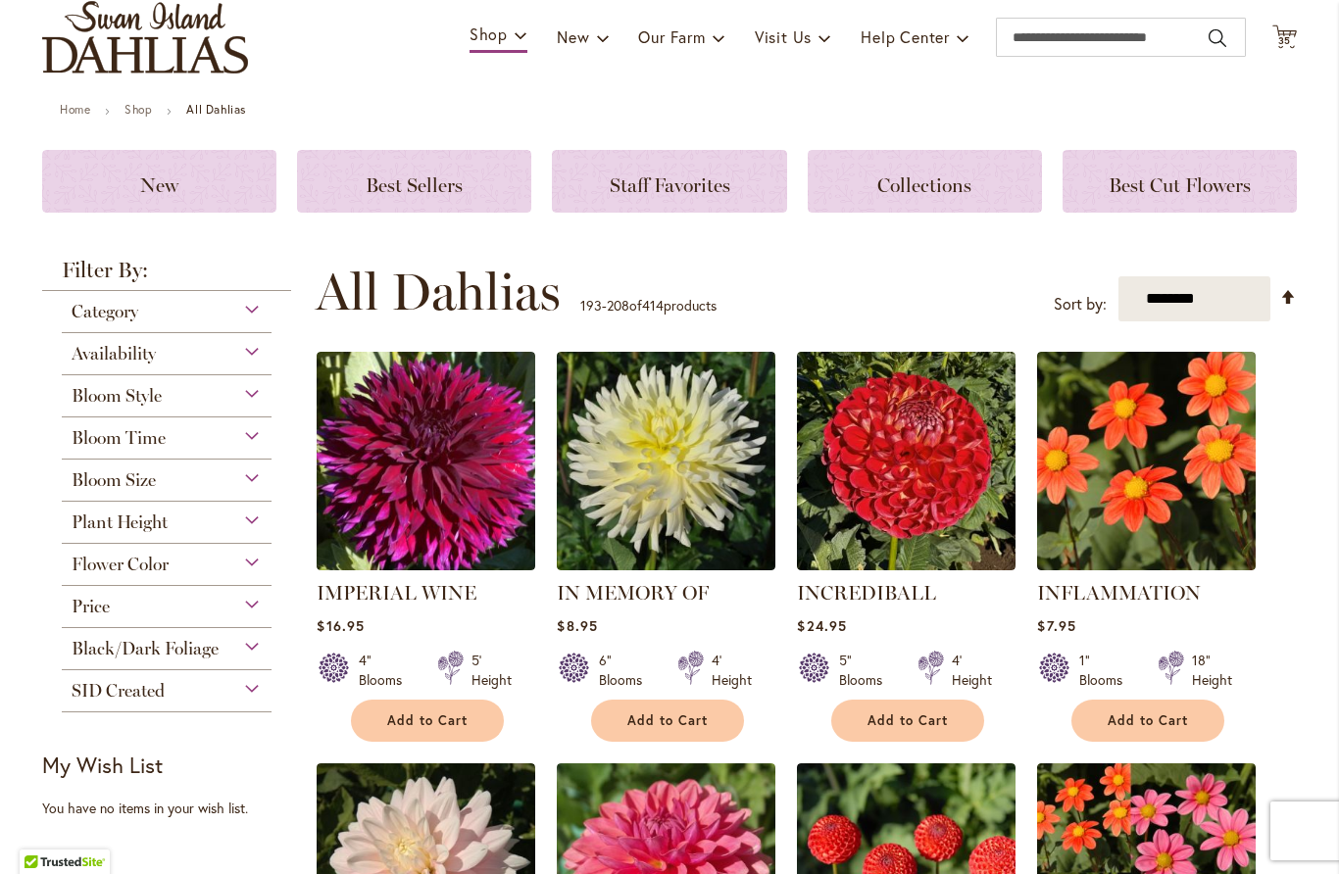
scroll to position [184, 0]
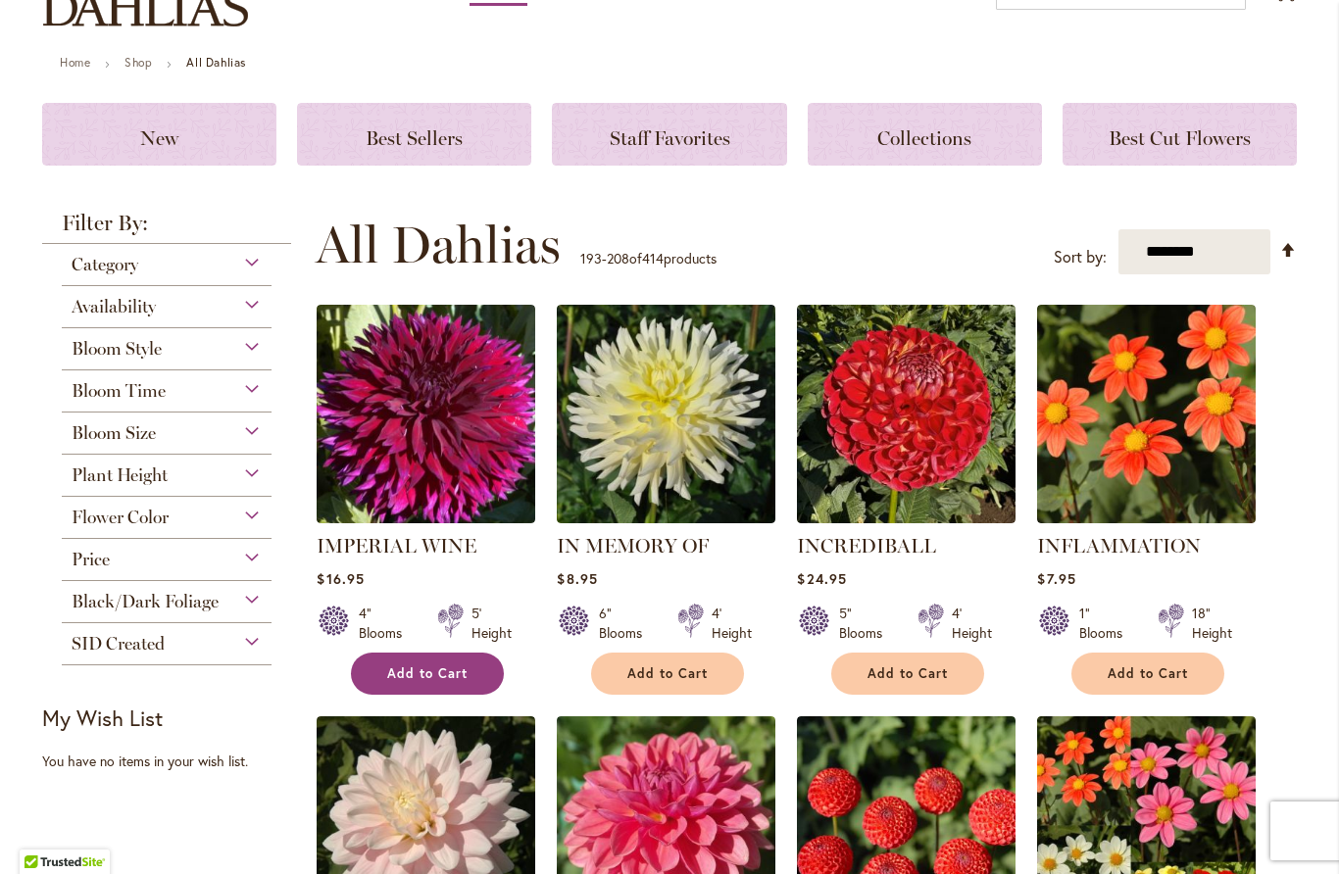
click at [412, 673] on span "Add to Cart" at bounding box center [427, 674] width 80 height 17
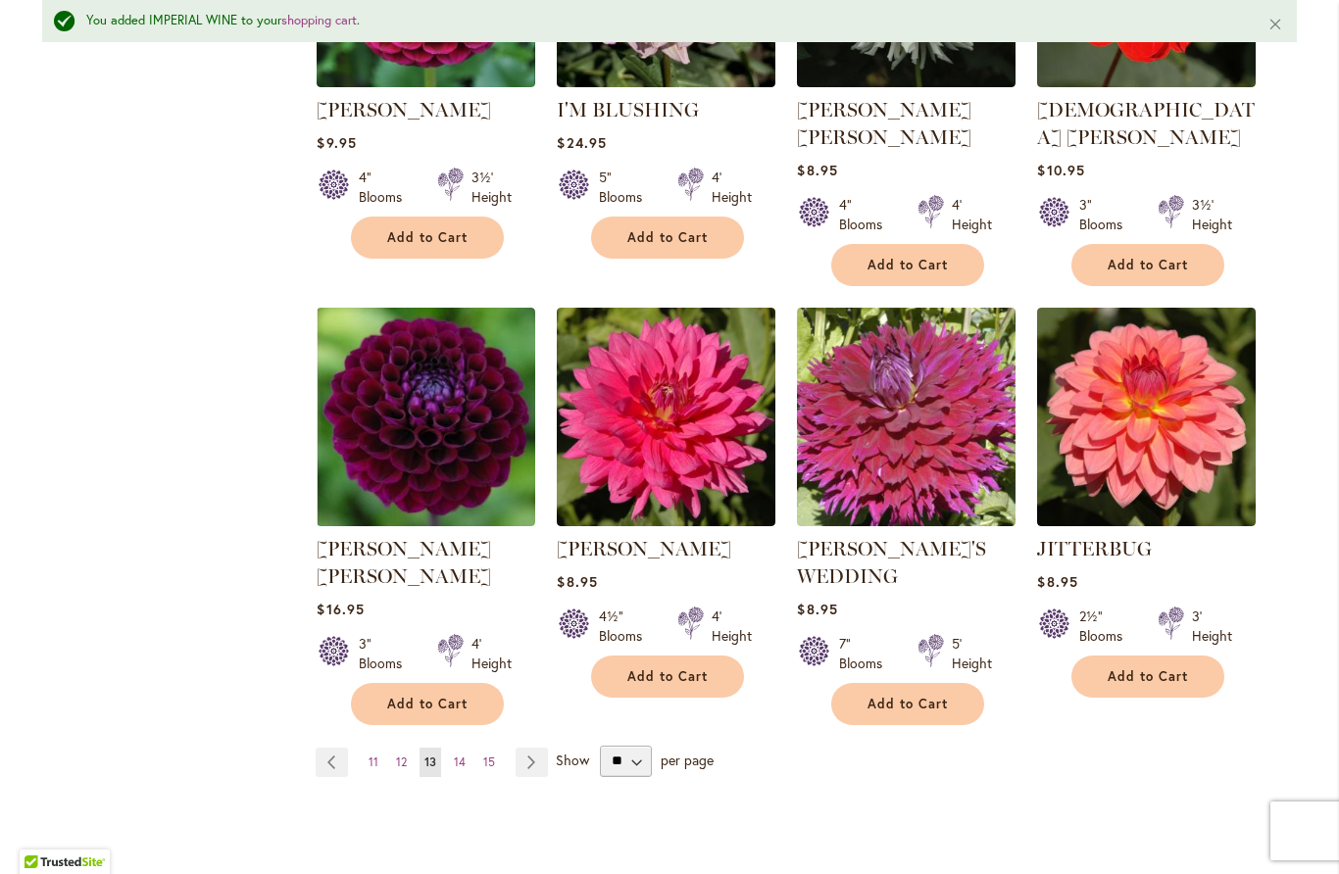
scroll to position [1546, 0]
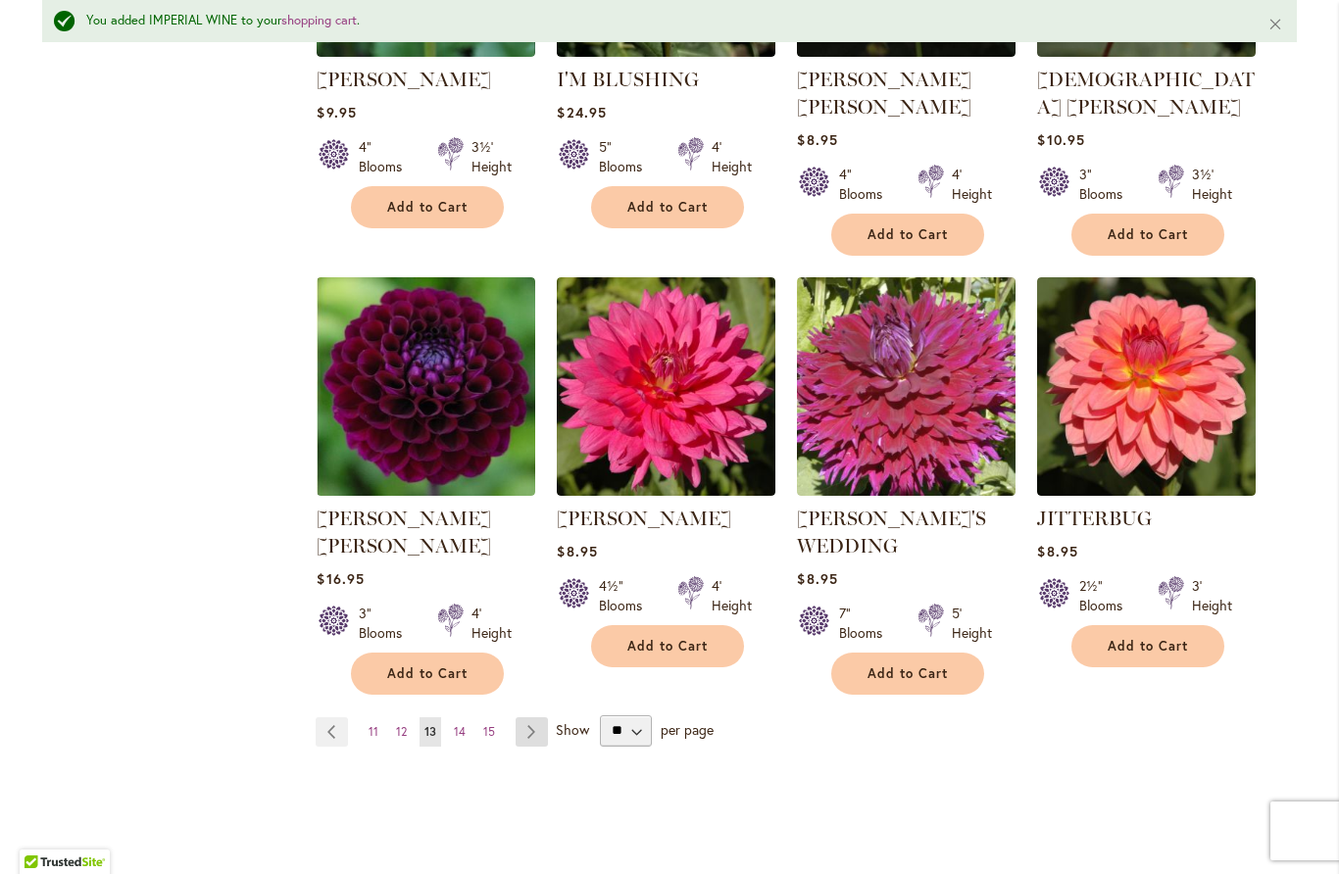
click at [540, 717] on link "Page Next" at bounding box center [532, 731] width 32 height 29
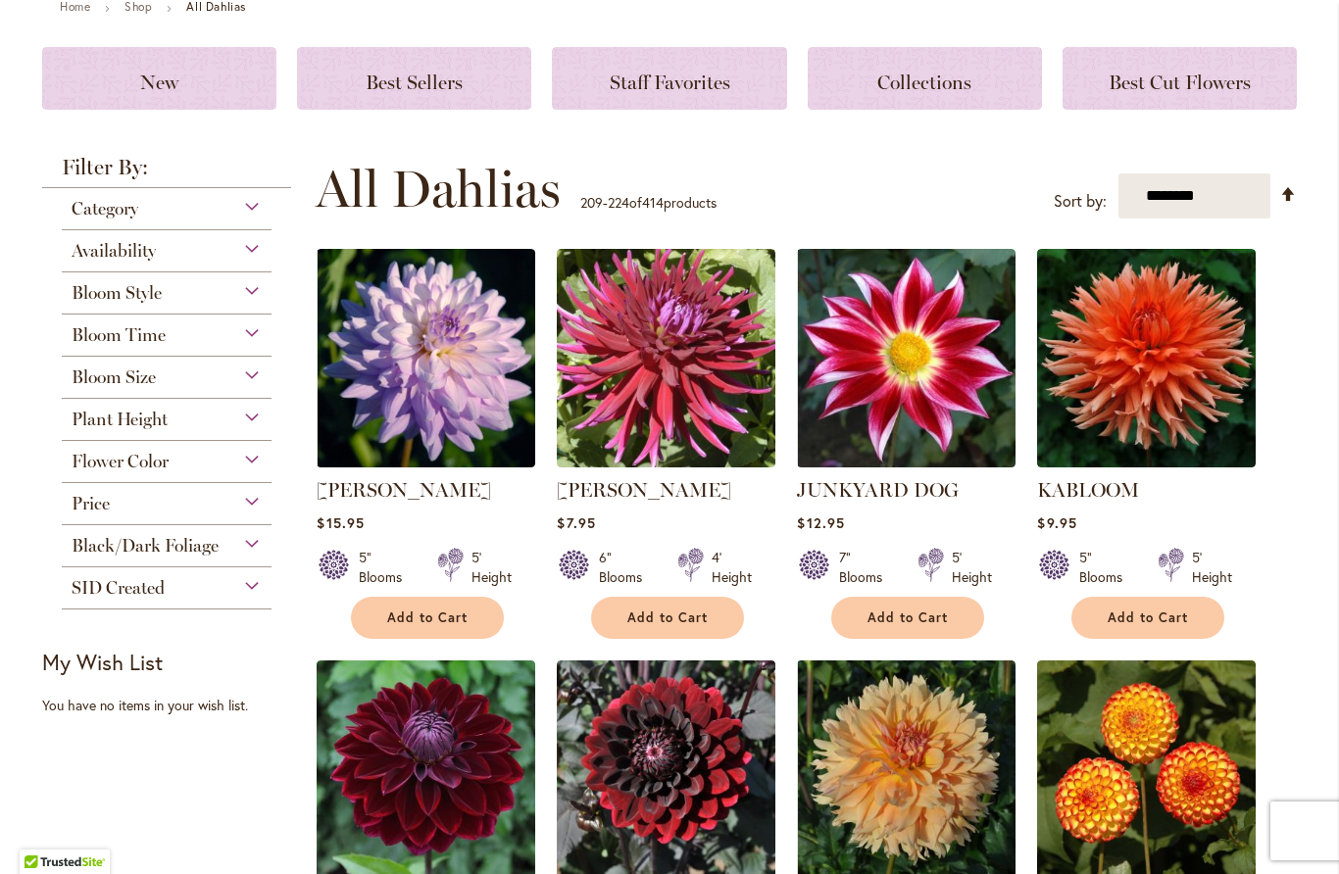
scroll to position [240, 0]
click at [930, 610] on span "Add to Cart" at bounding box center [907, 618] width 80 height 17
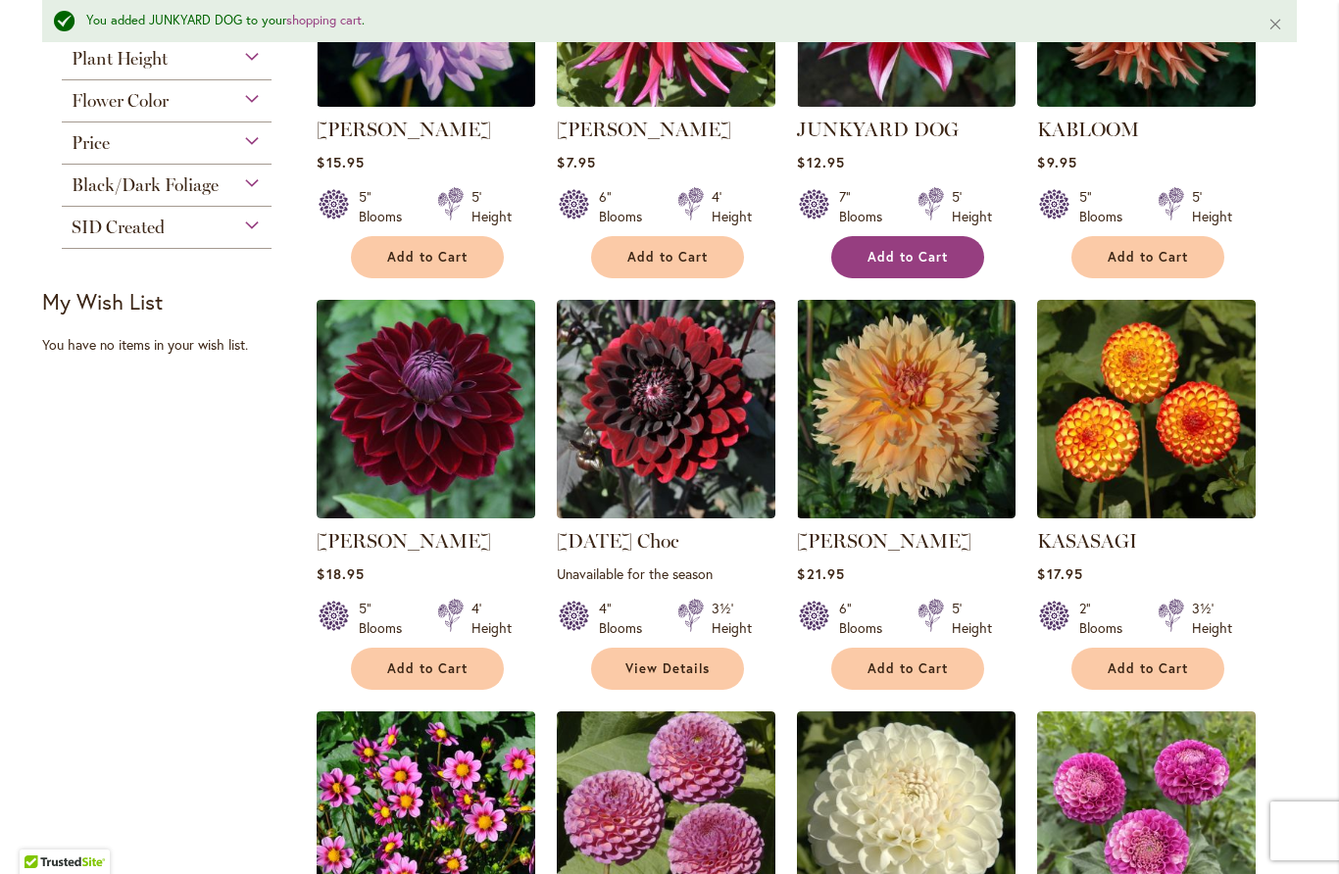
scroll to position [654, 0]
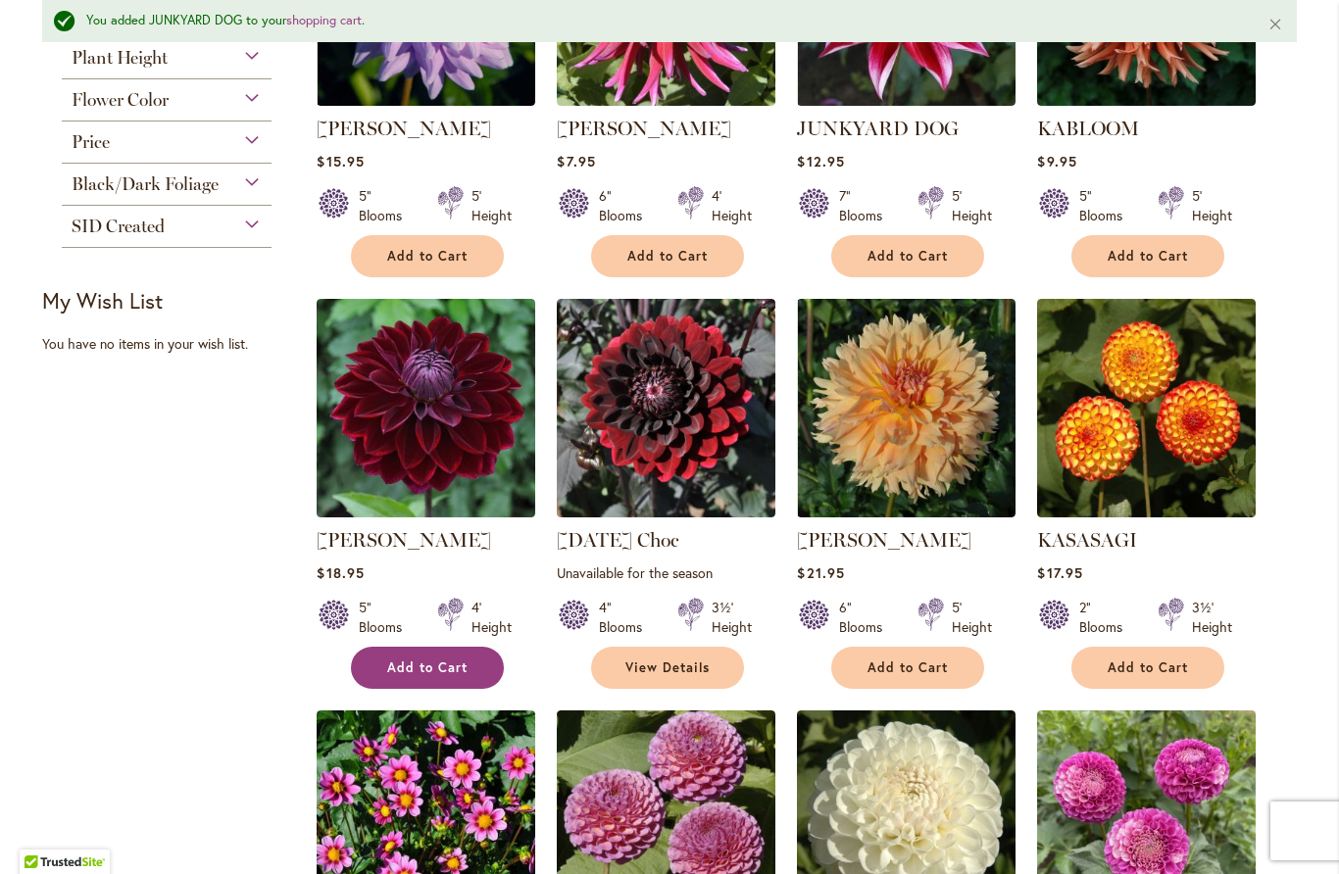
click at [418, 669] on span "Add to Cart" at bounding box center [427, 668] width 80 height 17
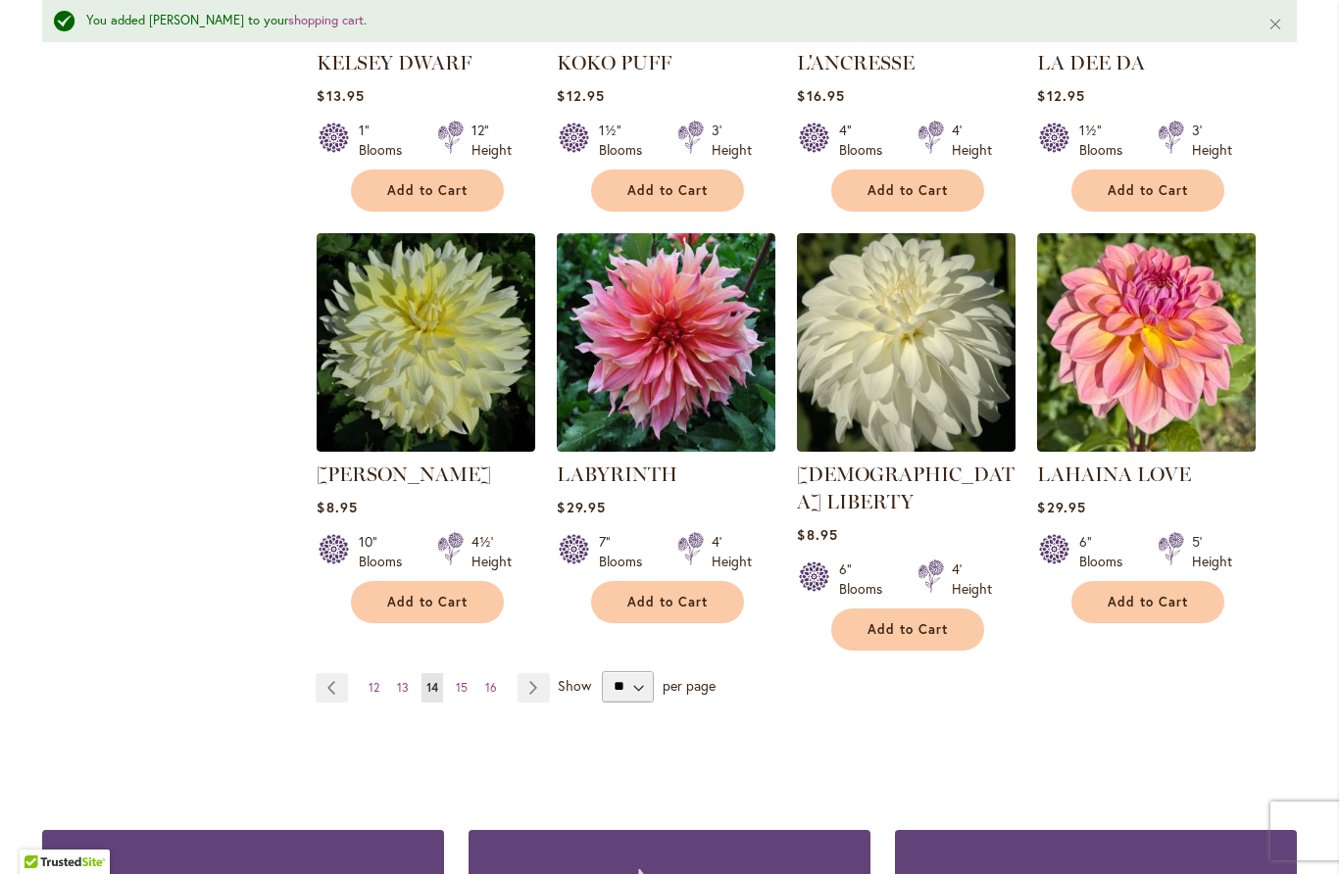
scroll to position [1544, 0]
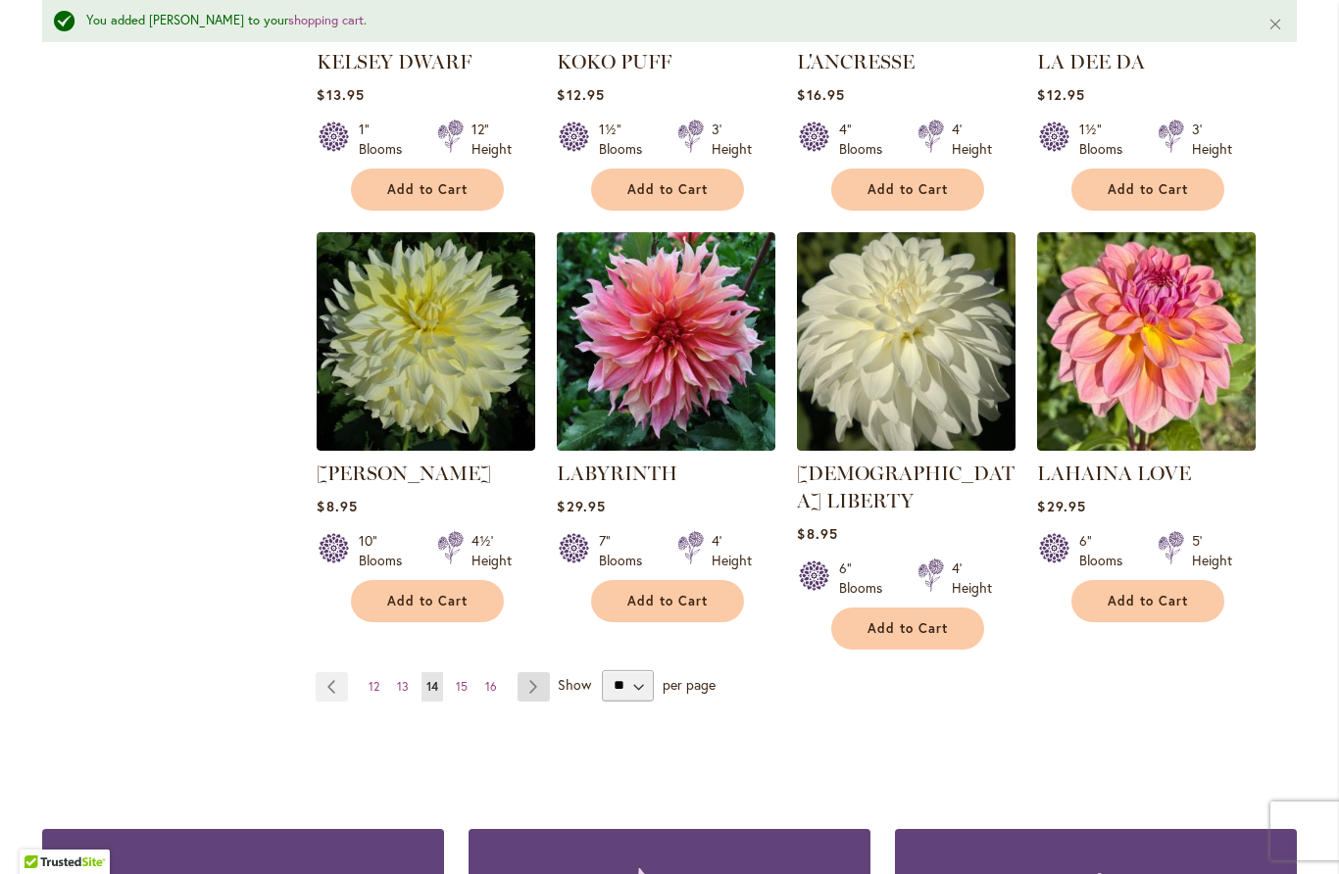
click at [530, 672] on link "Page Next" at bounding box center [534, 686] width 32 height 29
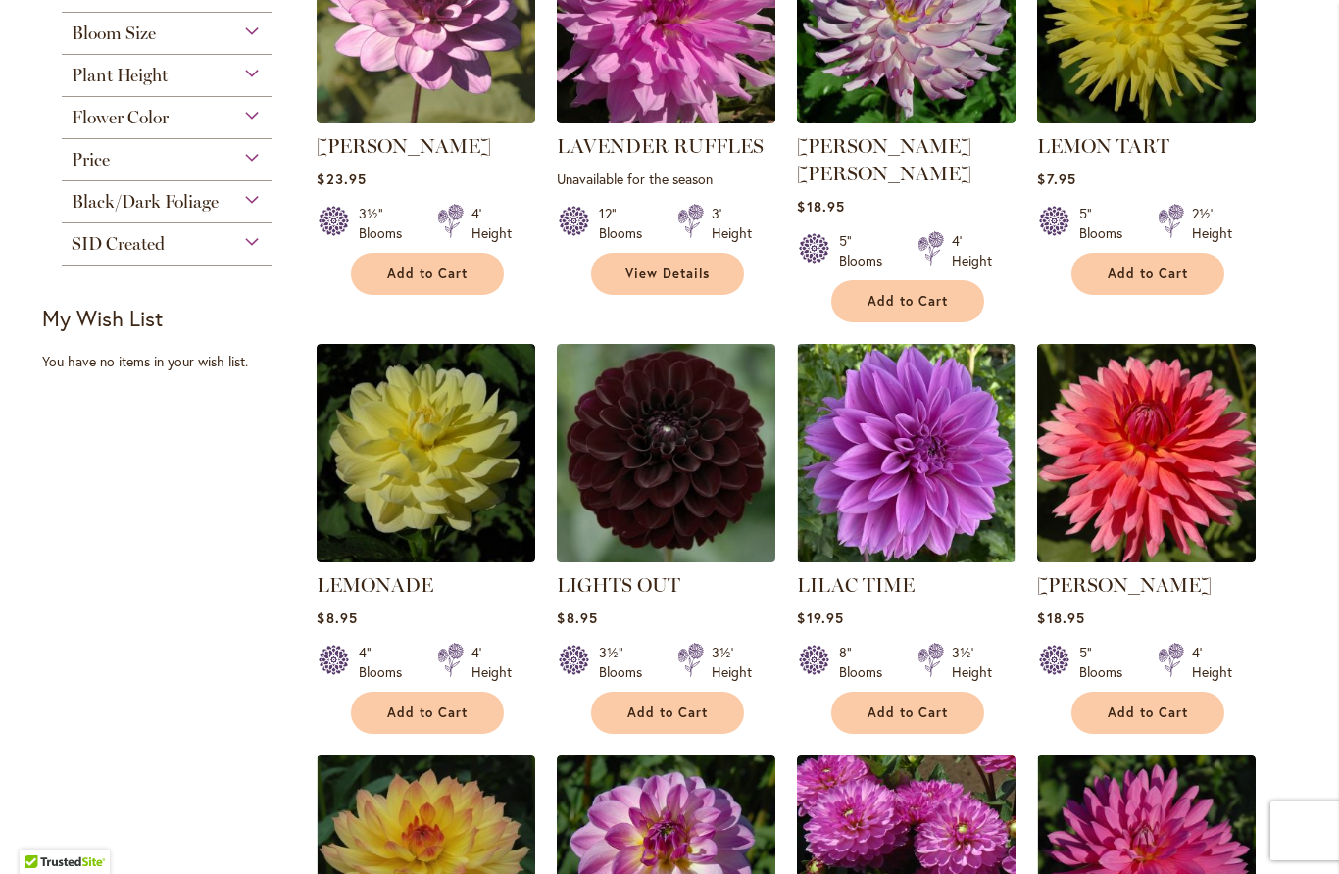
scroll to position [585, 0]
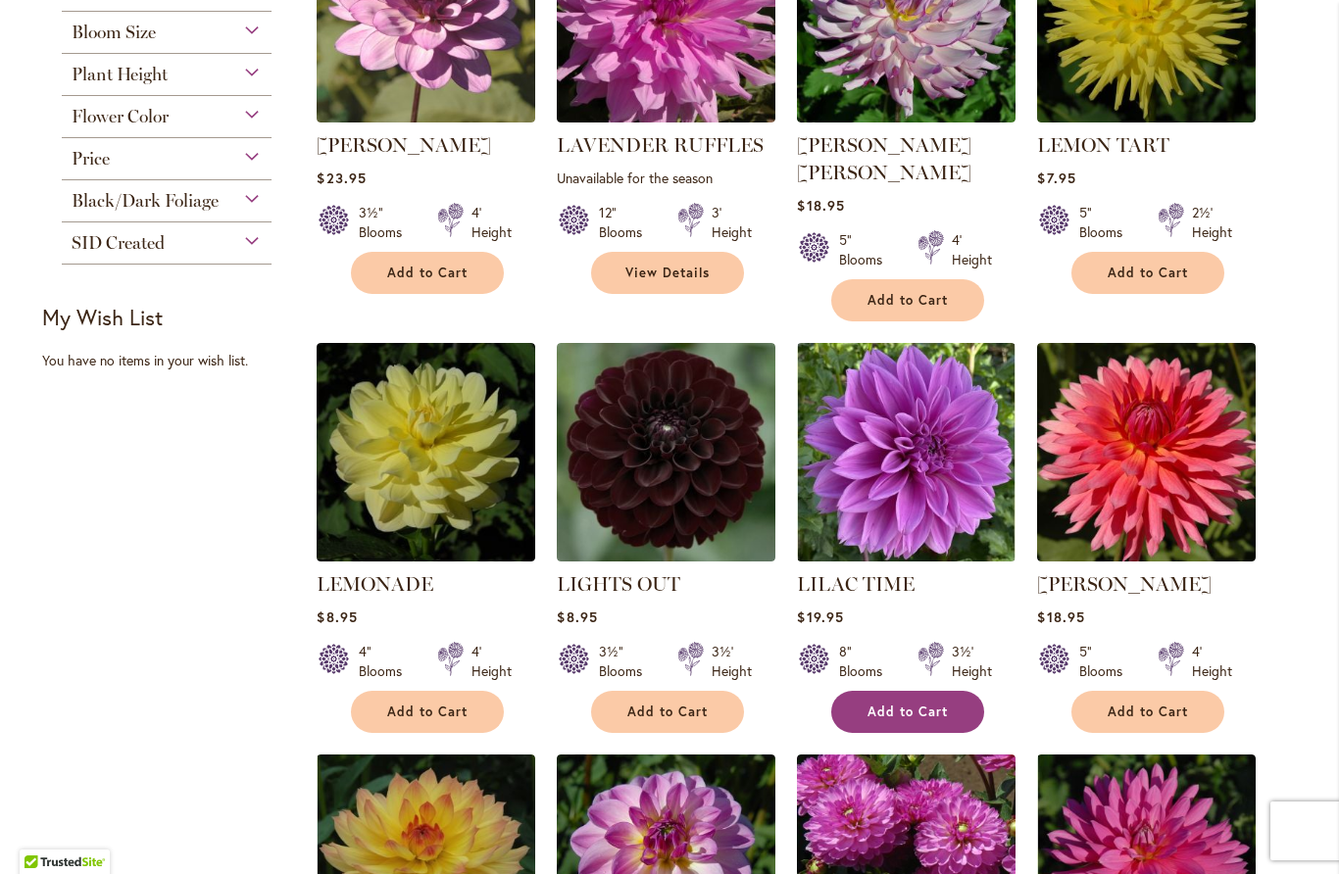
click at [933, 704] on span "Add to Cart" at bounding box center [907, 712] width 80 height 17
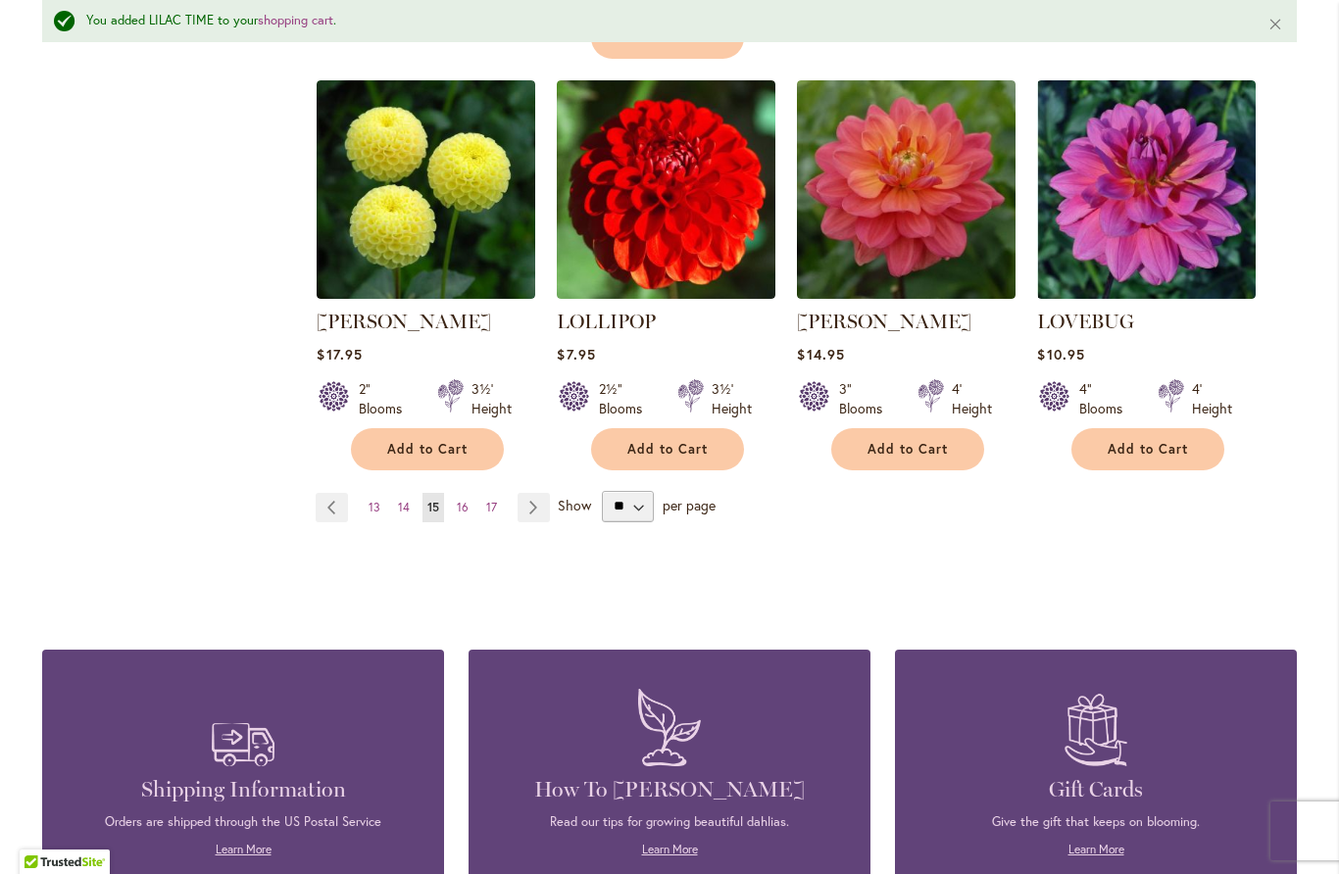
scroll to position [1752, 0]
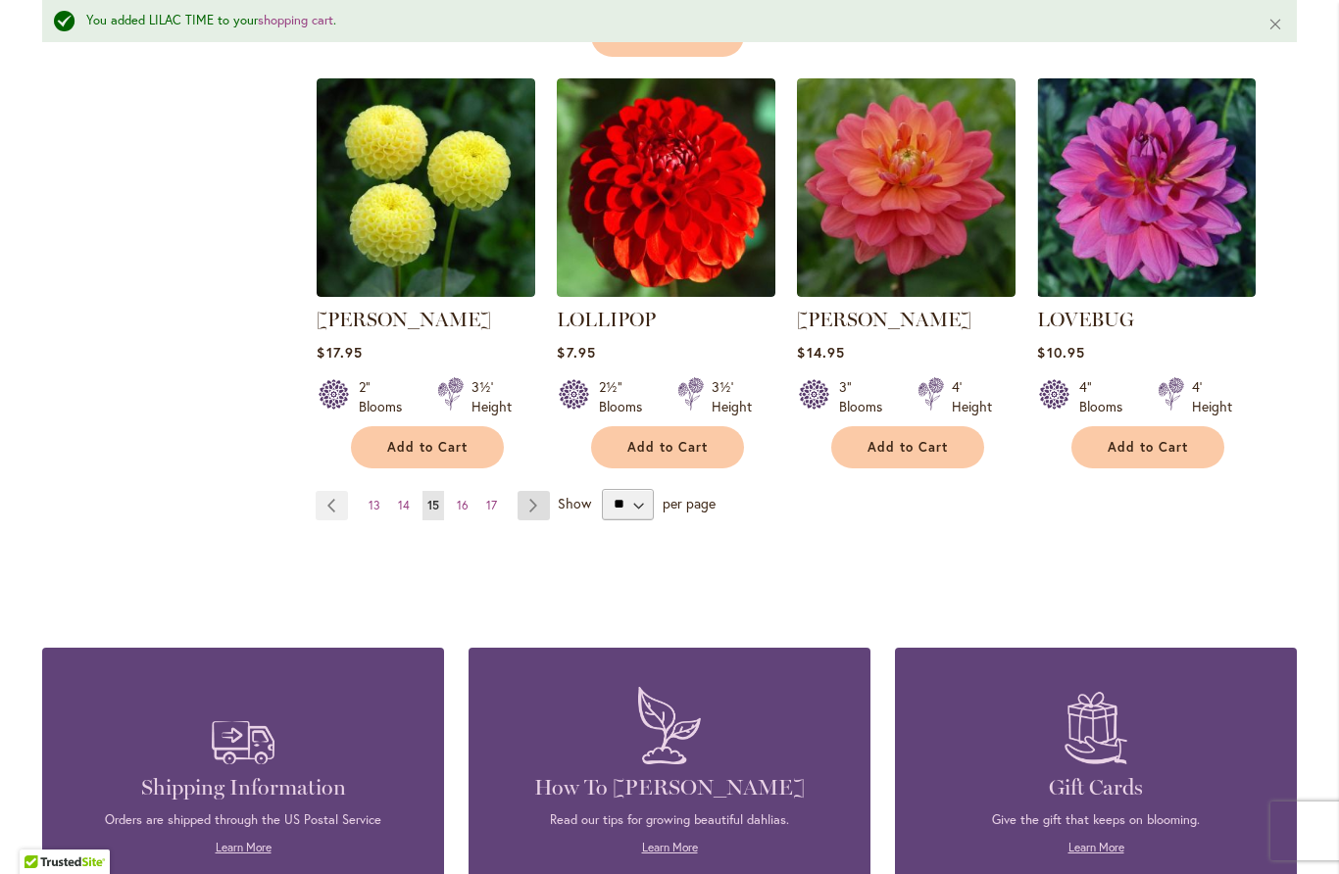
click at [538, 491] on link "Page Next" at bounding box center [534, 505] width 32 height 29
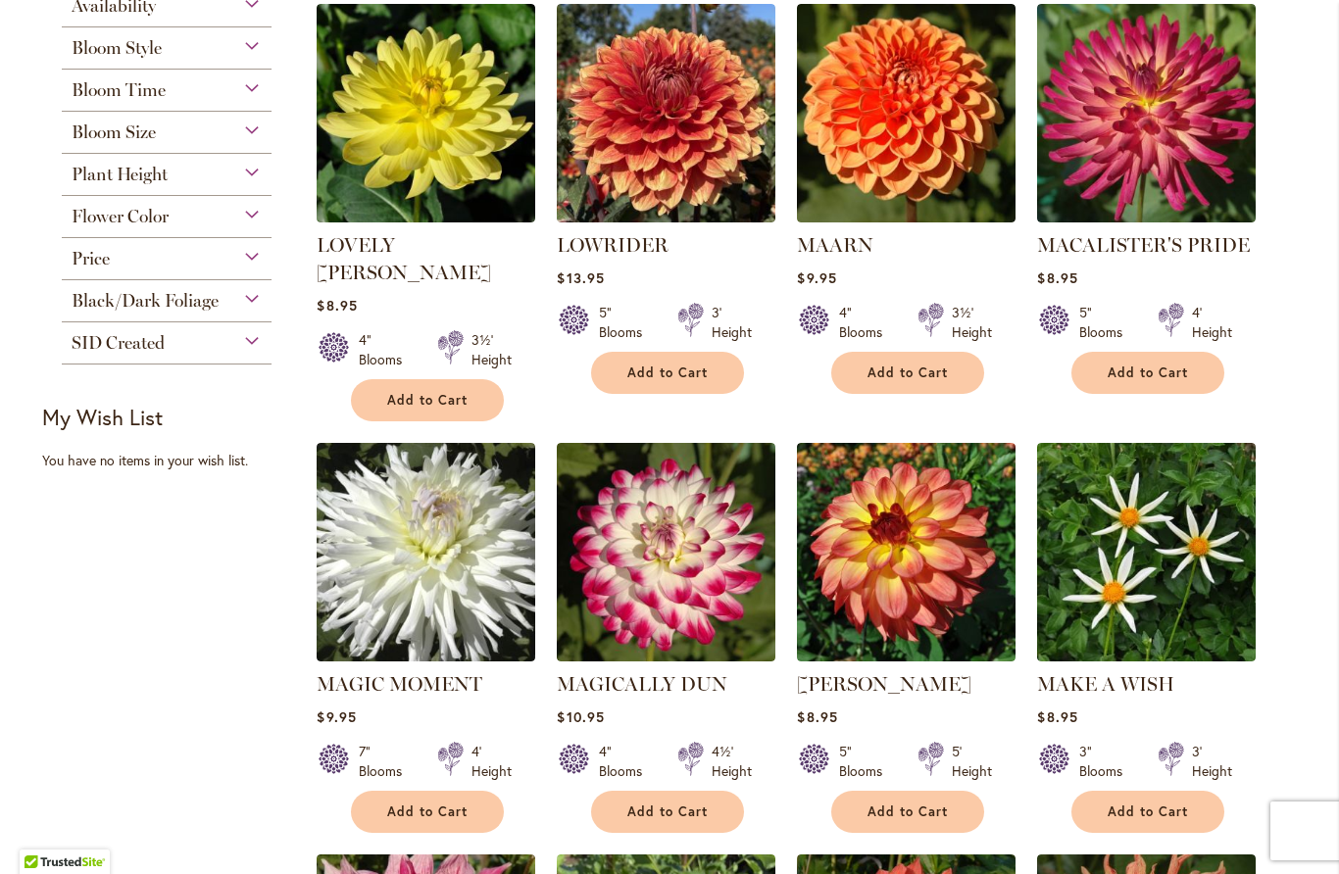
scroll to position [486, 0]
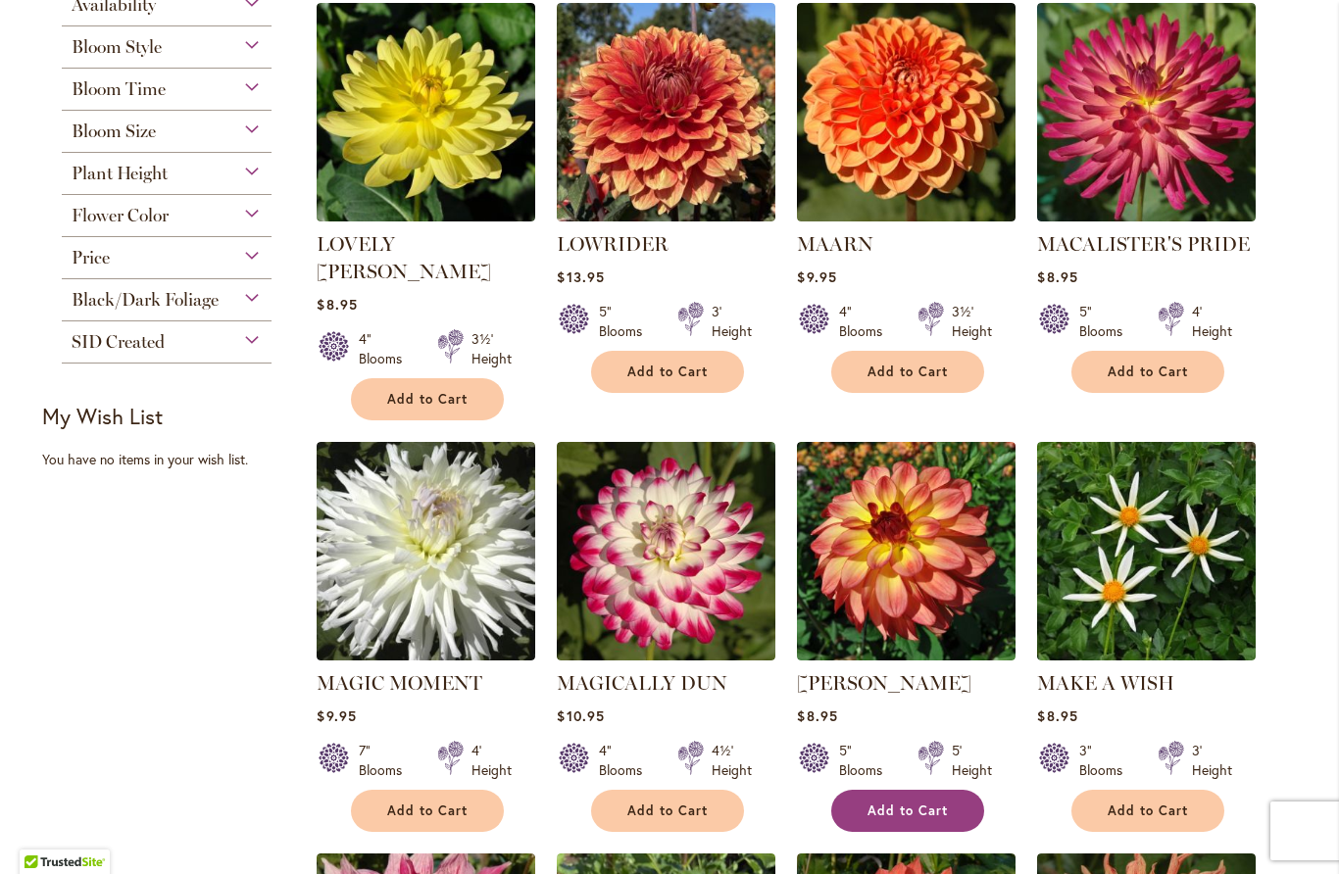
click at [955, 790] on button "Add to Cart" at bounding box center [907, 811] width 153 height 42
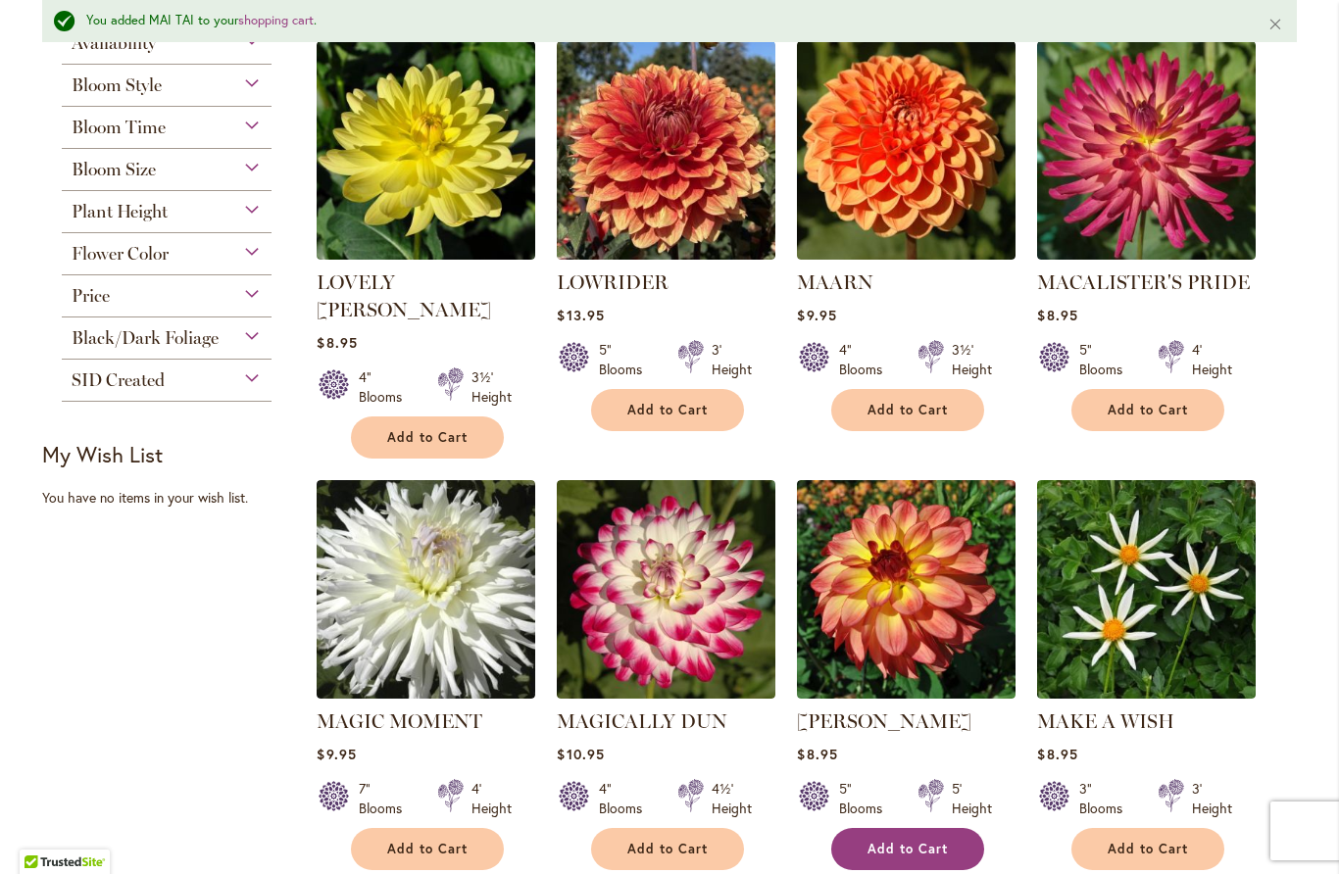
scroll to position [551, 0]
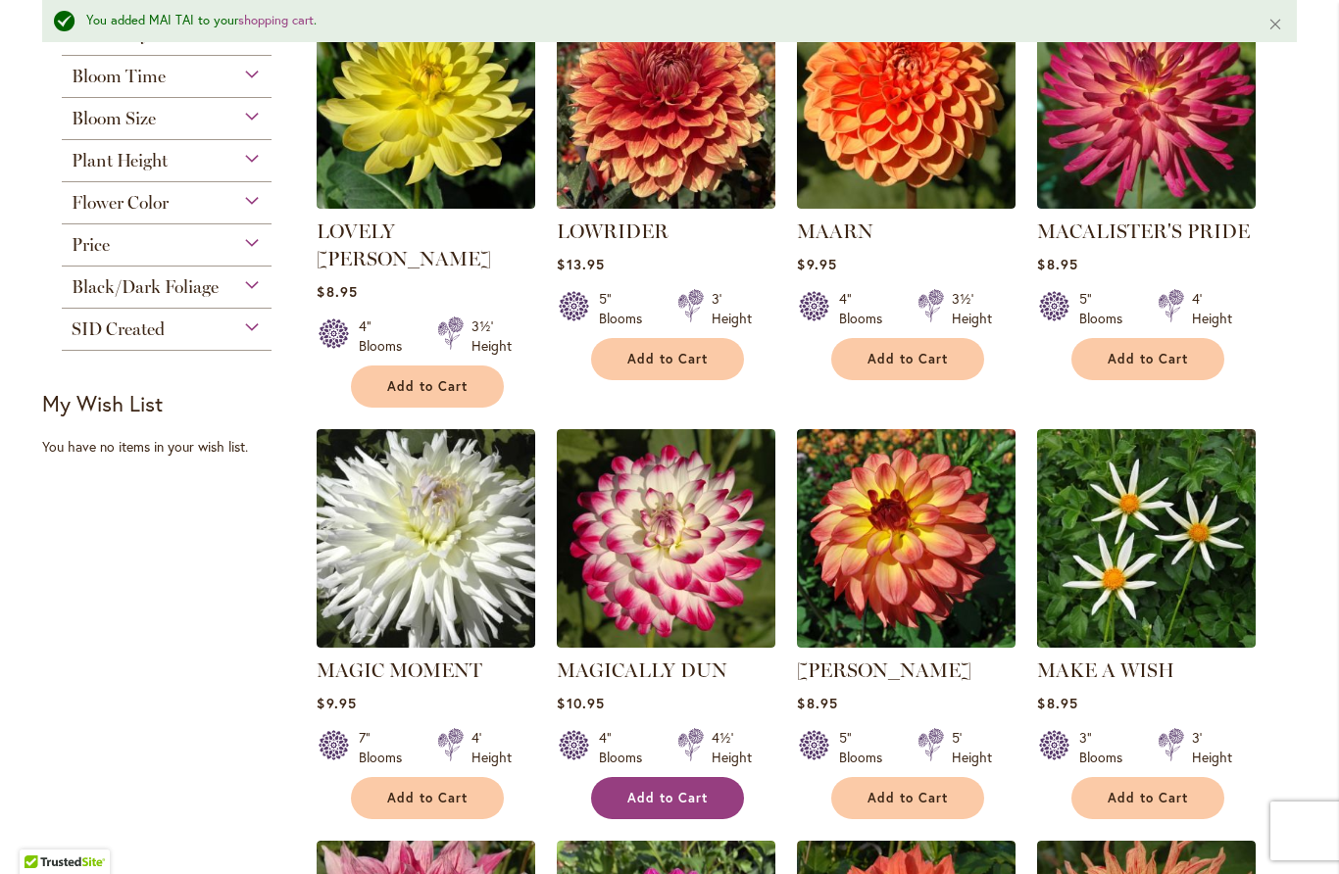
click at [643, 790] on span "Add to Cart" at bounding box center [667, 798] width 80 height 17
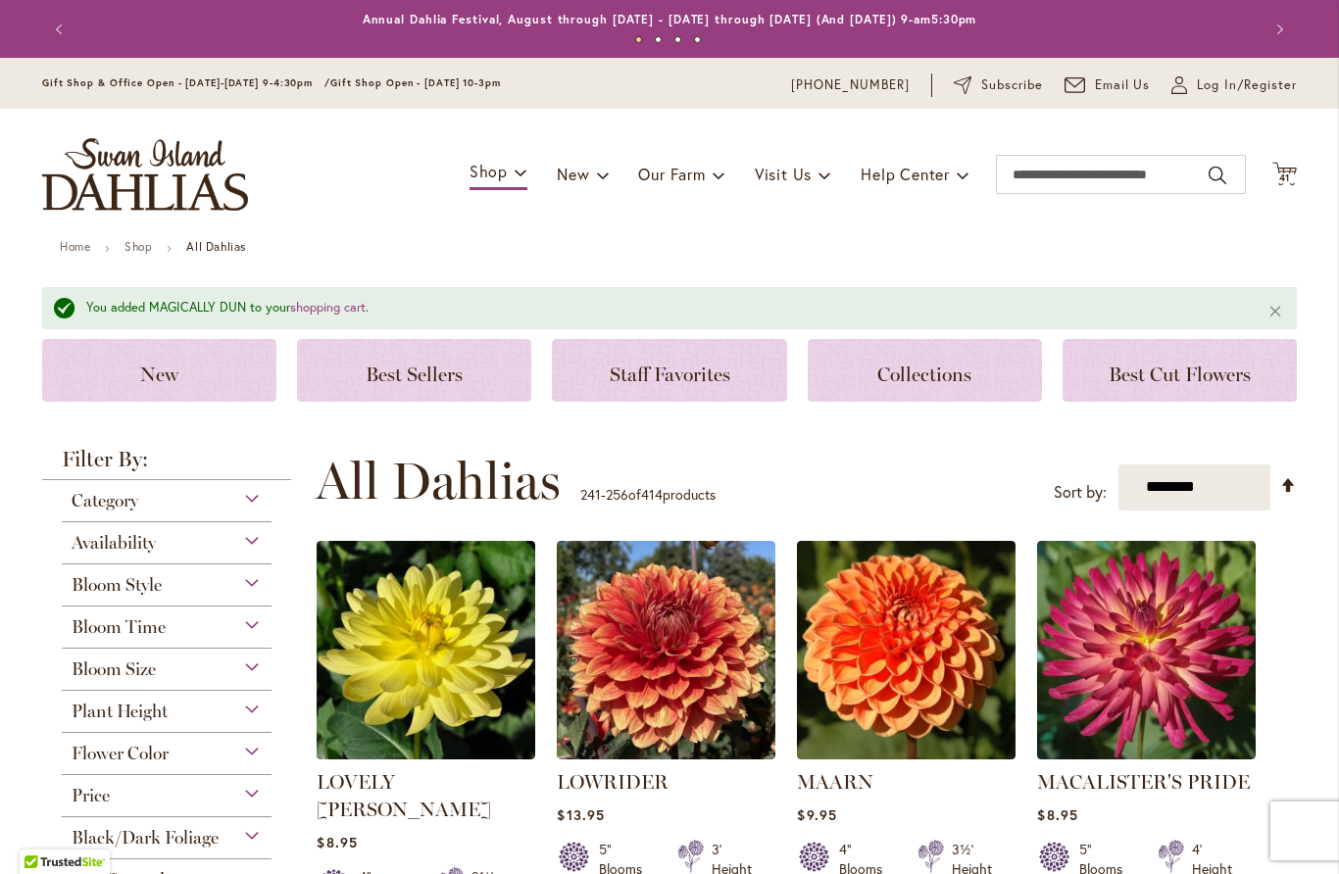
scroll to position [0, 0]
click at [1230, 94] on span "Log In/Register" at bounding box center [1247, 85] width 100 height 20
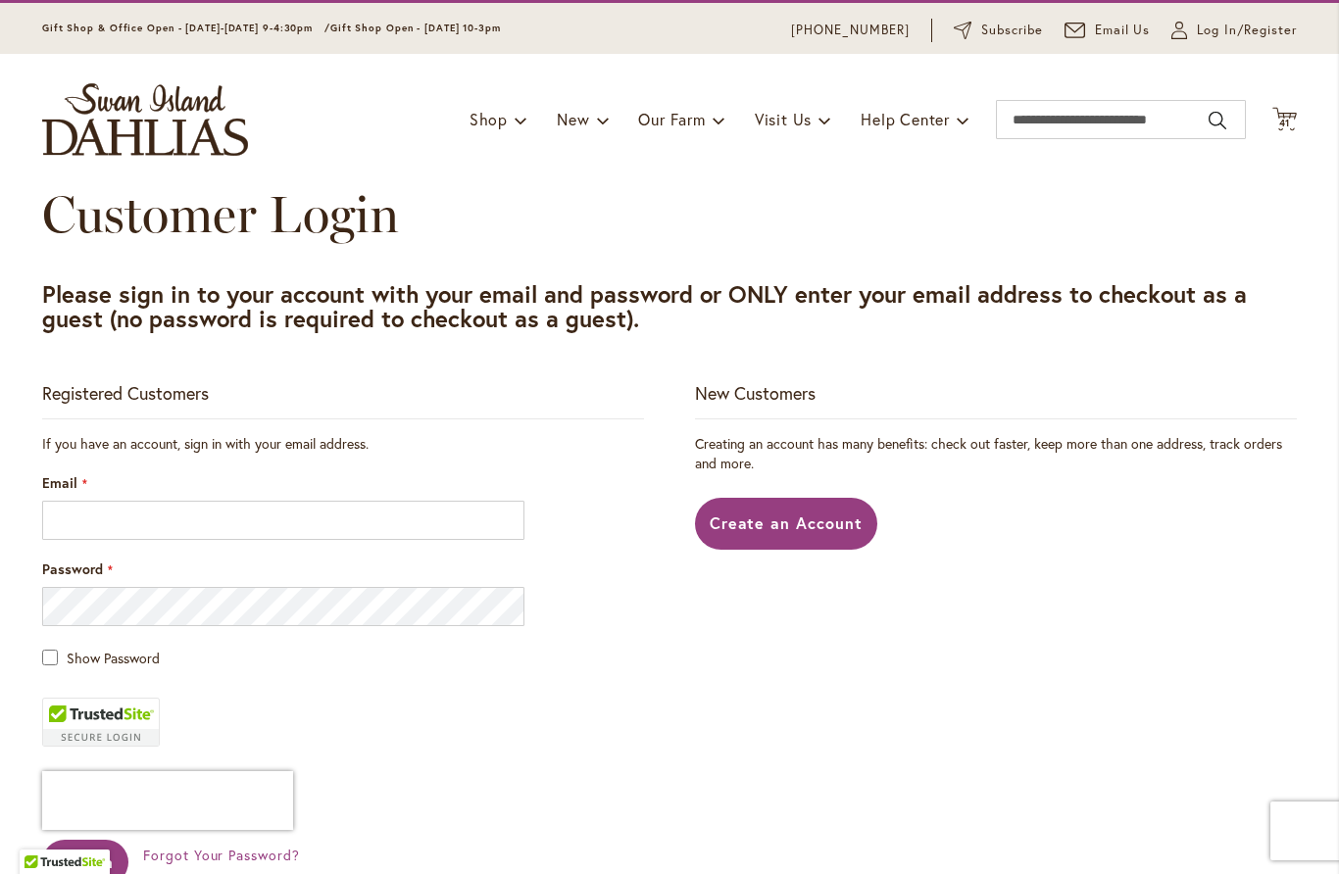
scroll to position [180, 0]
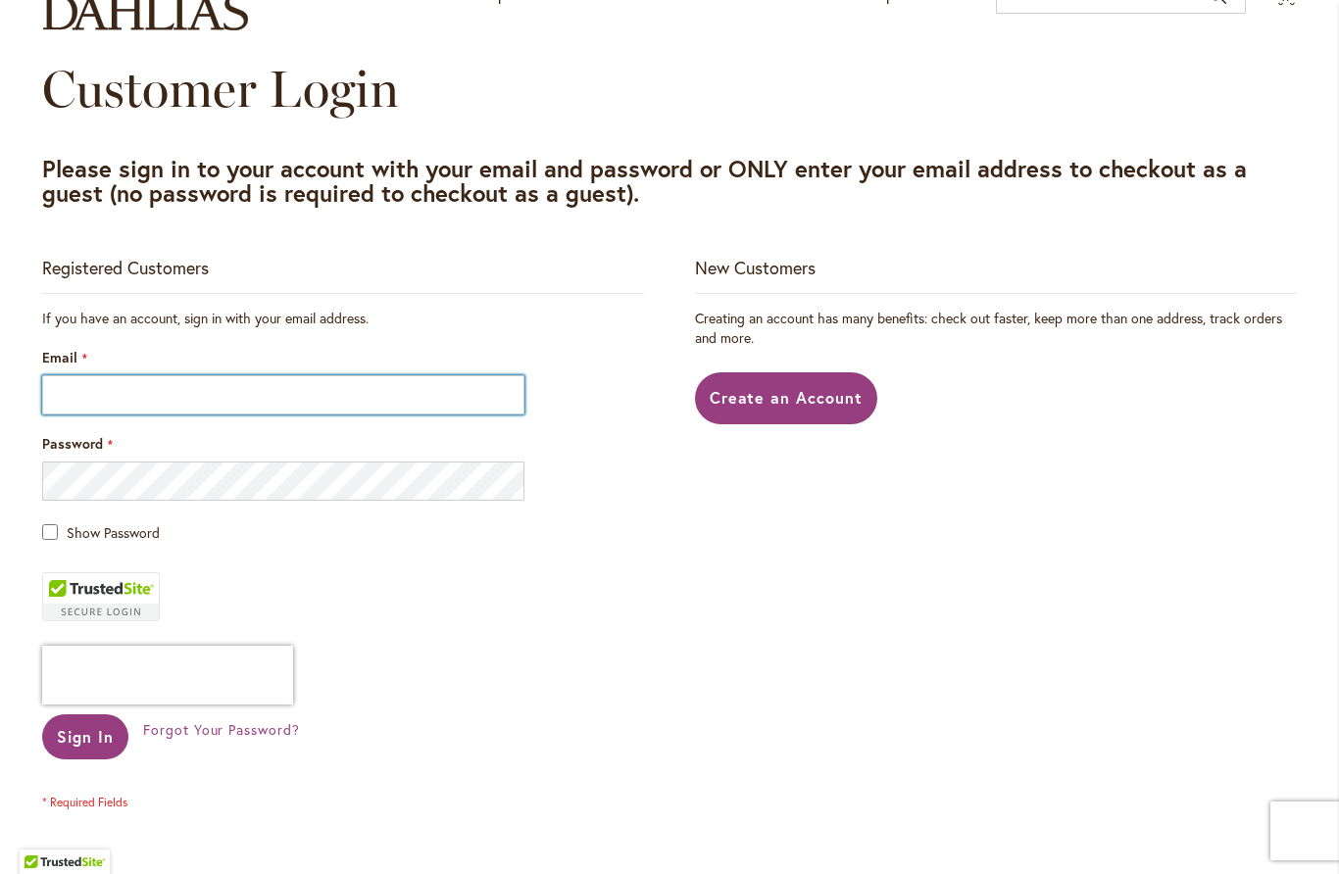
click at [91, 407] on input "Email" at bounding box center [283, 394] width 482 height 39
type input "**********"
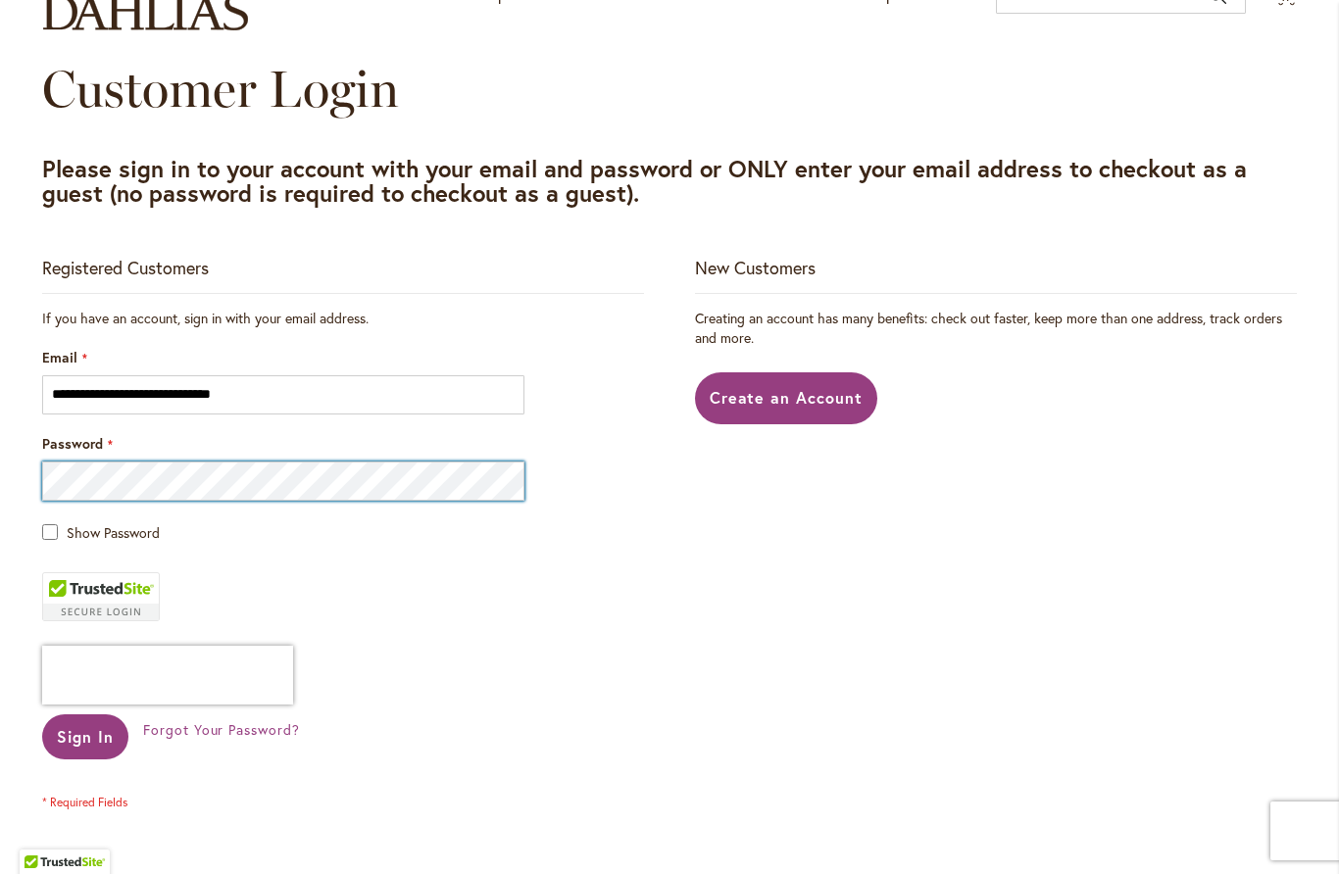
click at [84, 736] on button "Sign In" at bounding box center [85, 737] width 86 height 45
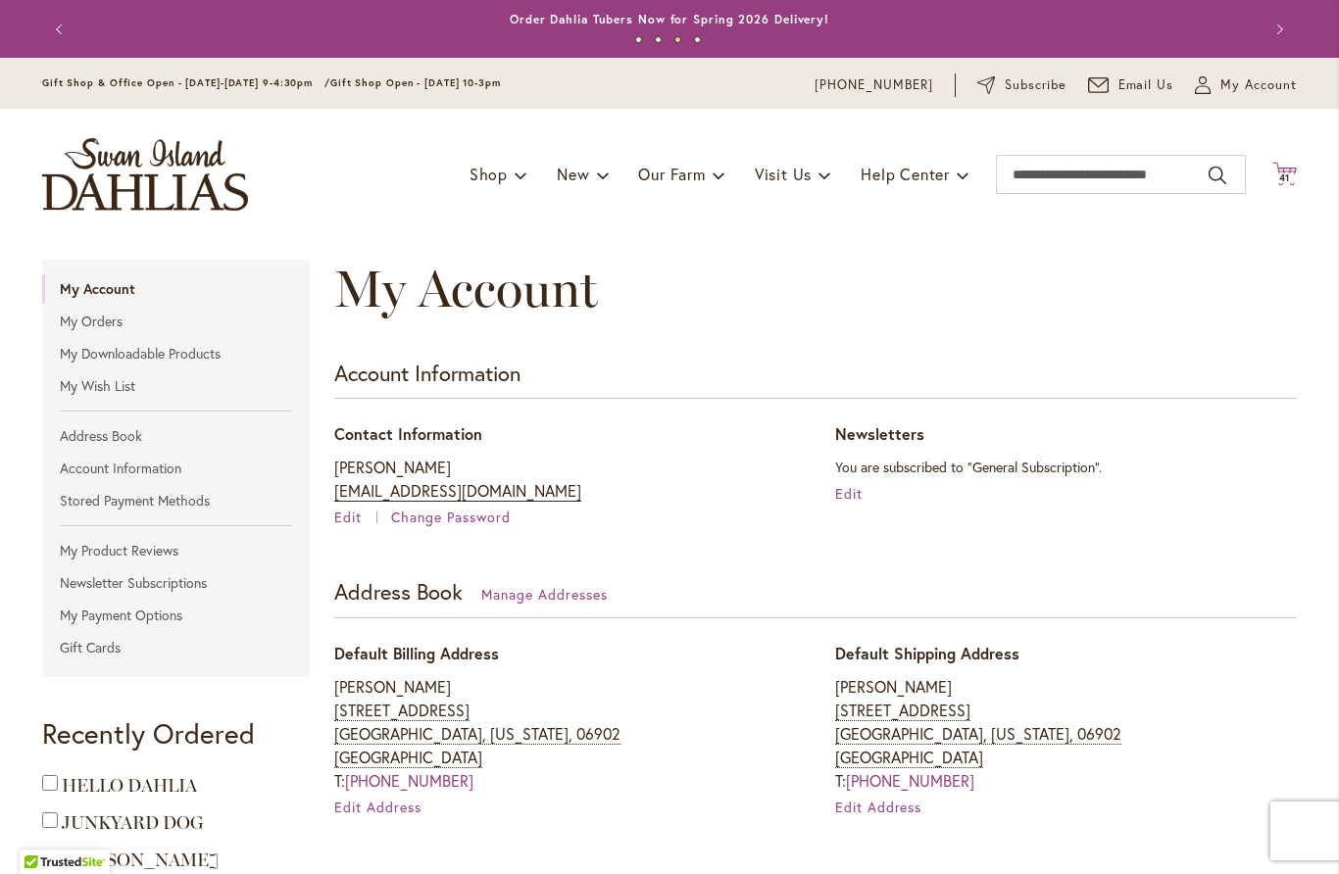
click at [1286, 179] on span "41" at bounding box center [1285, 178] width 12 height 13
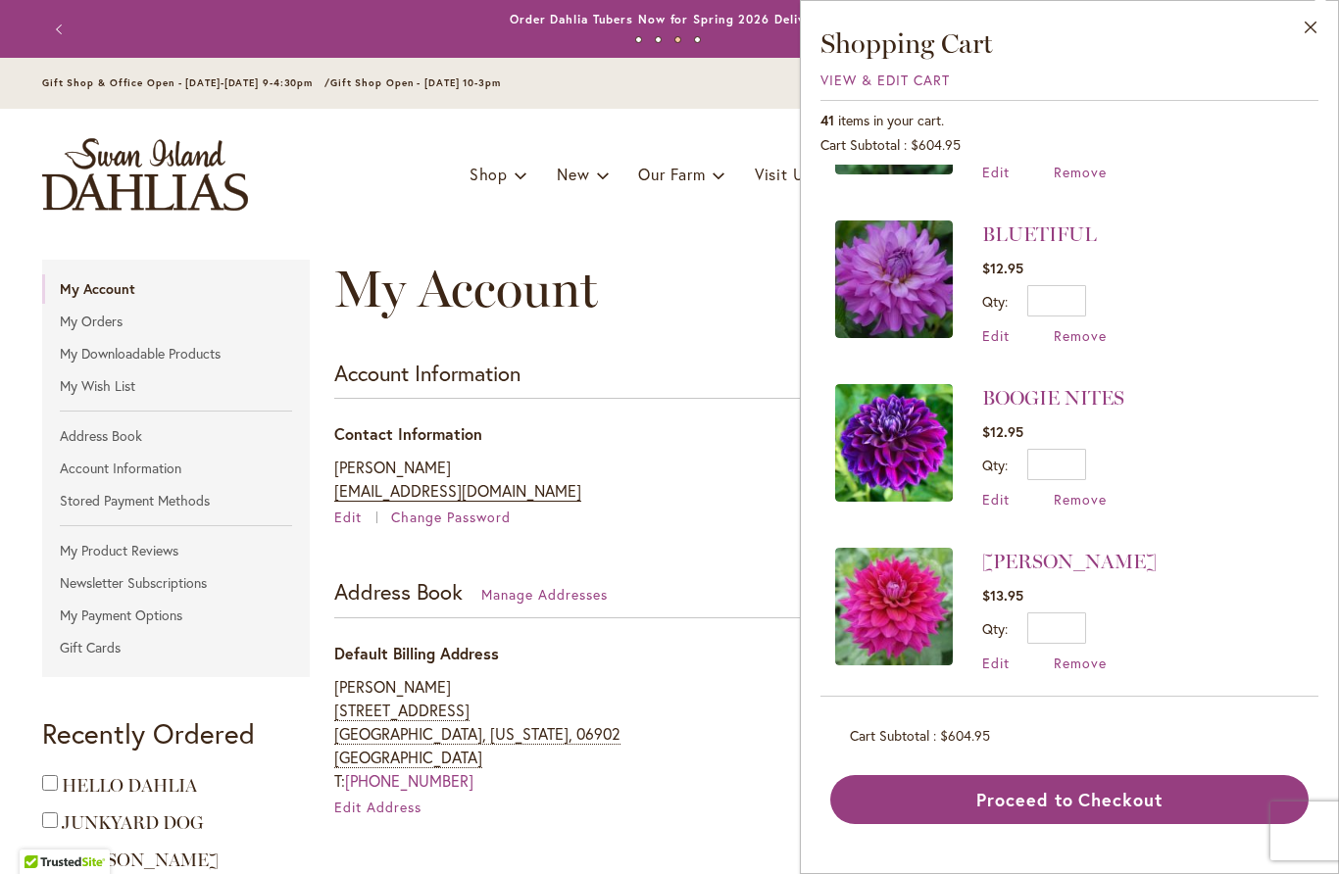
scroll to position [4082, 0]
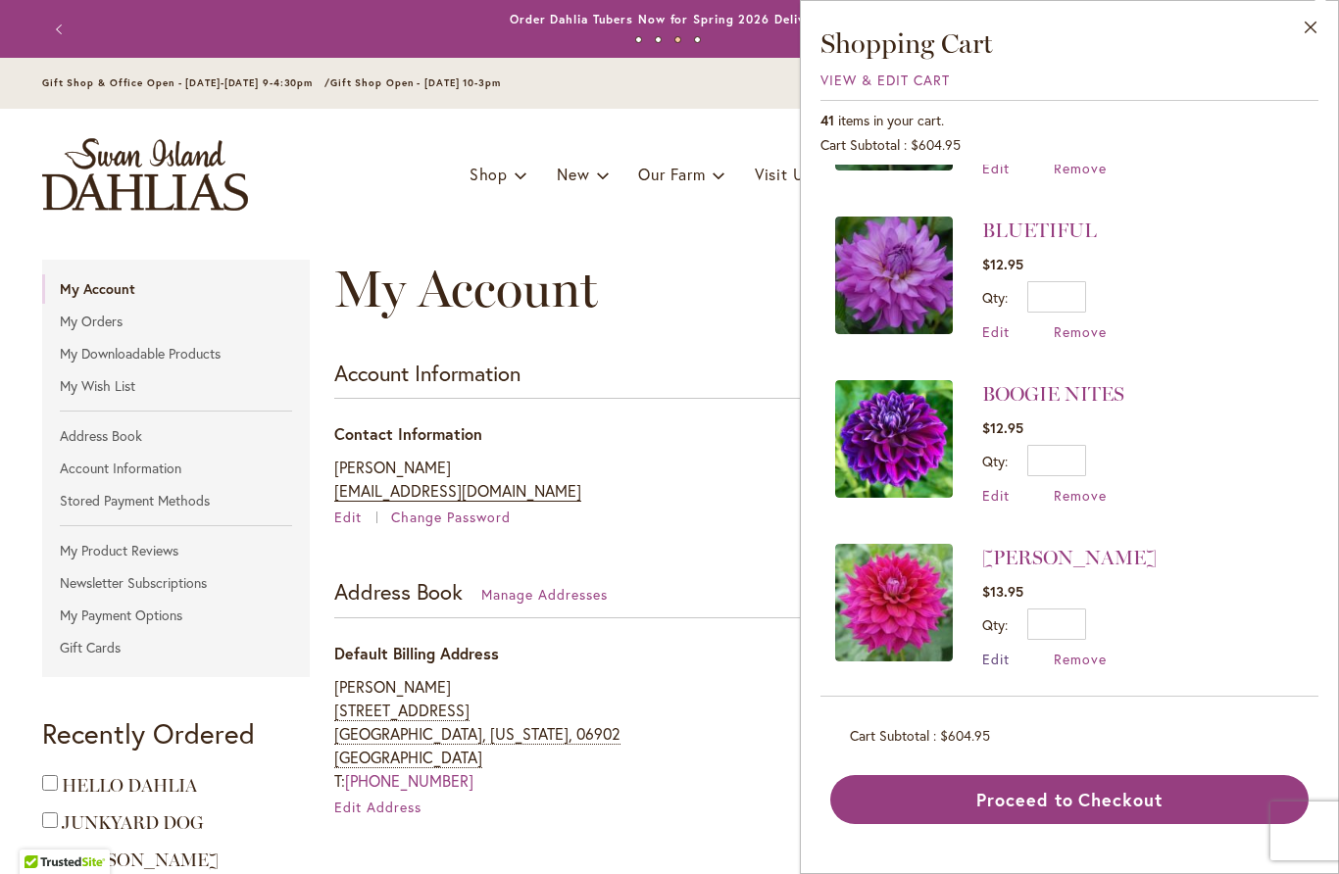
click at [998, 650] on span "Edit" at bounding box center [995, 659] width 27 height 19
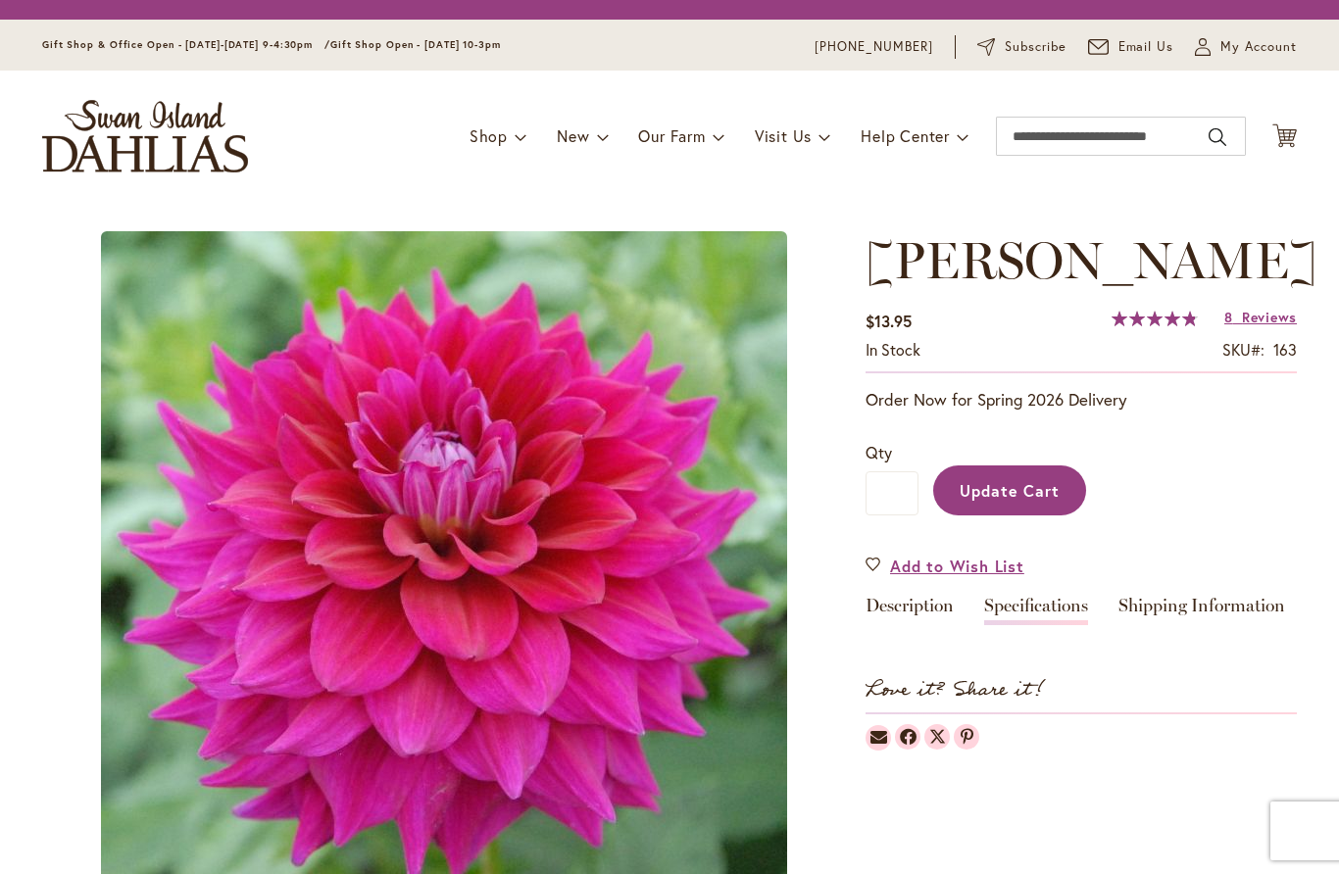
type input "*"
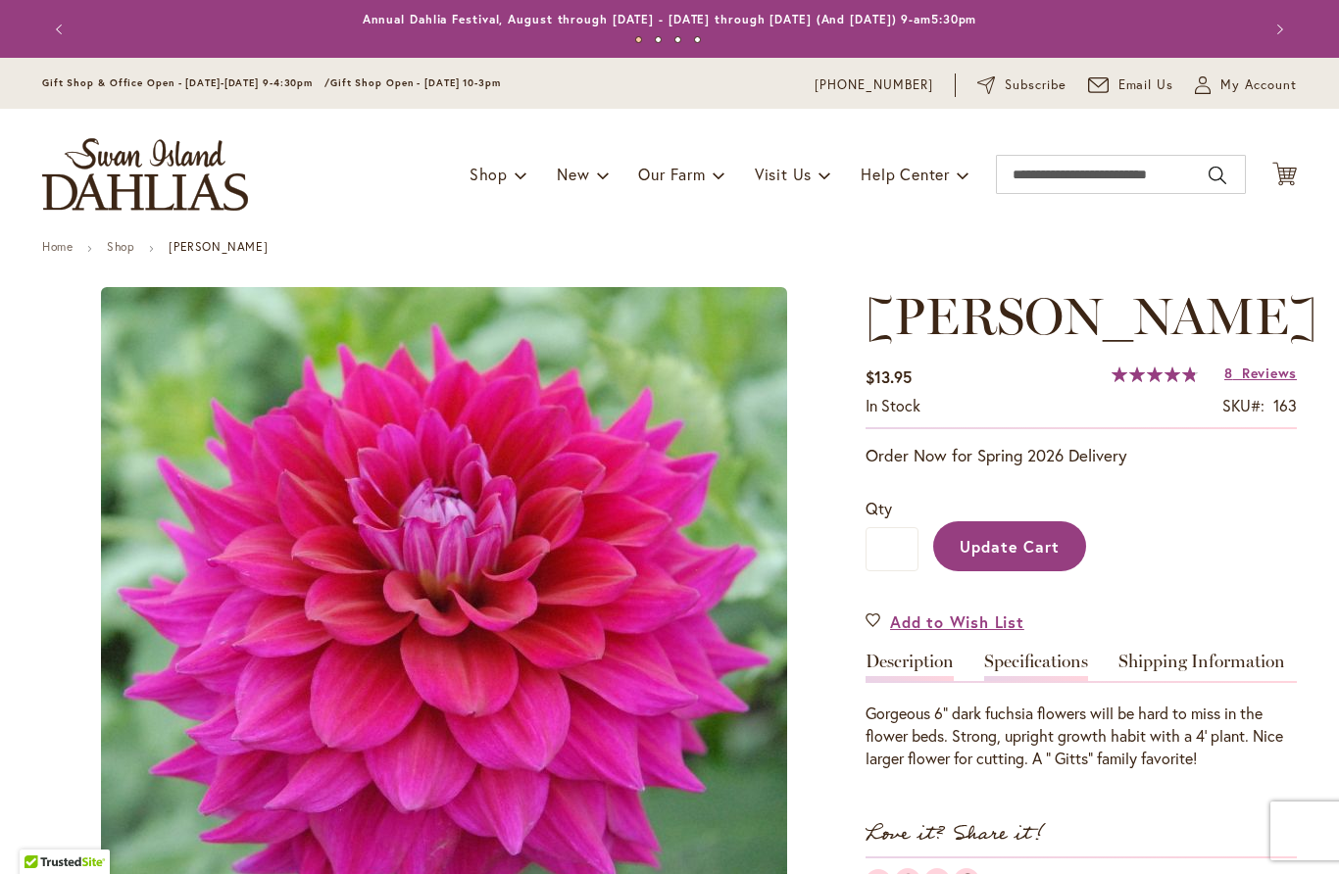
type input "**********"
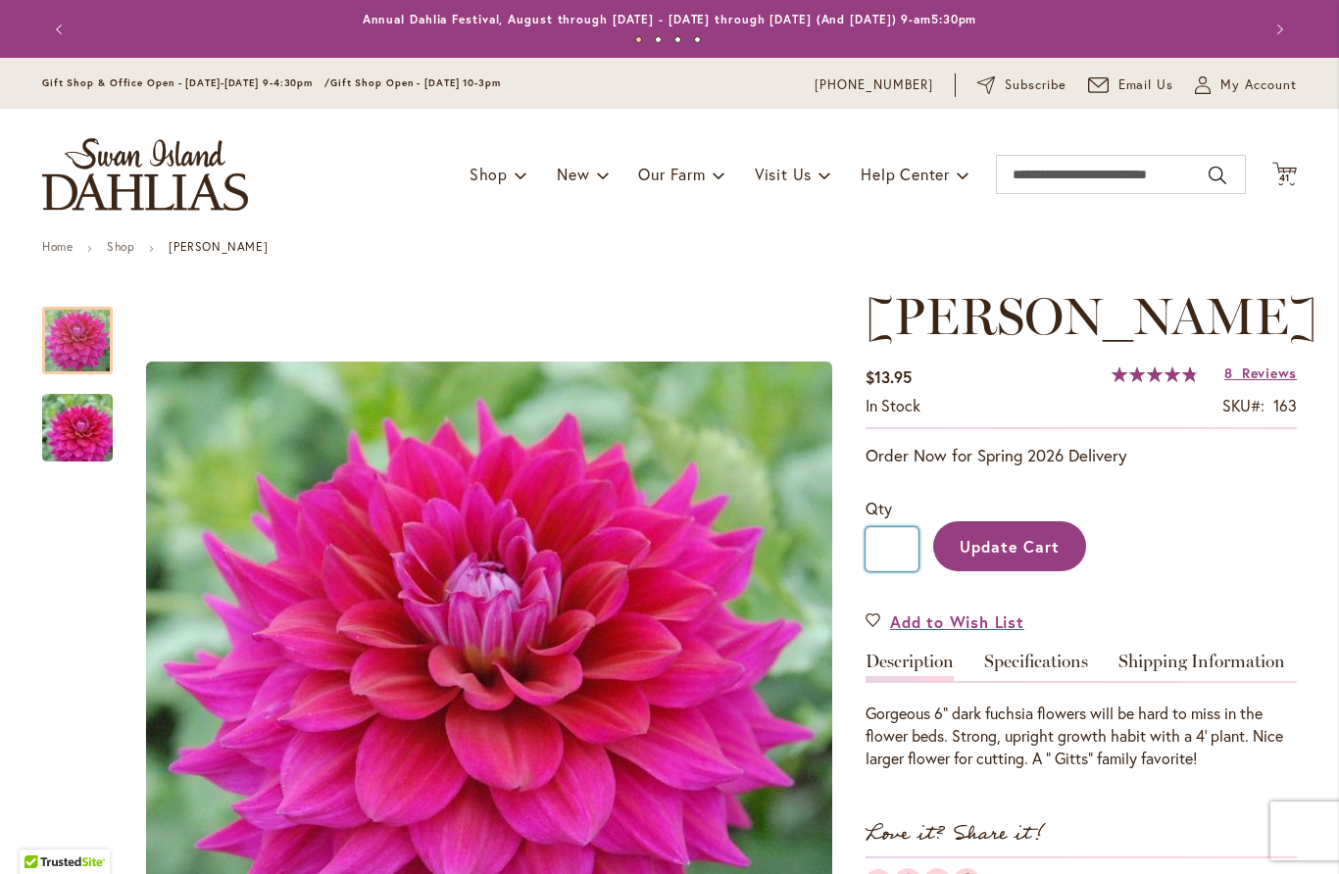
click at [894, 559] on input "*" at bounding box center [891, 549] width 53 height 44
type input "*"
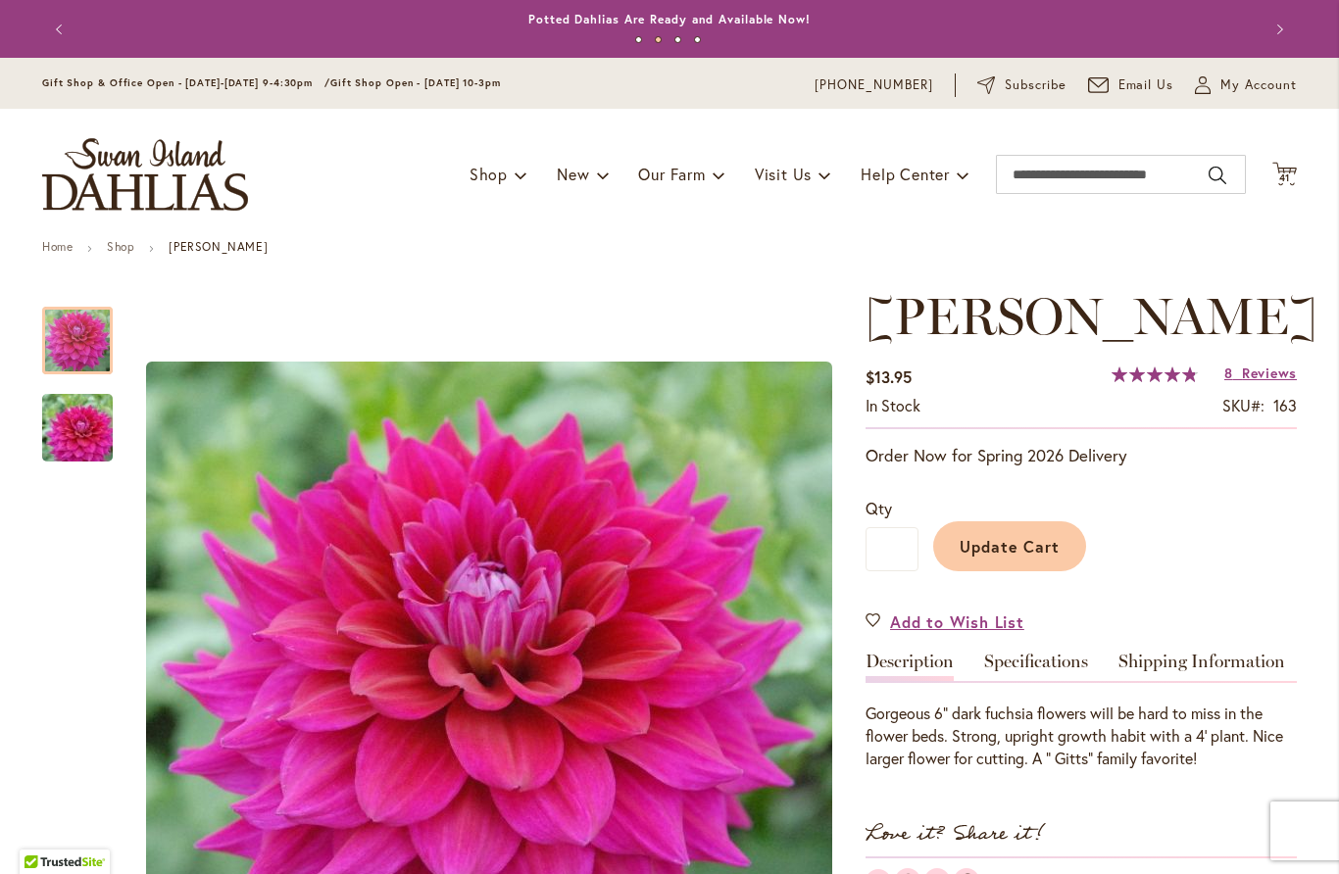
click at [1044, 541] on span "Update Cart" at bounding box center [1010, 546] width 101 height 21
click at [1292, 175] on span "41 41 items" at bounding box center [1285, 178] width 20 height 10
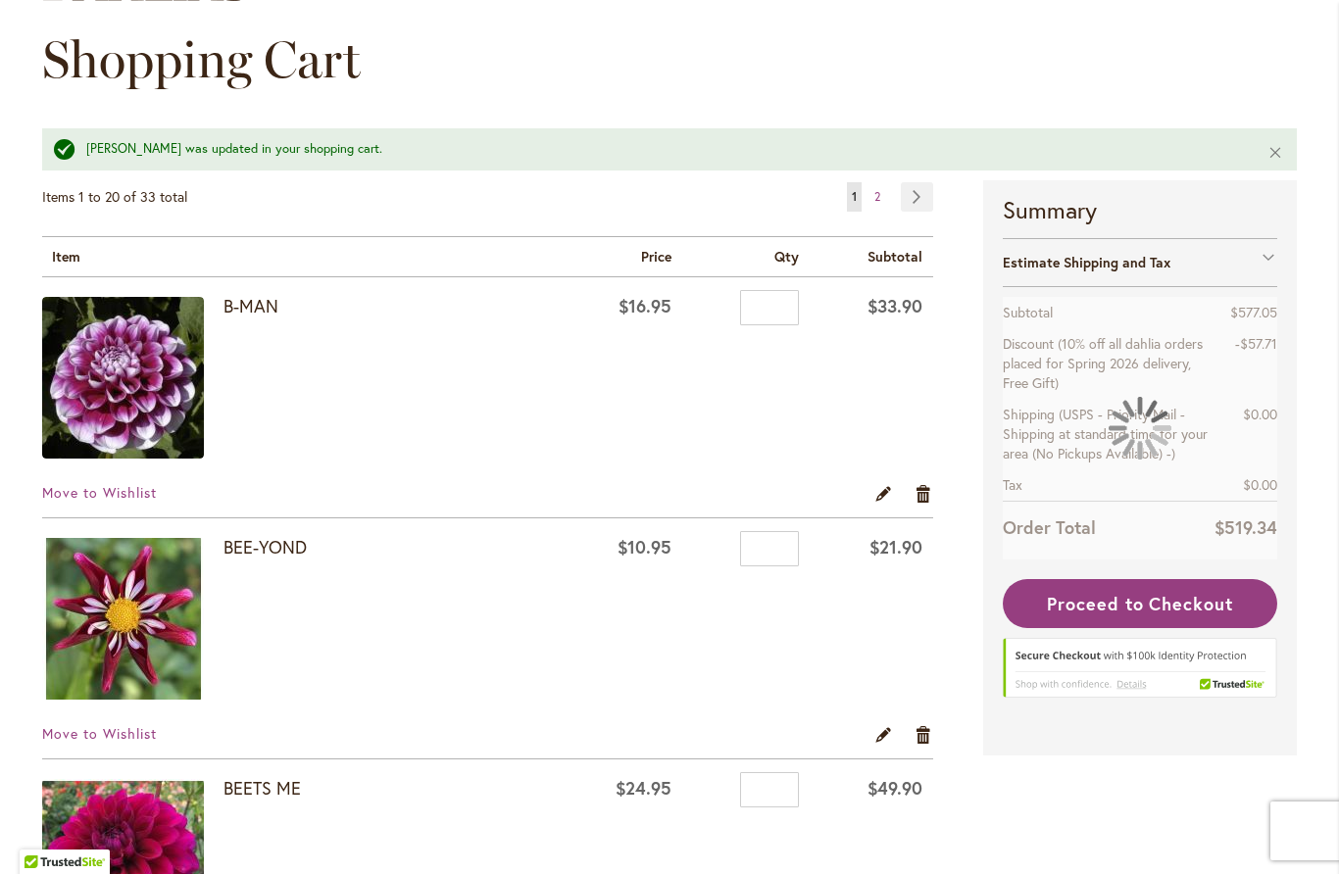
scroll to position [279, 0]
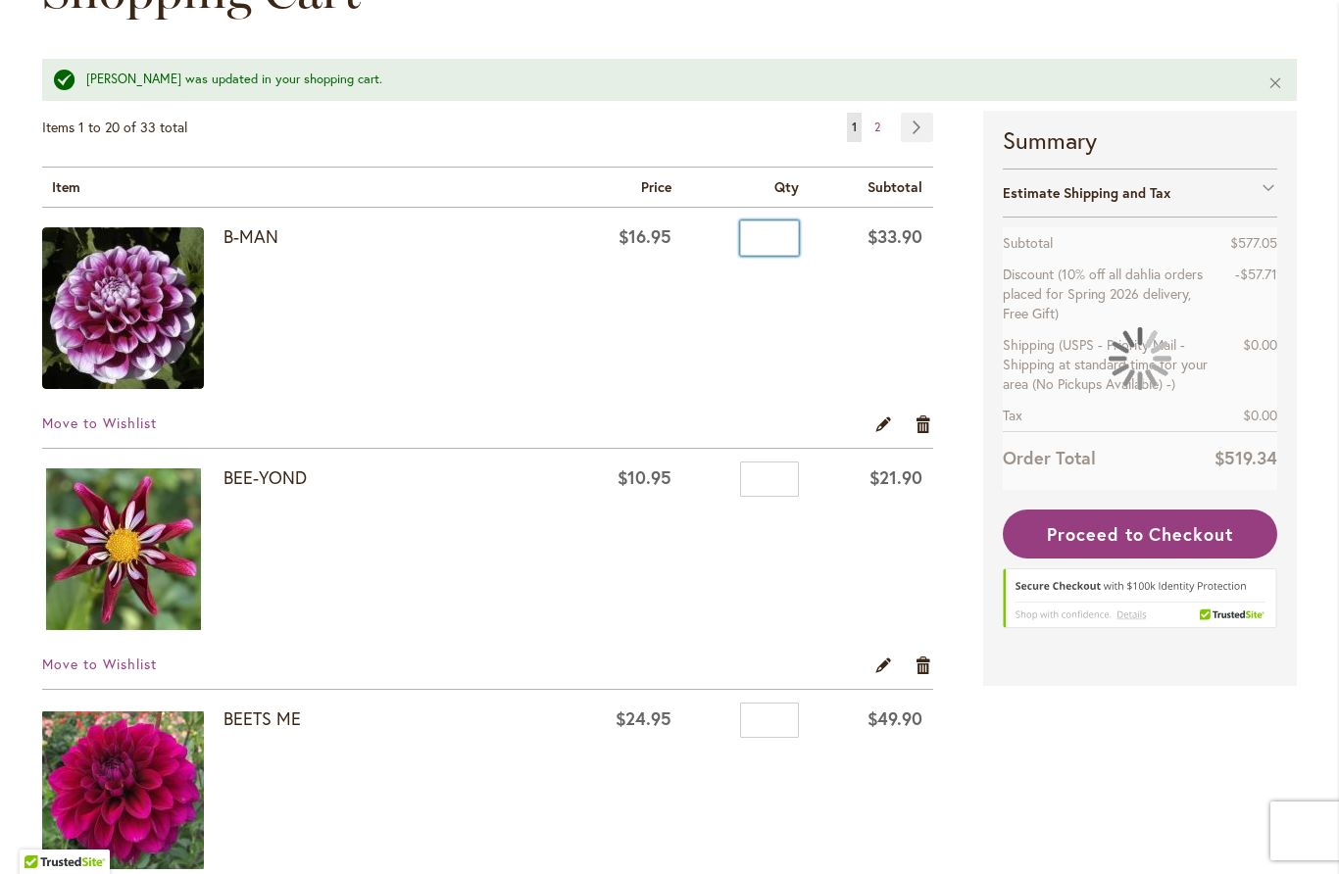
click at [781, 242] on input "*" at bounding box center [769, 238] width 59 height 35
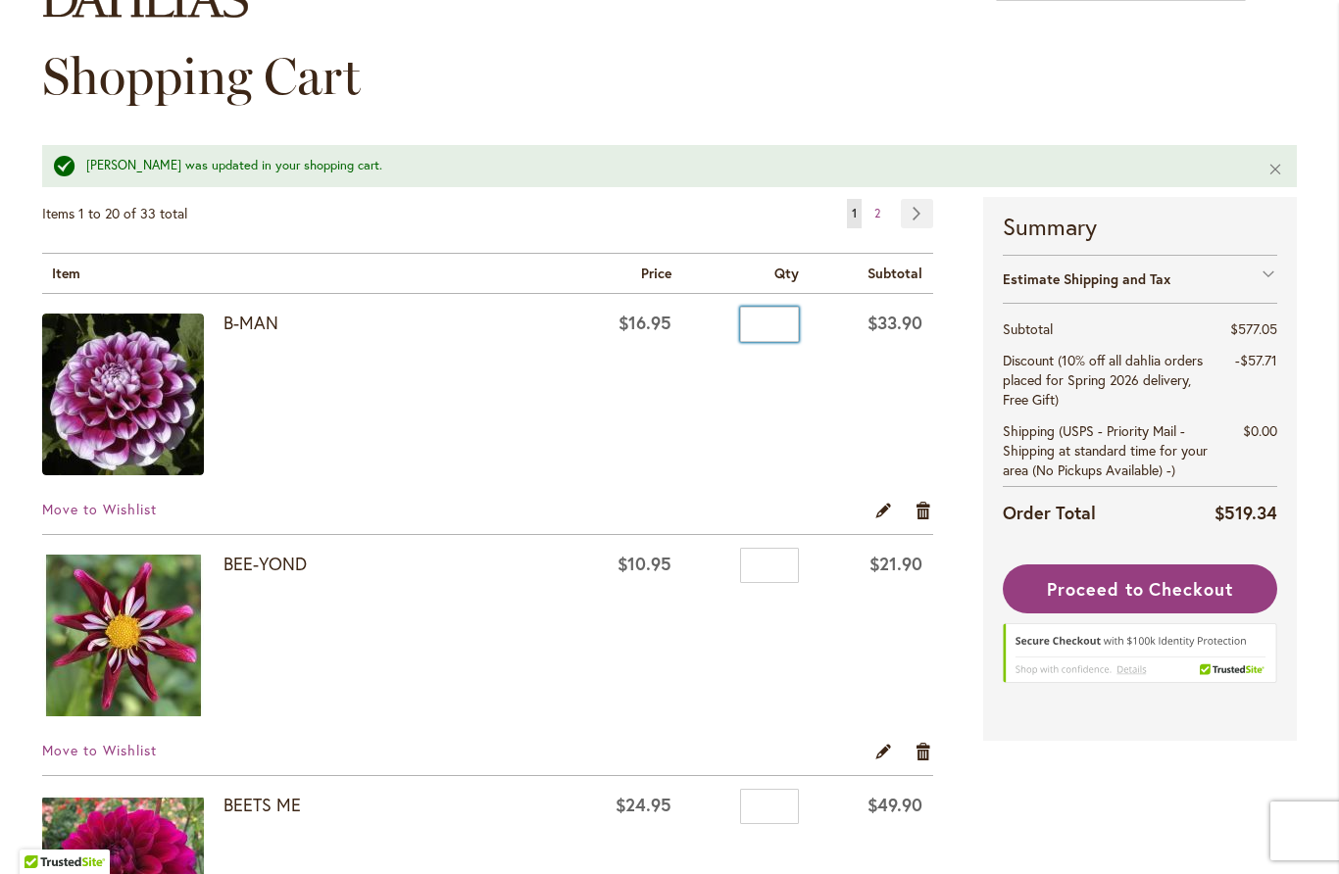
scroll to position [193, 0]
type input "*"
click at [878, 515] on link "Edit" at bounding box center [883, 511] width 19 height 22
click at [887, 517] on link "Edit" at bounding box center [883, 511] width 19 height 22
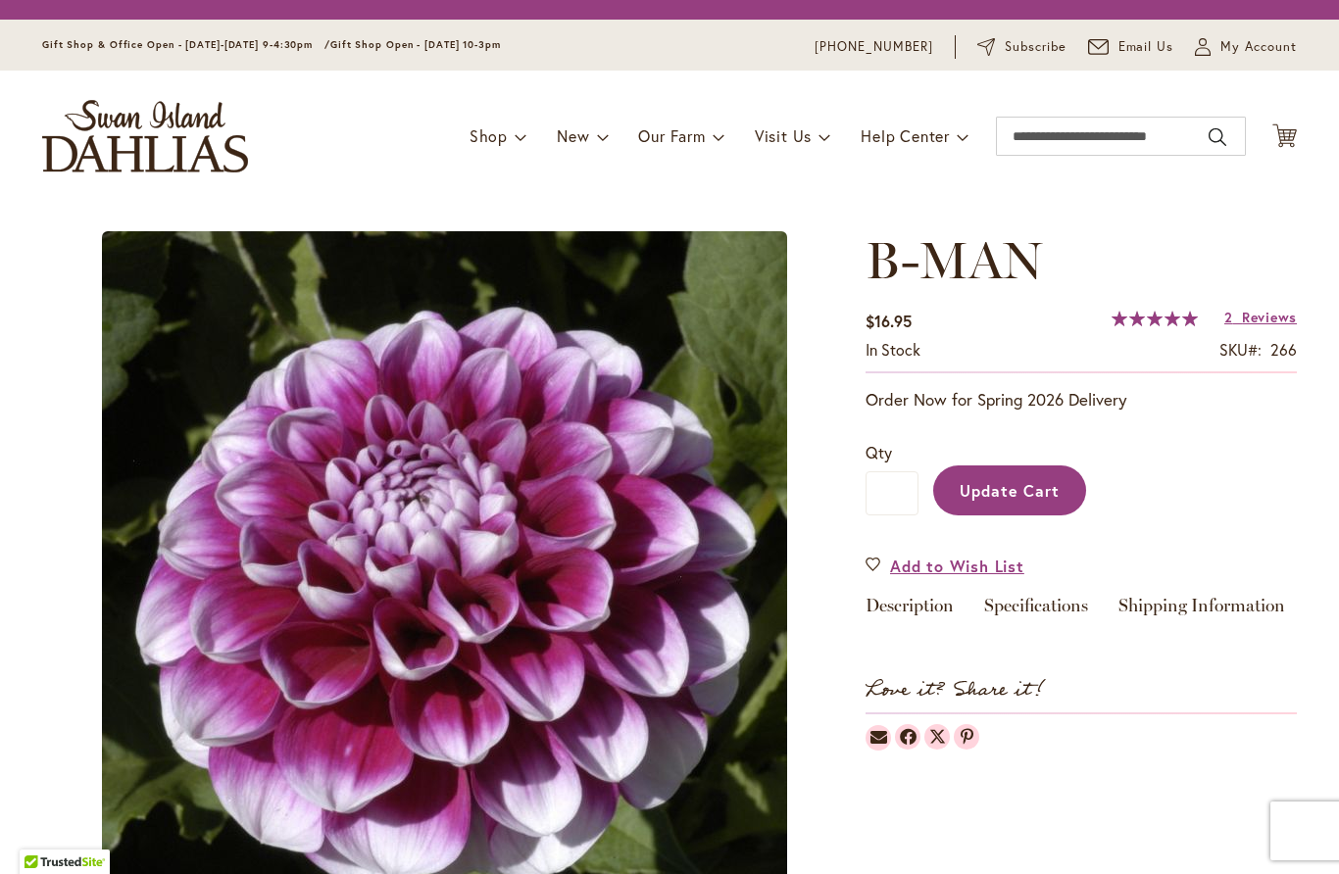
type input "*"
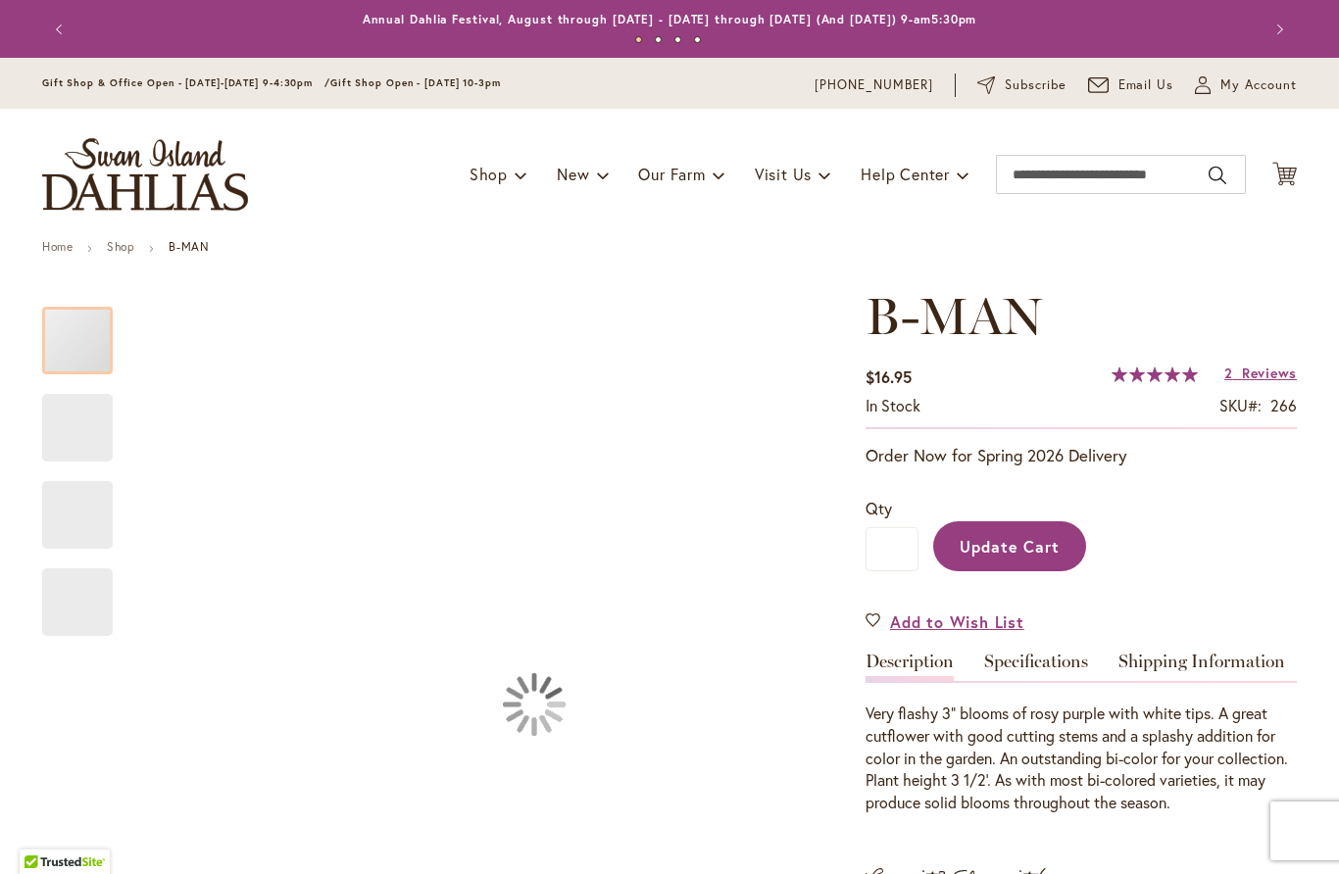
type input "**********"
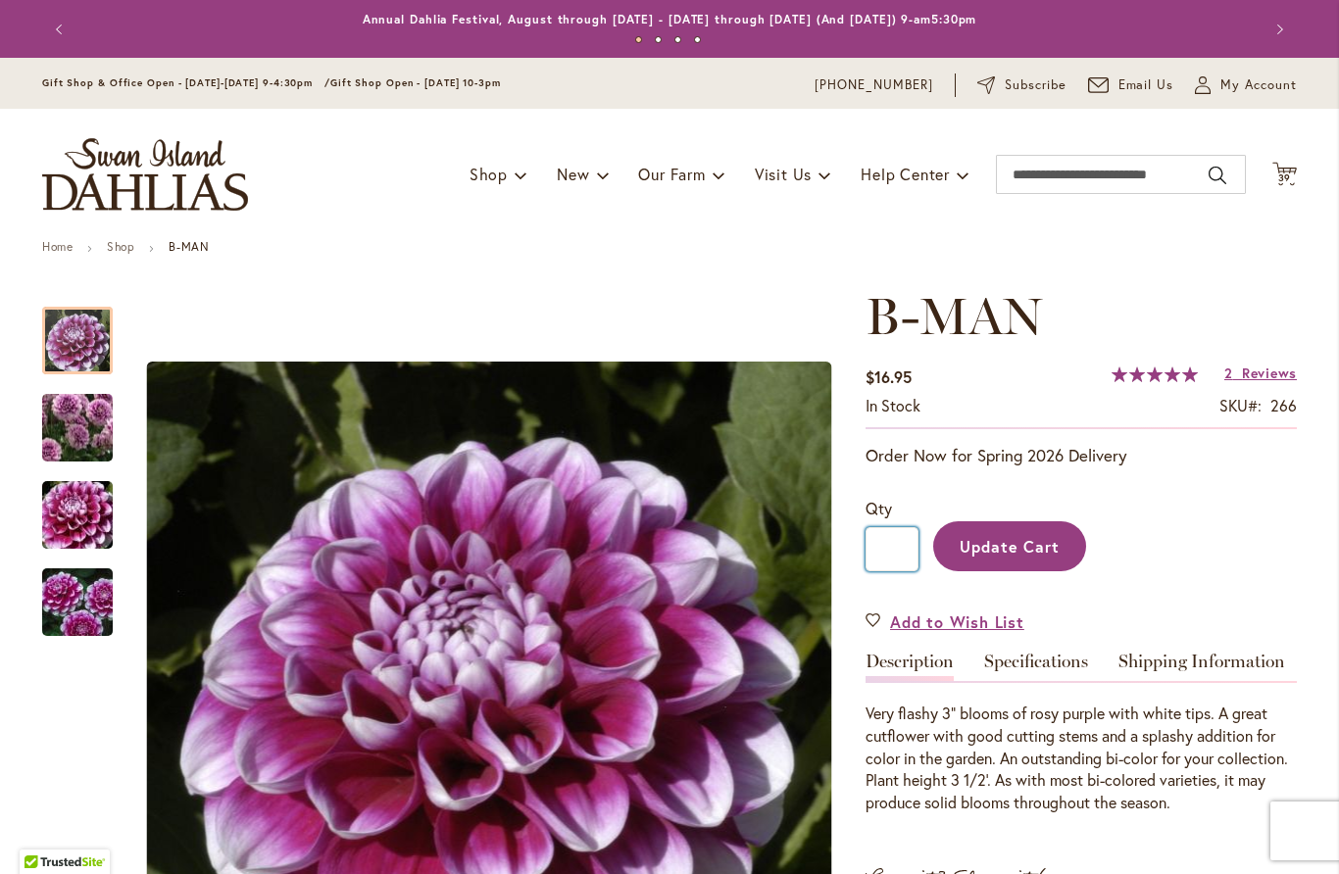
click at [897, 550] on input "*" at bounding box center [891, 549] width 53 height 44
type input "*"
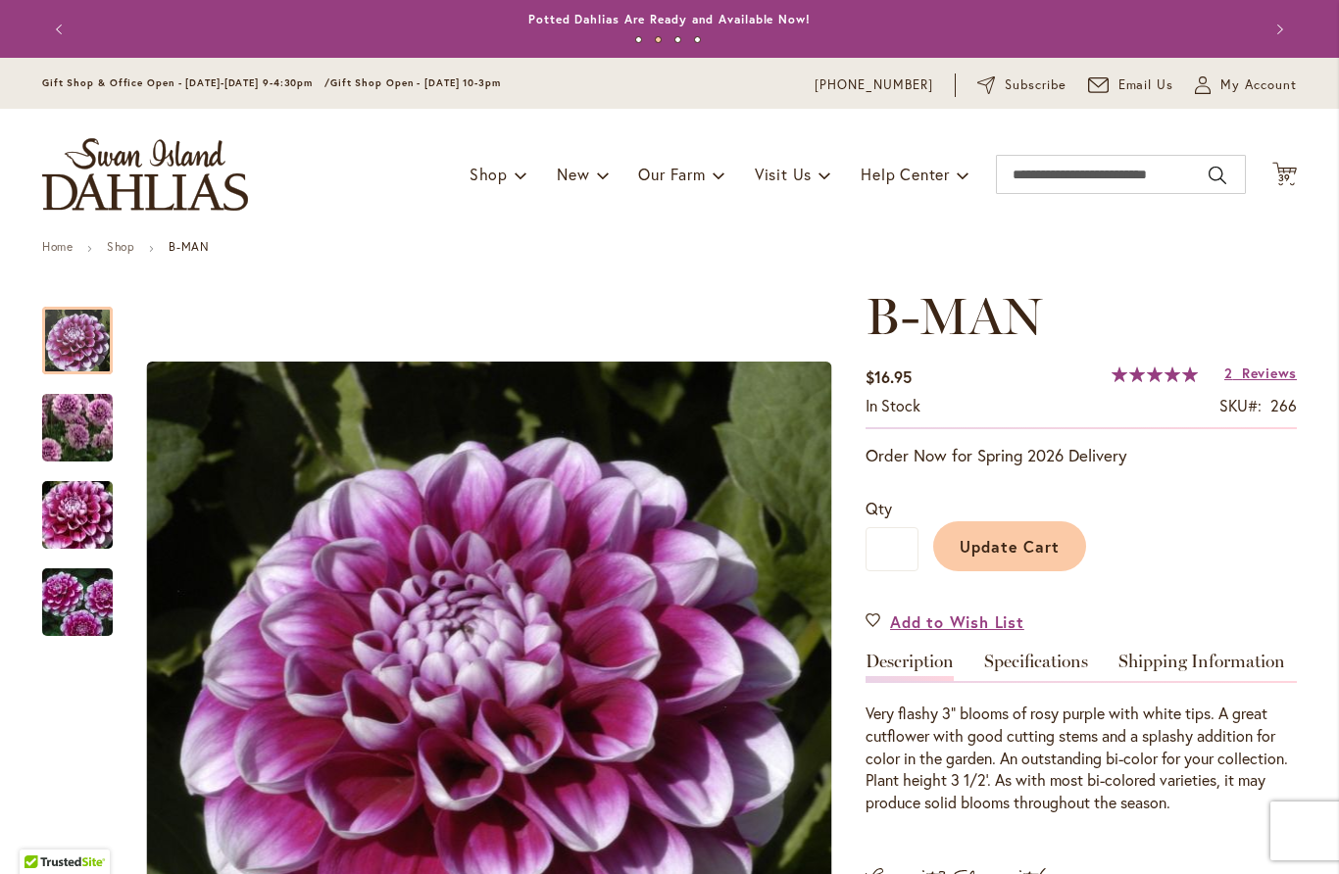
click at [1031, 550] on span "Update Cart" at bounding box center [1010, 546] width 101 height 21
click at [1285, 174] on span "39" at bounding box center [1285, 178] width 14 height 13
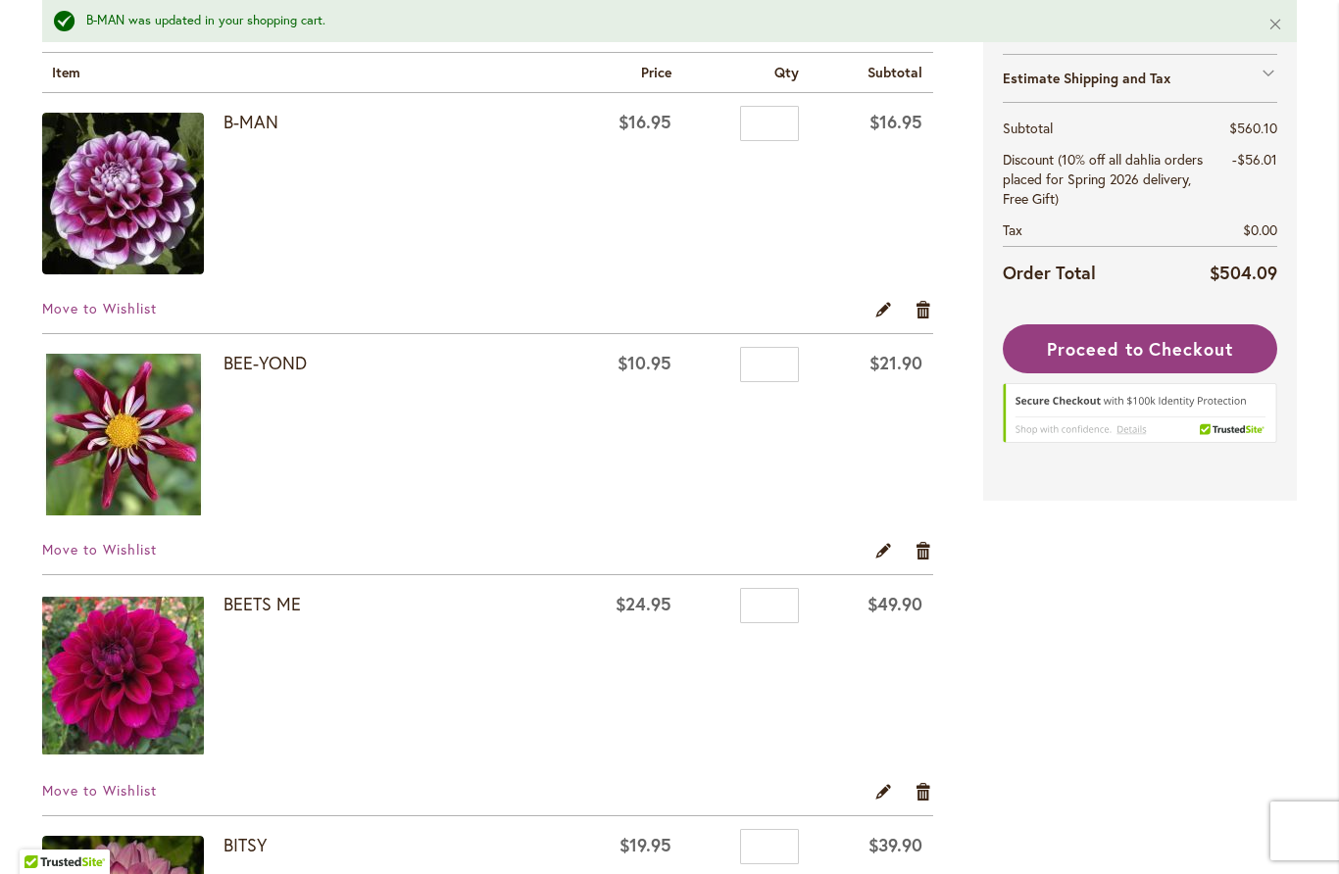
scroll to position [405, 0]
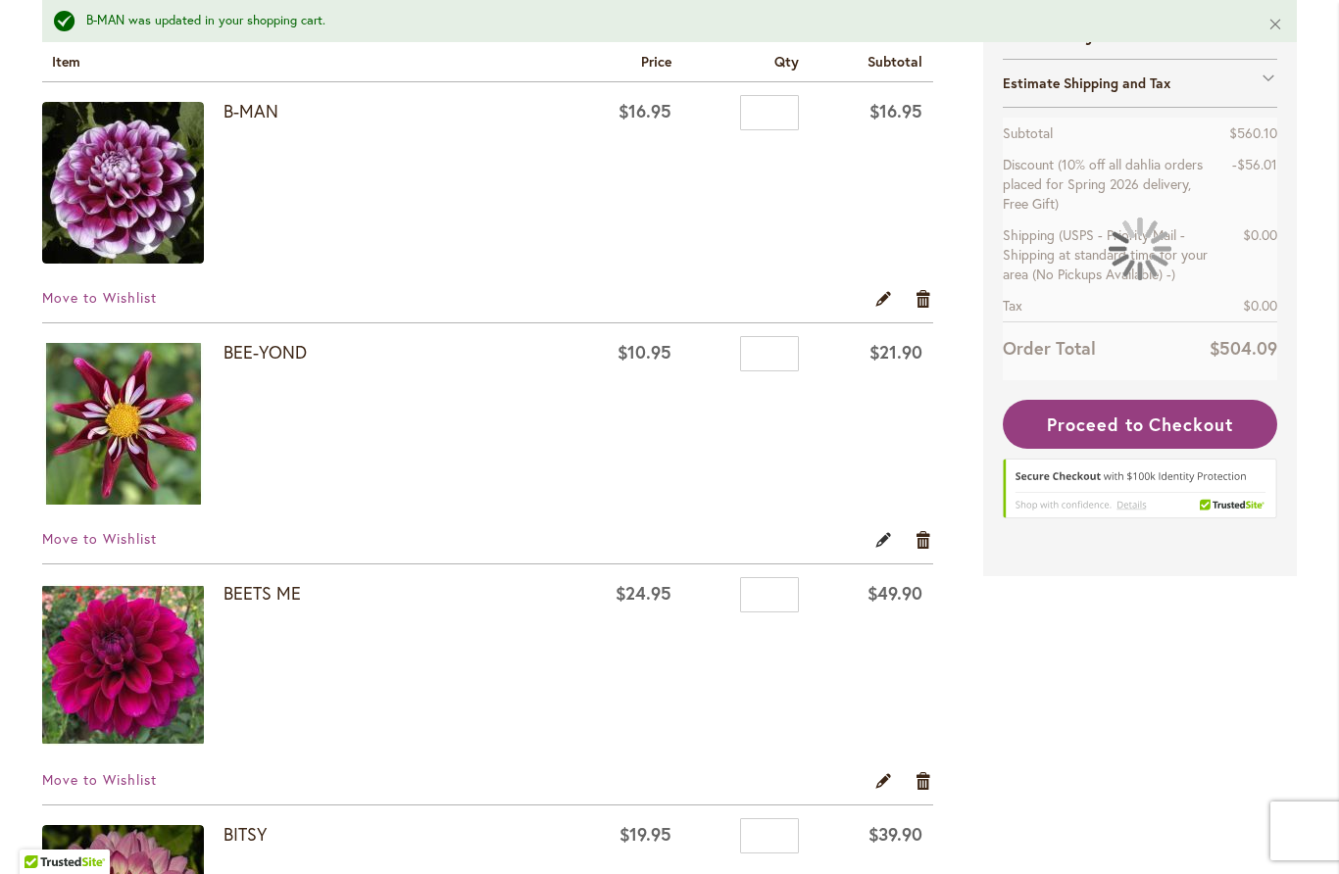
click at [890, 549] on link "Edit" at bounding box center [883, 540] width 19 height 22
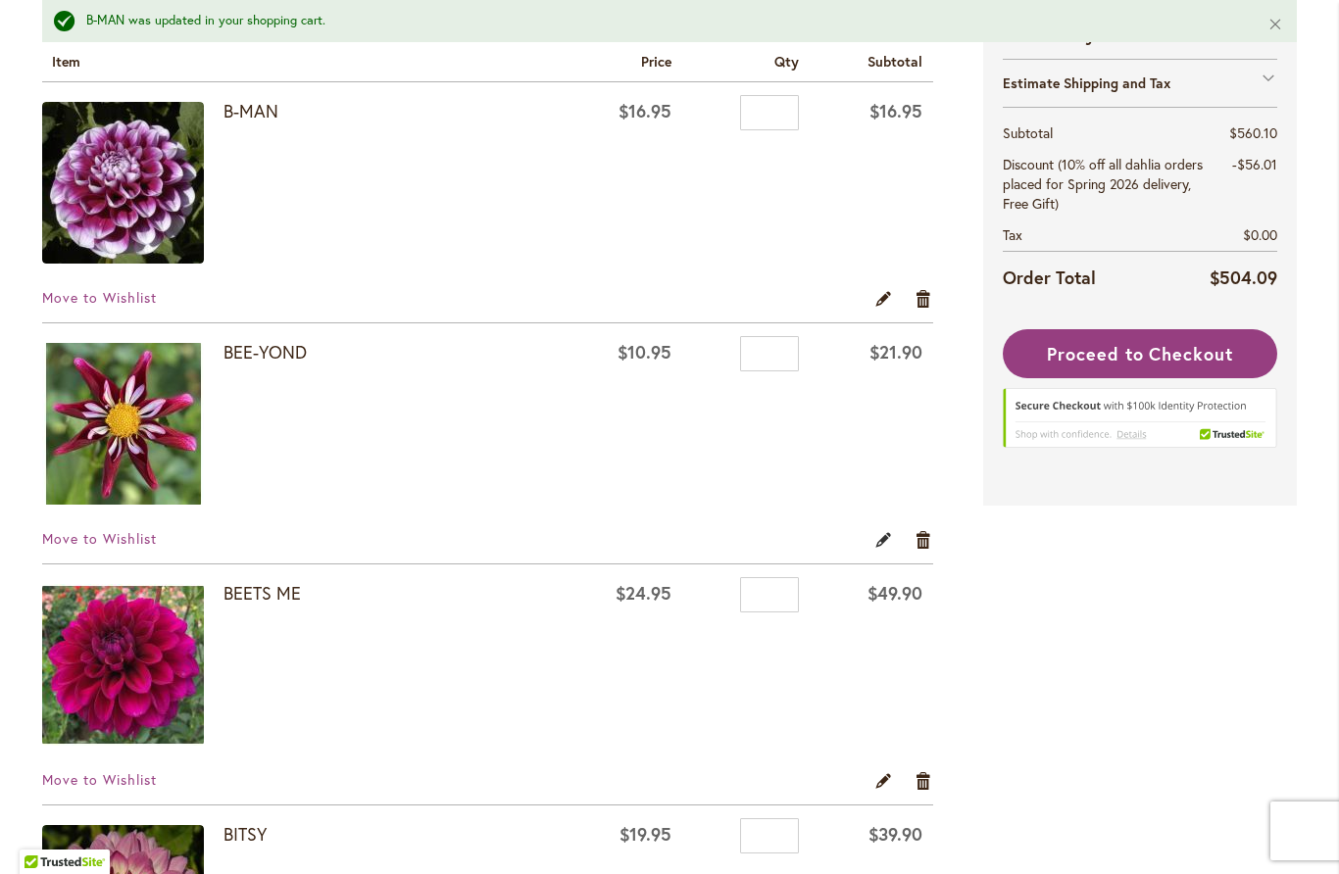
click at [884, 547] on link "Edit" at bounding box center [883, 540] width 19 height 22
click at [778, 353] on input "*" at bounding box center [769, 353] width 59 height 35
click at [784, 359] on input "*" at bounding box center [769, 353] width 59 height 35
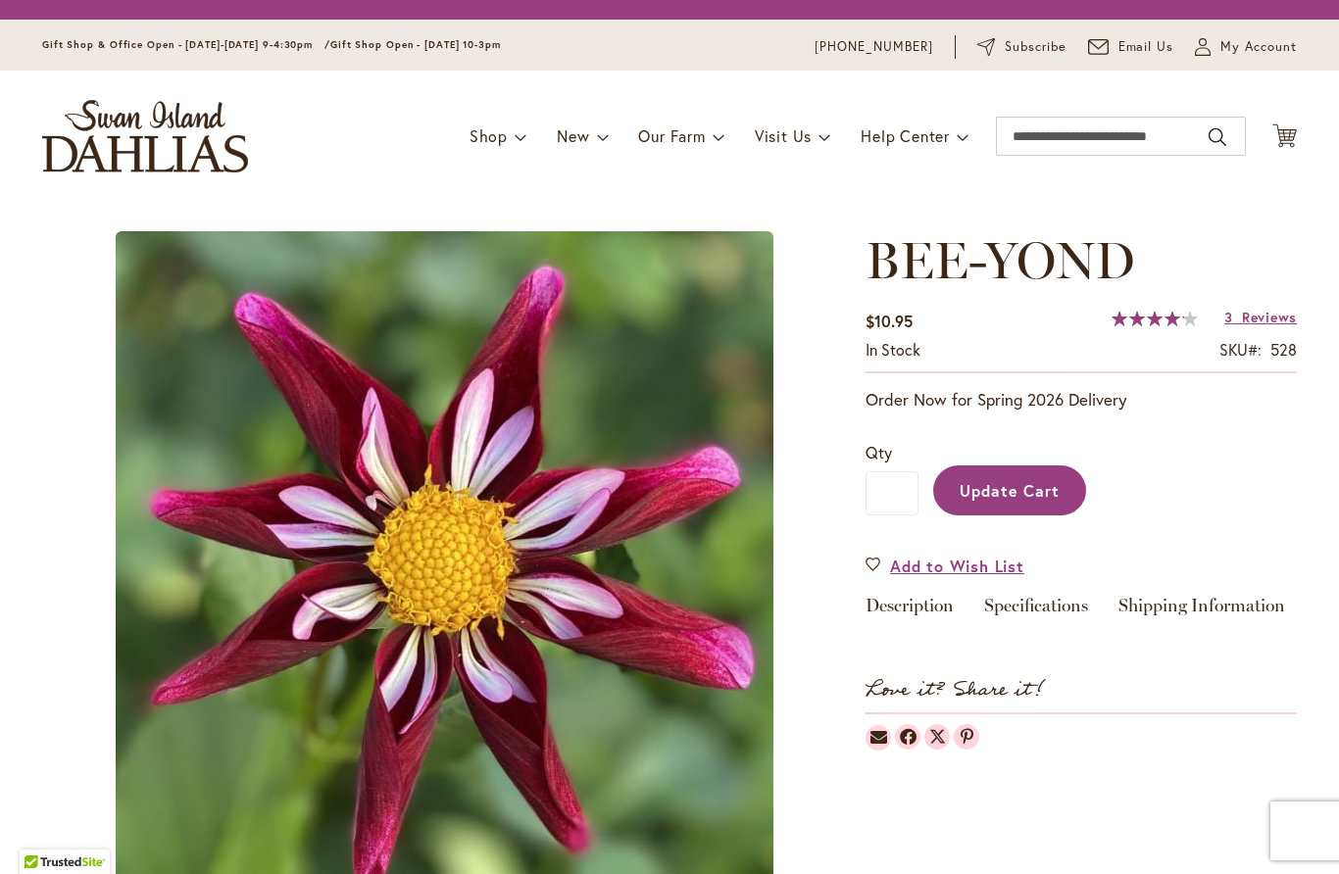
type input "*"
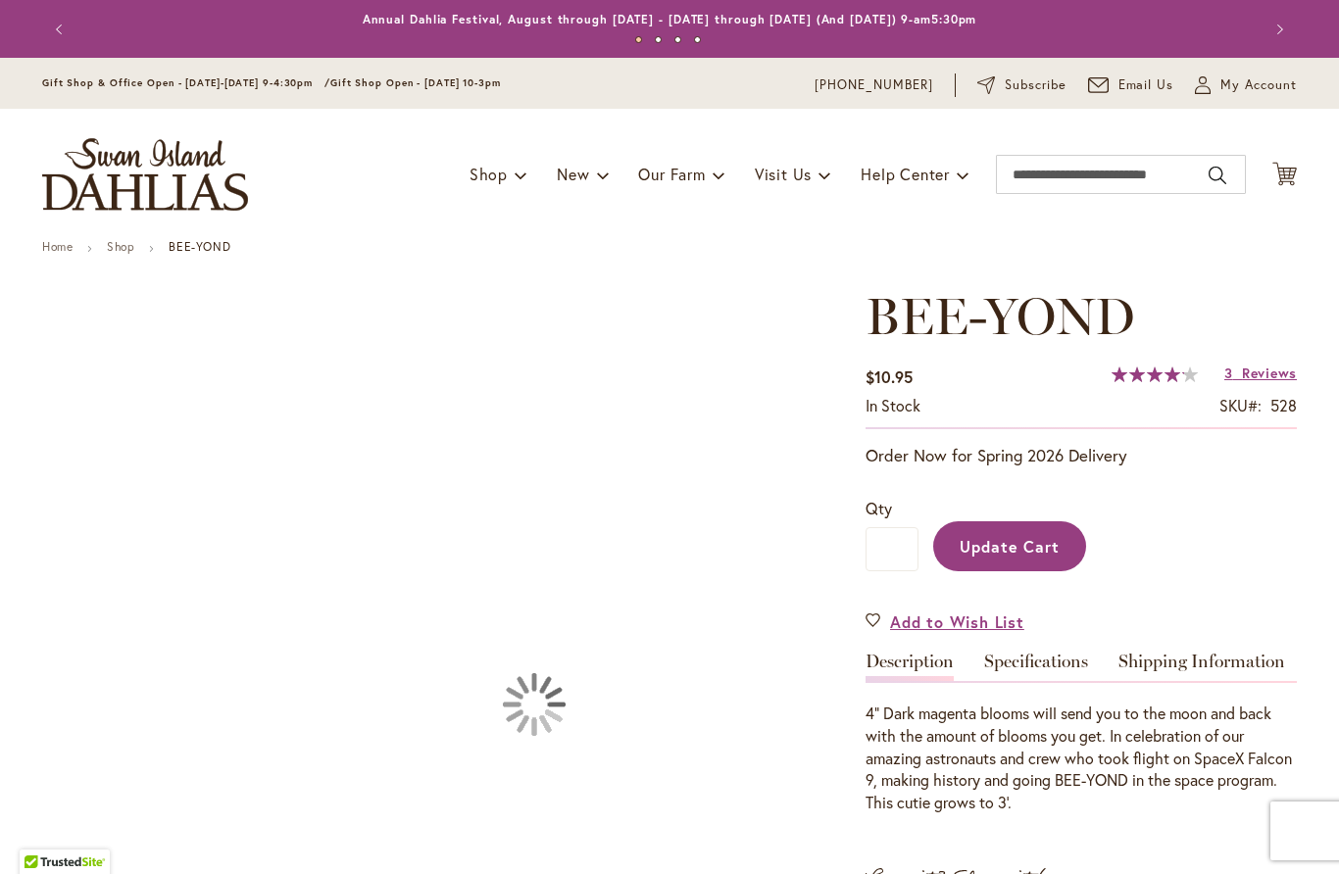
type input "**********"
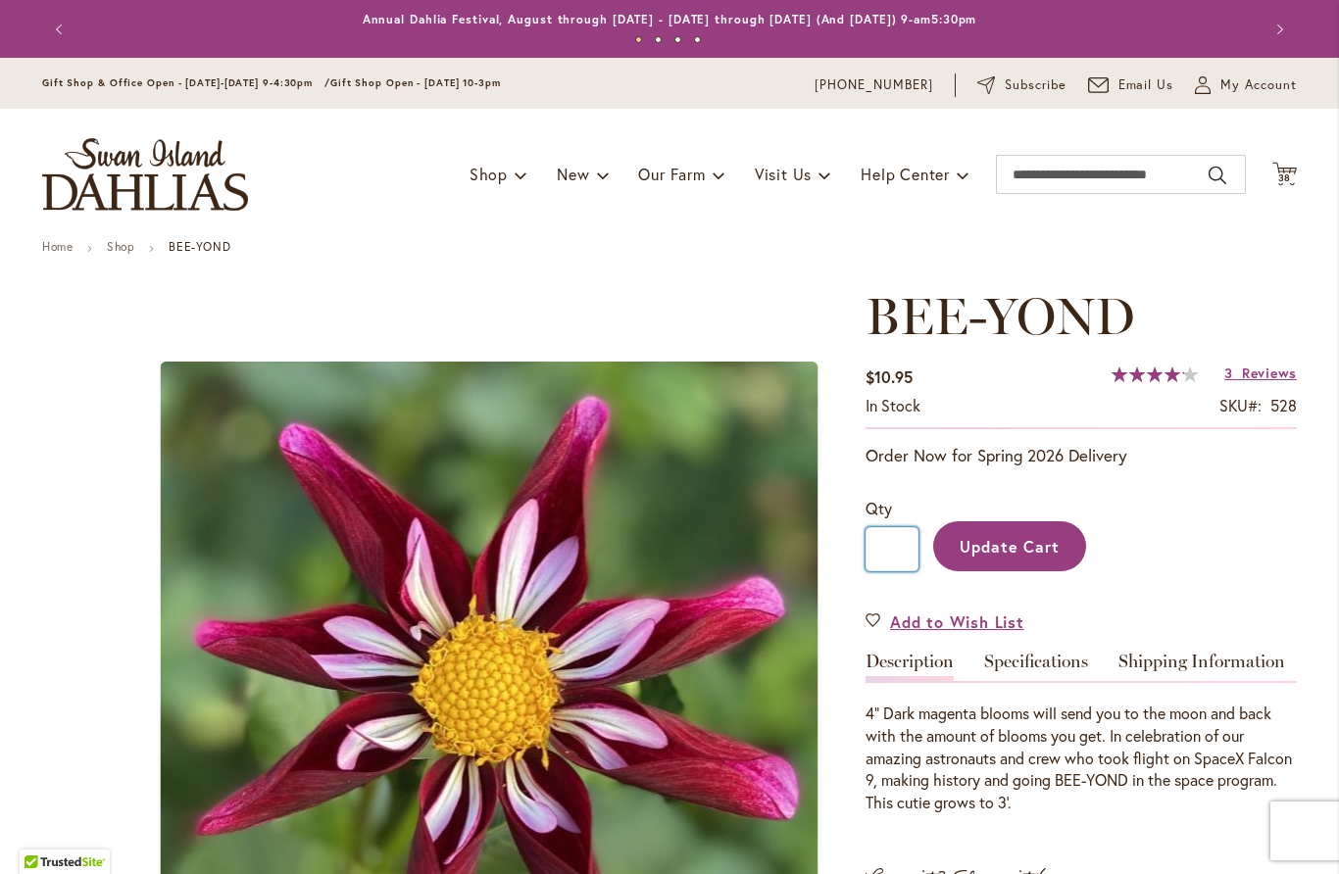
click at [904, 545] on input "*" at bounding box center [891, 549] width 53 height 44
type input "*"
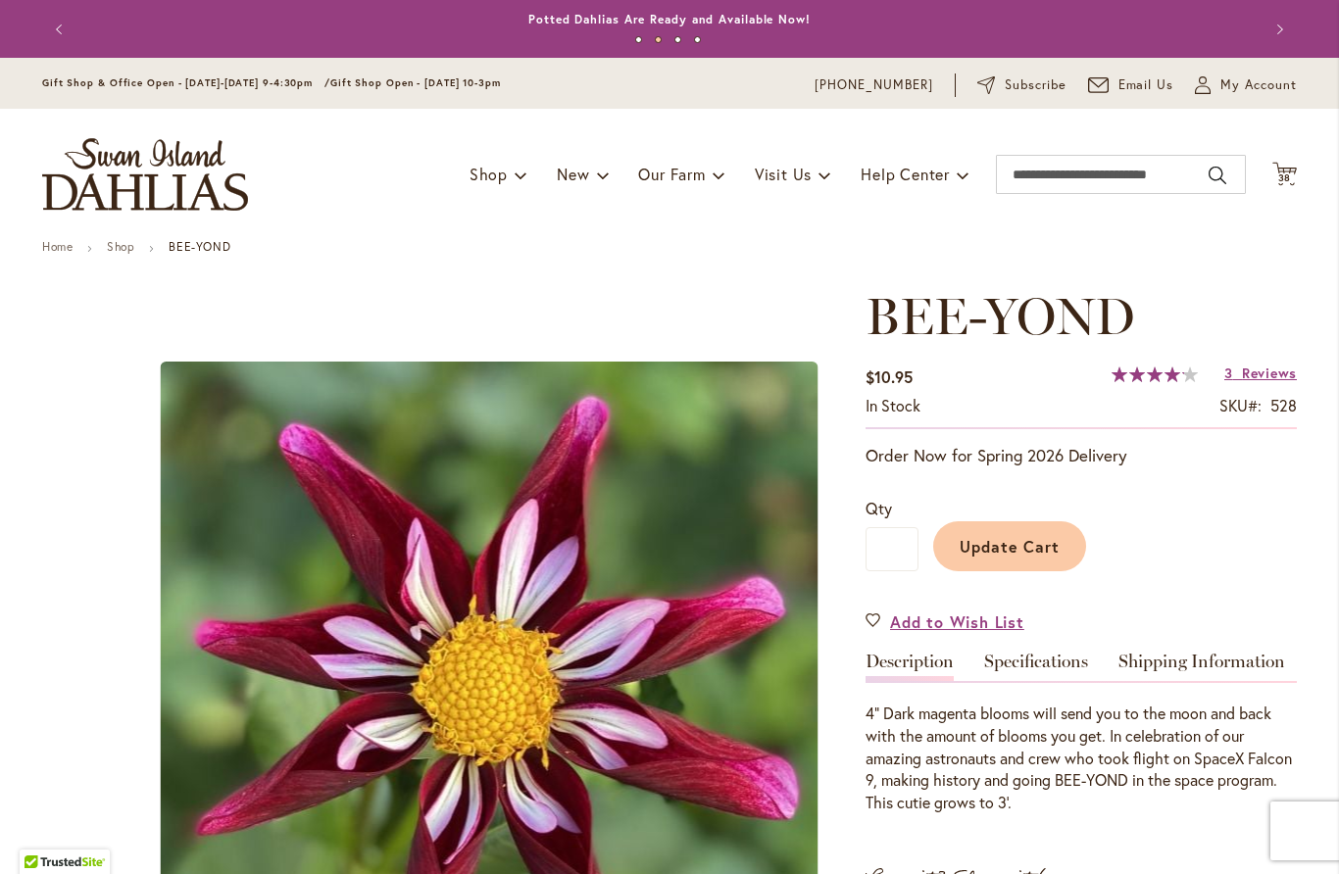
click at [1026, 555] on span "Update Cart" at bounding box center [1010, 546] width 101 height 21
click at [1289, 172] on span "38" at bounding box center [1285, 178] width 14 height 13
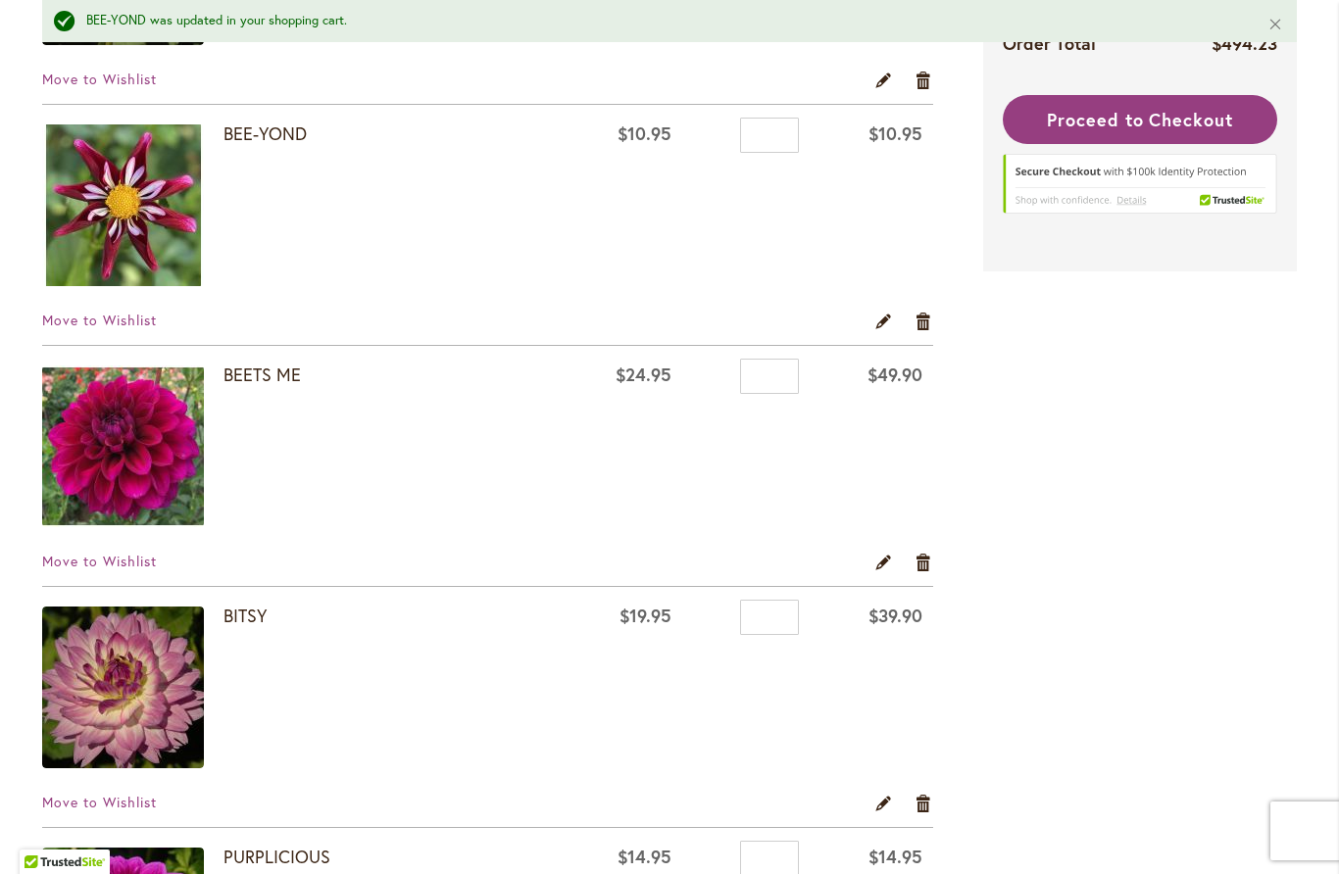
scroll to position [624, 0]
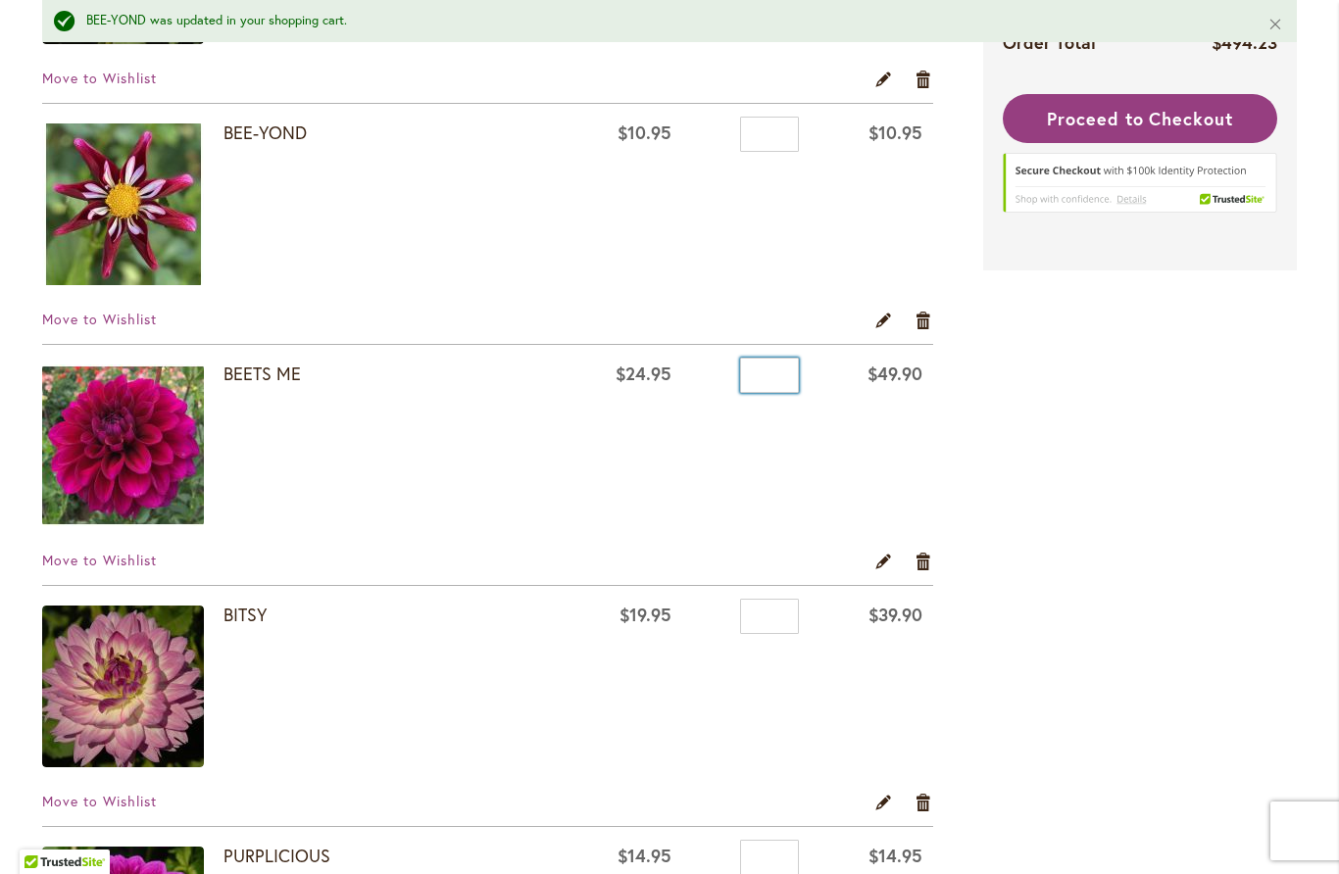
click at [777, 380] on input "*" at bounding box center [769, 375] width 59 height 35
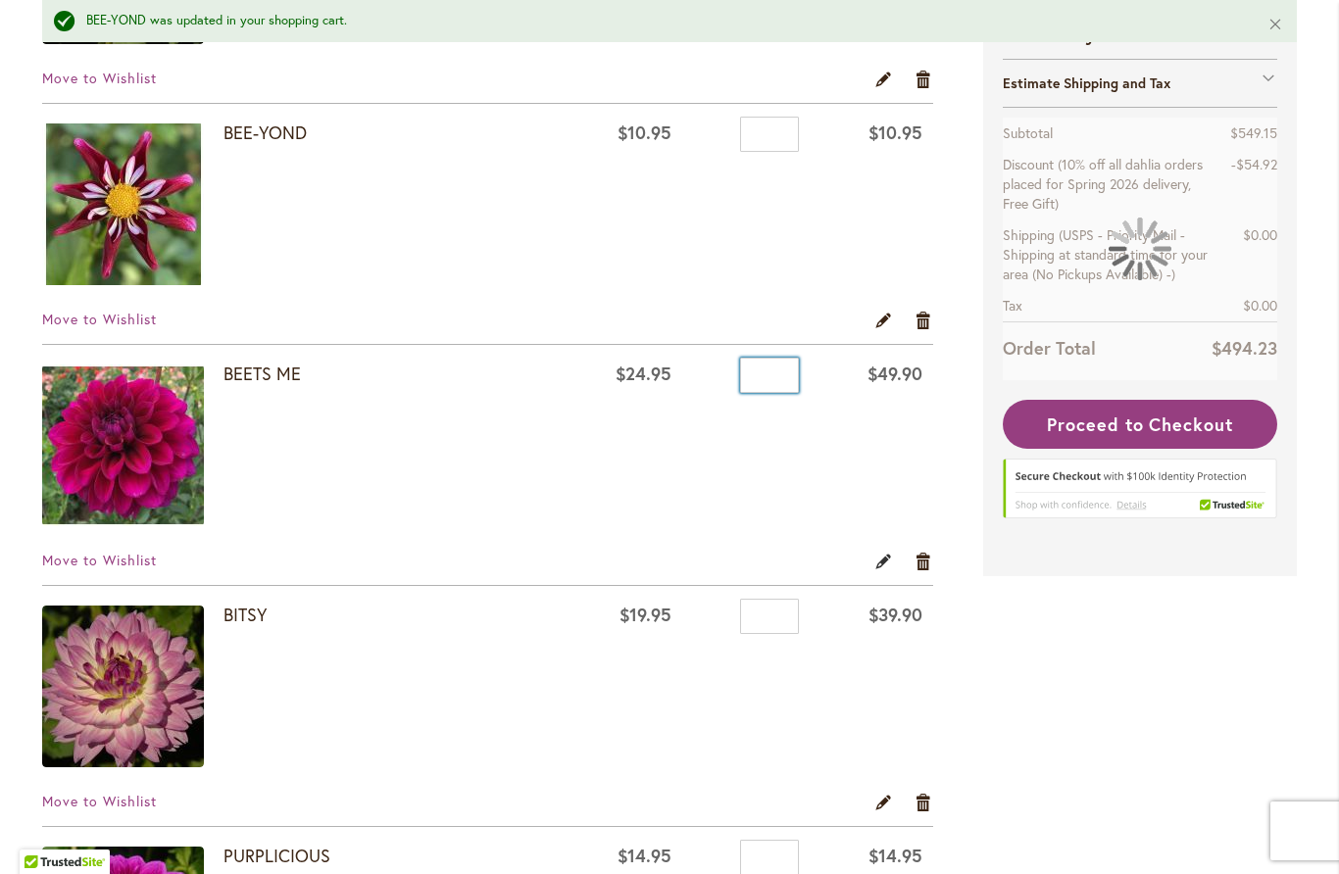
type input "*"
click at [889, 560] on link "Edit" at bounding box center [883, 562] width 19 height 22
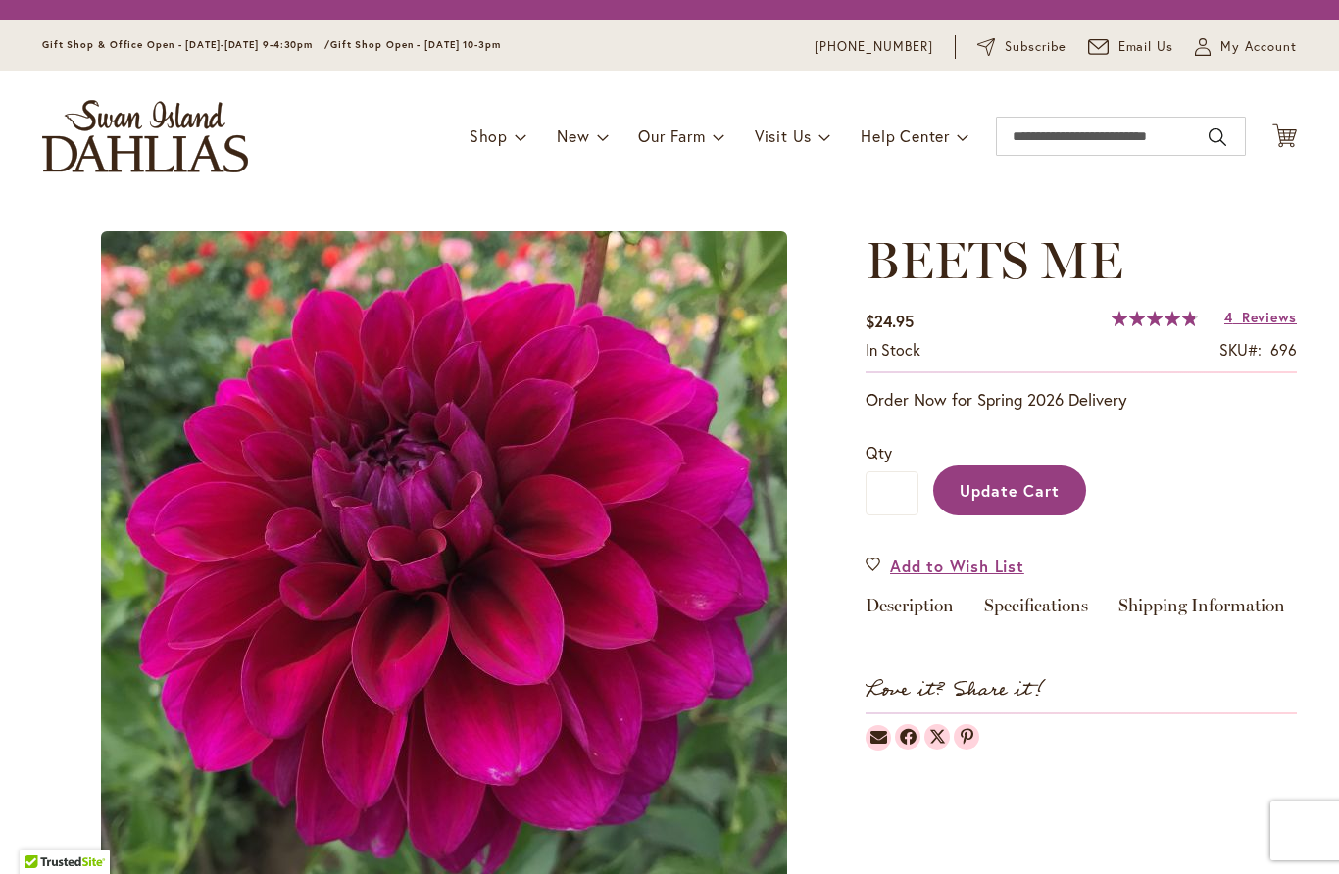
type input "*"
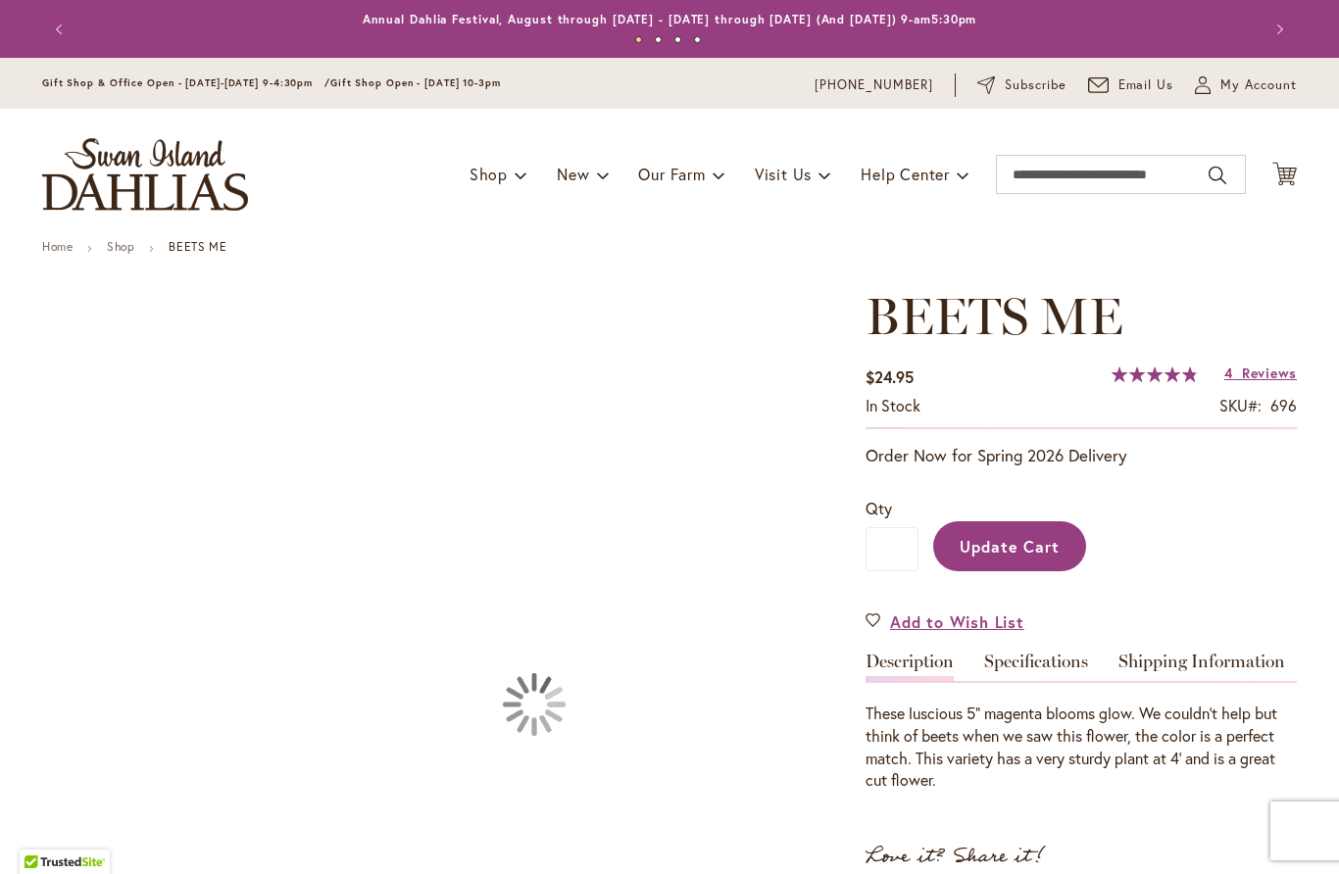
type input "**********"
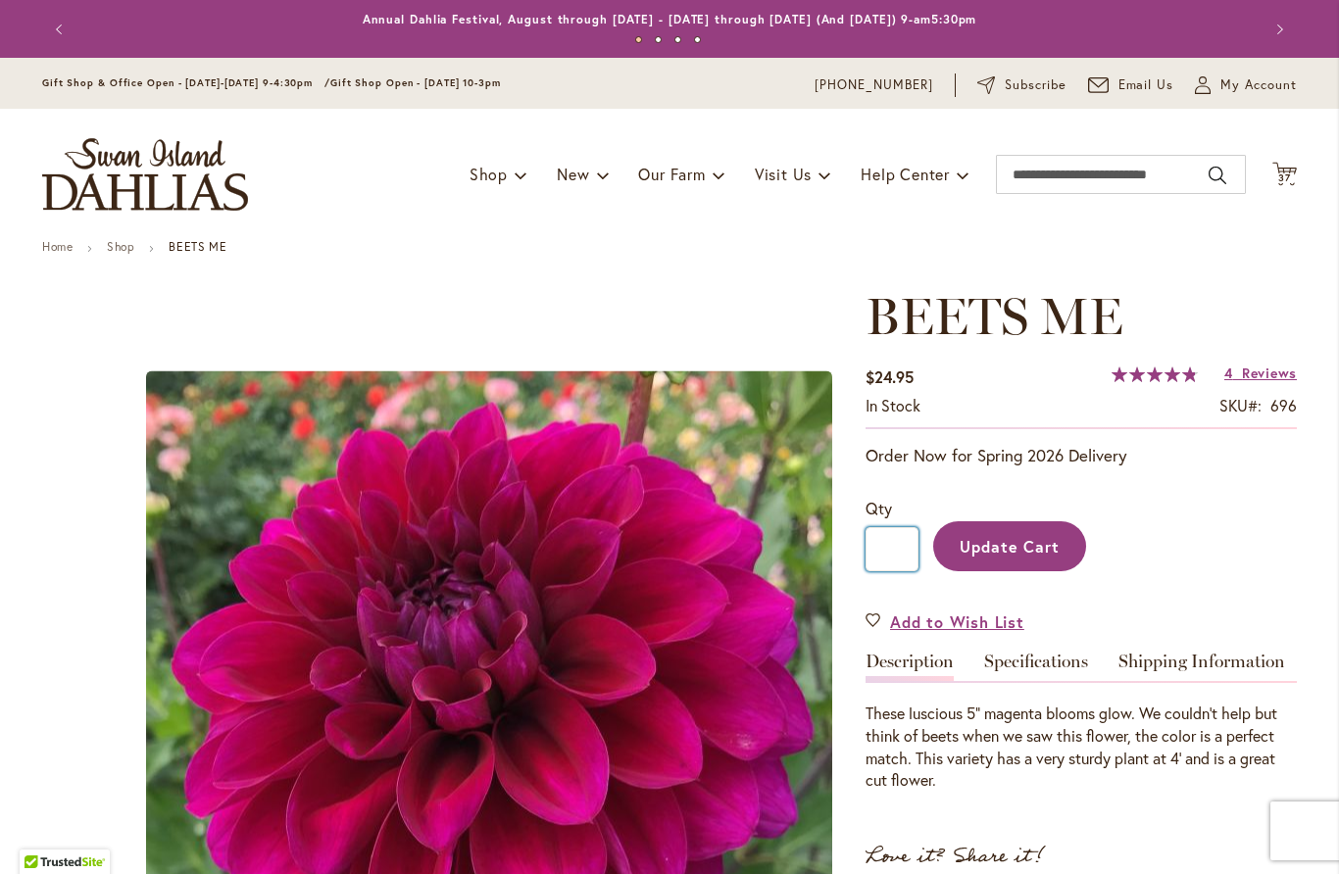
click at [899, 548] on input "*" at bounding box center [891, 549] width 53 height 44
type input "*"
click at [1037, 546] on span "Update Cart" at bounding box center [1010, 546] width 101 height 21
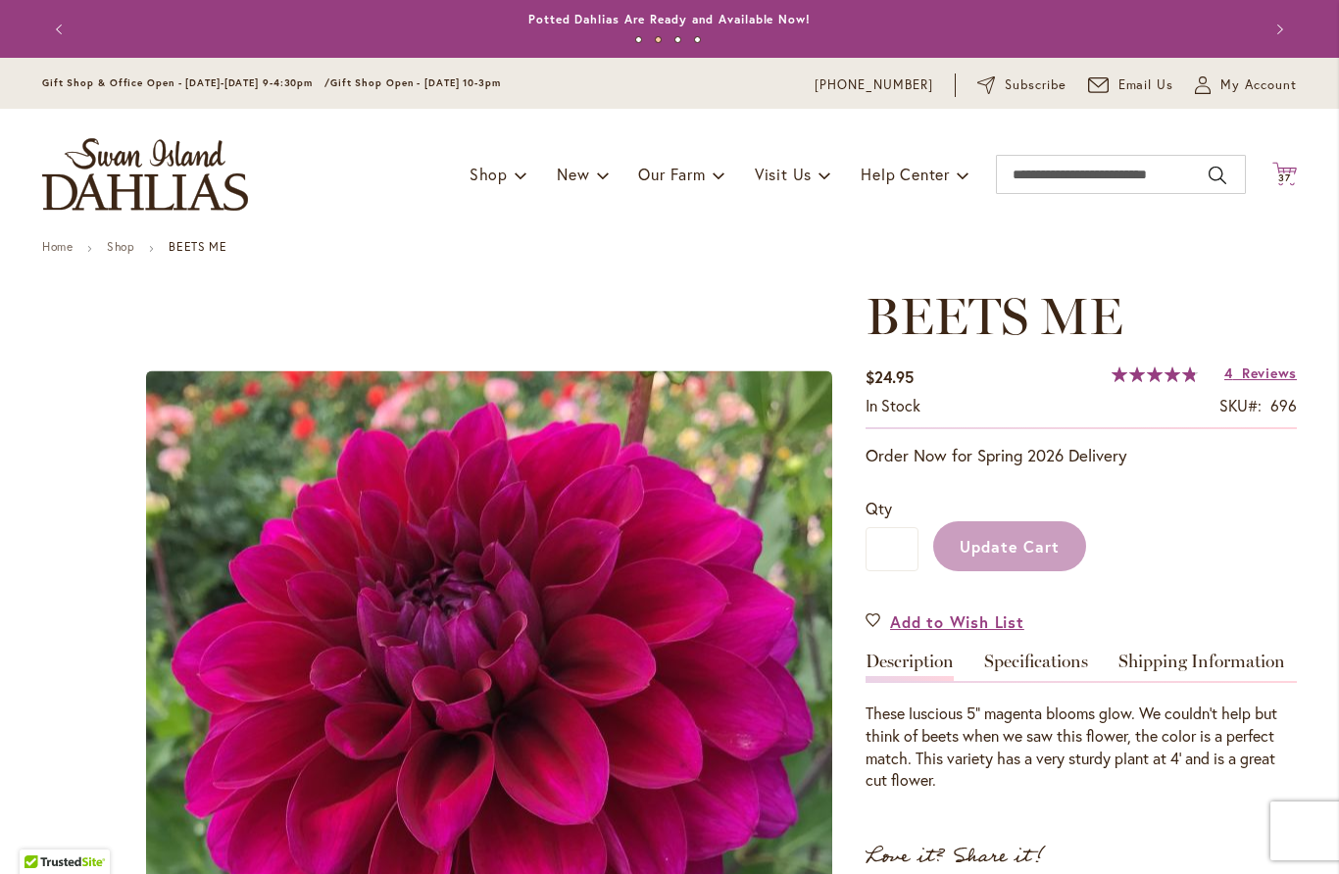
click at [1292, 175] on span "37 37 items" at bounding box center [1285, 178] width 20 height 10
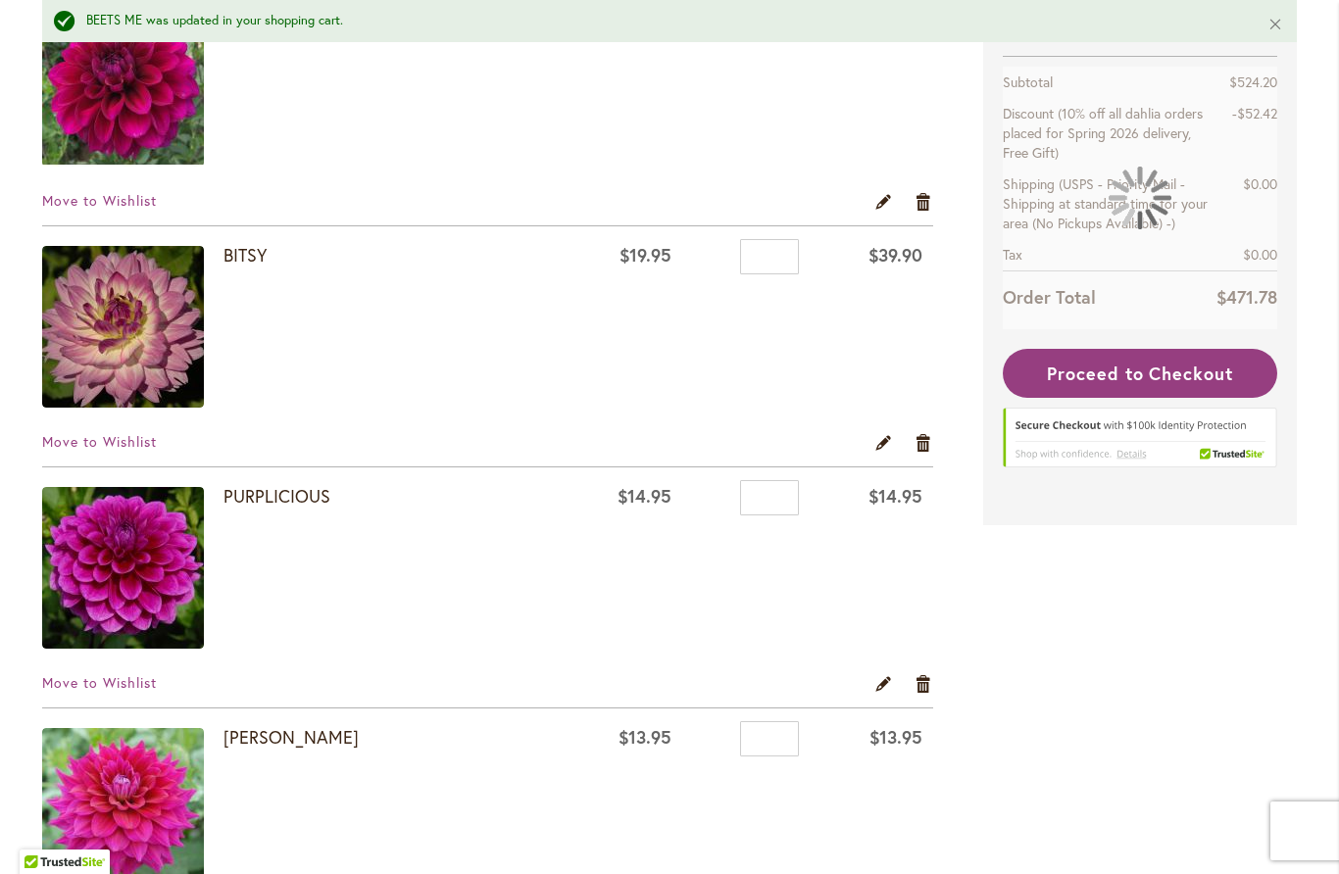
scroll to position [985, 0]
click at [883, 446] on link "Edit" at bounding box center [883, 442] width 19 height 22
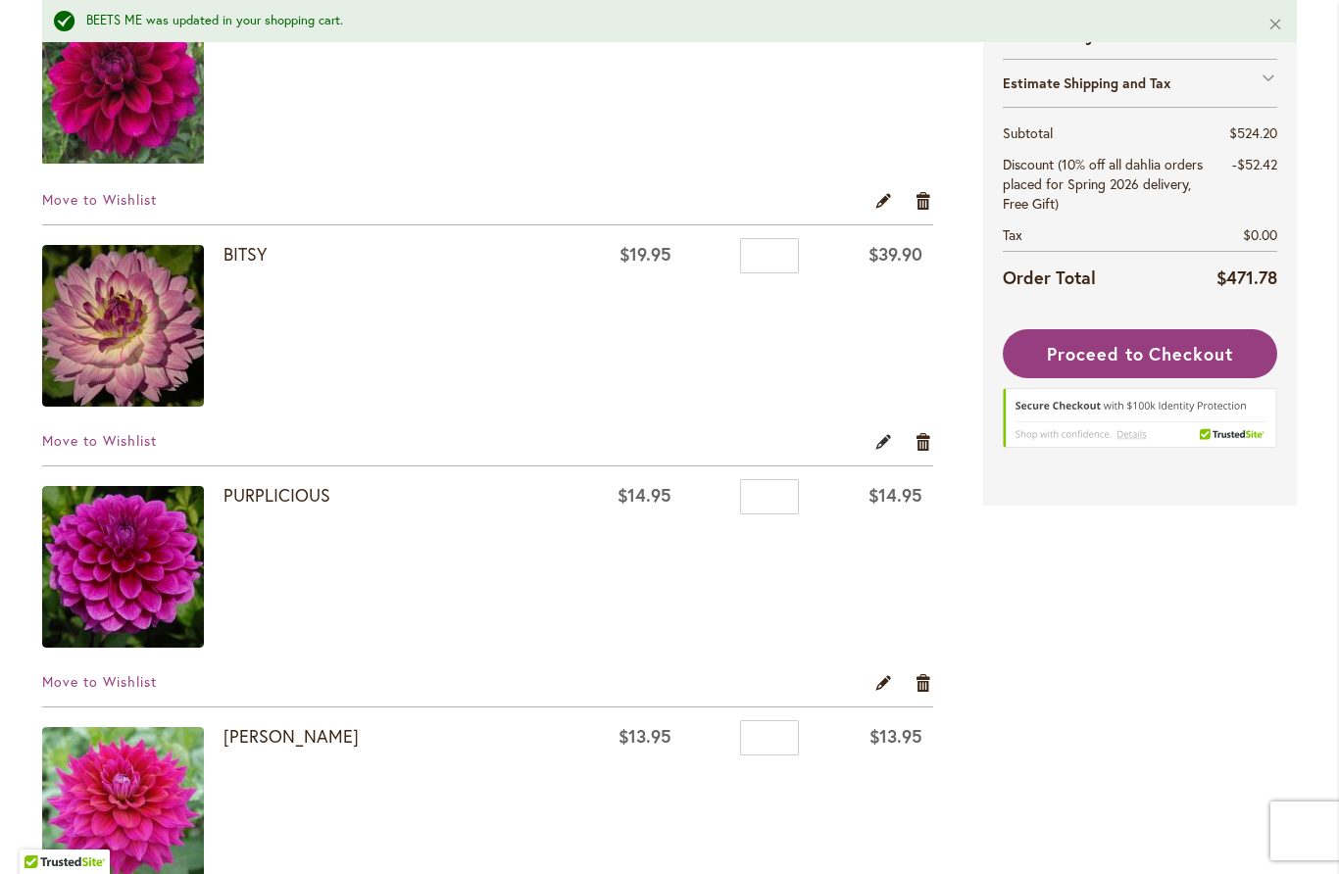
click at [889, 447] on link "Edit" at bounding box center [883, 442] width 19 height 22
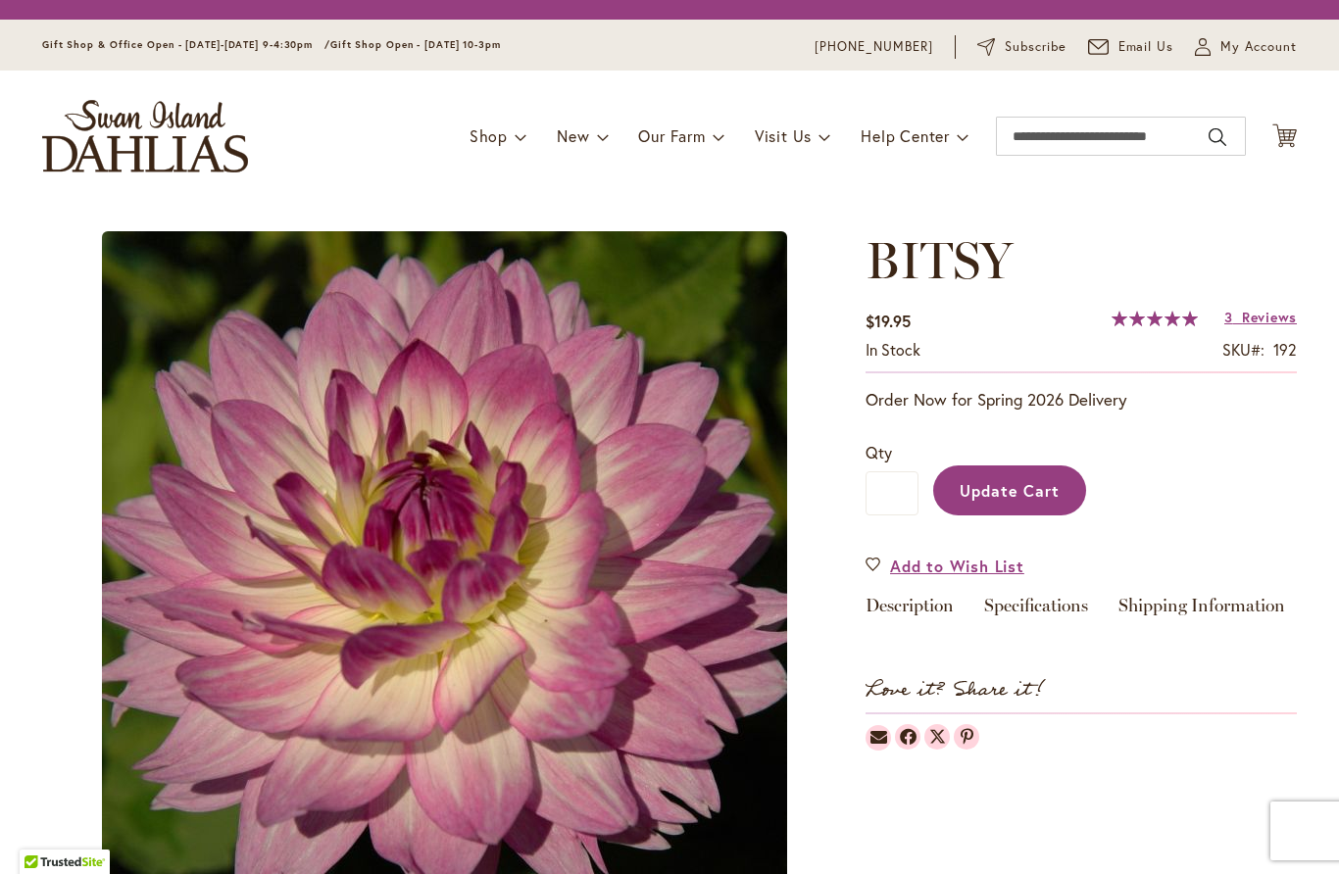
type input "*"
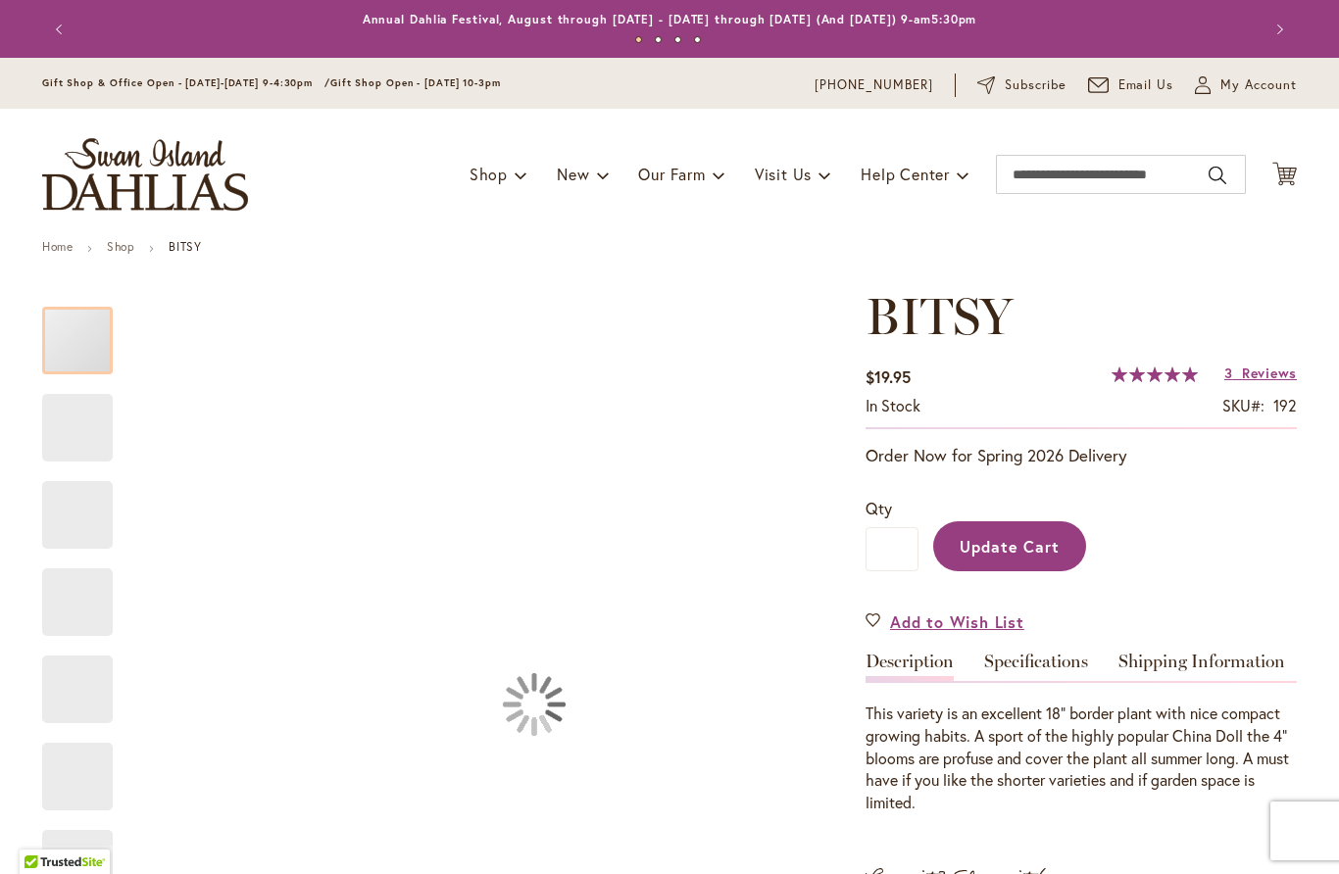
type input "**********"
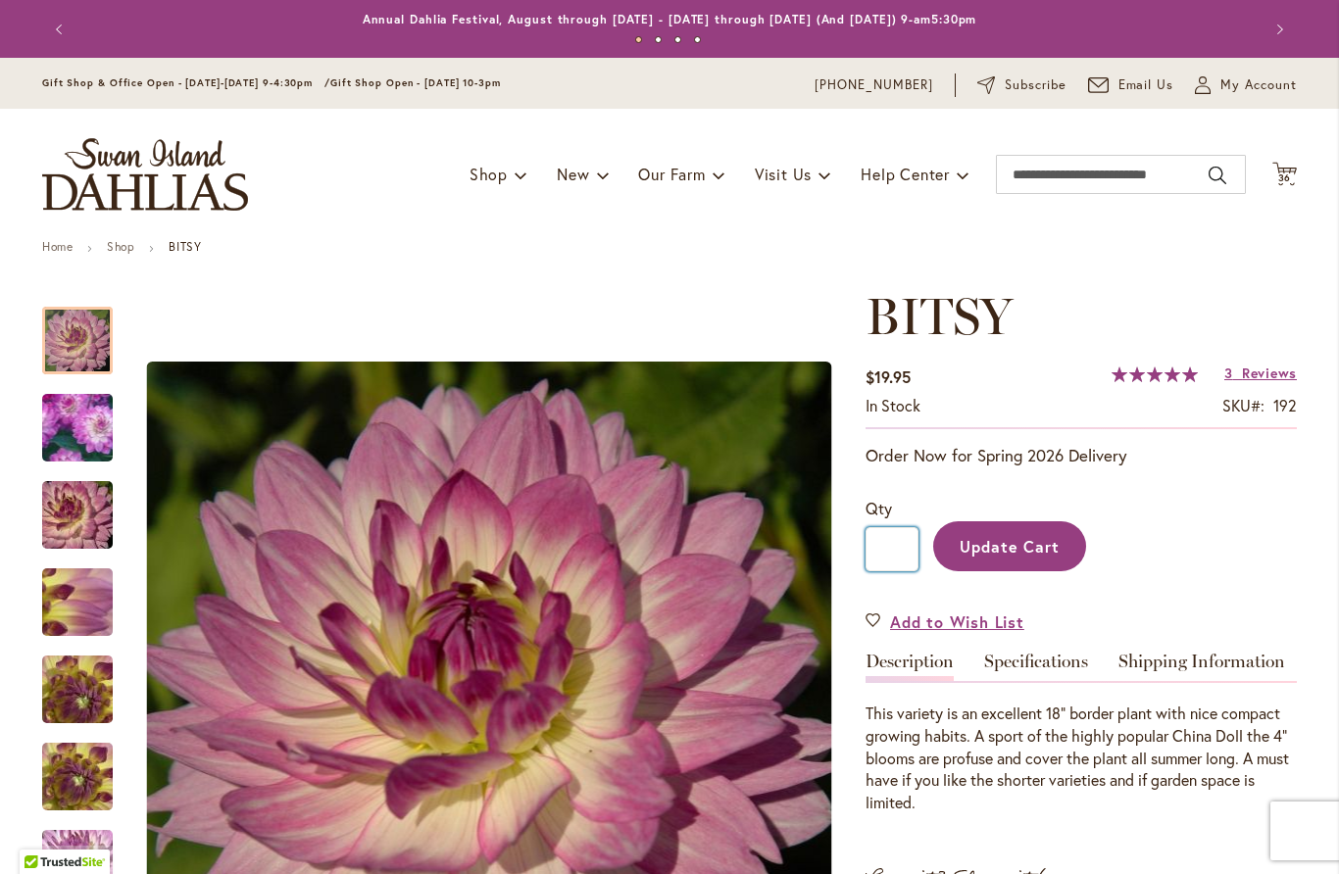
click at [901, 544] on input "*" at bounding box center [891, 549] width 53 height 44
type input "*"
click at [1015, 551] on span "Update Cart" at bounding box center [1010, 546] width 101 height 21
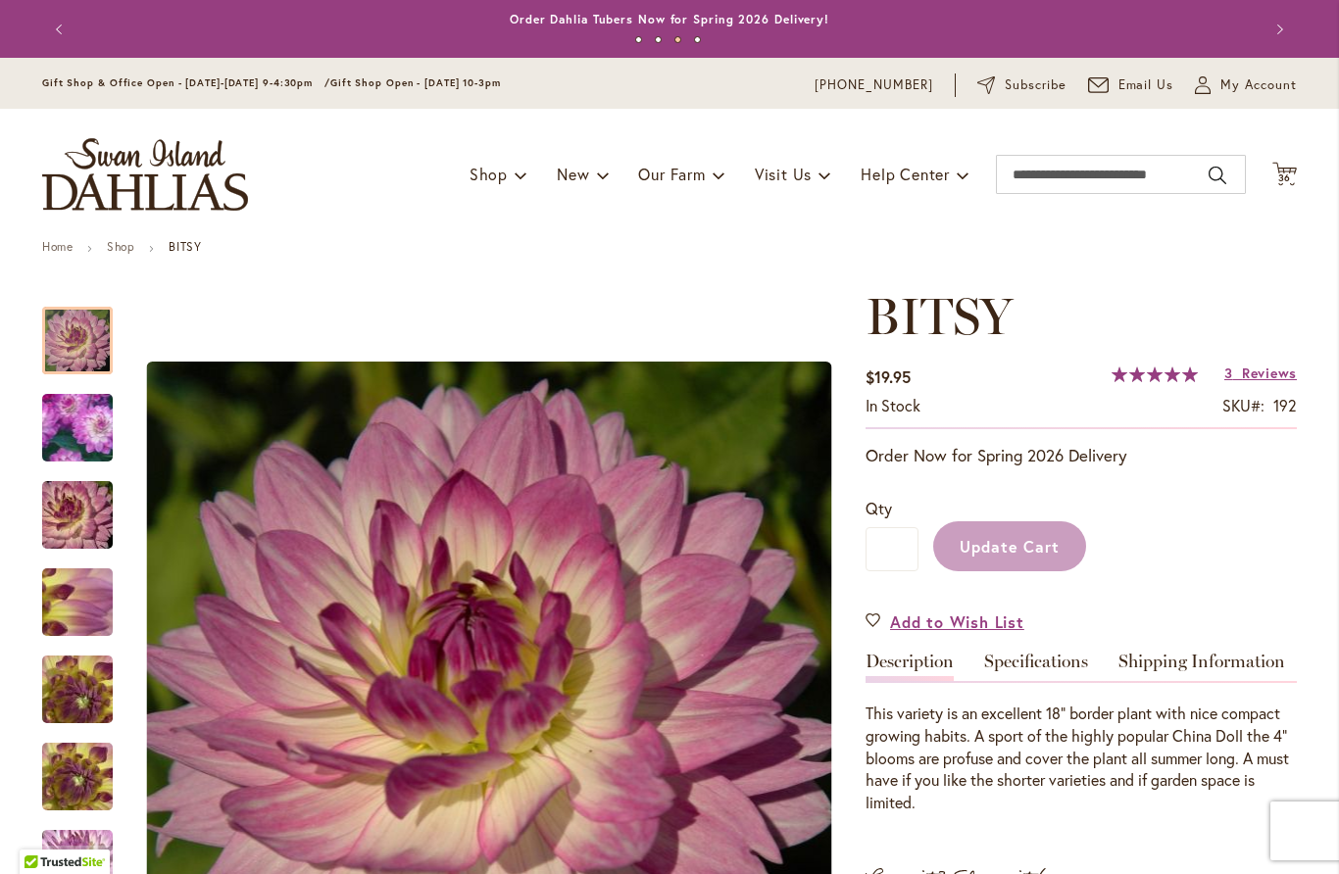
click at [1044, 540] on div "Update Cart" at bounding box center [1107, 541] width 378 height 89
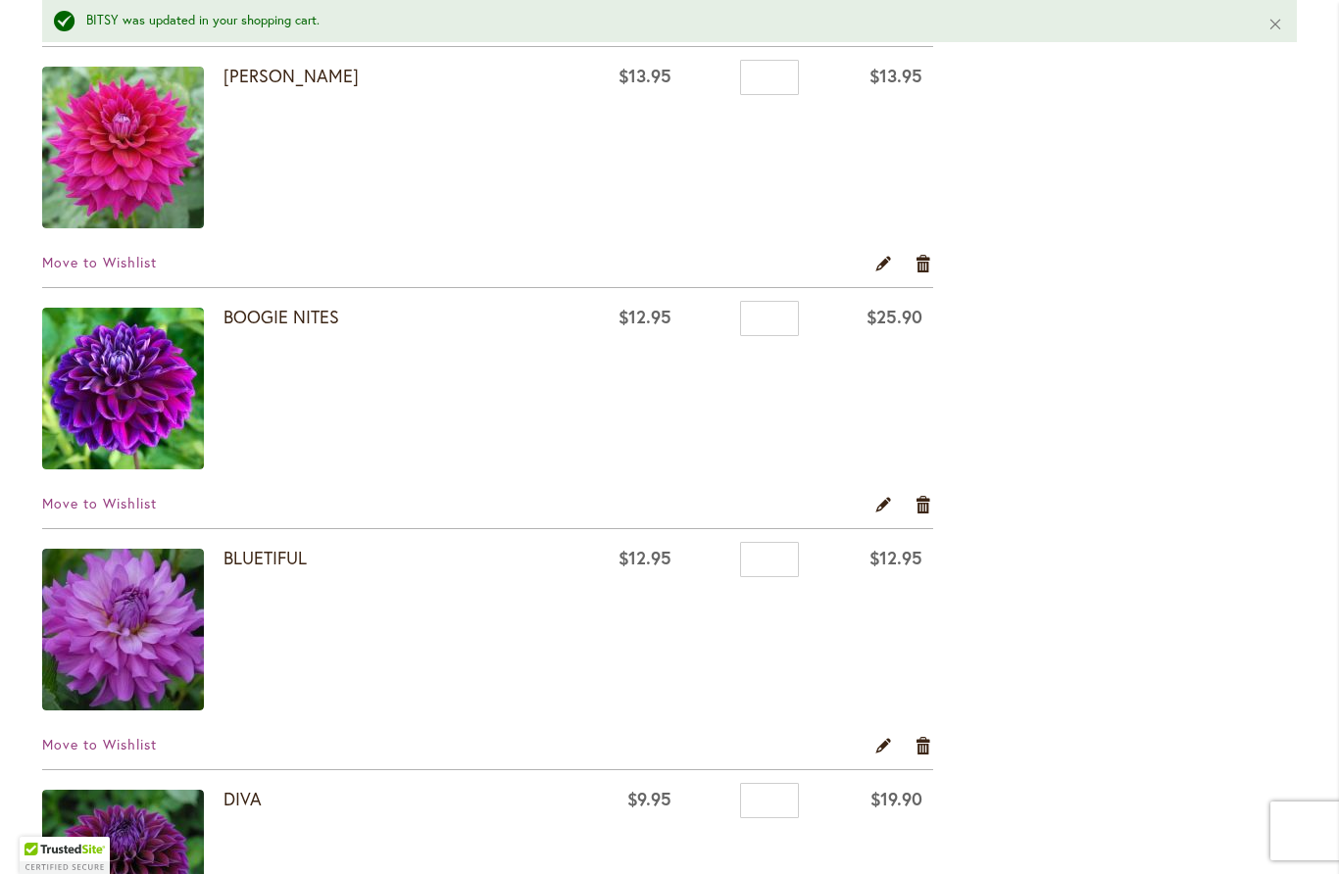
scroll to position [1654, 0]
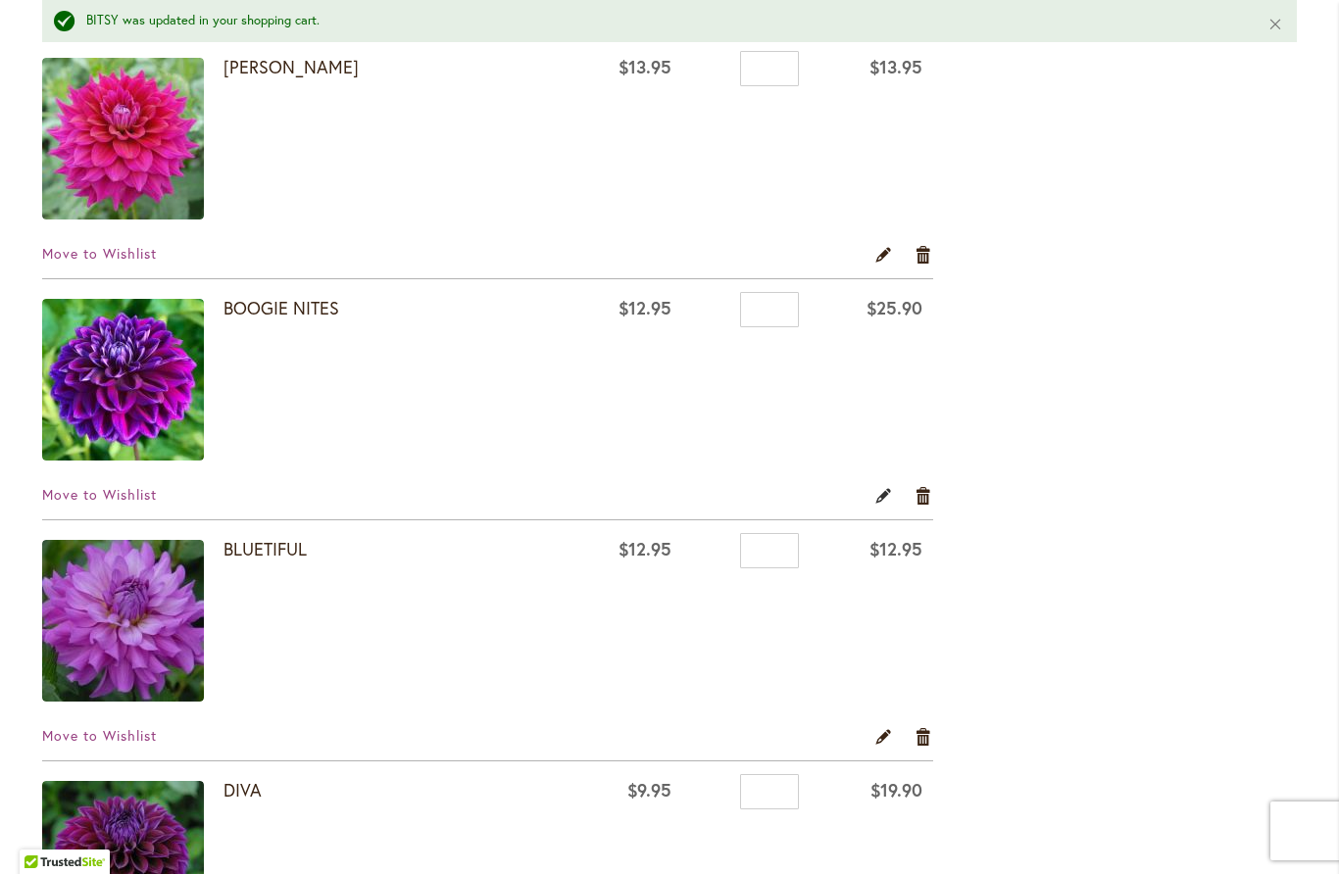
click at [886, 501] on link "Edit" at bounding box center [883, 496] width 19 height 22
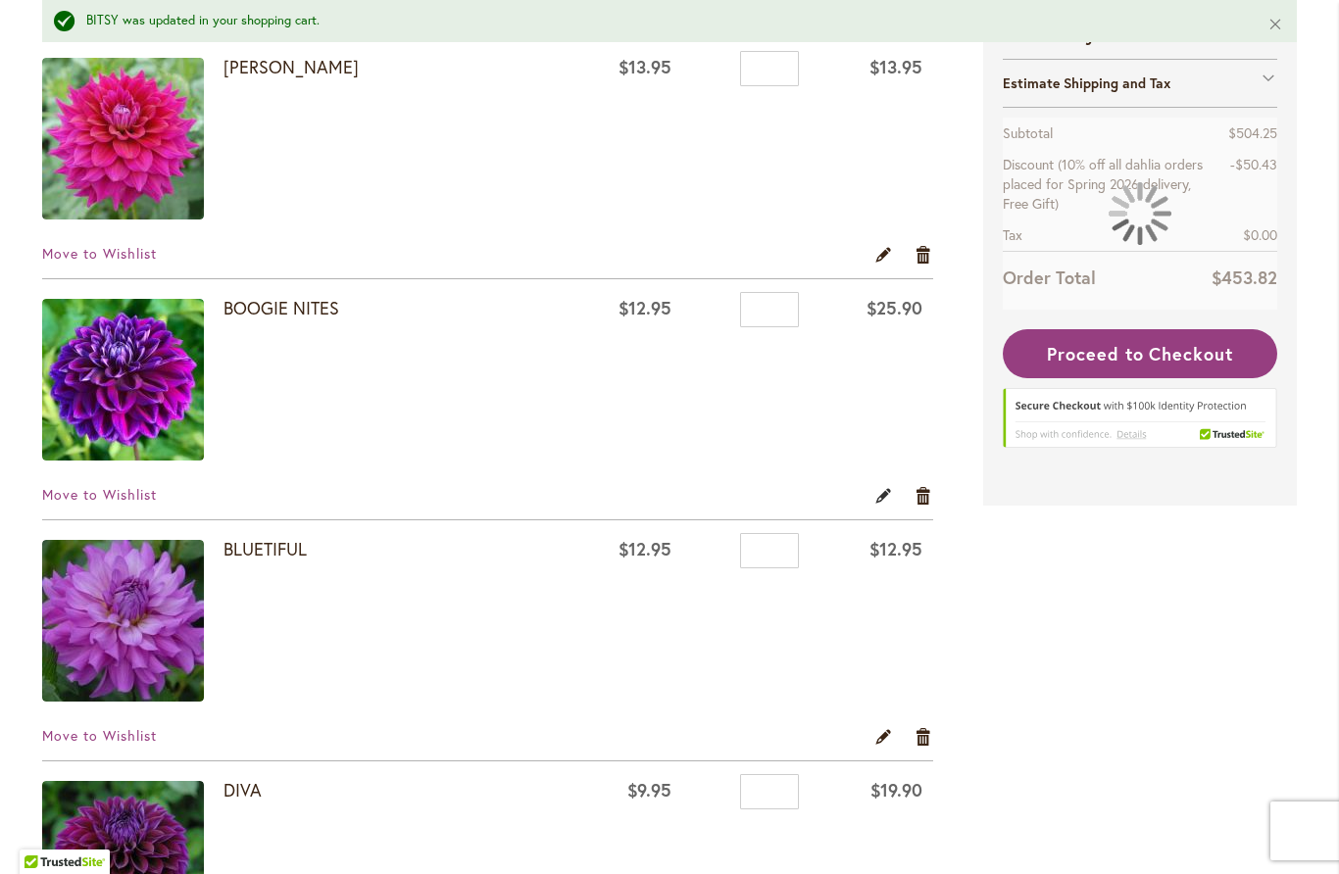
click at [883, 500] on link "Edit" at bounding box center [883, 496] width 19 height 22
click at [884, 498] on link "Edit" at bounding box center [883, 496] width 19 height 22
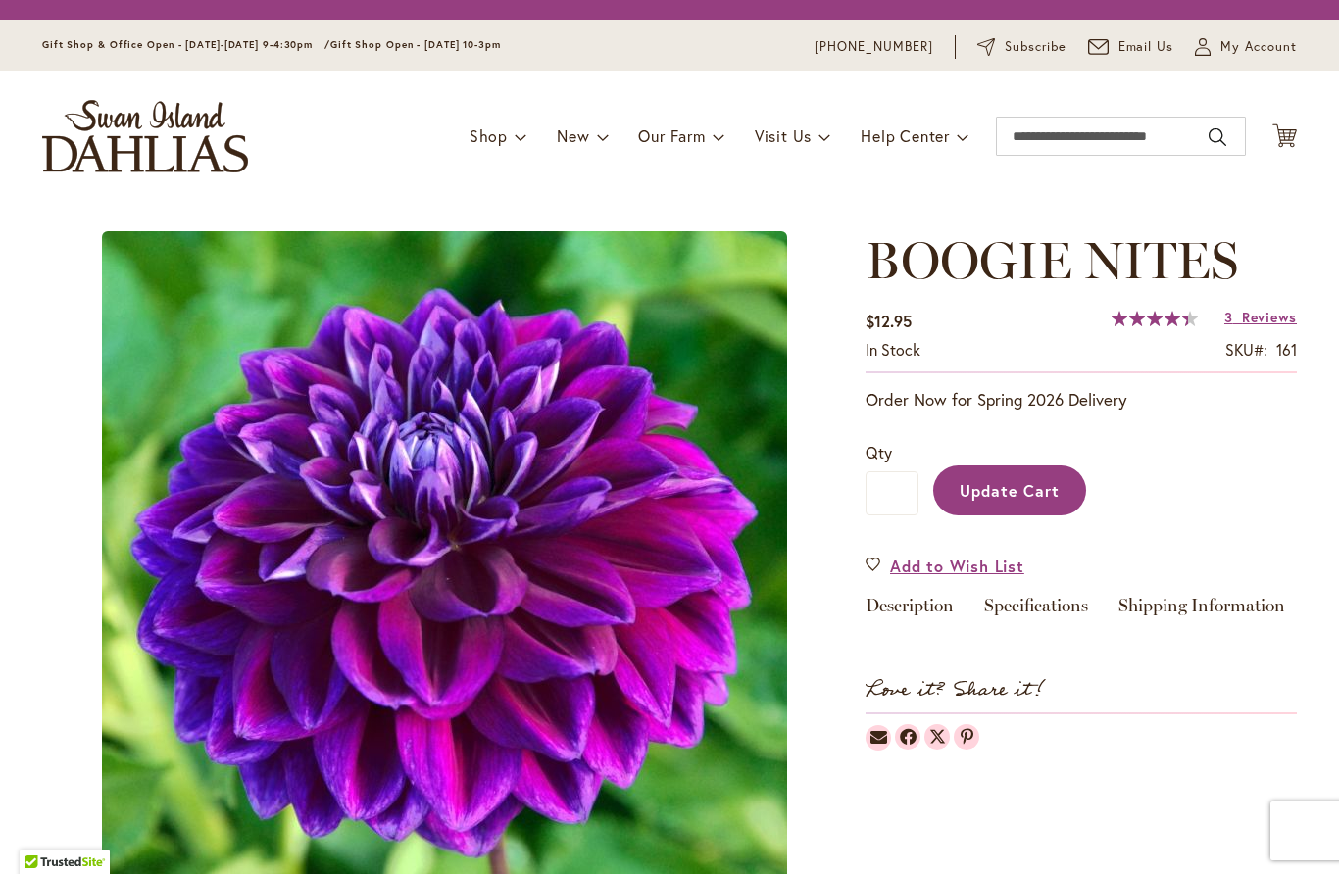
type input "*"
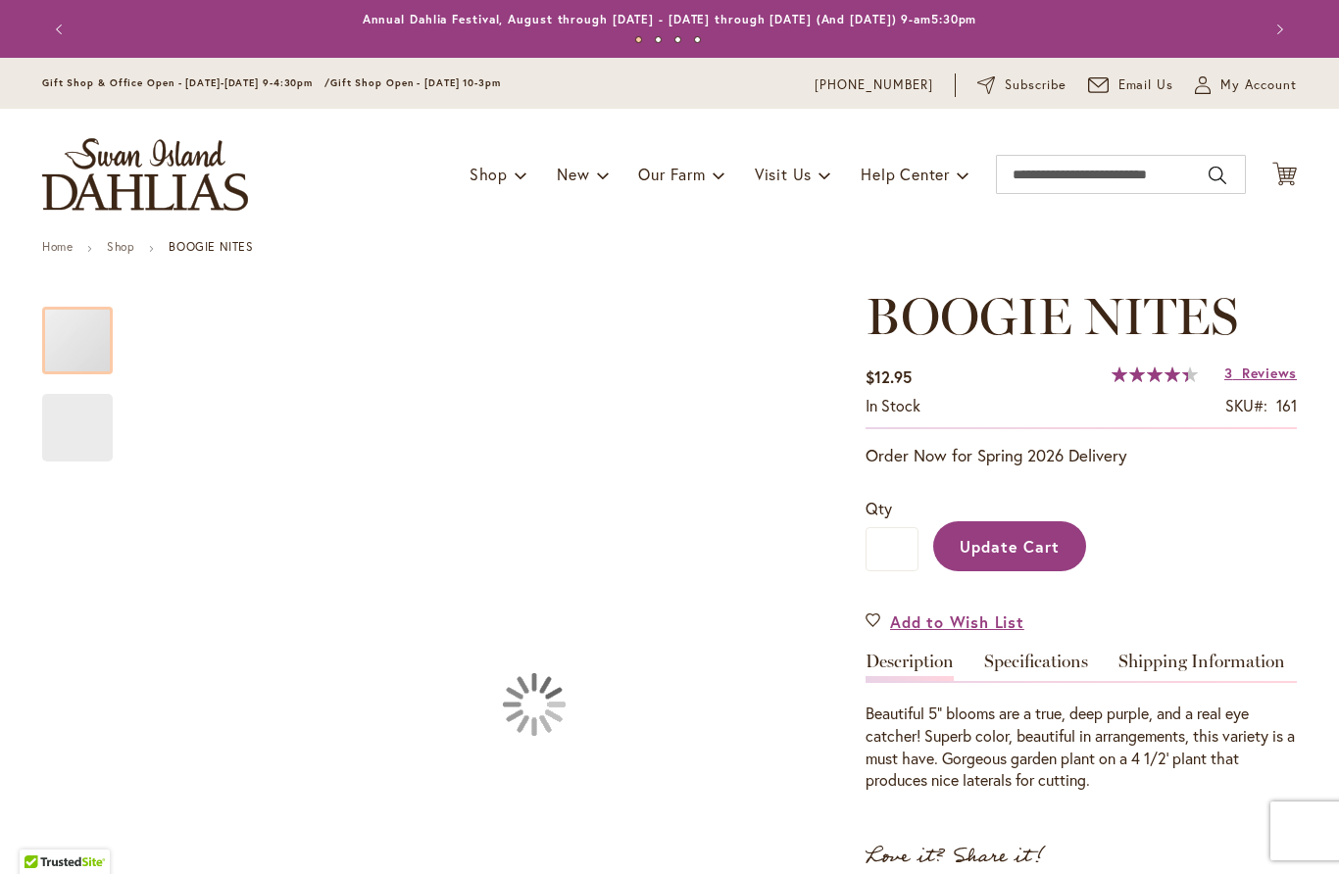
type input "**********"
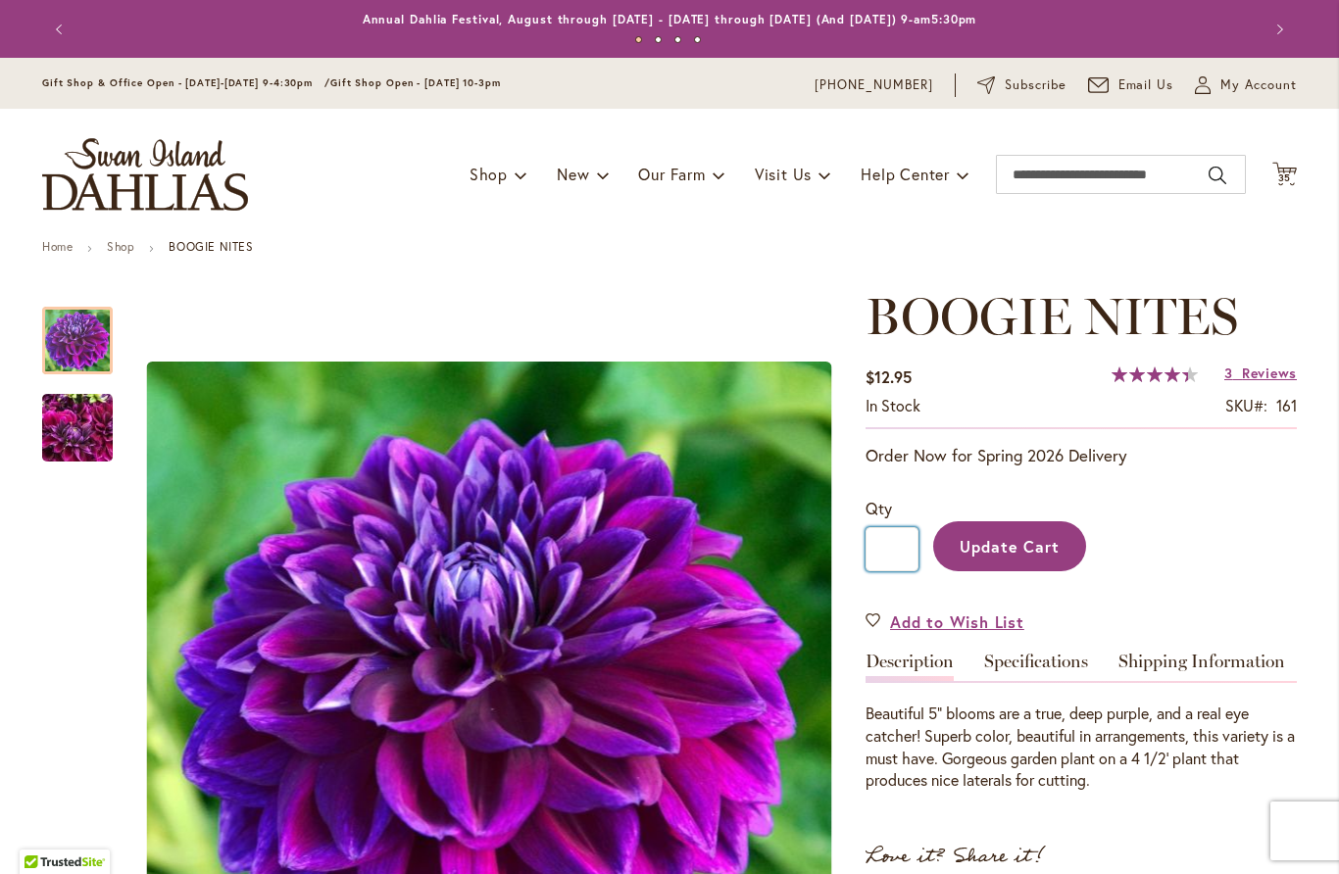
click at [901, 549] on input "*" at bounding box center [891, 549] width 53 height 44
type input "*"
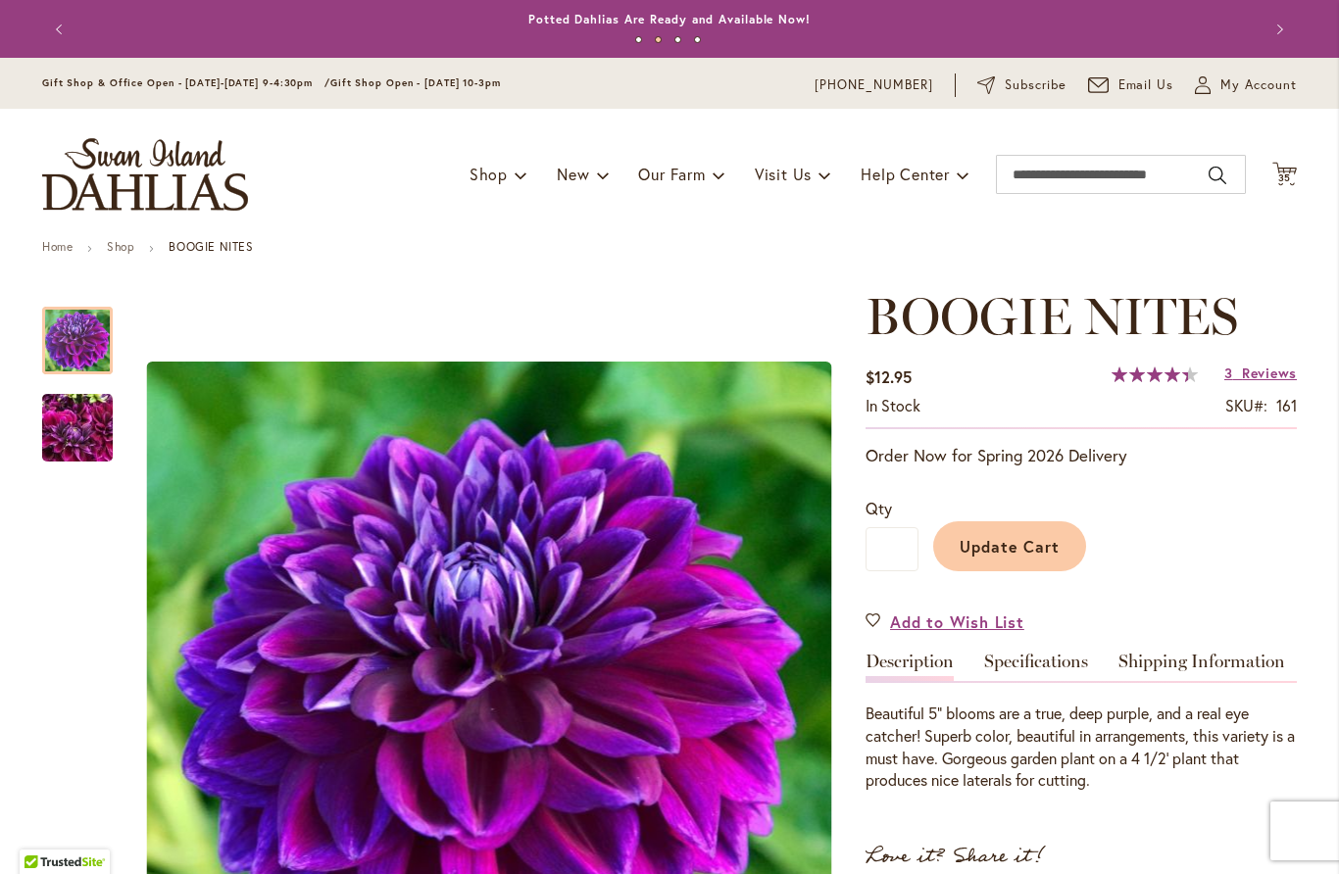
click at [1021, 538] on span "Update Cart" at bounding box center [1010, 546] width 101 height 21
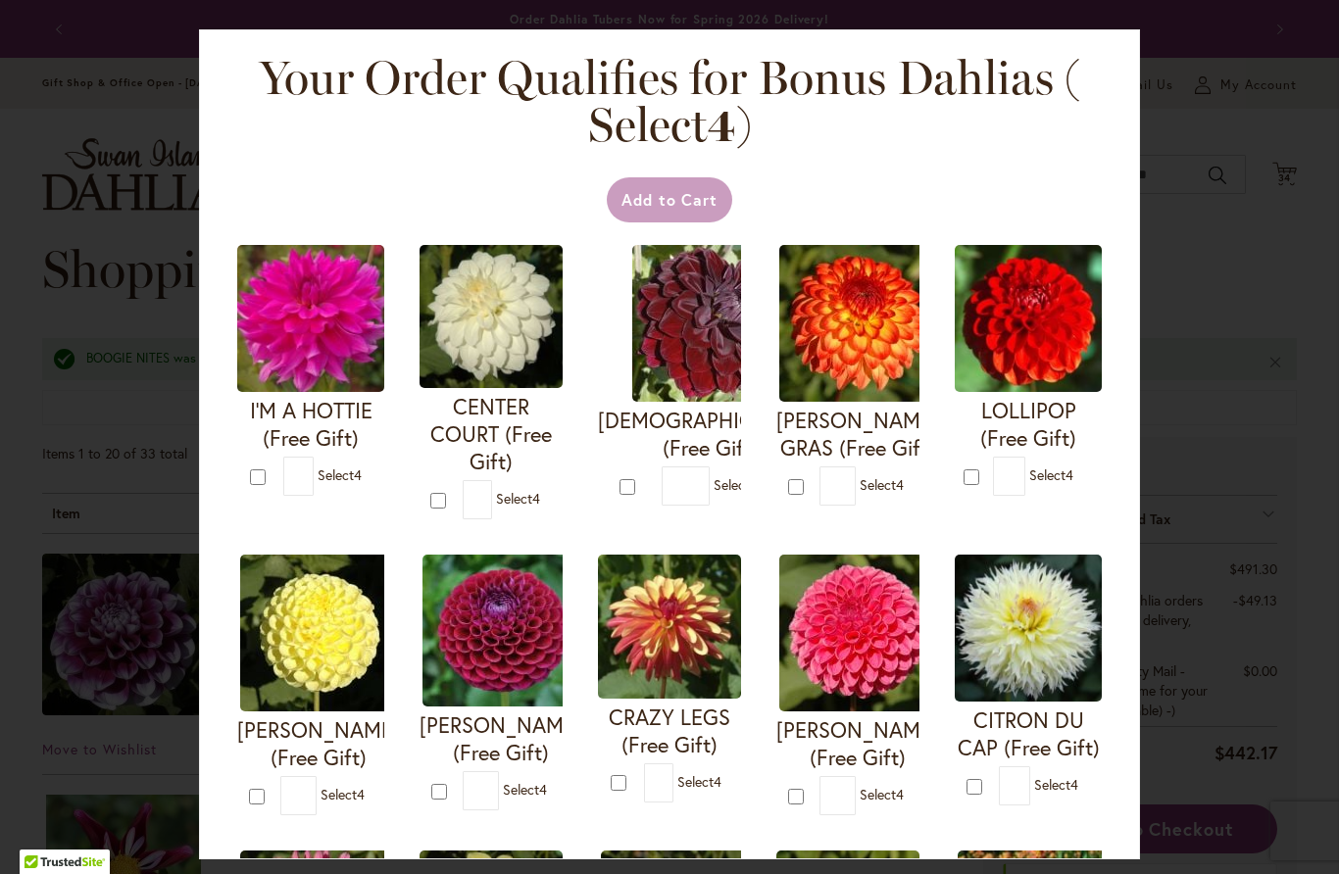
type input "*"
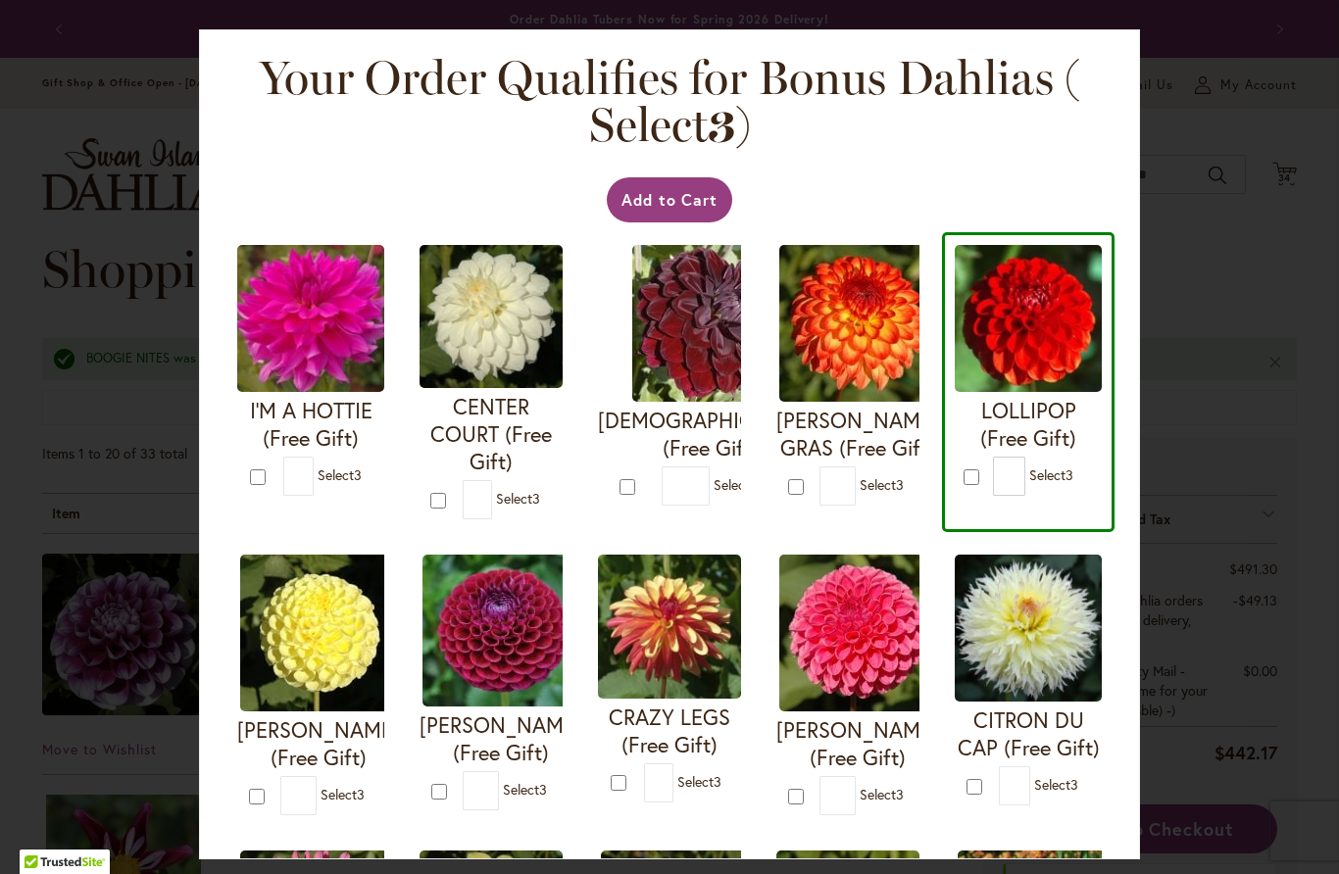
type input "*"
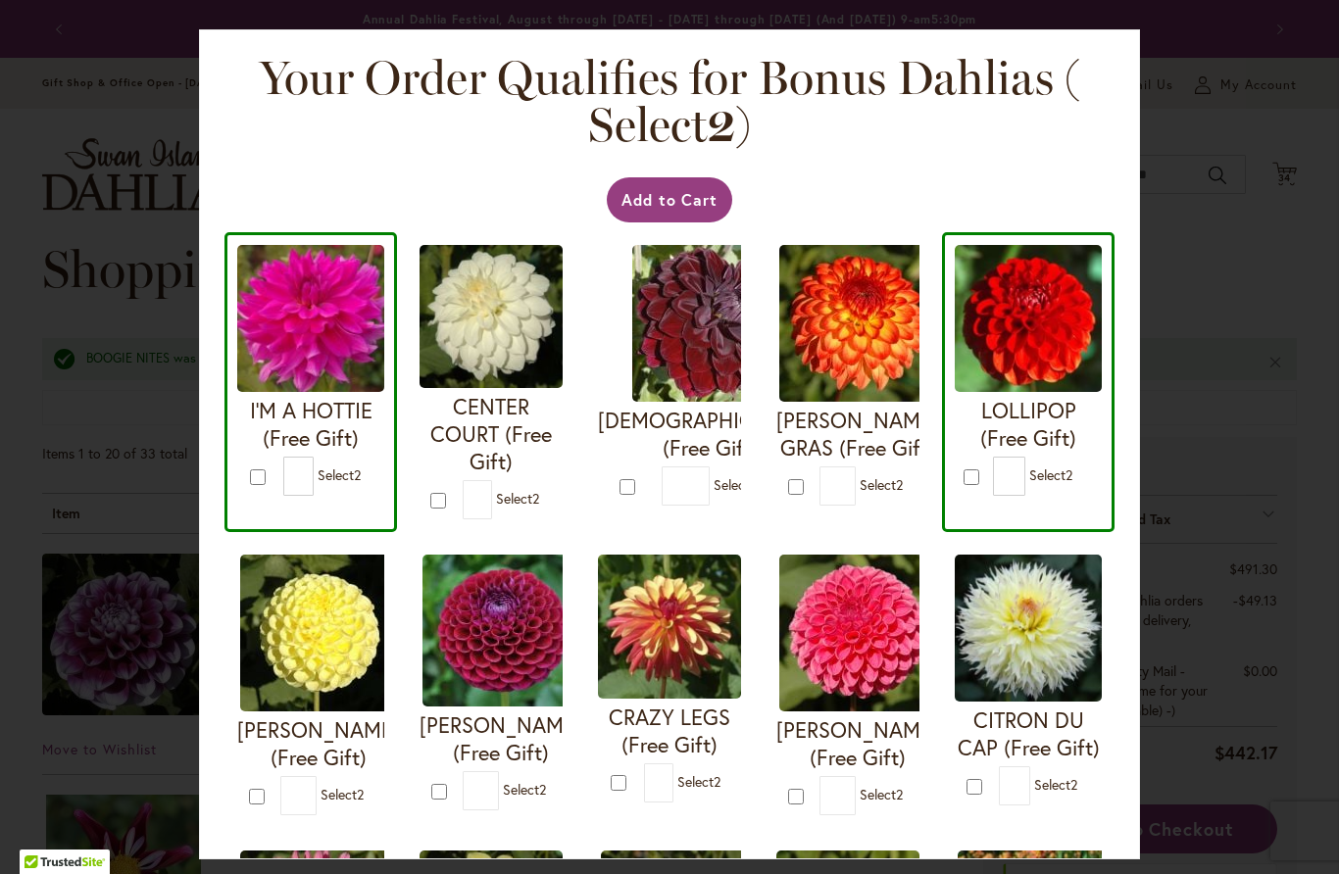
type input "*"
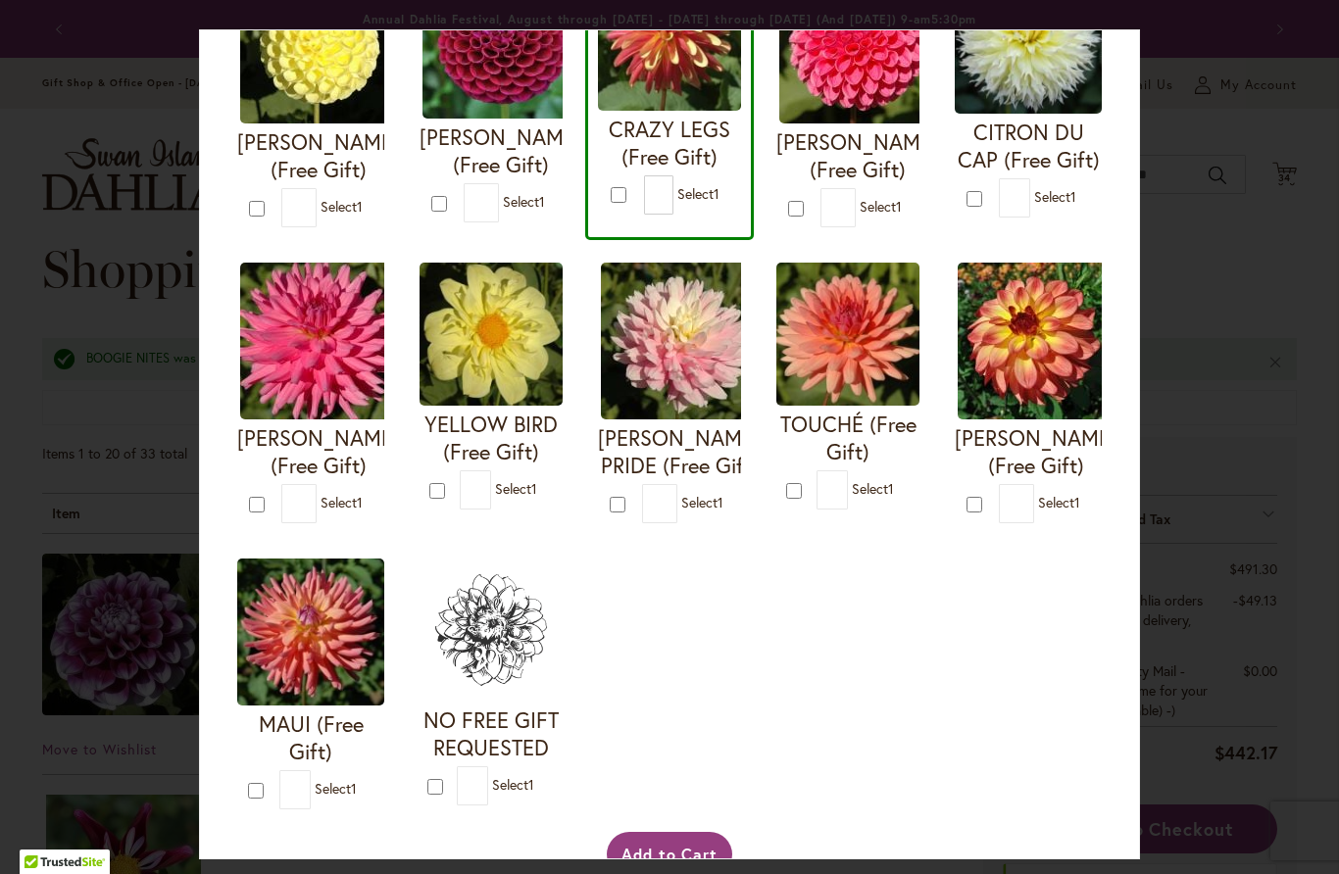
scroll to position [587, 0]
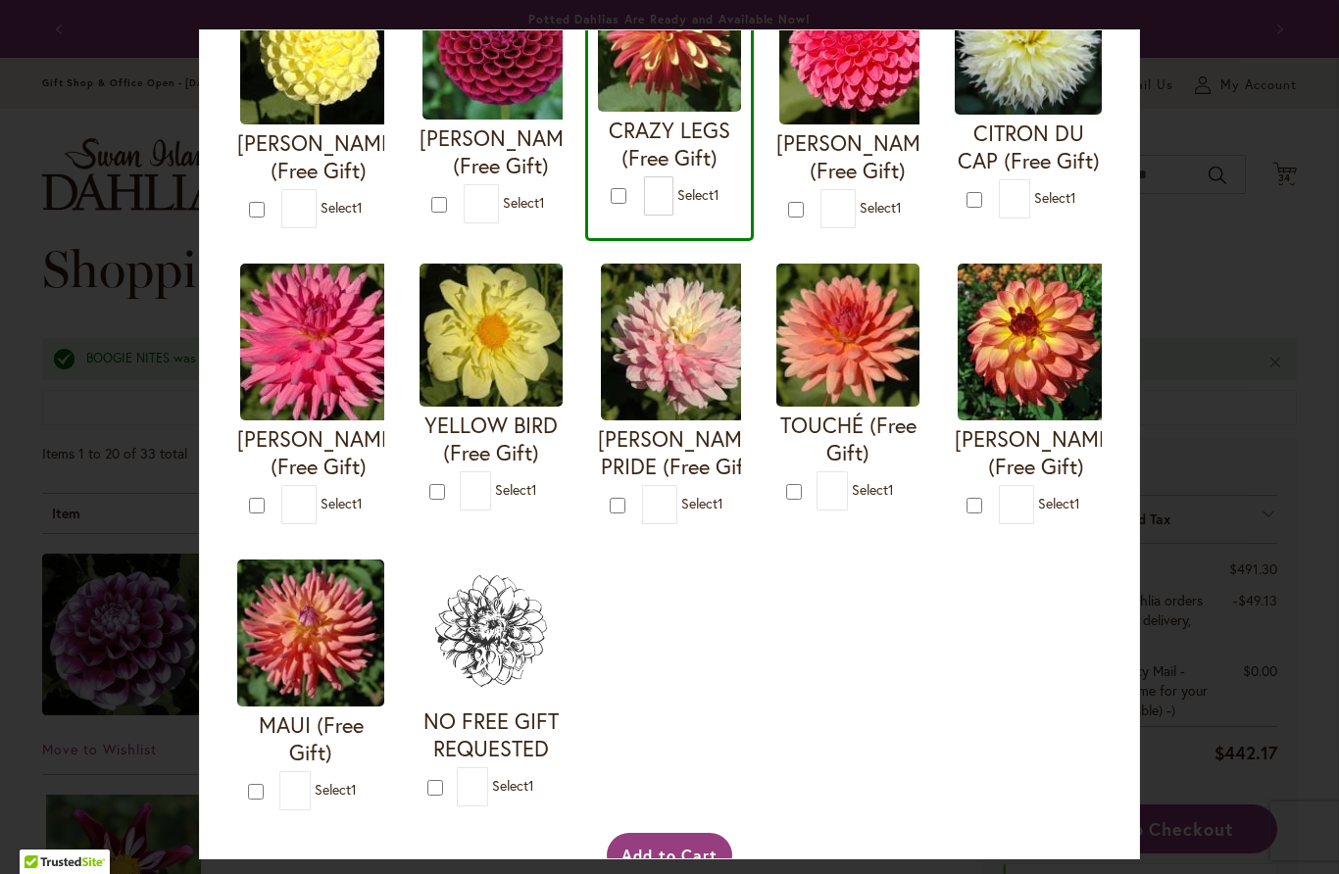
type input "*"
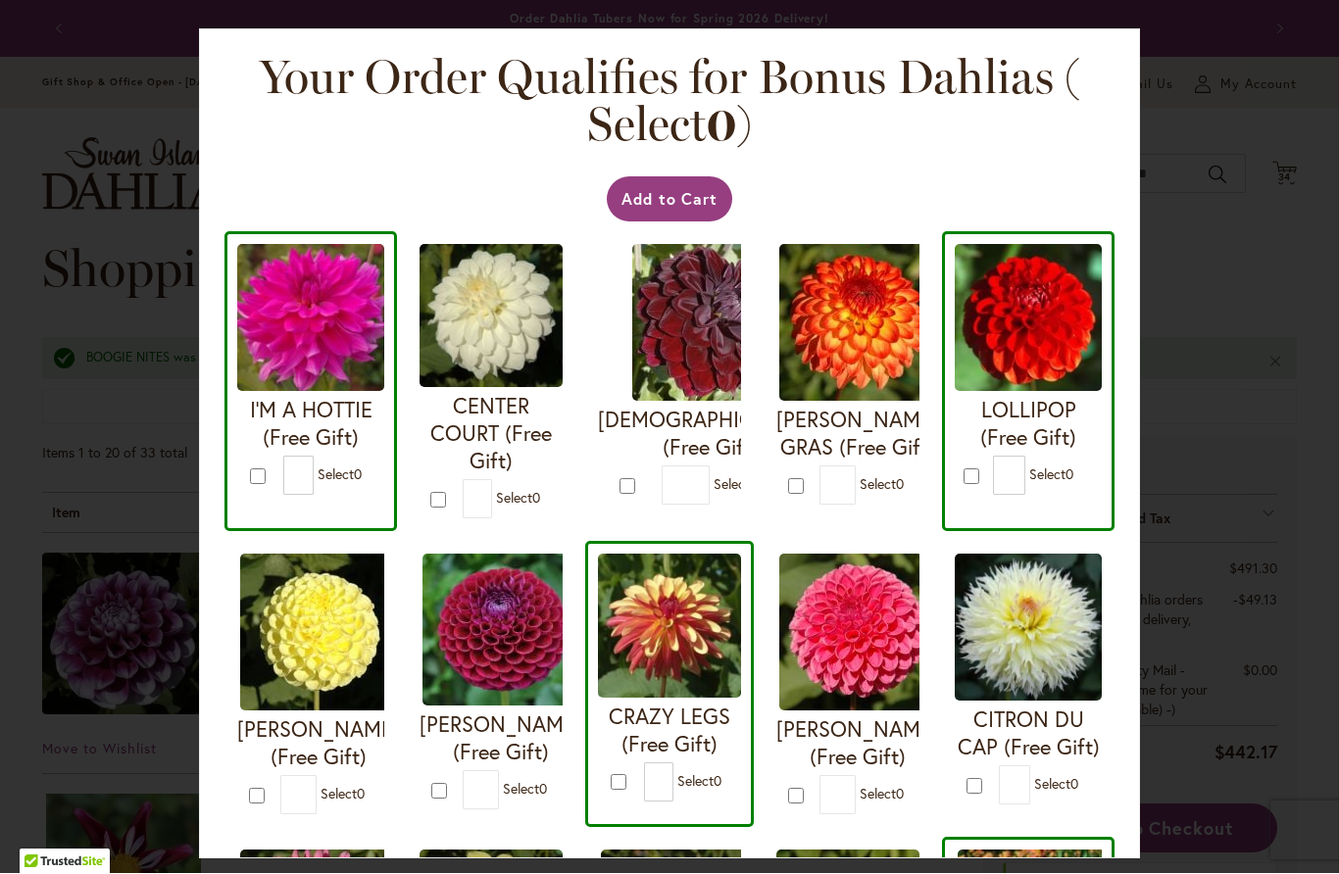
scroll to position [0, 0]
click at [690, 198] on button "Add to Cart" at bounding box center [670, 199] width 126 height 45
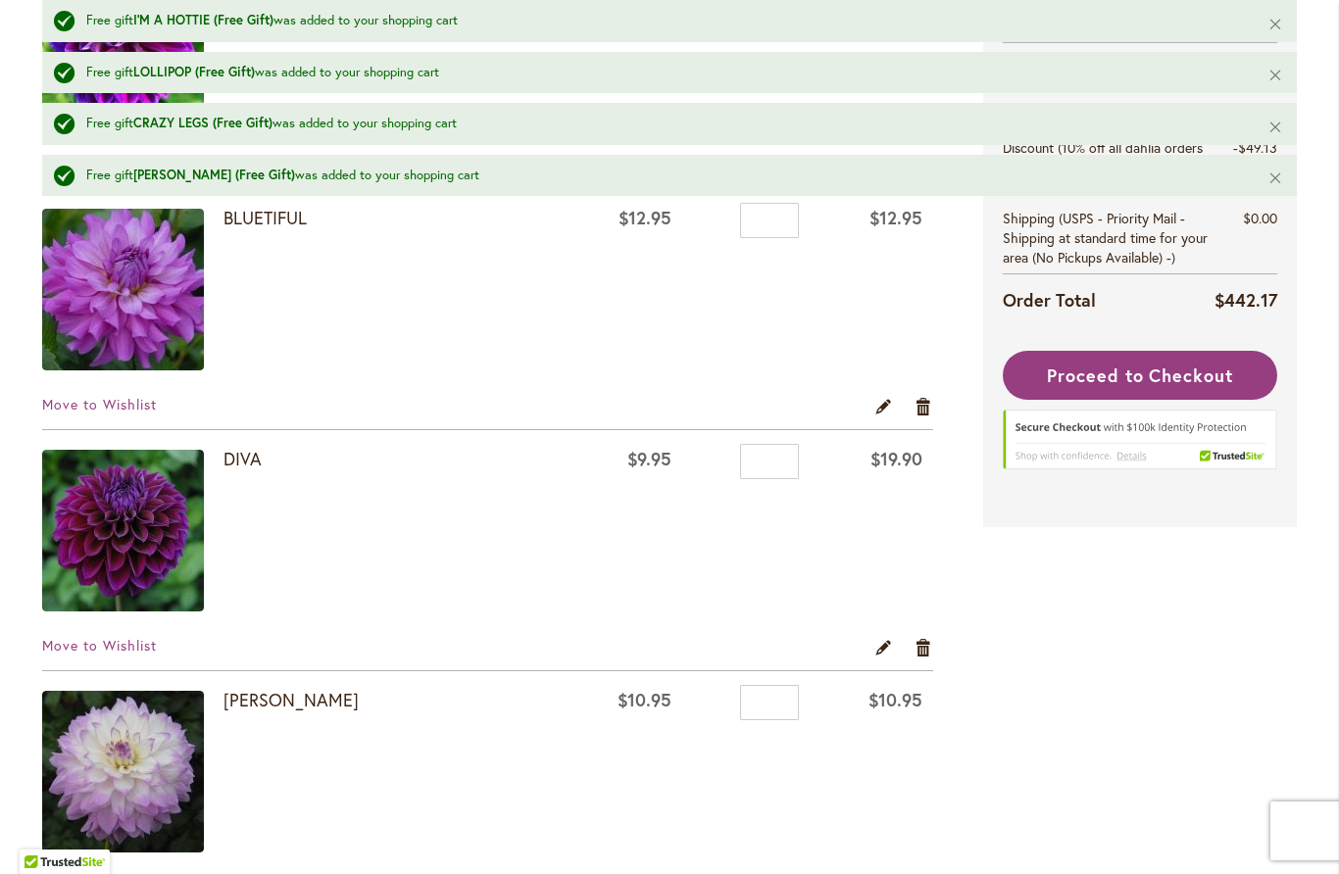
scroll to position [2141, 0]
click at [882, 649] on link "Edit" at bounding box center [883, 646] width 19 height 22
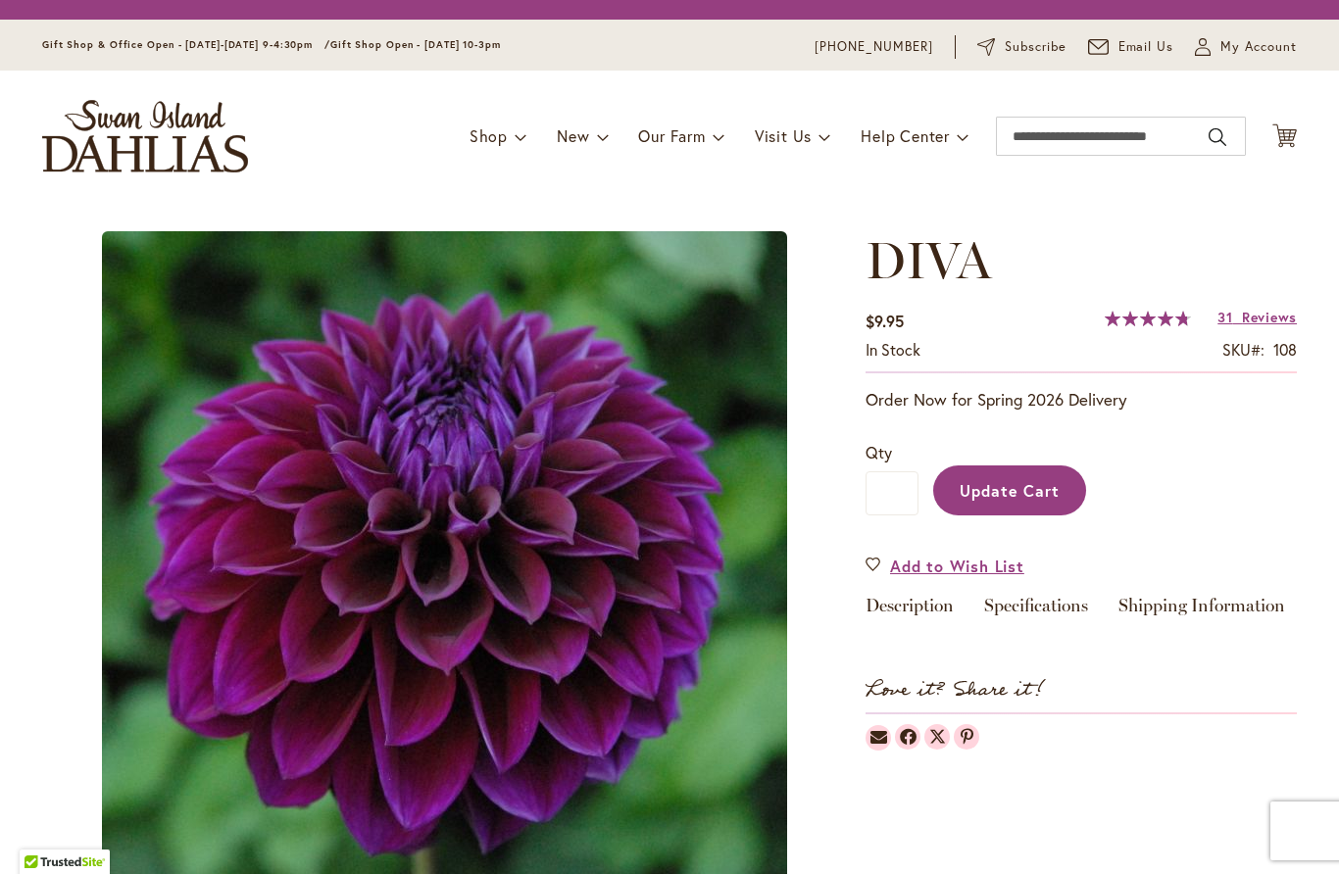
type input "*"
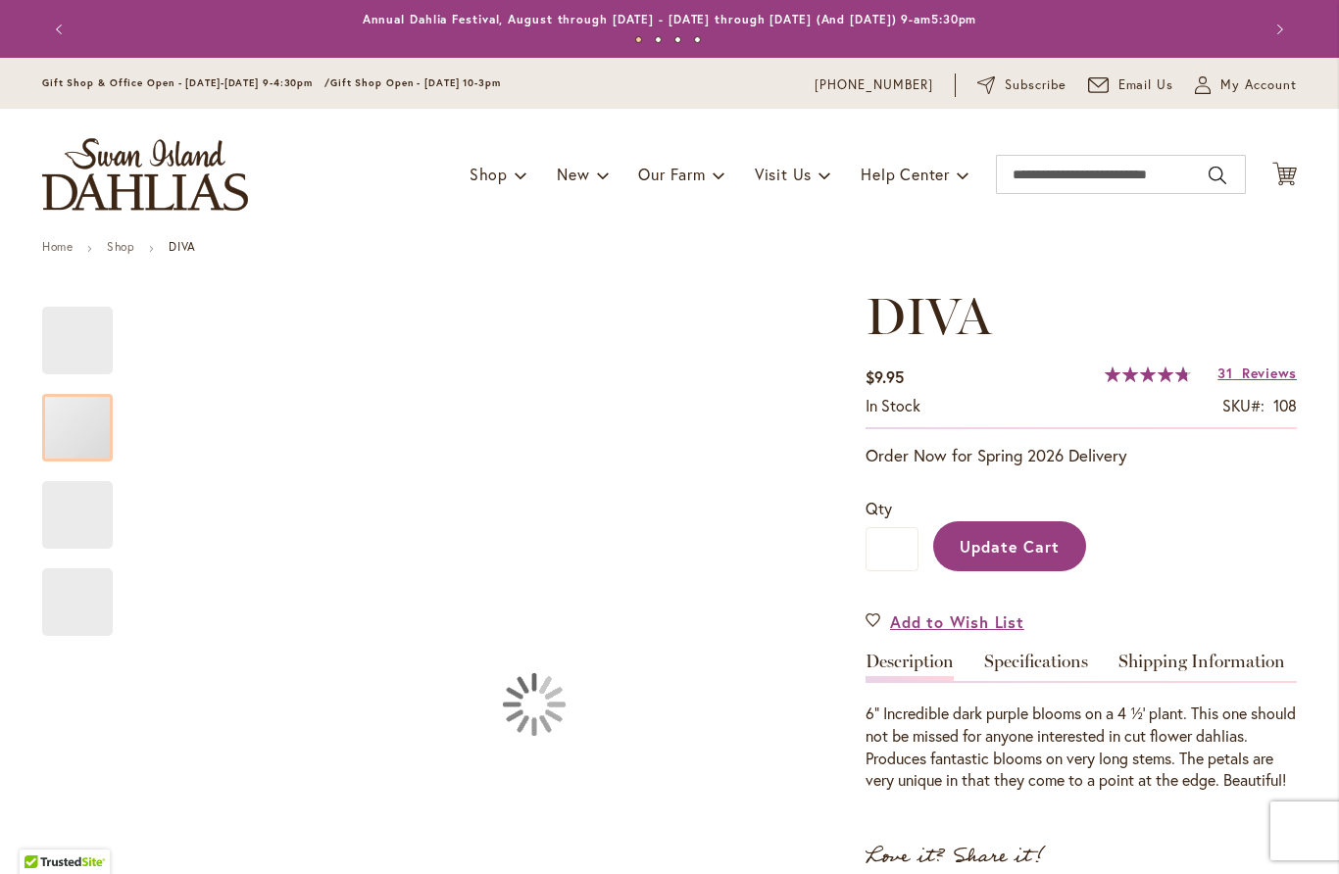
type input "**********"
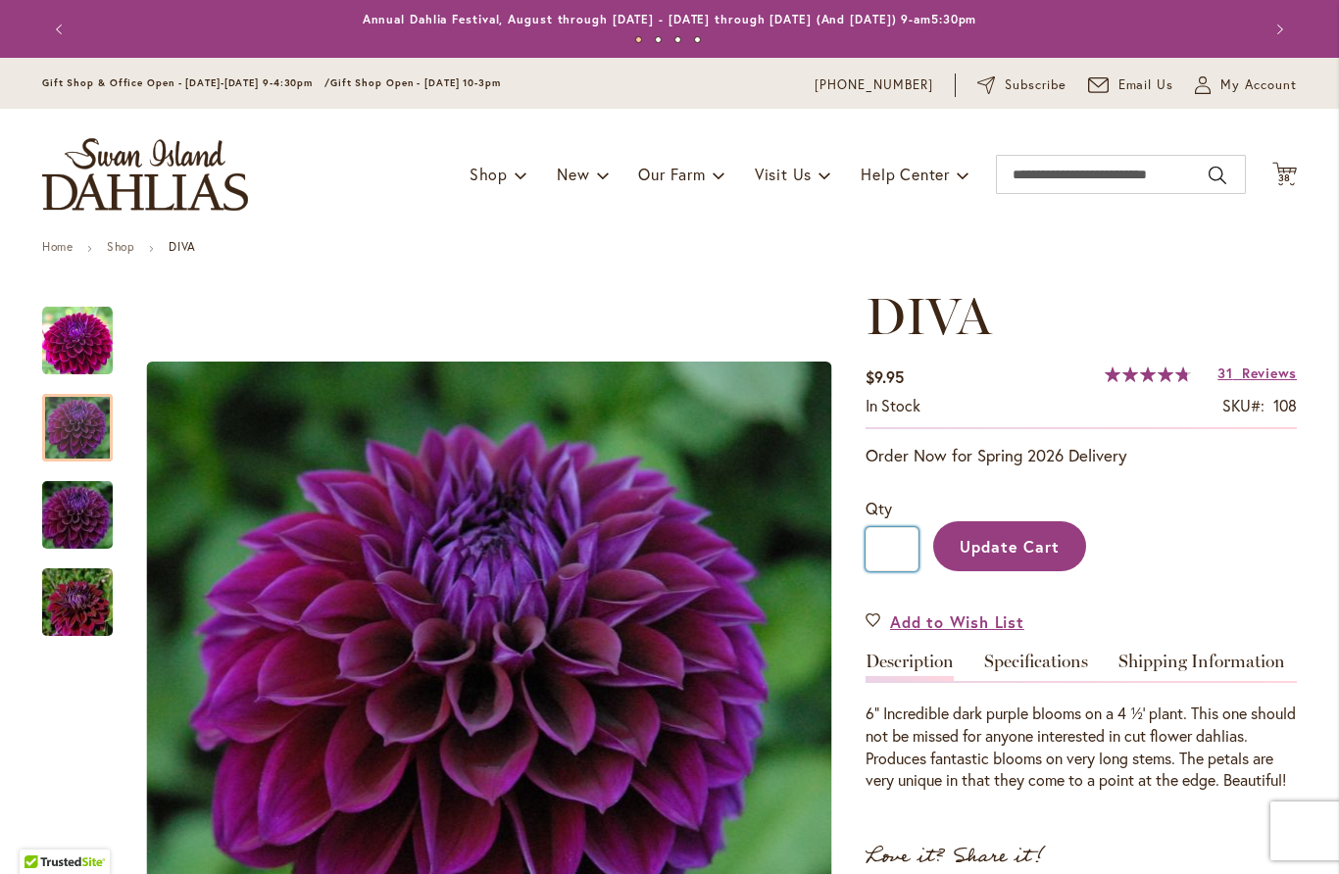
click at [900, 545] on input "*" at bounding box center [891, 549] width 53 height 44
type input "*"
click at [1023, 548] on span "Update Cart" at bounding box center [1010, 546] width 101 height 21
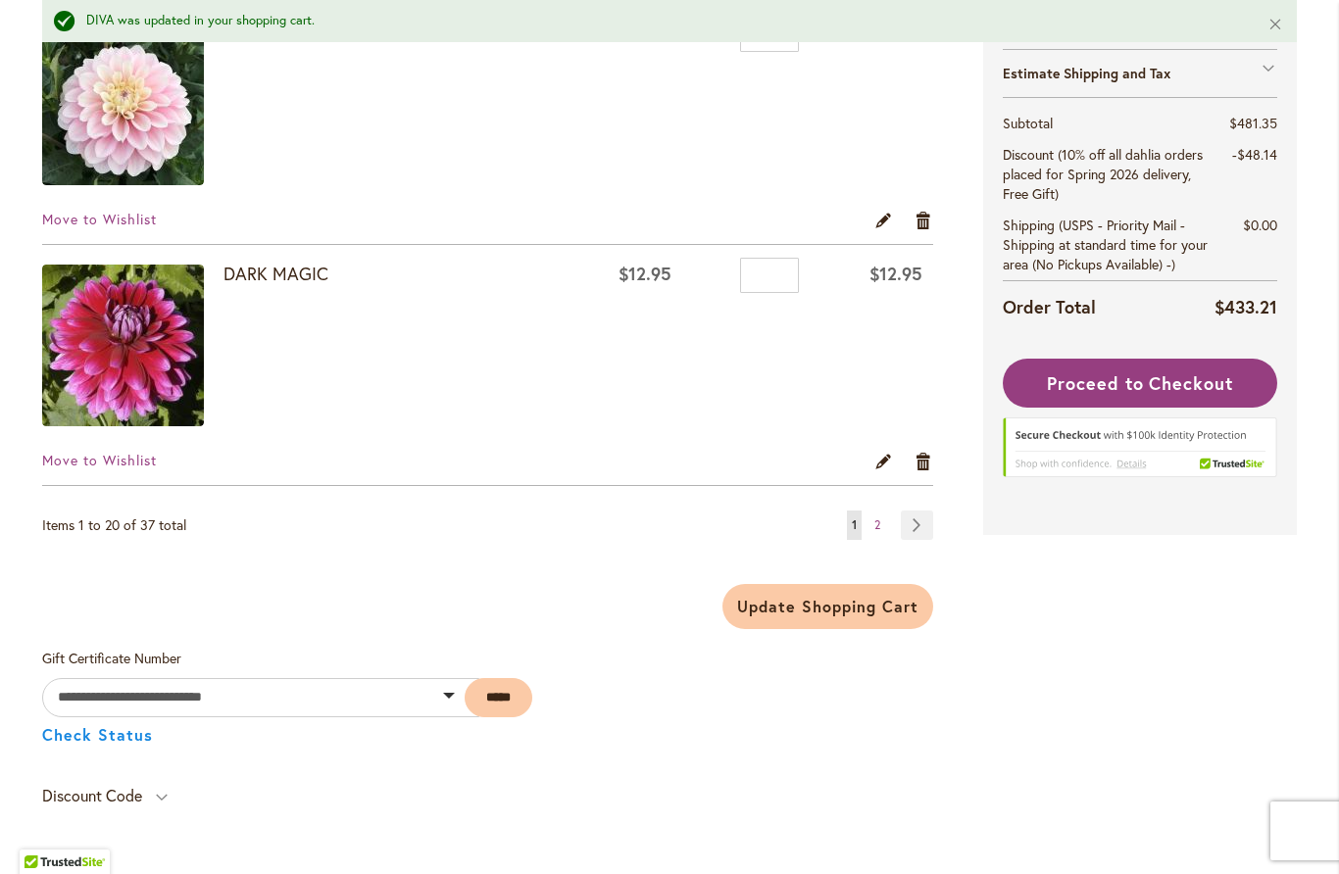
scroll to position [4820, 0]
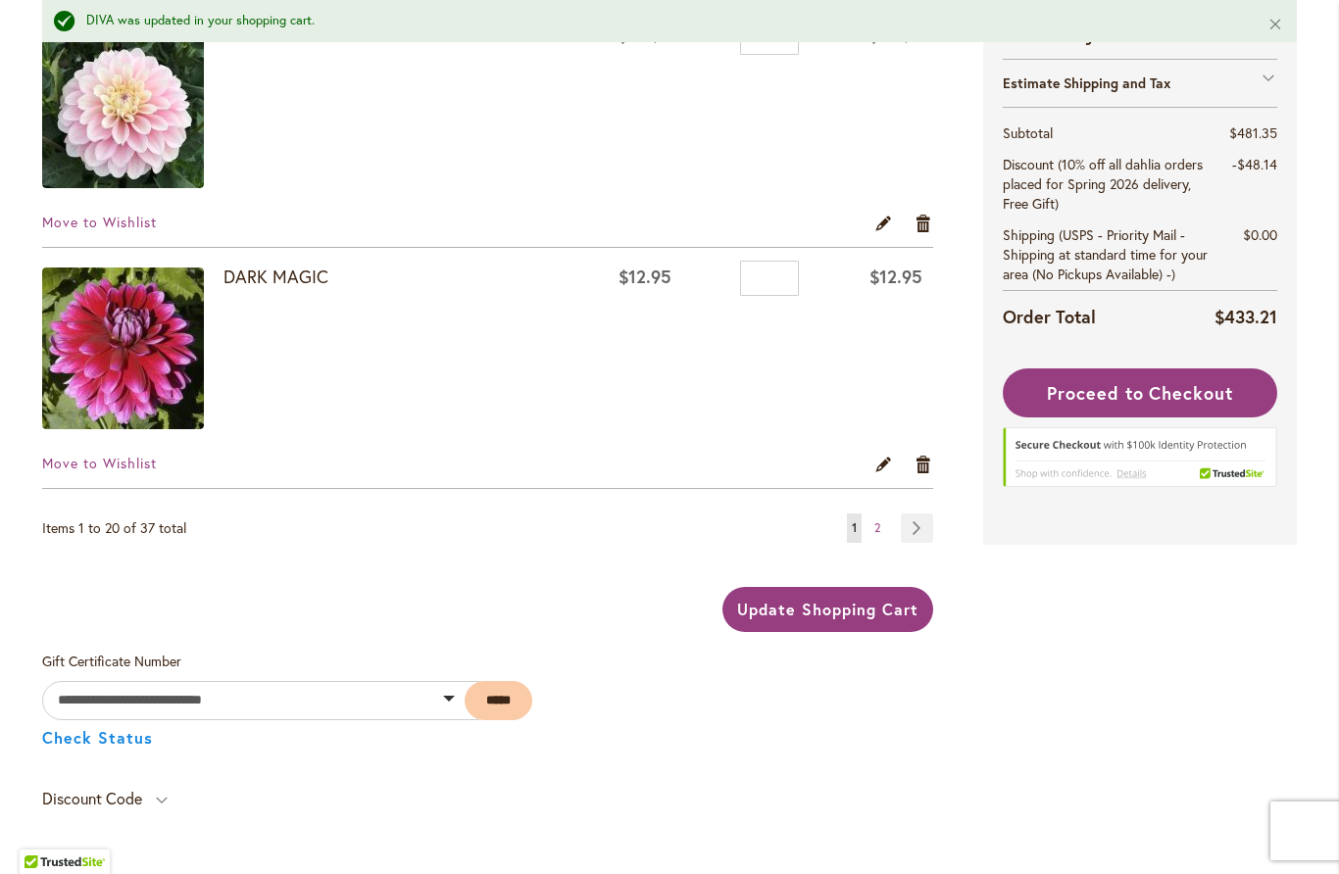
click at [876, 608] on span "Update Shopping Cart" at bounding box center [827, 609] width 180 height 21
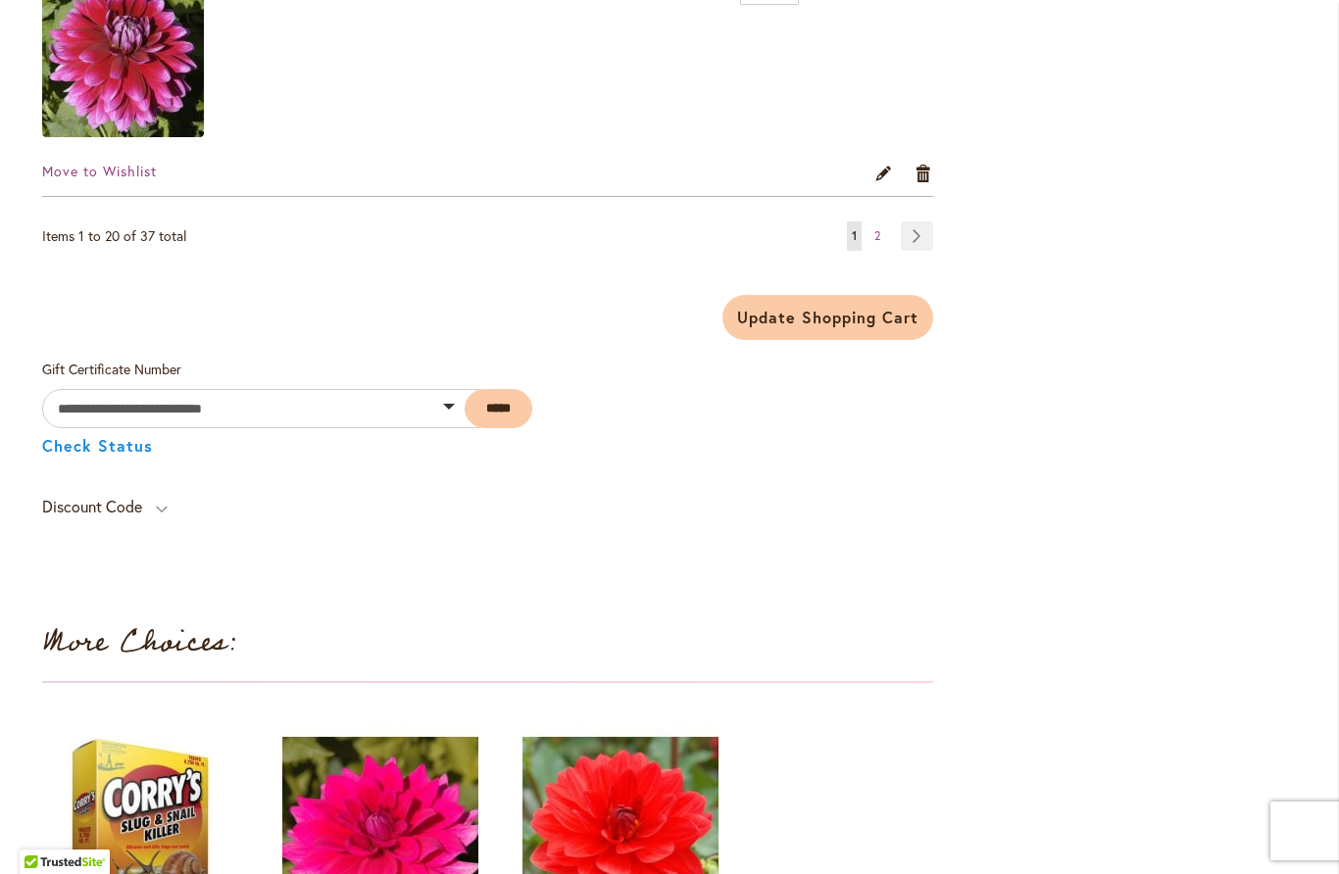
scroll to position [5028, 0]
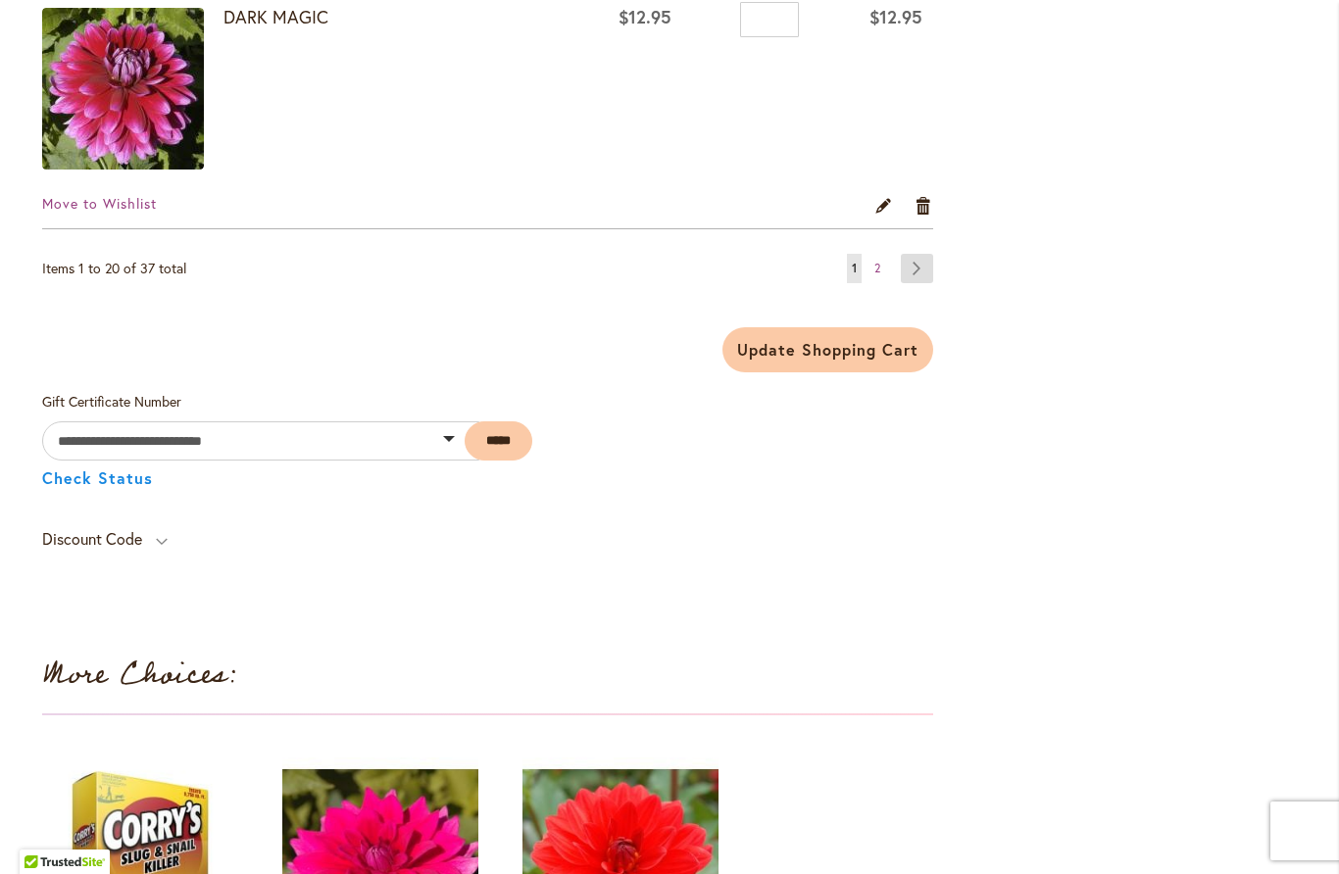
click at [923, 273] on link "Page Next" at bounding box center [917, 268] width 32 height 29
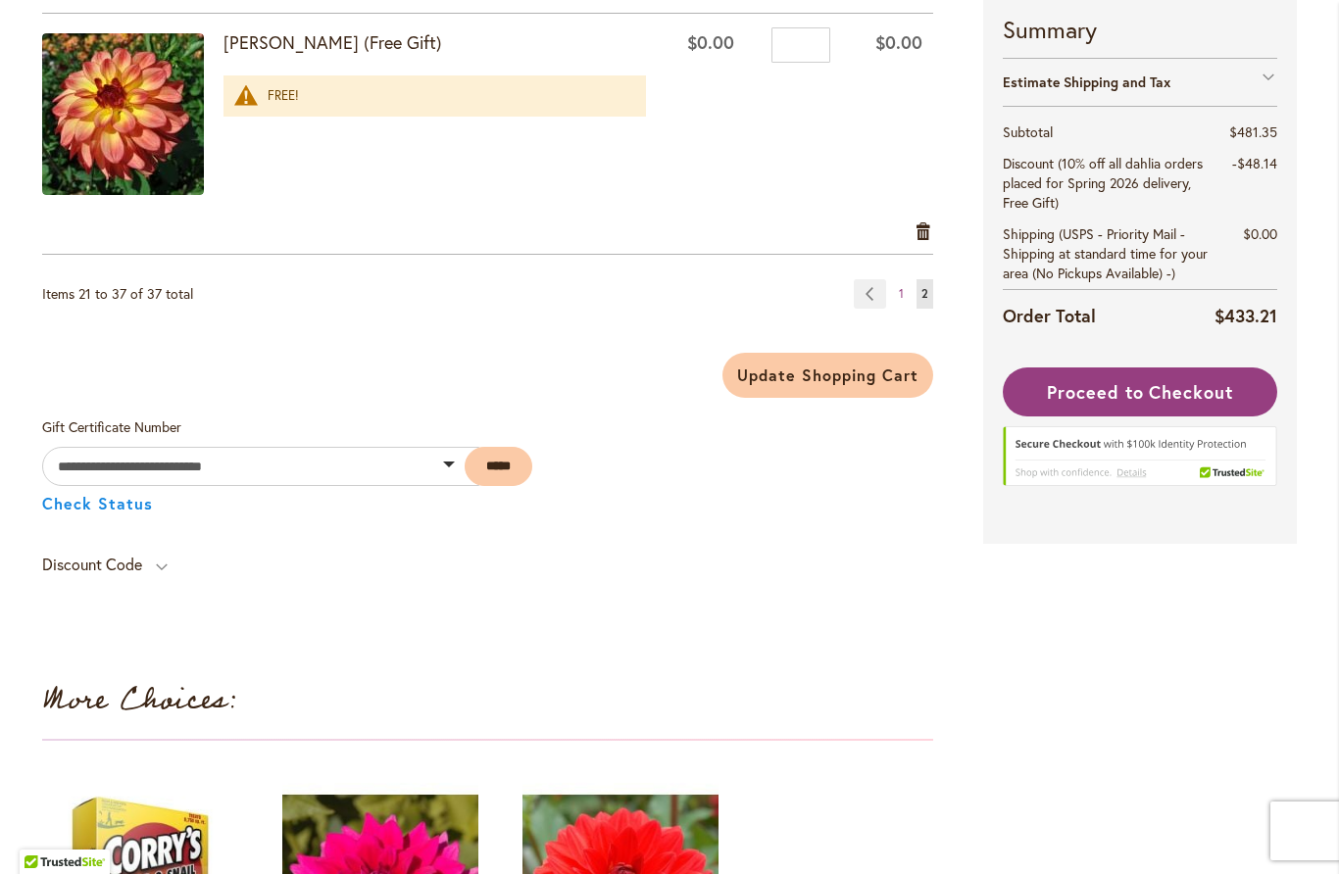
click at [1188, 105] on div "Estimate Shipping and Tax" at bounding box center [1140, 82] width 274 height 48
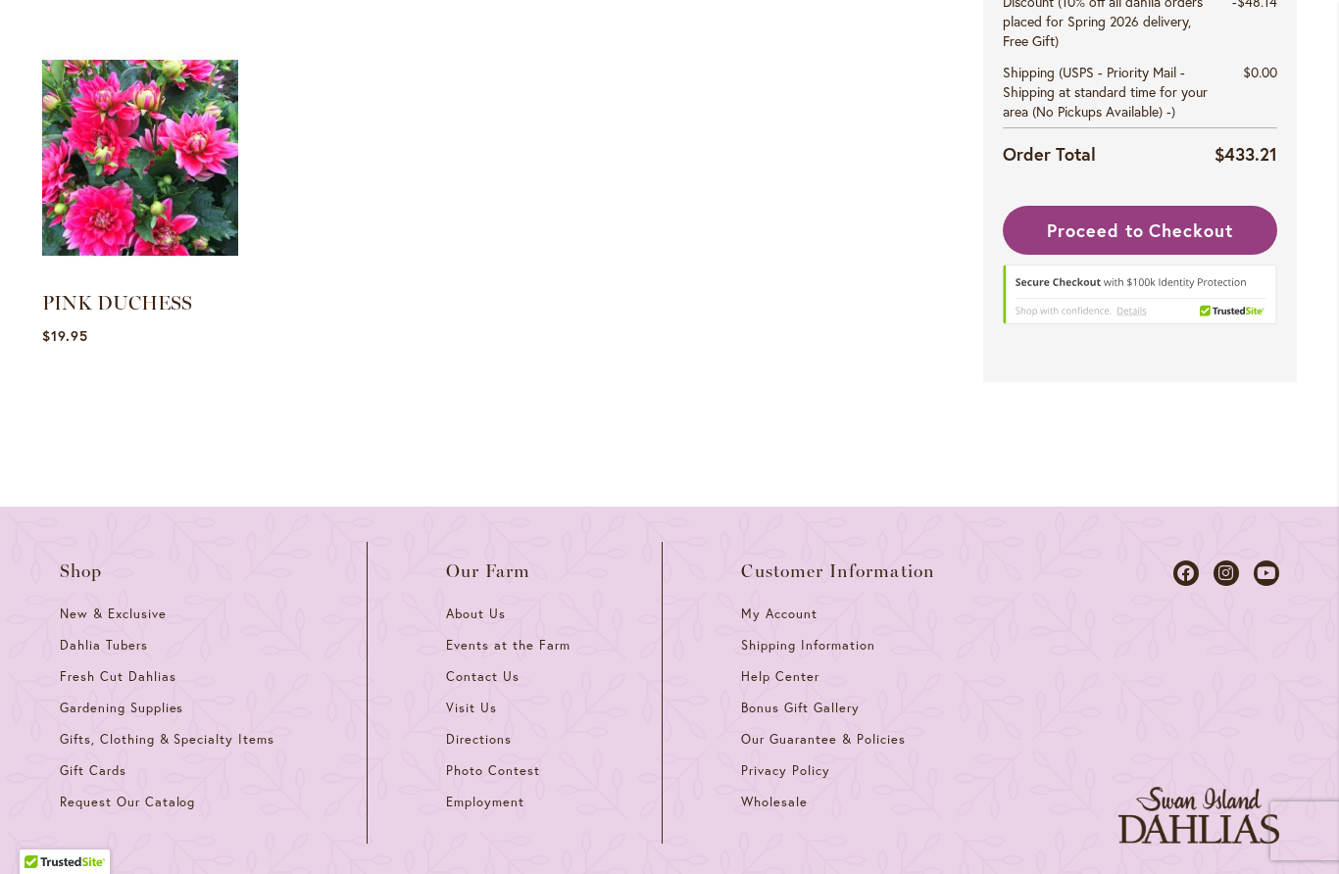
scroll to position [5423, 0]
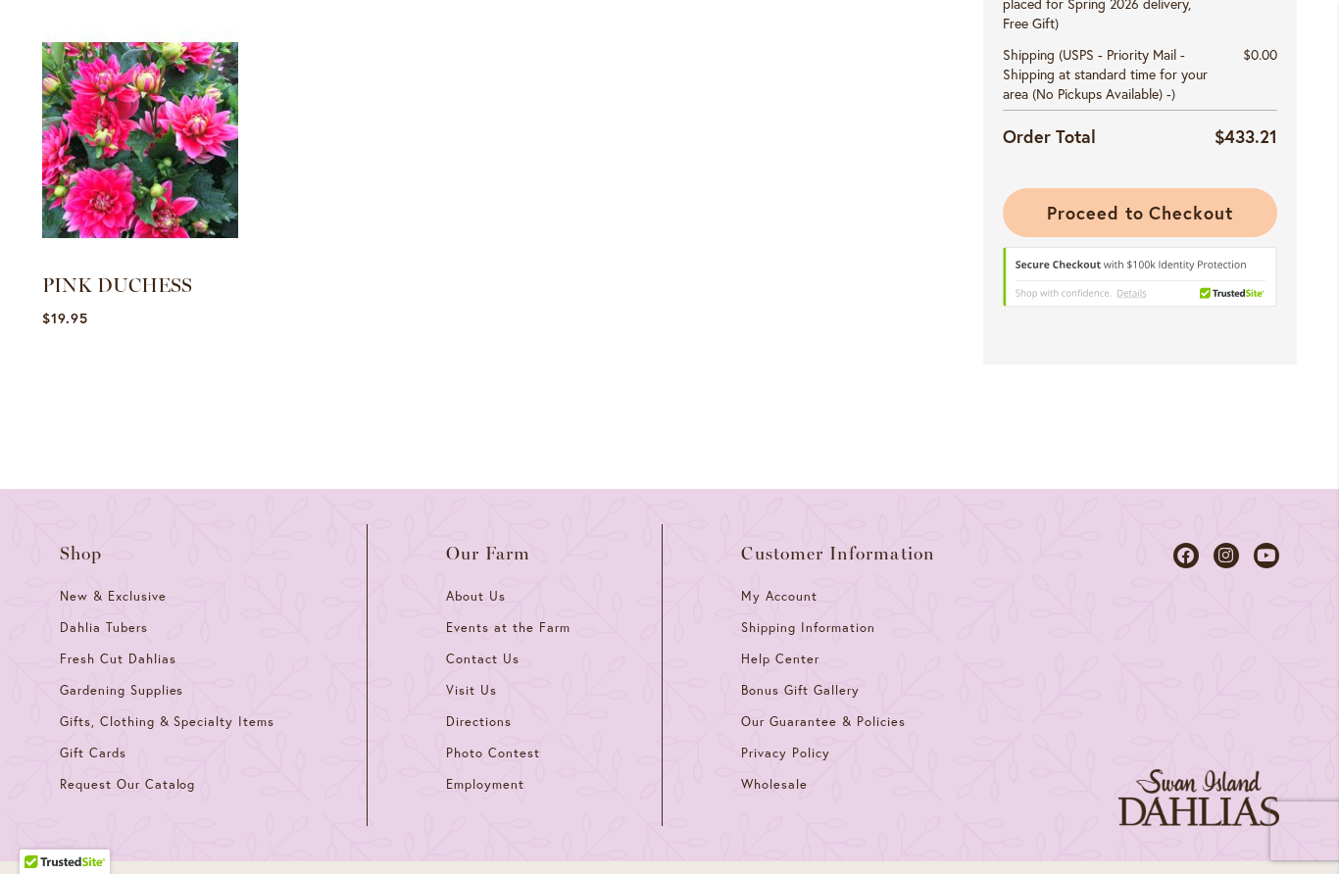
click at [1180, 207] on span "Proceed to Checkout" at bounding box center [1140, 213] width 186 height 24
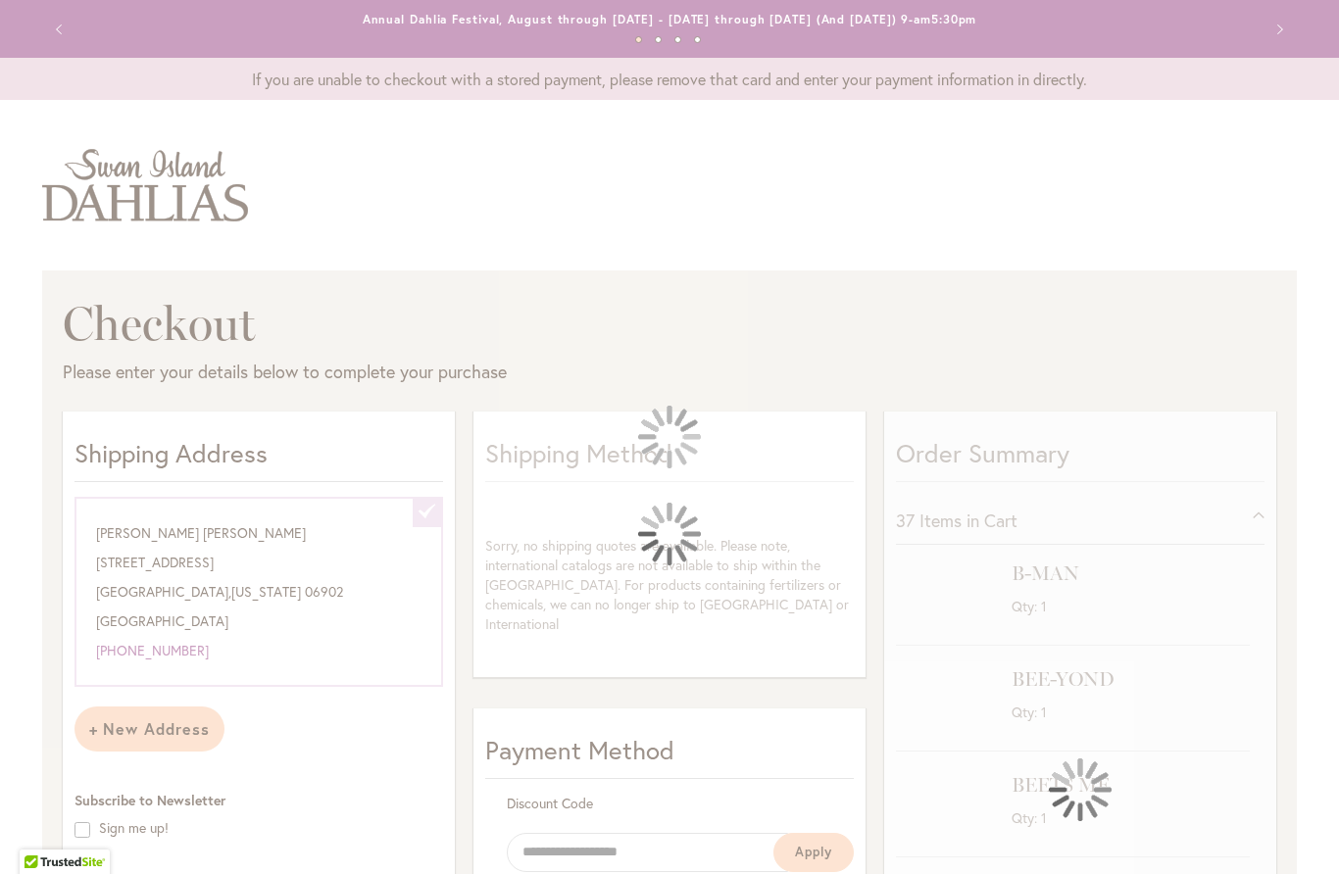
select select "**********"
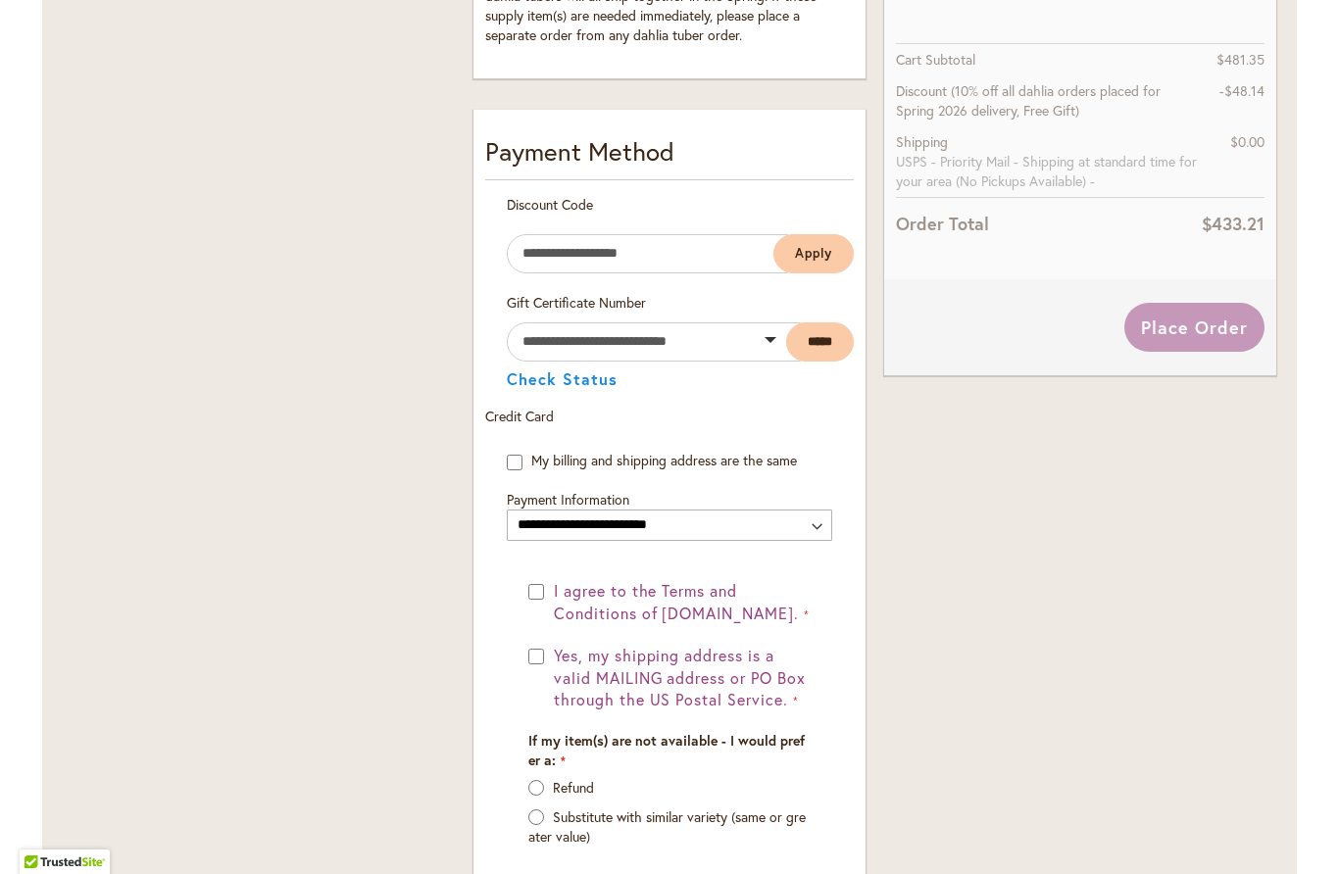
scroll to position [929, 0]
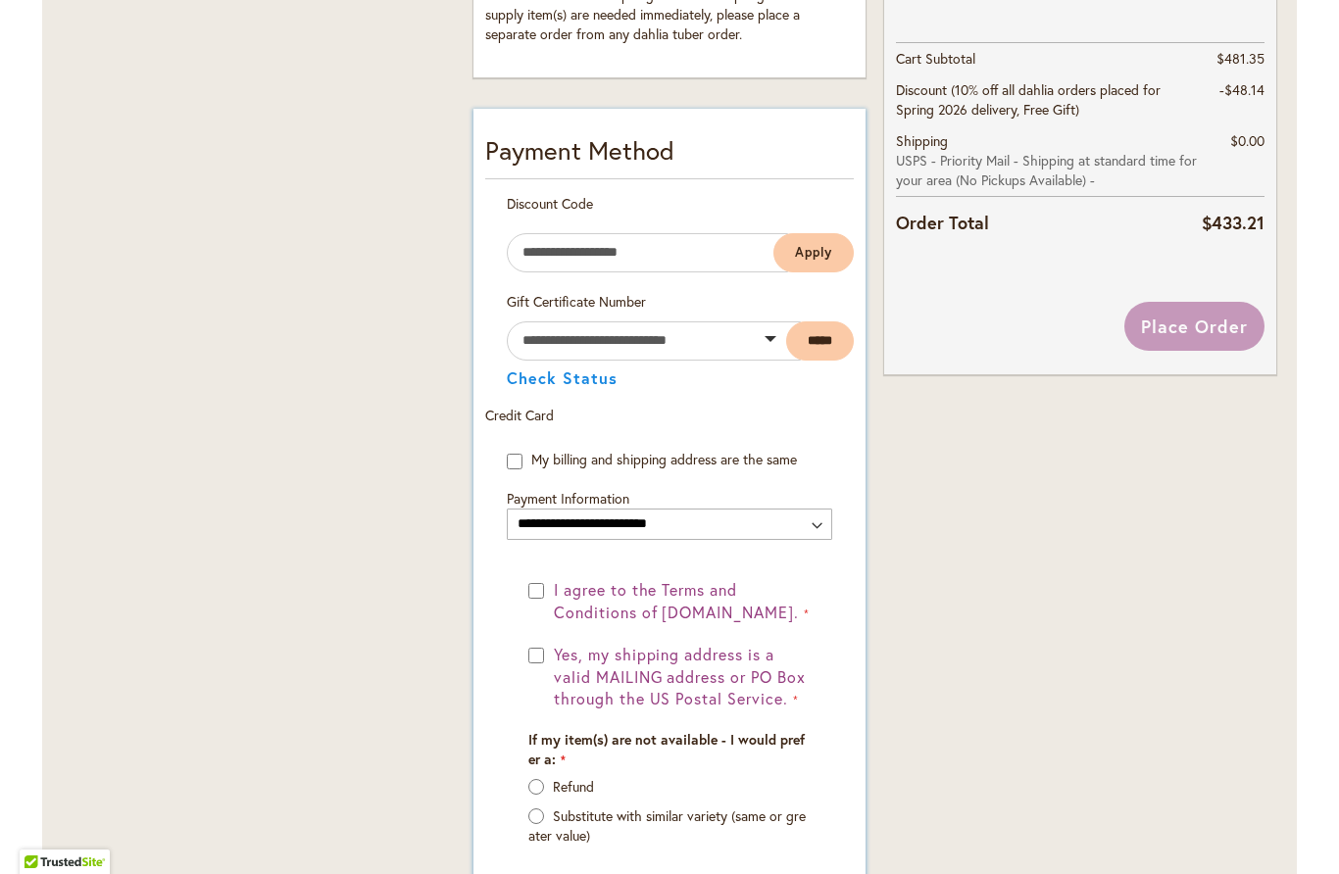
click at [817, 542] on fieldset "Payment Information Payment Method Discount Code Enter discount code Apply Gift…" at bounding box center [669, 528] width 369 height 792
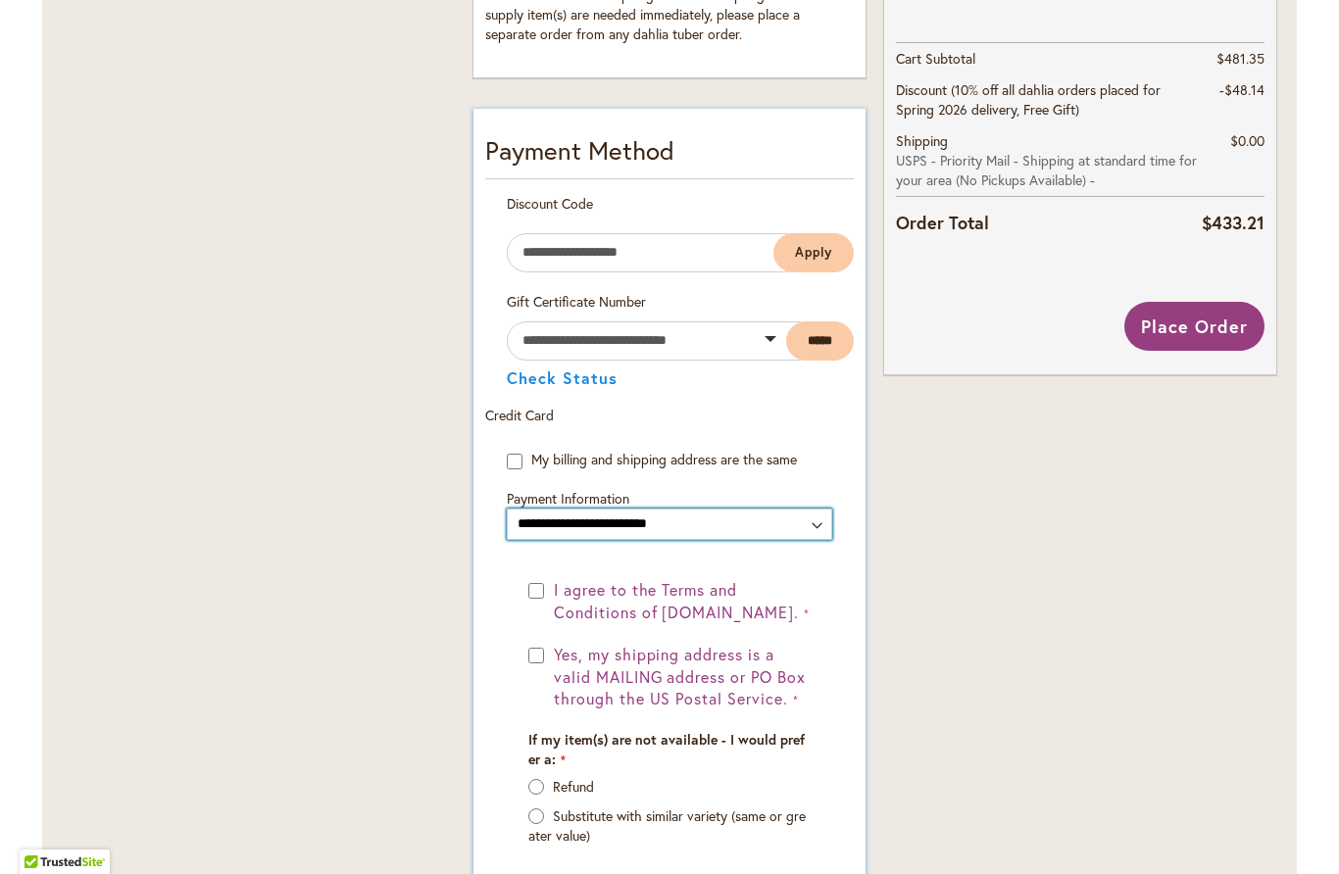
click at [823, 537] on select "**********" at bounding box center [669, 524] width 325 height 31
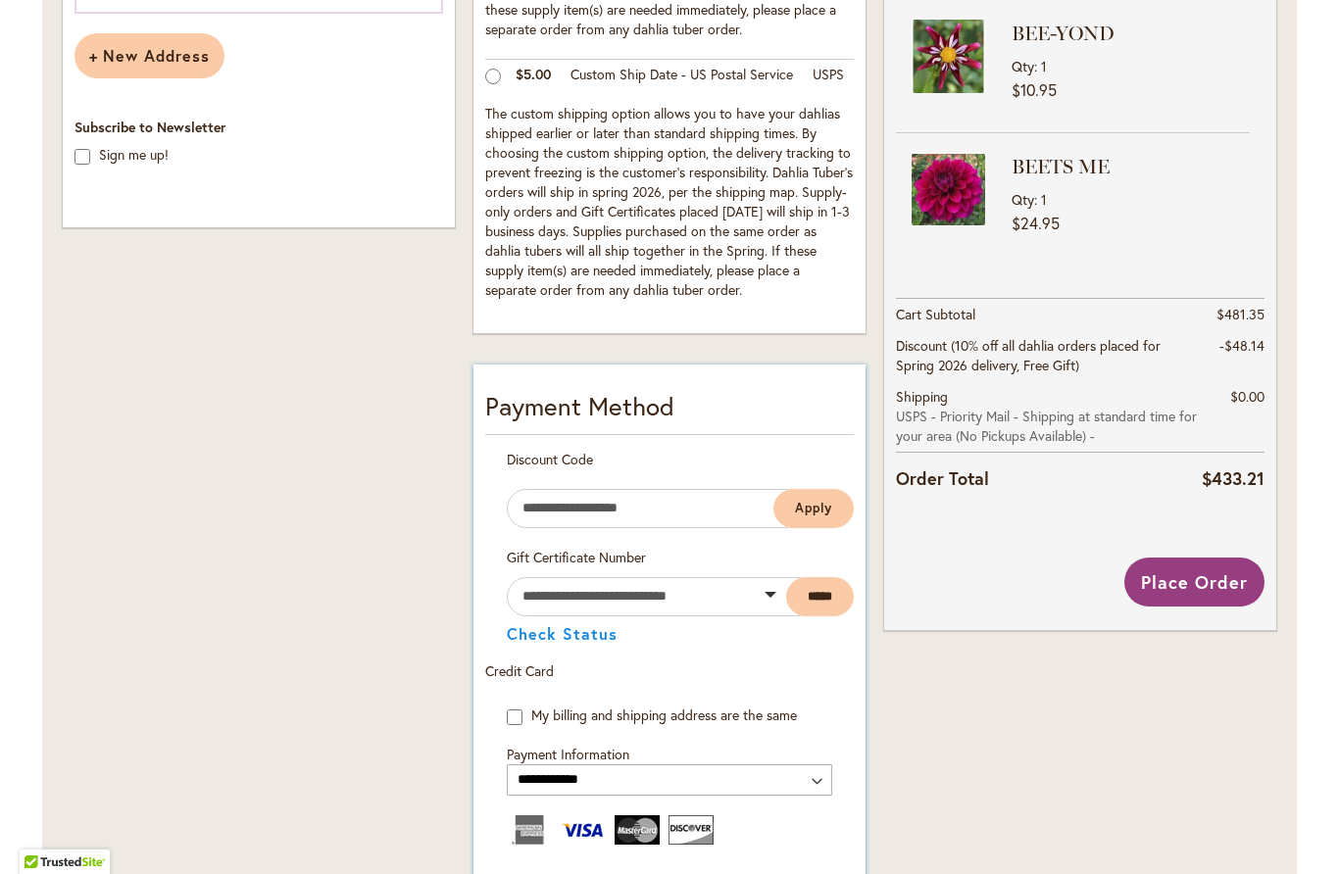
scroll to position [679, 0]
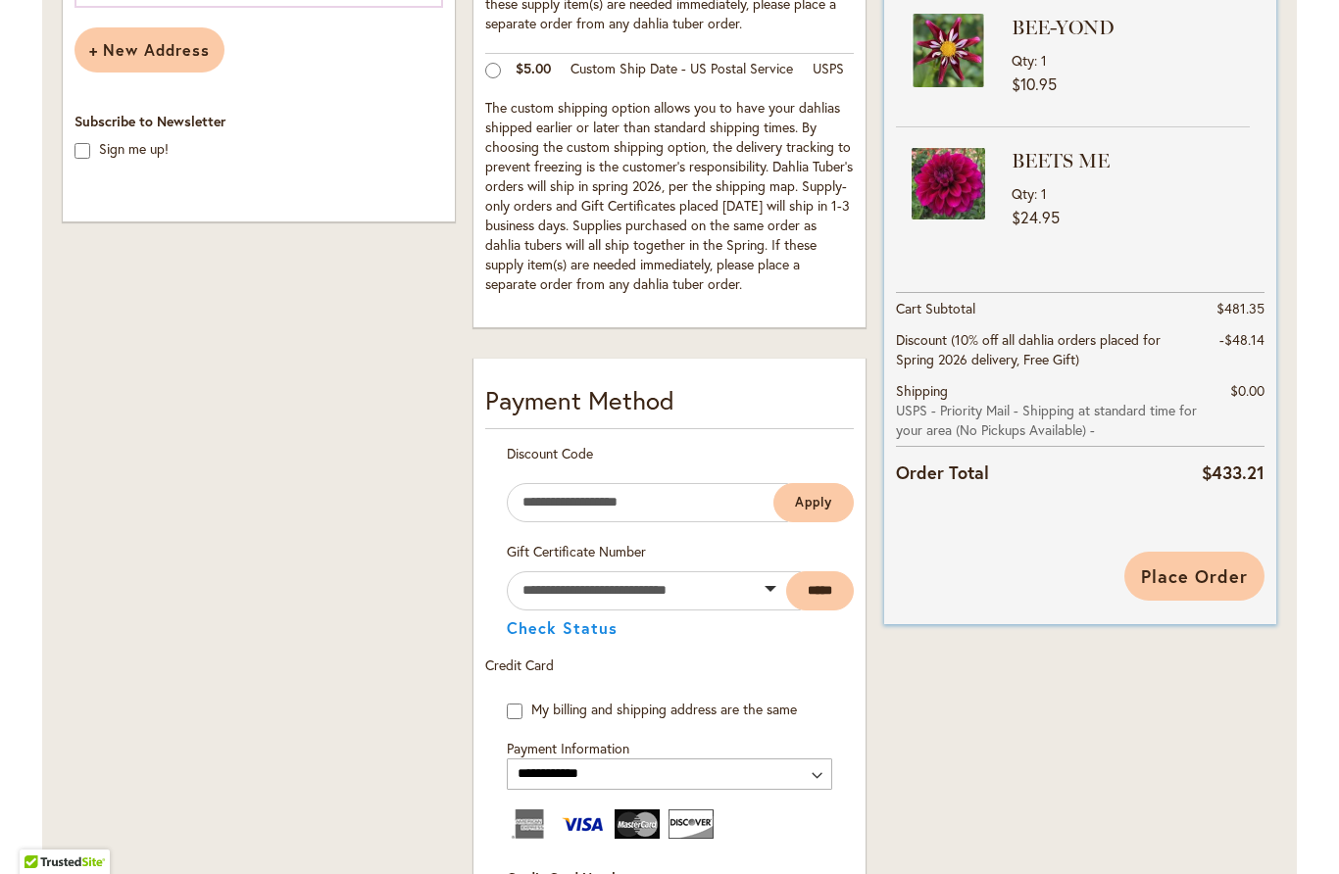
click at [1208, 571] on span "Place Order" at bounding box center [1194, 577] width 107 height 24
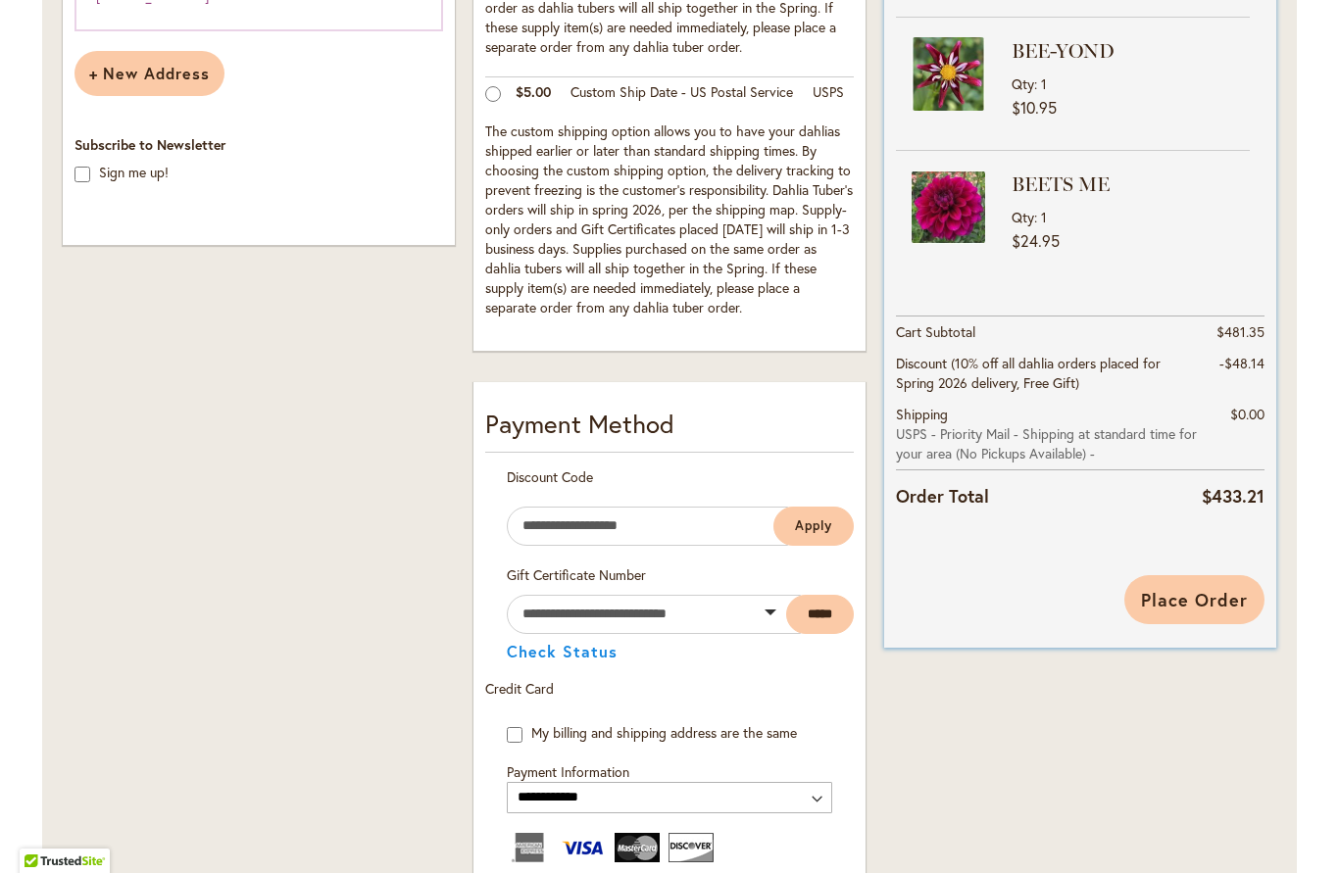
scroll to position [651, 0]
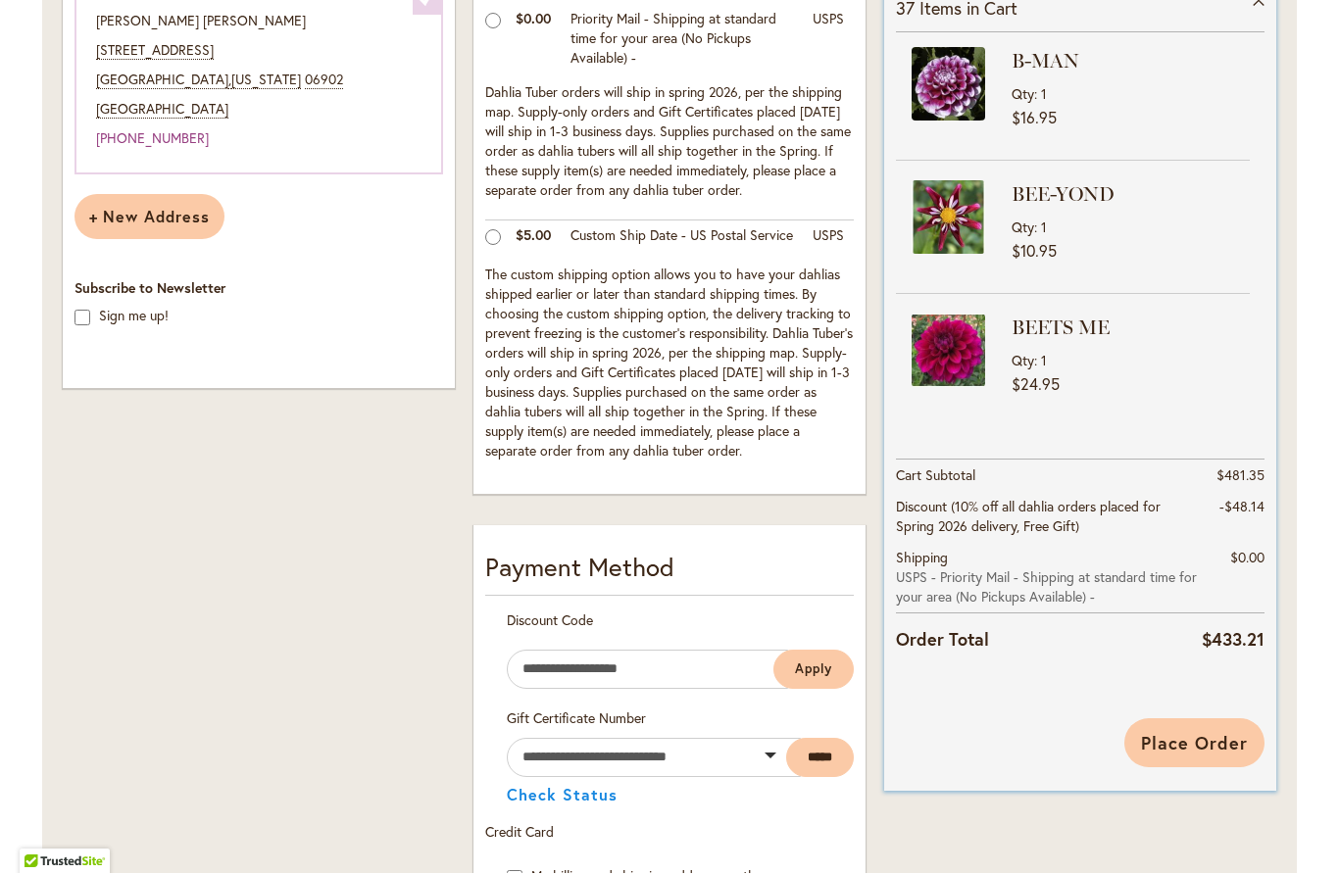
click at [1207, 732] on span "Place Order" at bounding box center [1194, 744] width 107 height 24
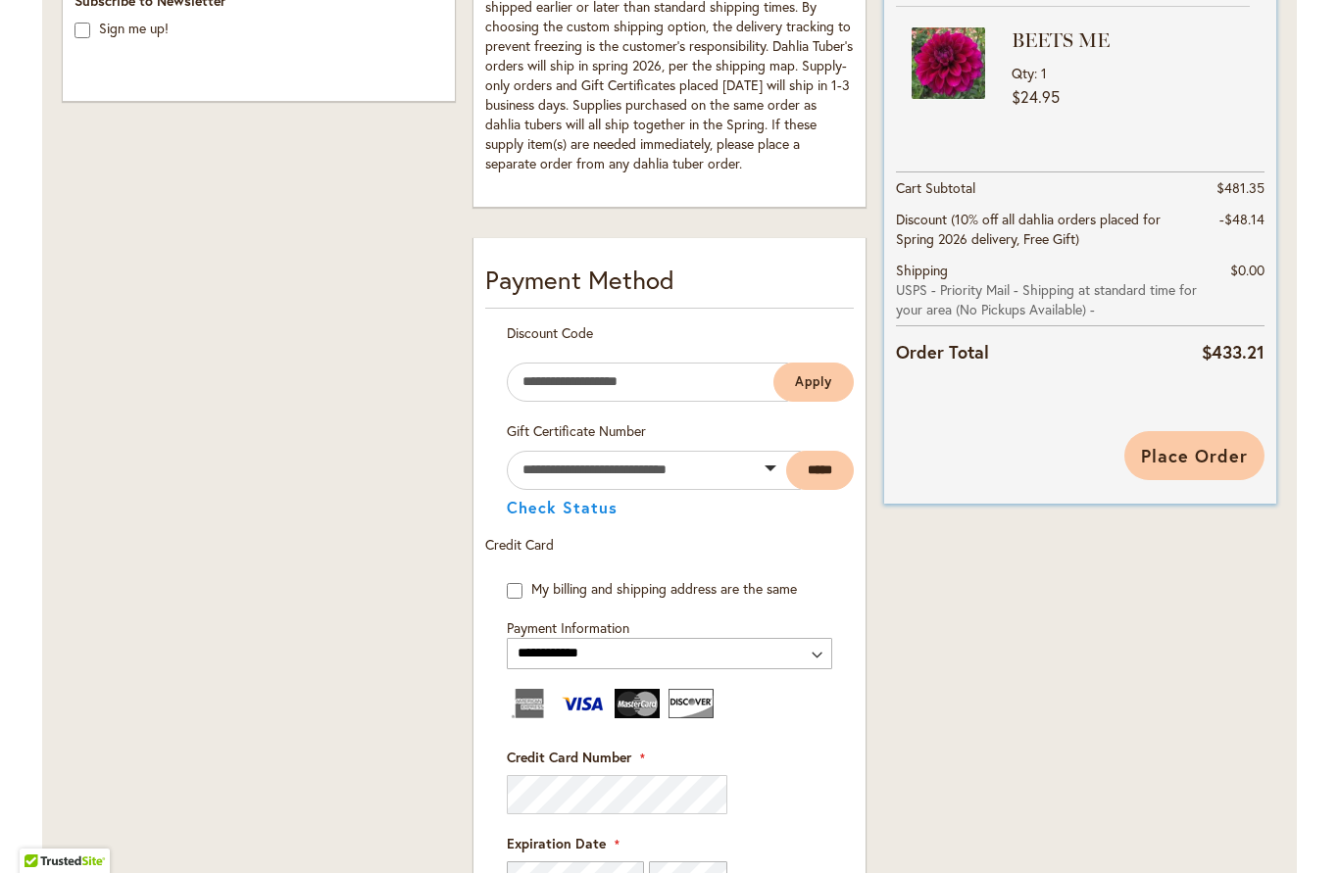
scroll to position [794, 0]
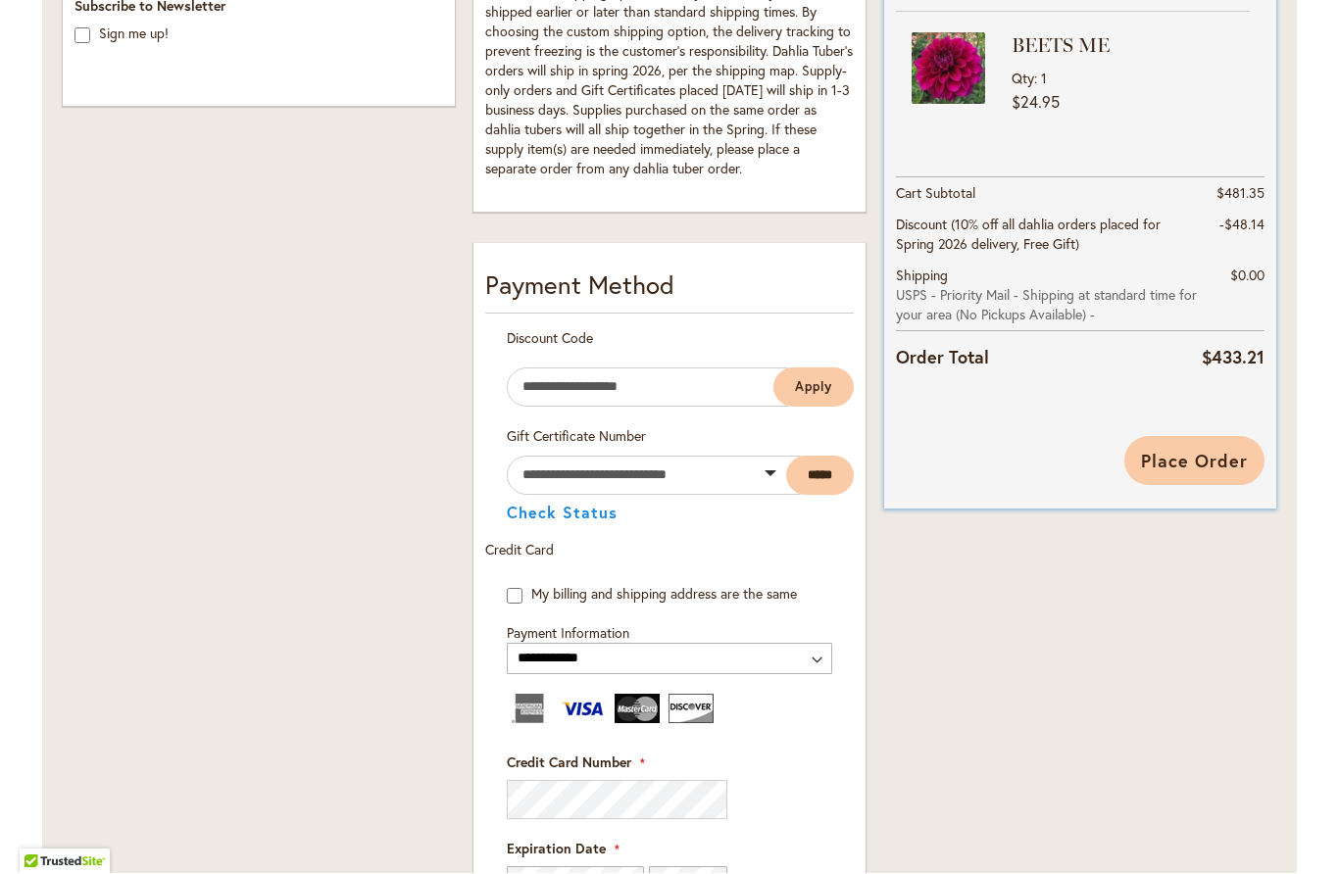
click at [1197, 460] on span "Place Order" at bounding box center [1194, 462] width 107 height 24
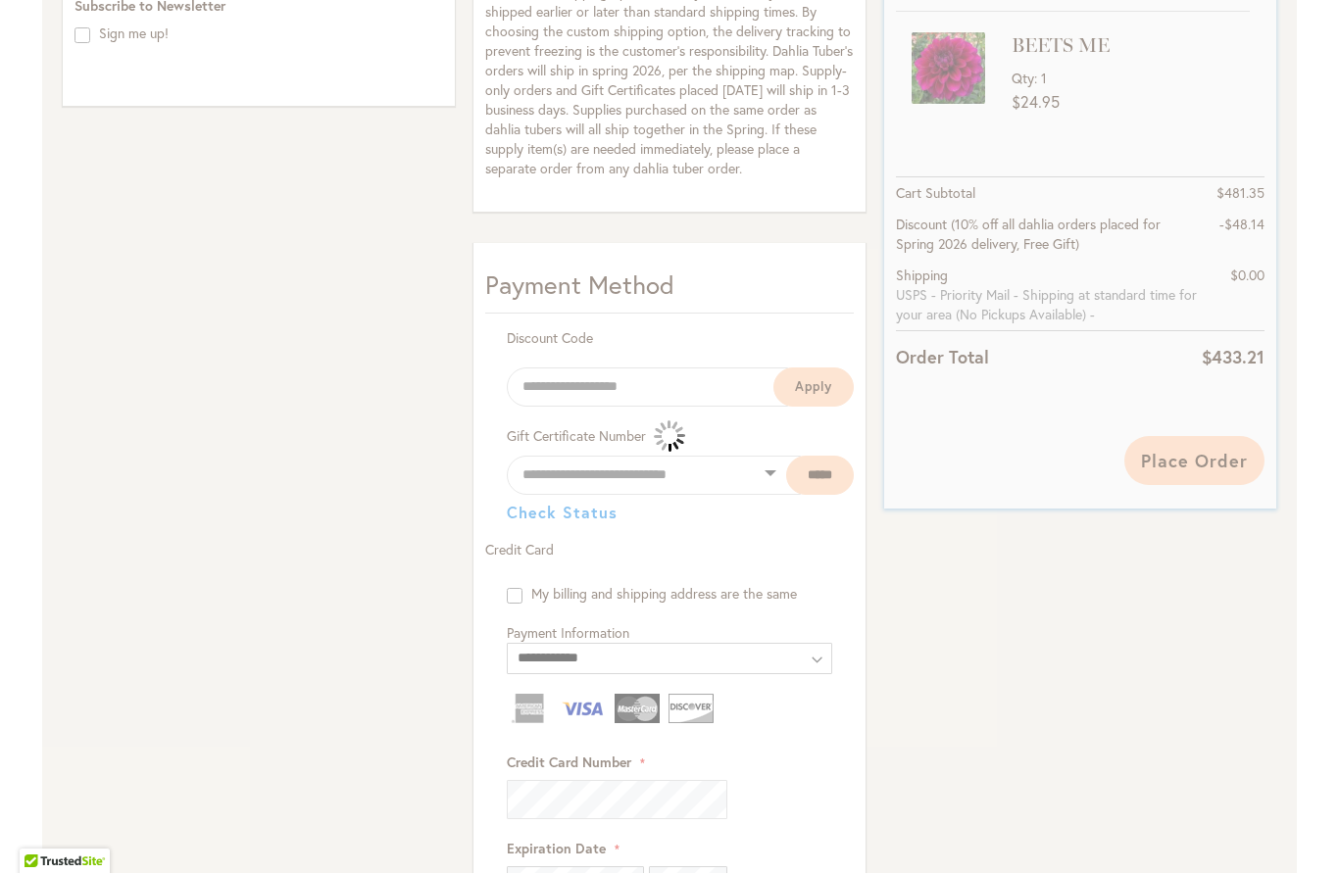
select select
